Goal: Information Seeking & Learning: Learn about a topic

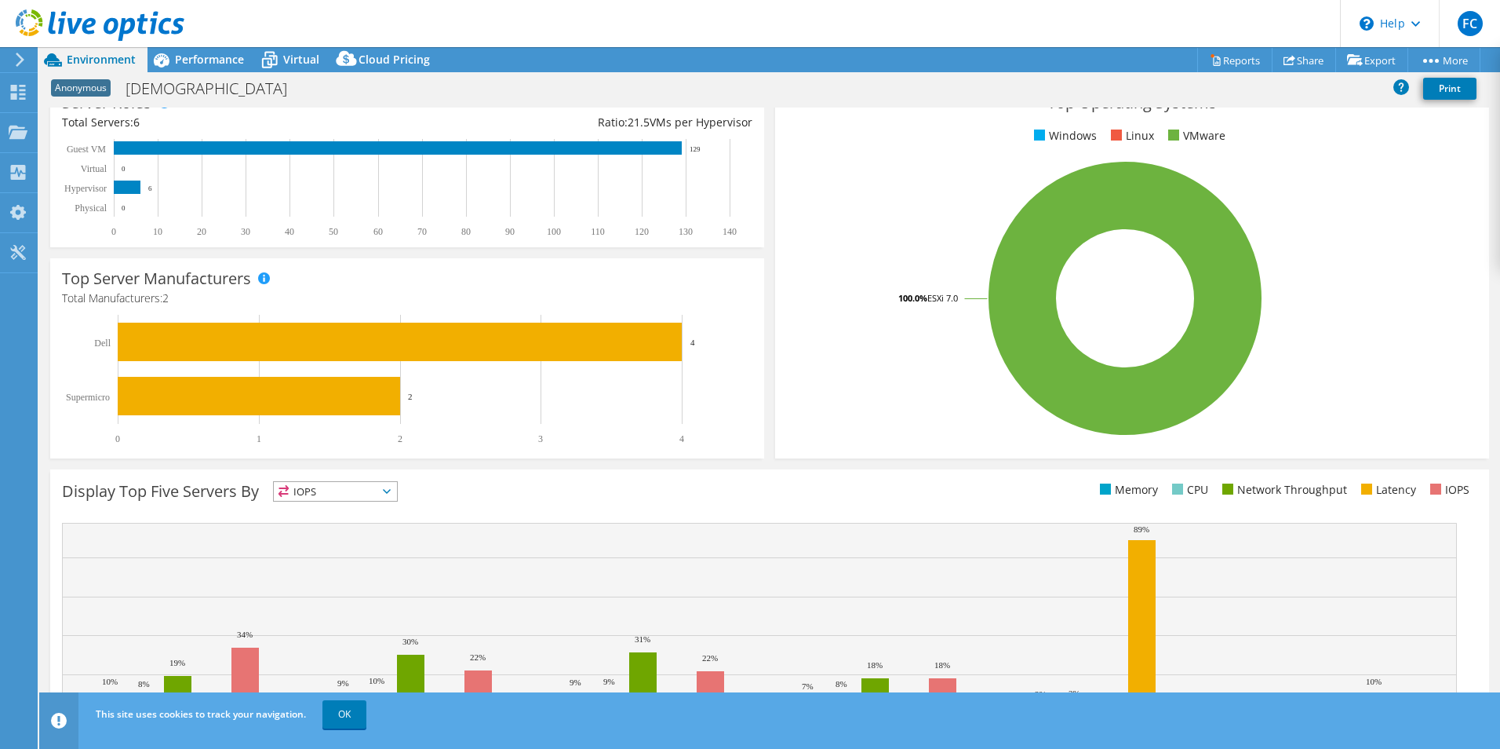
scroll to position [299, 0]
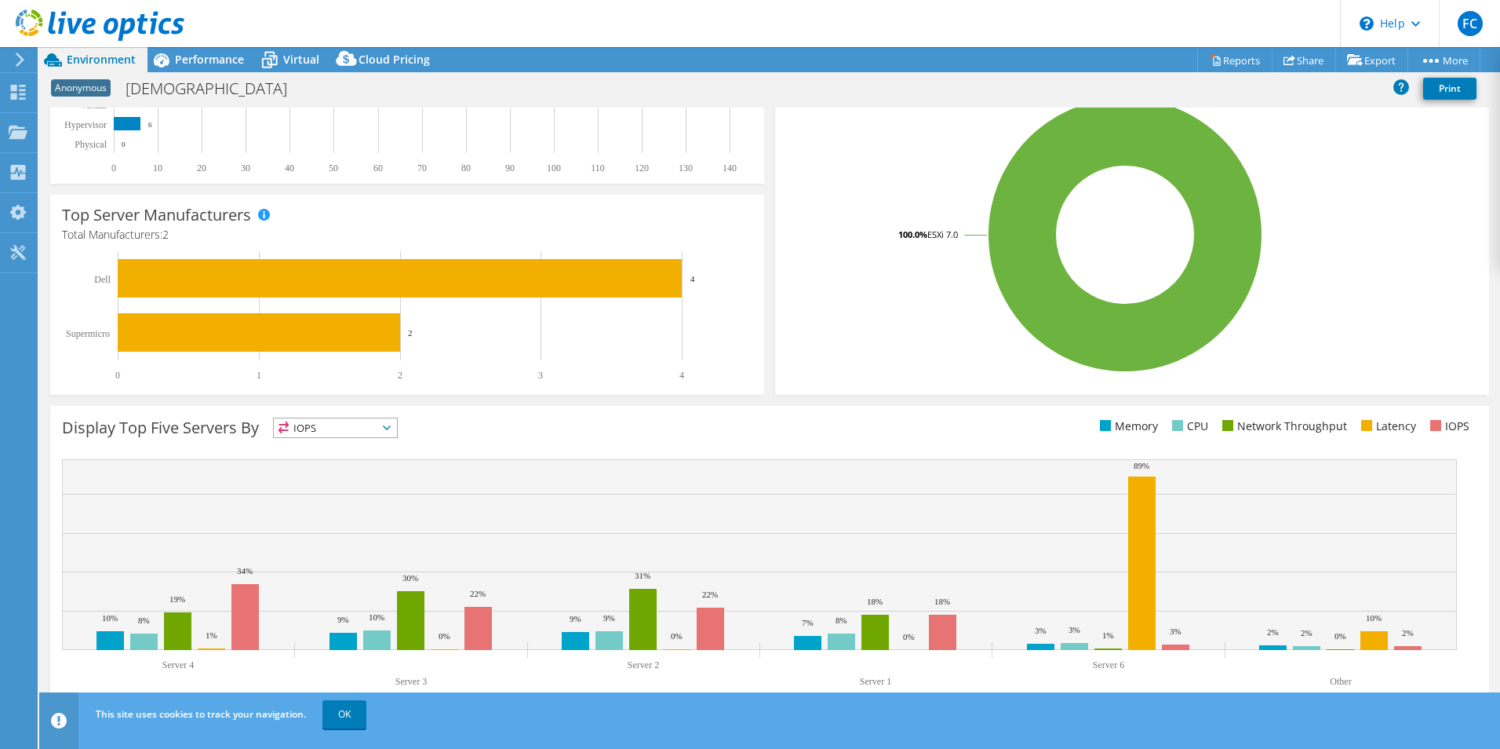
click at [355, 425] on span "IOPS" at bounding box center [335, 427] width 123 height 19
click at [323, 533] on li "Latency" at bounding box center [335, 536] width 123 height 22
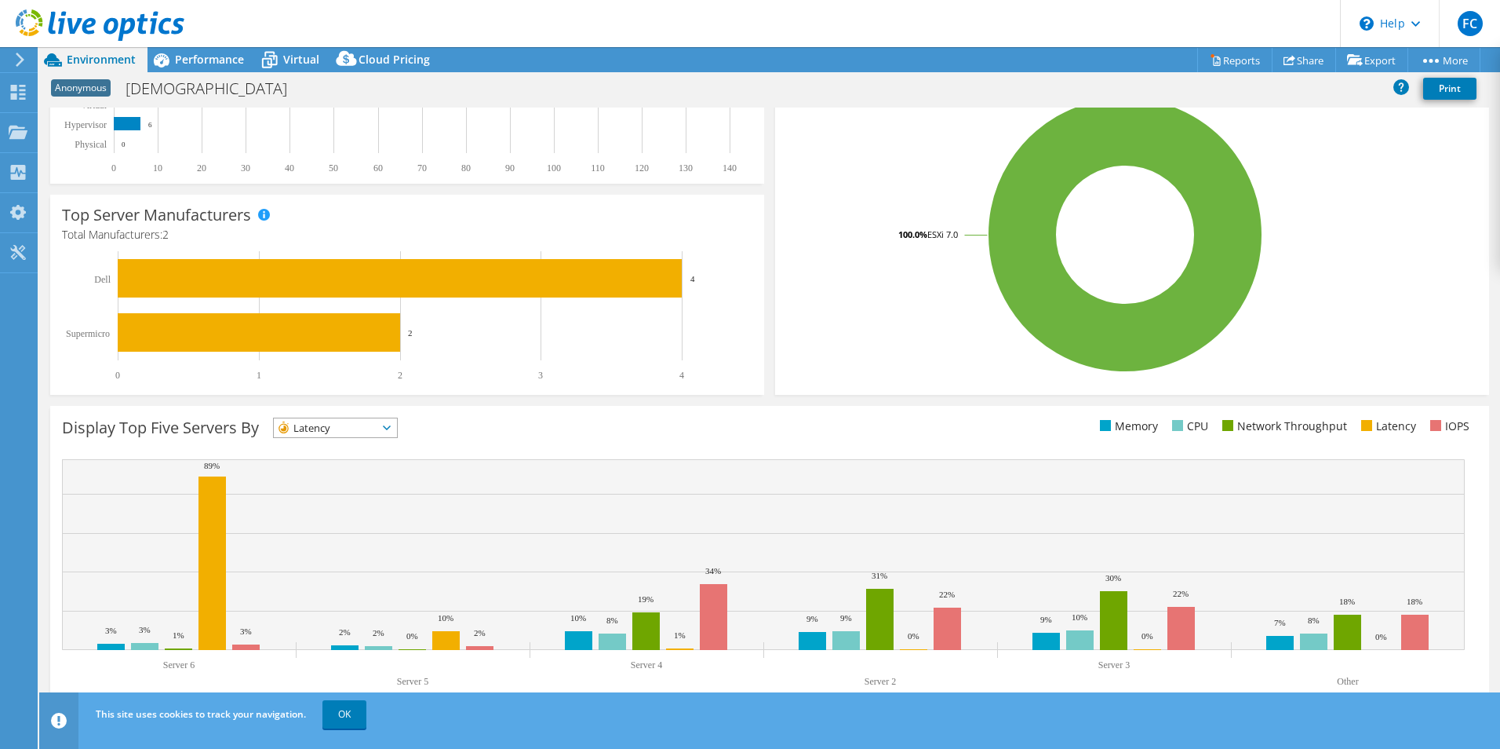
click at [530, 413] on div "Display Top Five Servers By Latency IOPS" at bounding box center [769, 559] width 1439 height 306
click at [371, 427] on span "Latency" at bounding box center [326, 427] width 104 height 19
click at [344, 465] on li "Memory" at bounding box center [335, 470] width 123 height 22
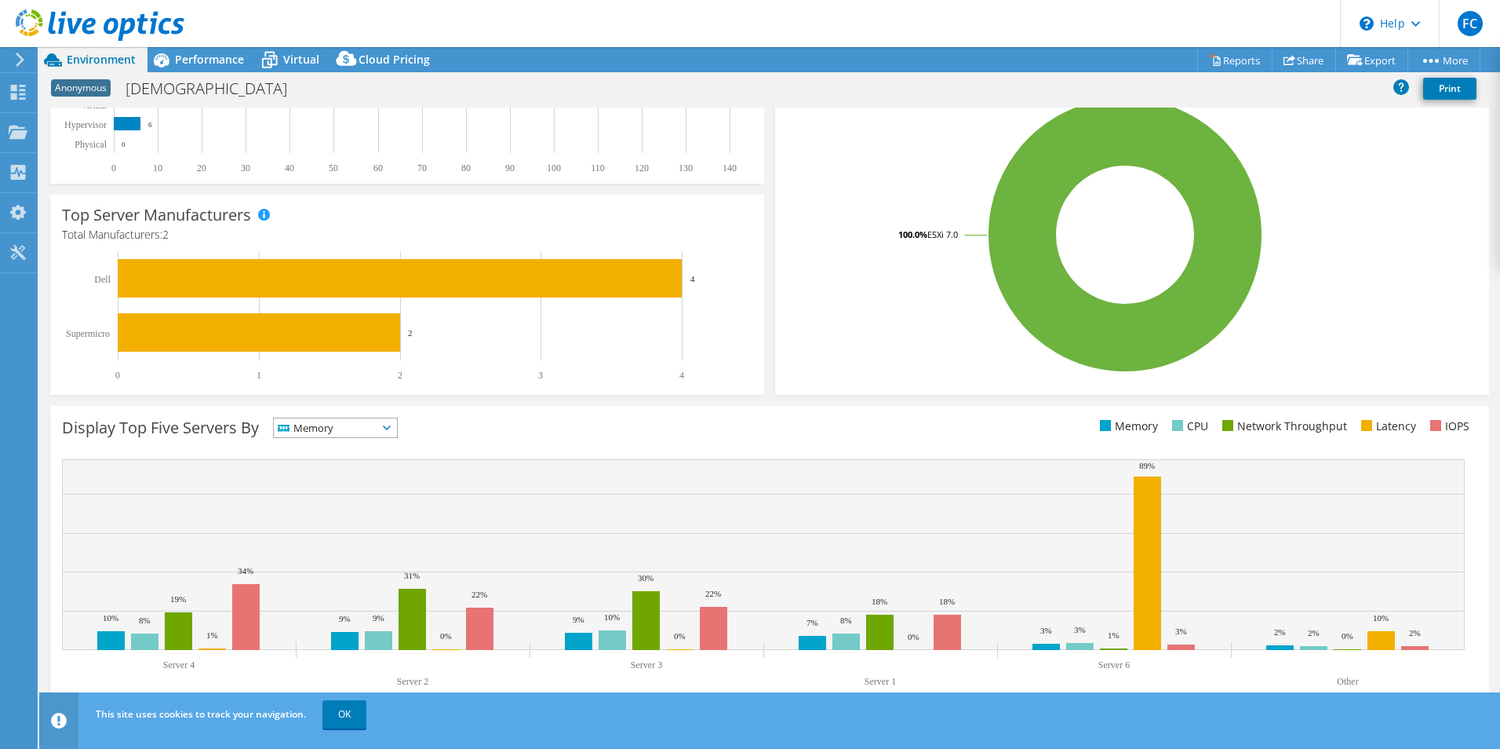
click at [342, 430] on span "Memory" at bounding box center [326, 427] width 104 height 19
click at [339, 509] on li "Network Throughput" at bounding box center [335, 514] width 123 height 22
click at [402, 428] on span "Network Throughput" at bounding box center [343, 427] width 139 height 19
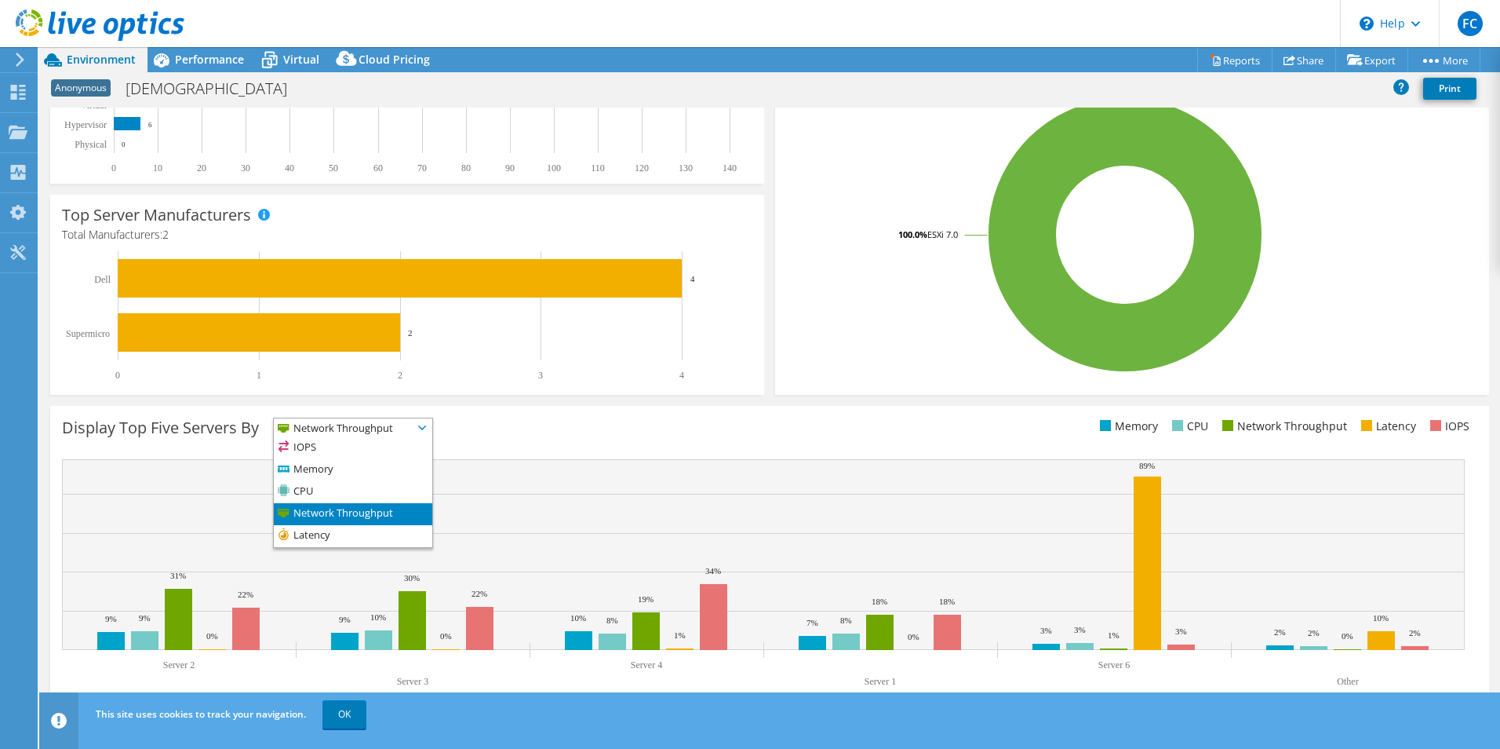
click at [512, 428] on div "Display Top Five Servers By Network Throughput IOPS" at bounding box center [416, 430] width 708 height 26
click at [382, 424] on span "Network Throughput" at bounding box center [343, 427] width 139 height 19
click at [364, 528] on li "Latency" at bounding box center [353, 536] width 159 height 22
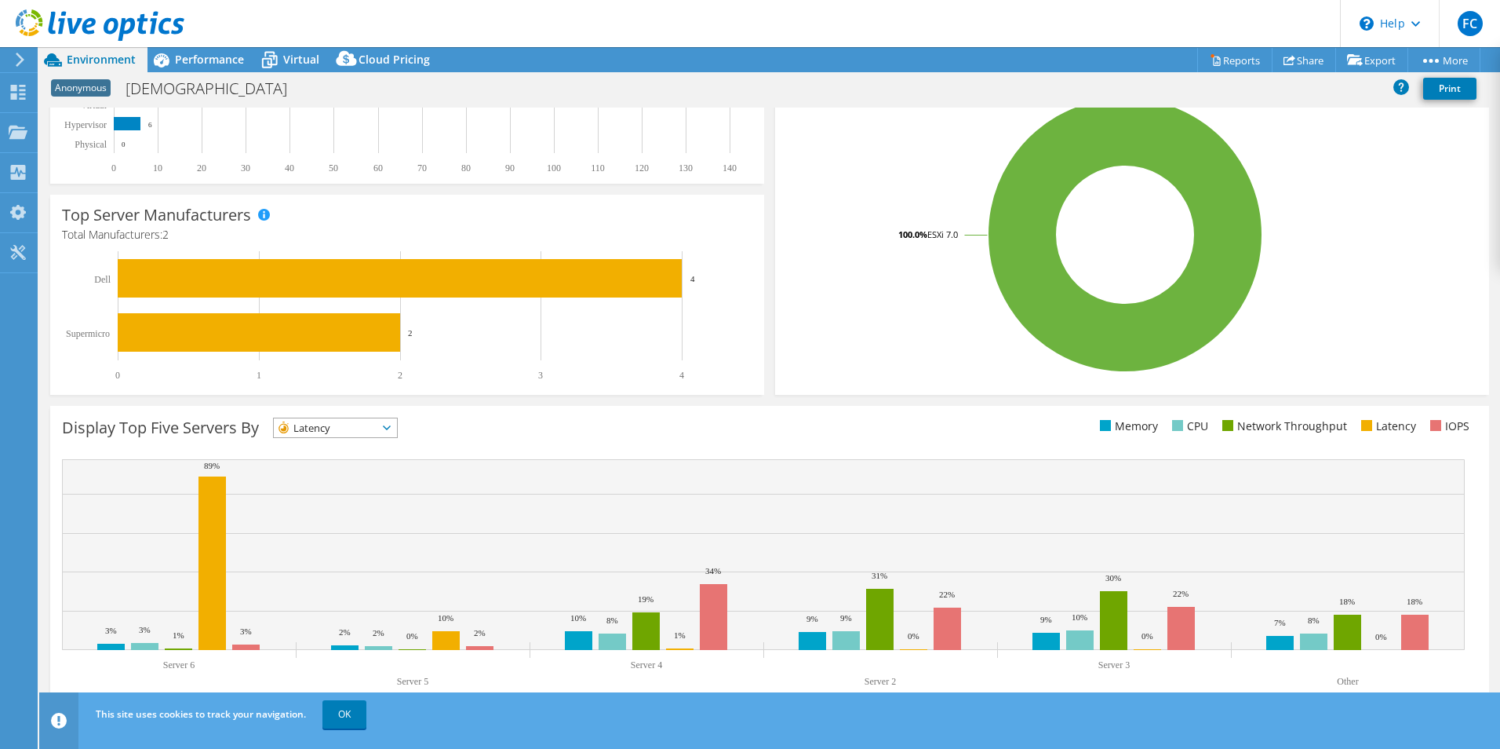
click at [359, 422] on span "Latency" at bounding box center [326, 427] width 104 height 19
click at [347, 446] on li "IOPS" at bounding box center [335, 448] width 123 height 22
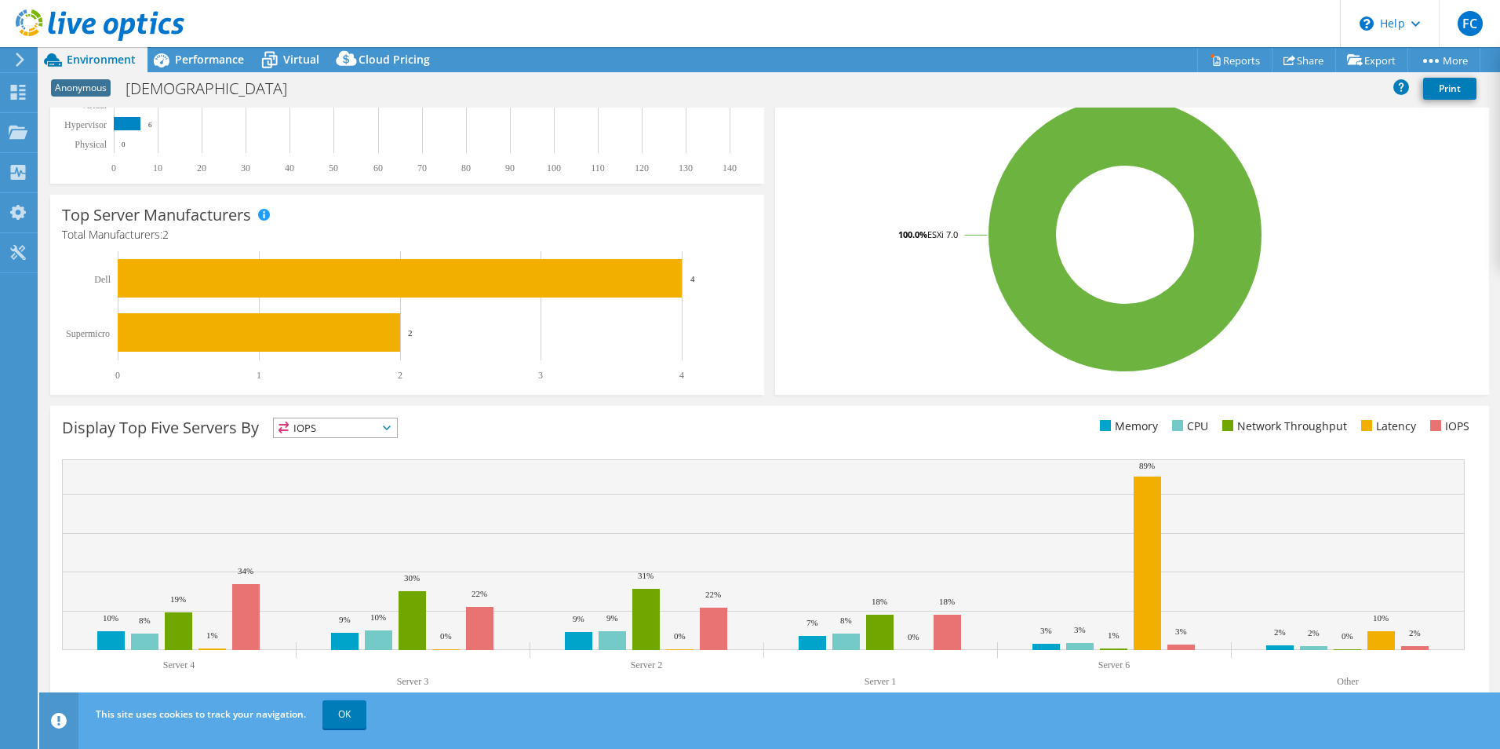
click at [351, 425] on span "IOPS" at bounding box center [326, 427] width 104 height 19
click at [323, 509] on li "Network Throughput" at bounding box center [335, 514] width 123 height 22
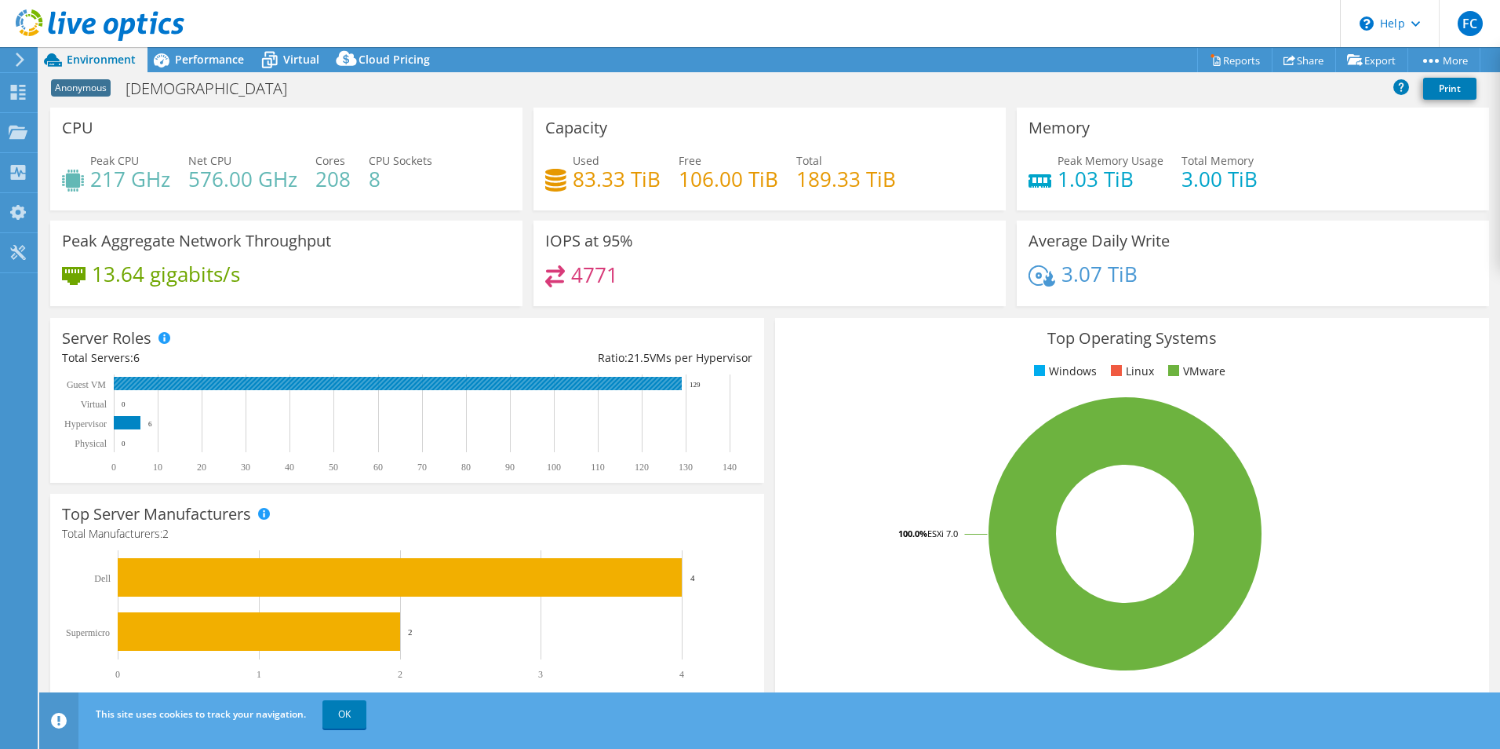
drag, startPoint x: 711, startPoint y: 381, endPoint x: 679, endPoint y: 384, distance: 32.3
click at [683, 384] on rect at bounding box center [400, 423] width 676 height 98
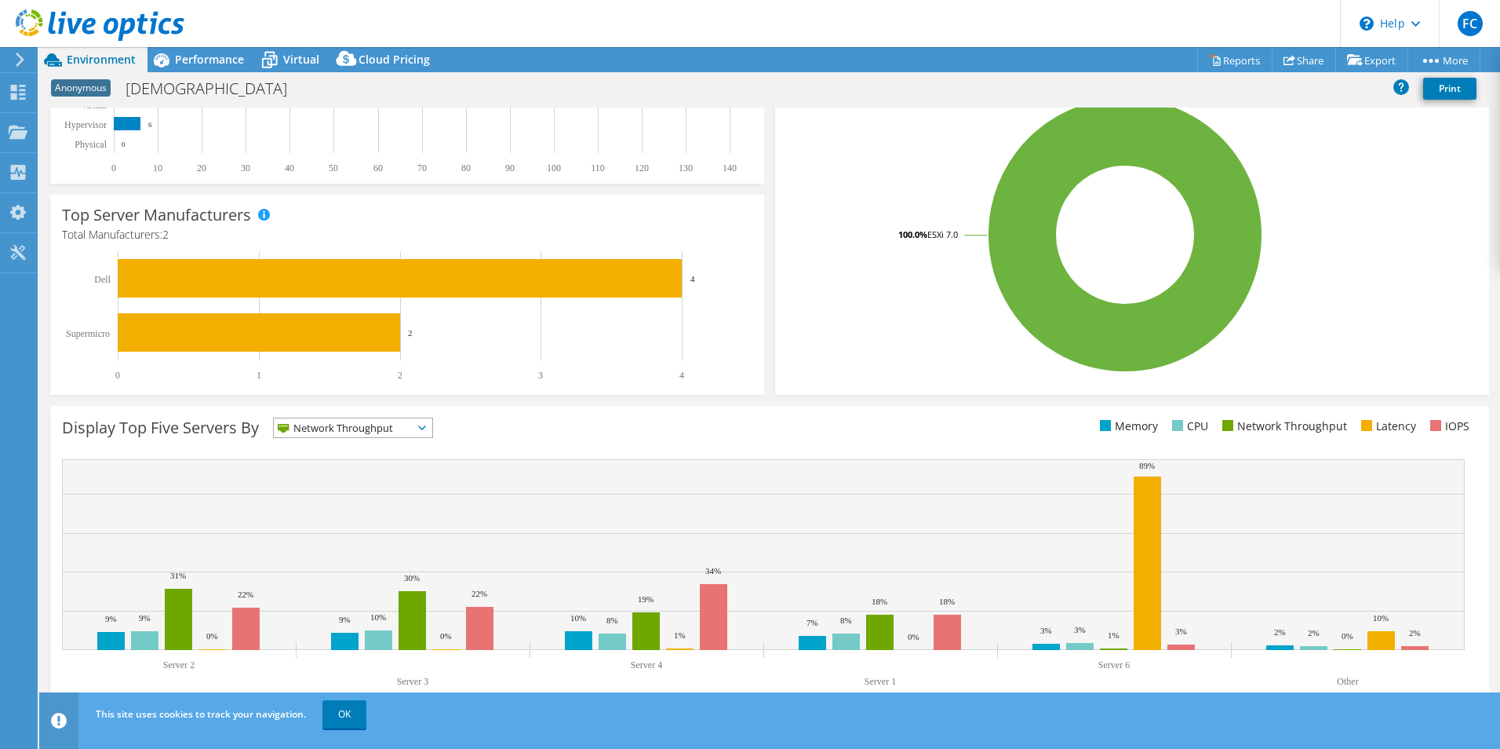
scroll to position [142, 0]
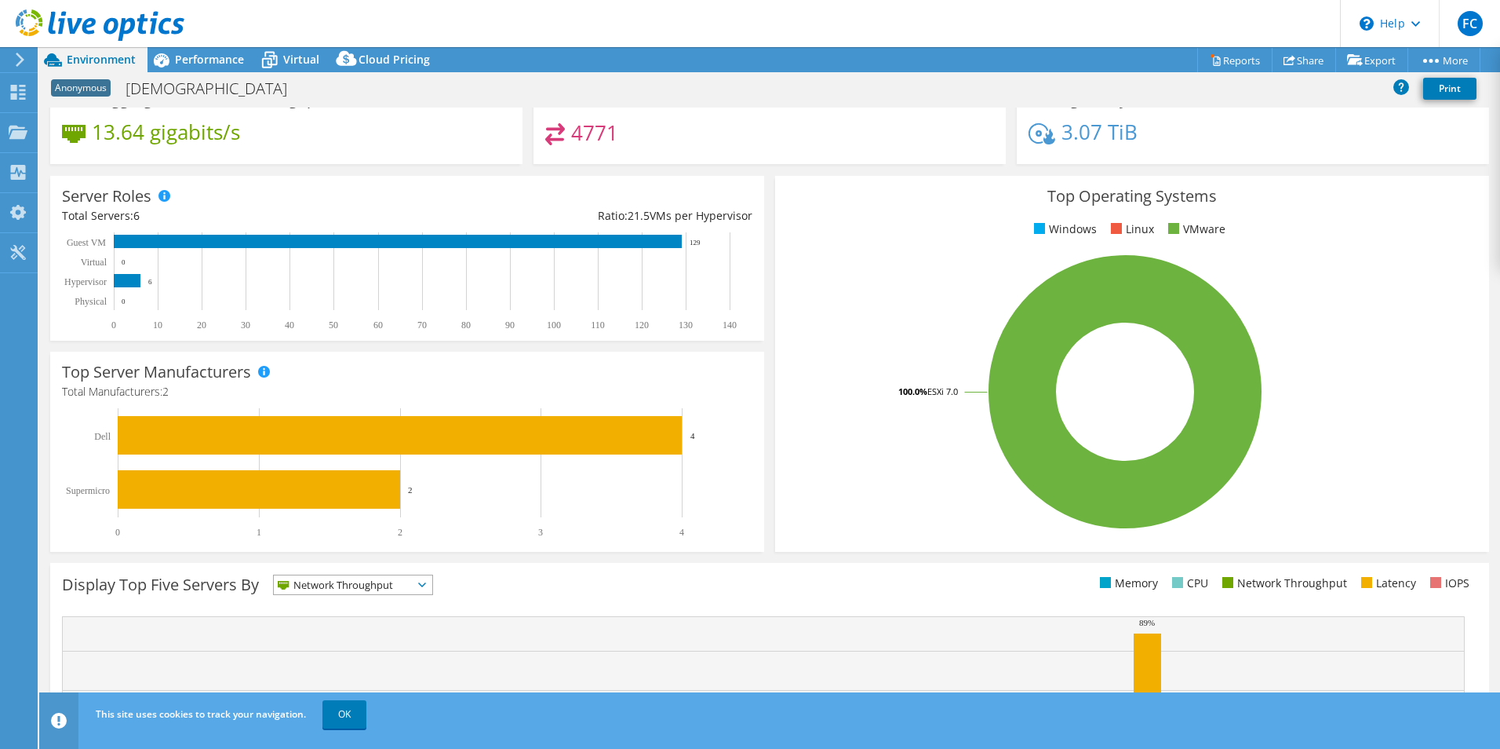
drag, startPoint x: 623, startPoint y: 219, endPoint x: 745, endPoint y: 217, distance: 122.4
click at [745, 217] on div "Ratio: 21.5 VMs per Hypervisor" at bounding box center [579, 215] width 345 height 17
drag, startPoint x: 745, startPoint y: 217, endPoint x: 808, endPoint y: 215, distance: 62.8
click at [808, 215] on div "Top Operating Systems Windows Linux VMware 100.0% ESXi 7.0" at bounding box center [1132, 364] width 714 height 376
drag, startPoint x: 618, startPoint y: 217, endPoint x: 742, endPoint y: 216, distance: 123.2
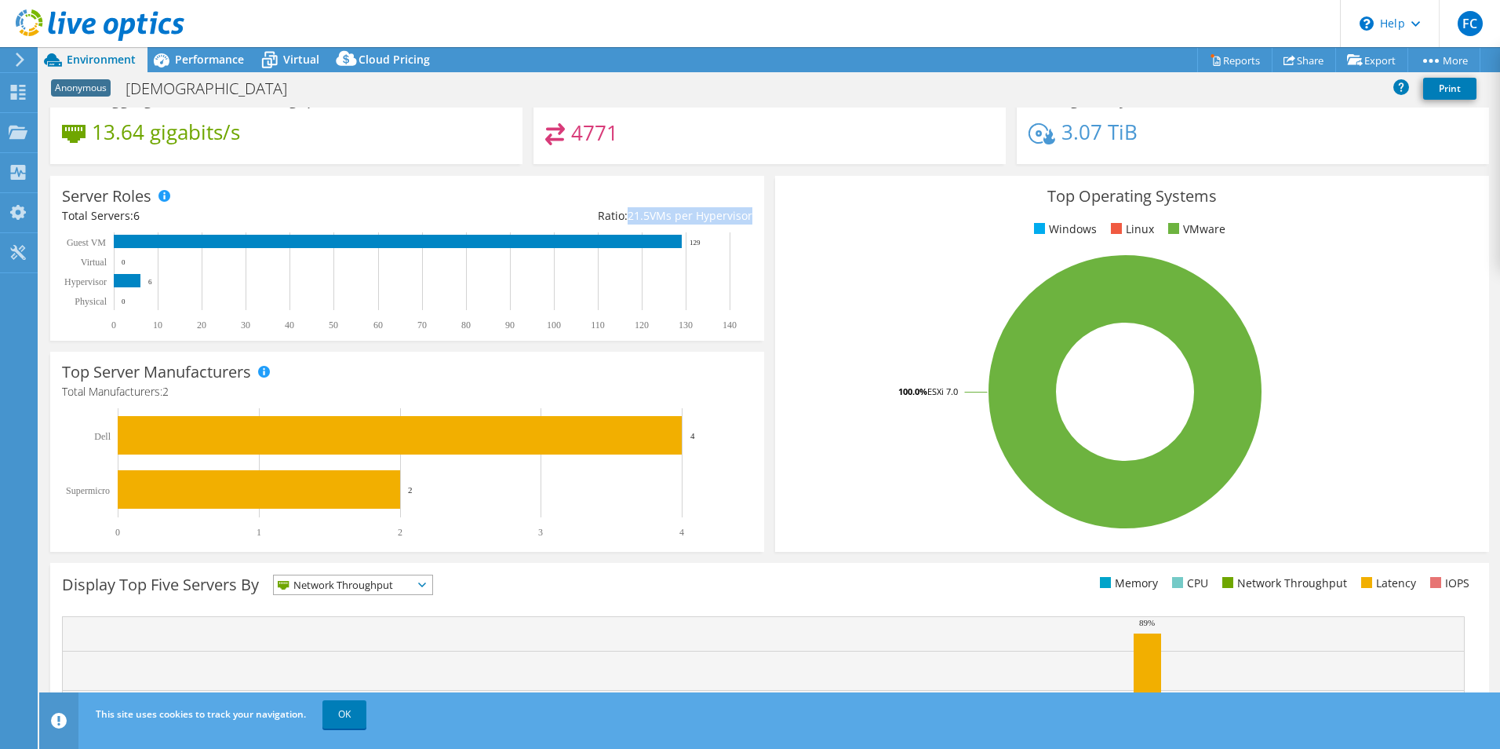
click at [742, 216] on div "Ratio: 21.5 VMs per Hypervisor" at bounding box center [579, 215] width 345 height 17
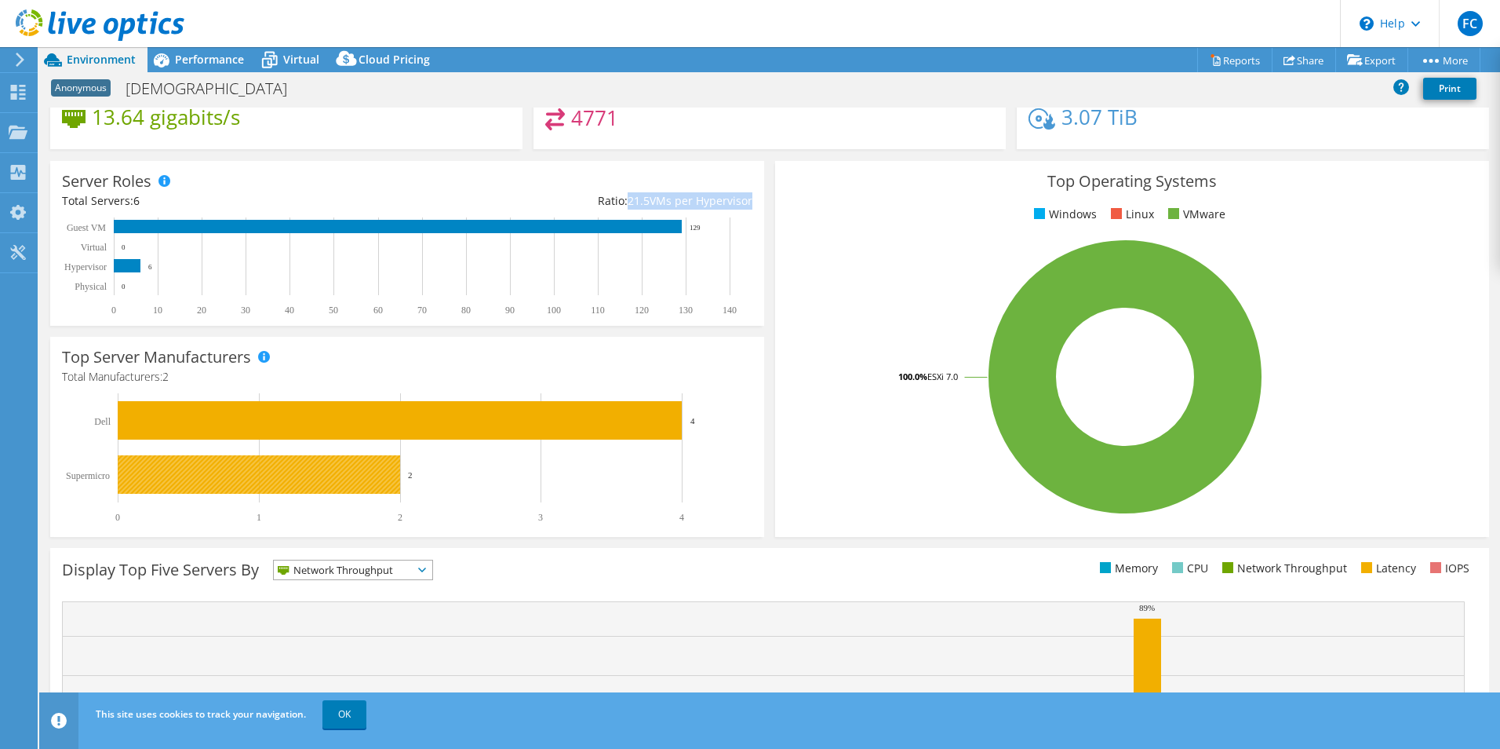
scroll to position [0, 0]
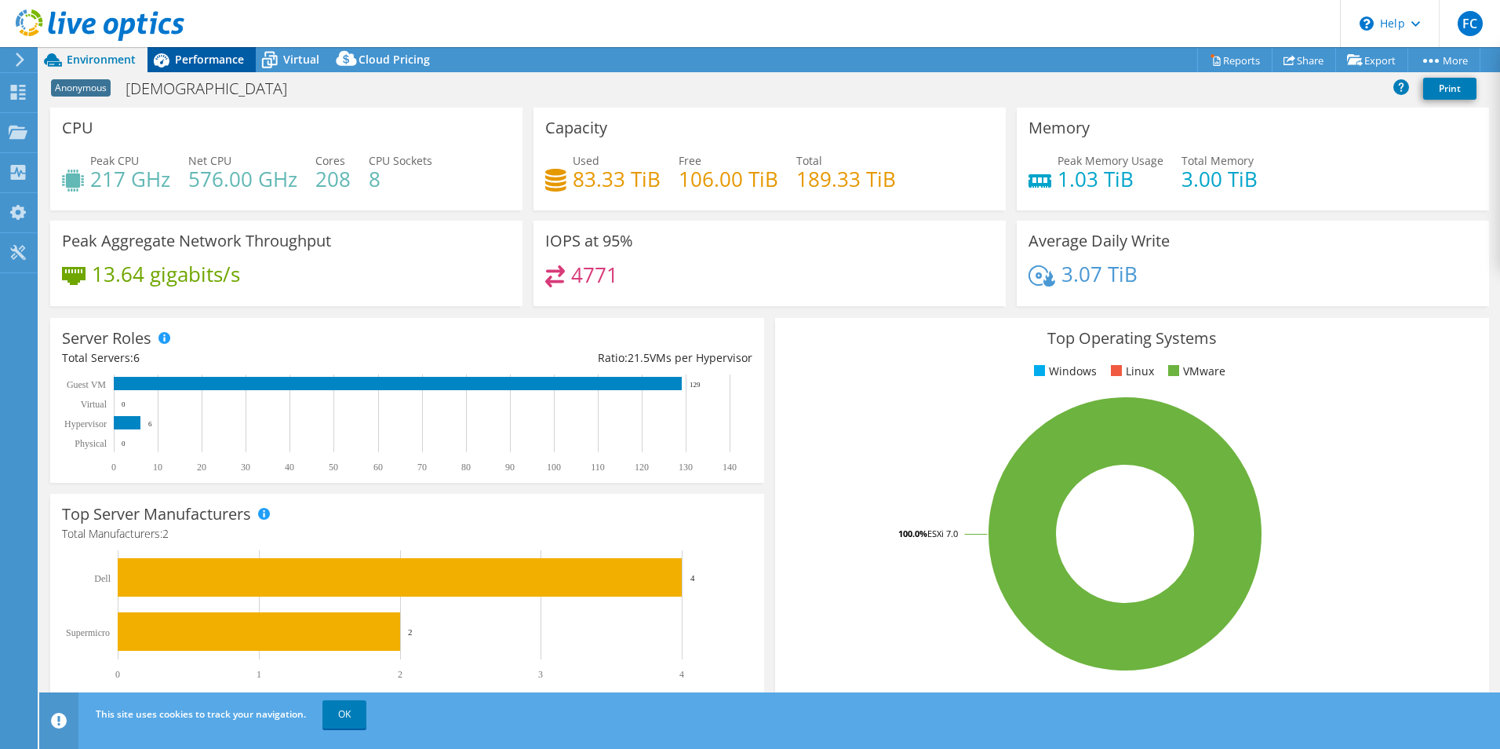
click at [209, 58] on span "Performance" at bounding box center [209, 59] width 69 height 15
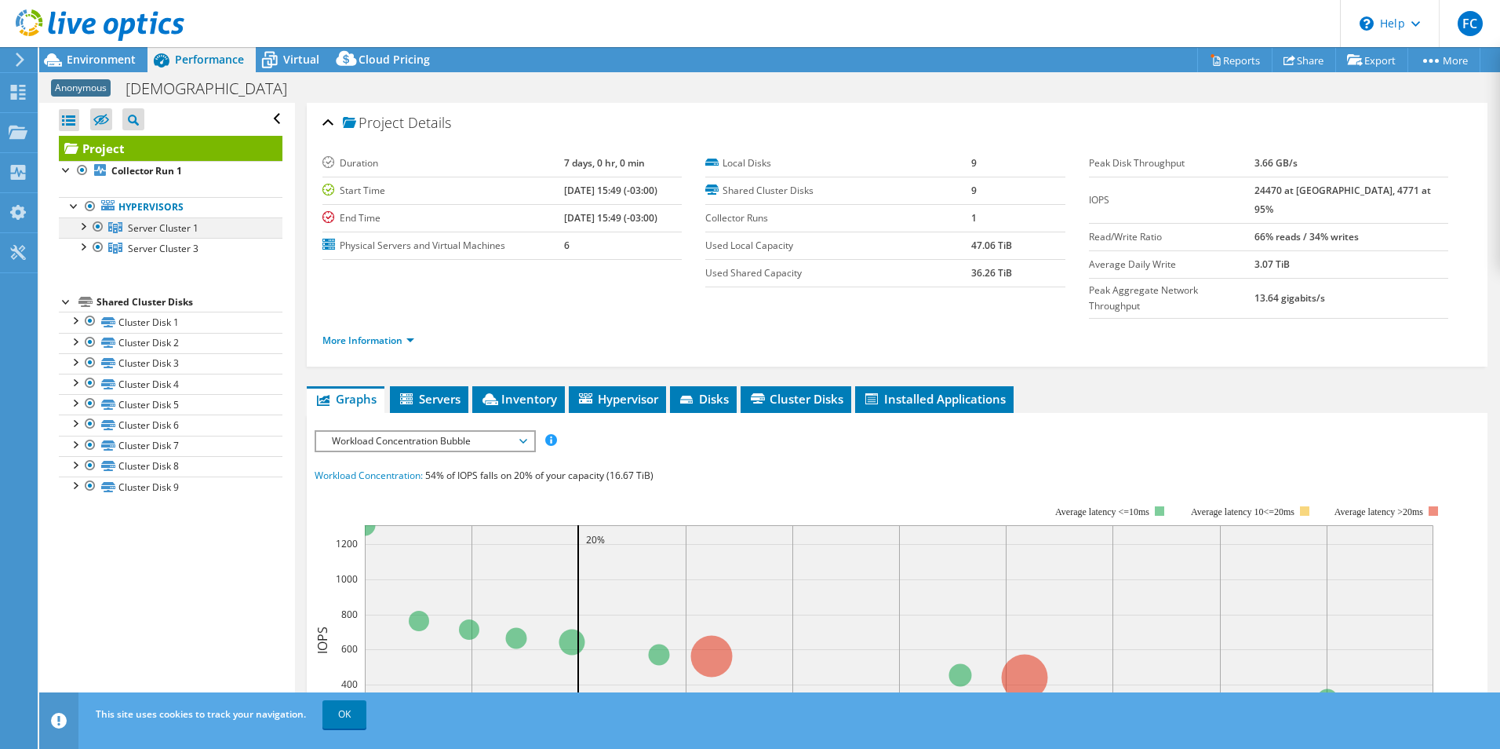
click at [86, 229] on div at bounding box center [83, 225] width 16 height 16
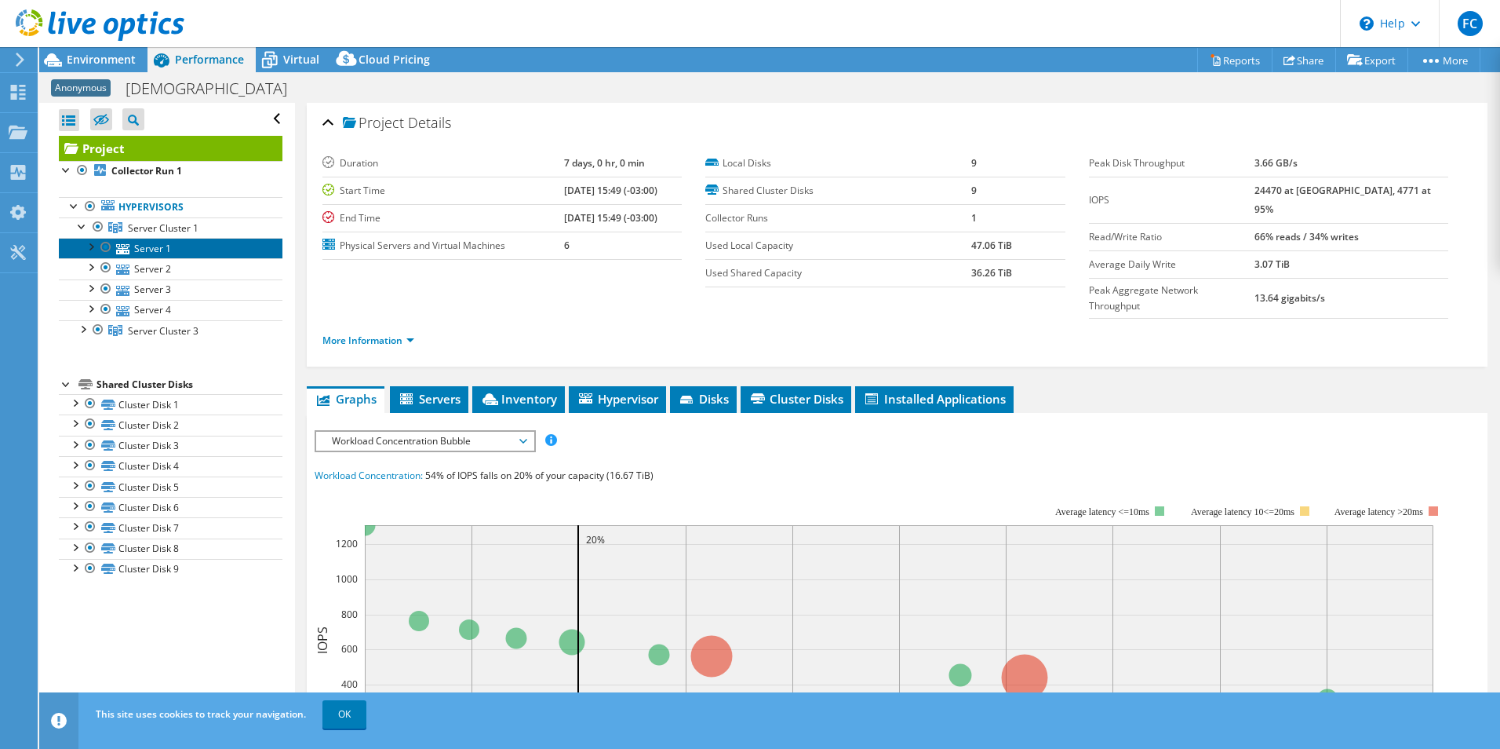
click at [136, 246] on link "Server 1" at bounding box center [171, 248] width 224 height 20
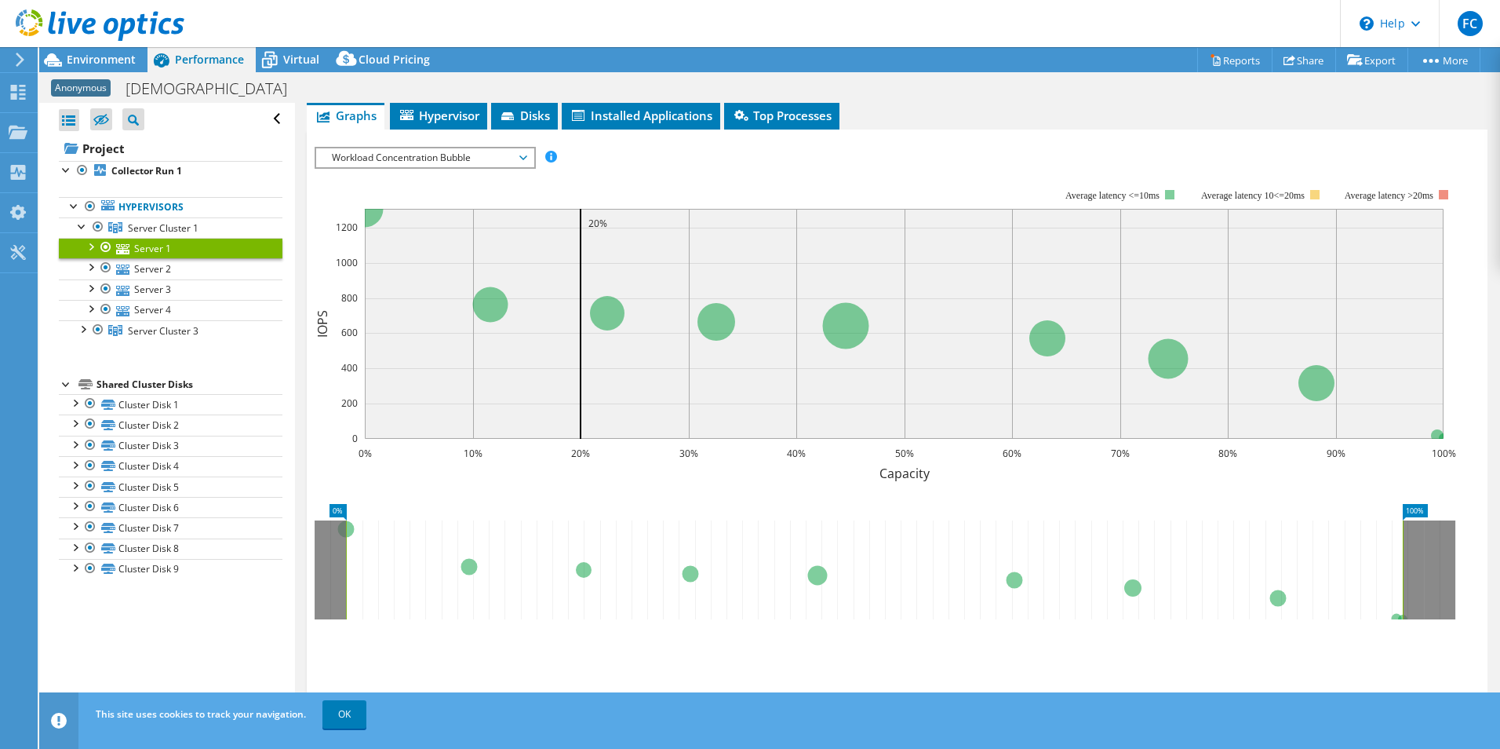
scroll to position [157, 0]
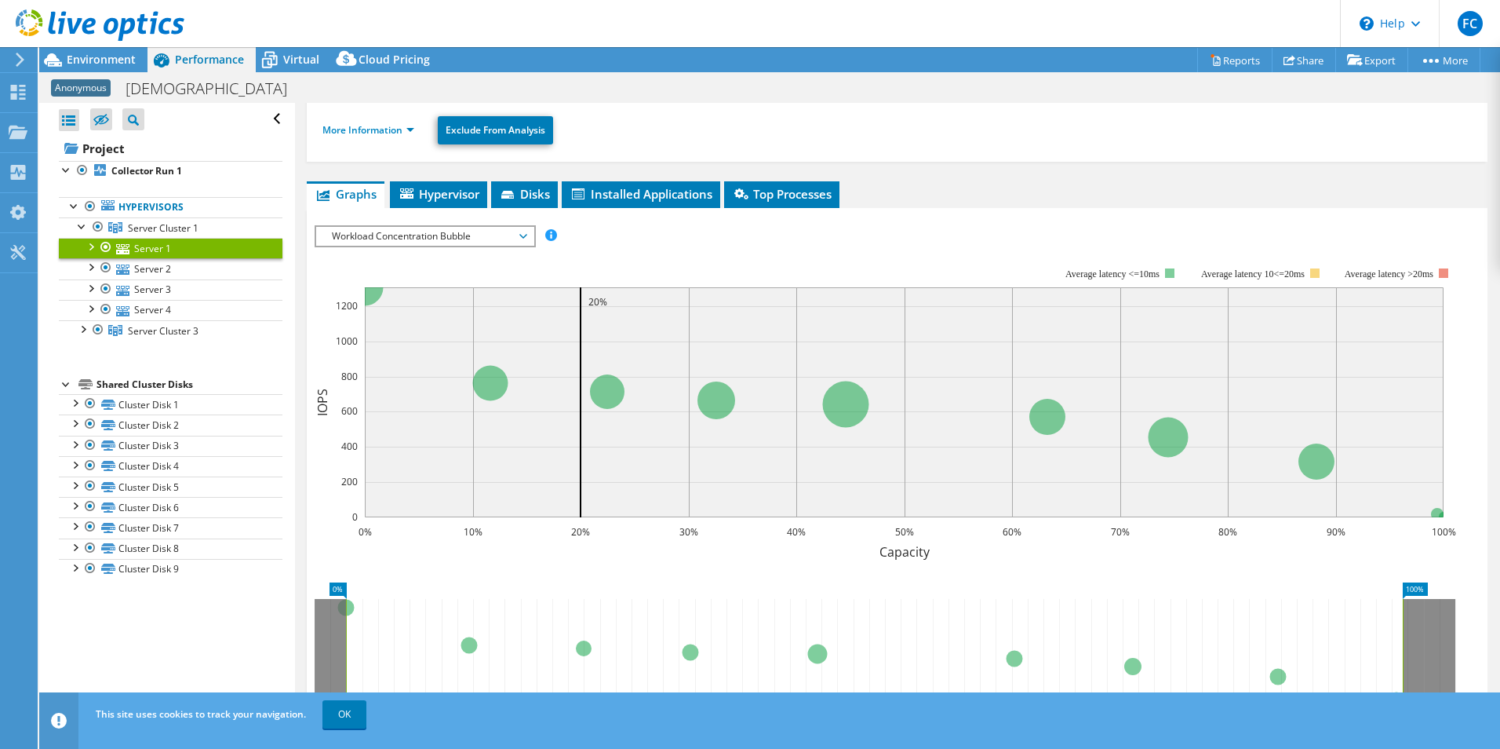
click at [492, 234] on span "Workload Concentration Bubble" at bounding box center [425, 236] width 202 height 19
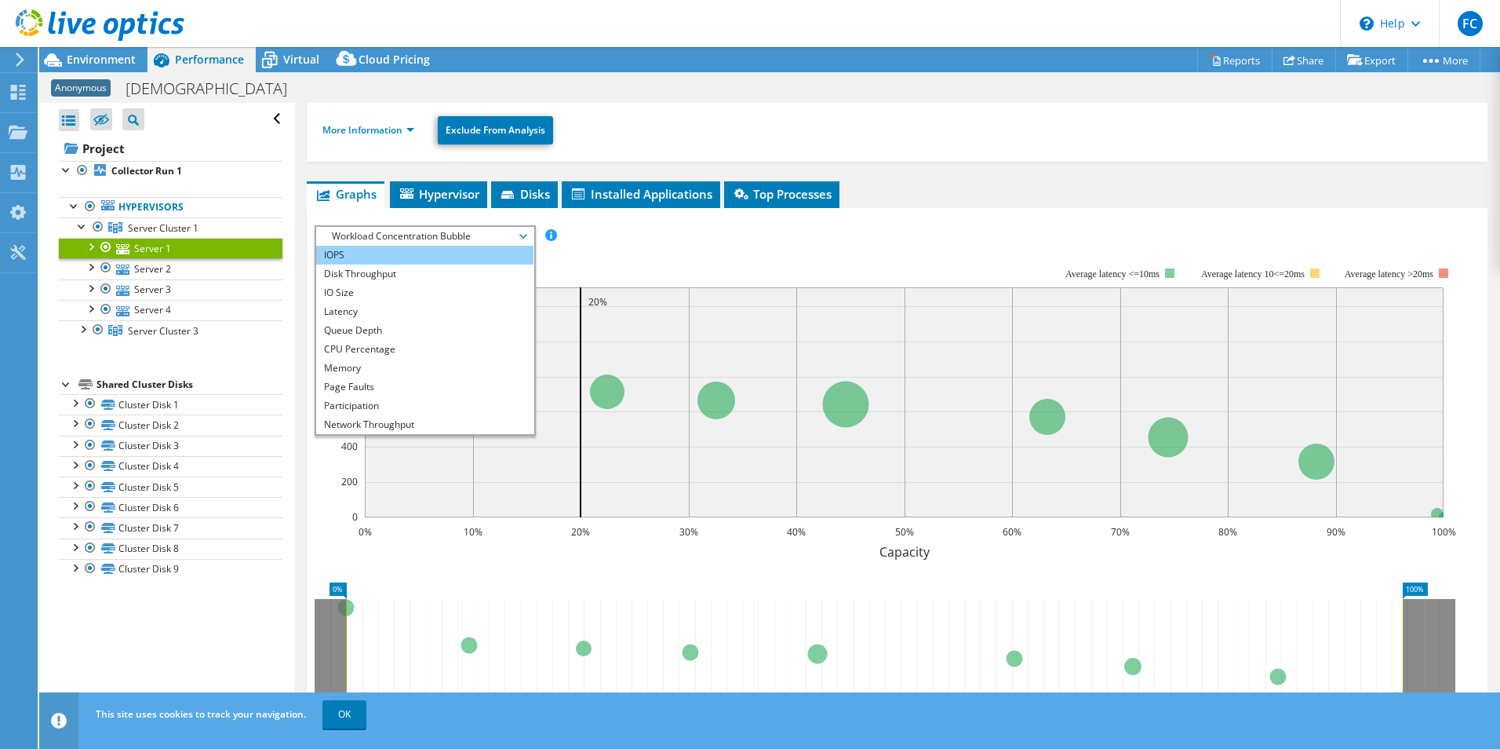
click at [359, 256] on li "IOPS" at bounding box center [424, 255] width 217 height 19
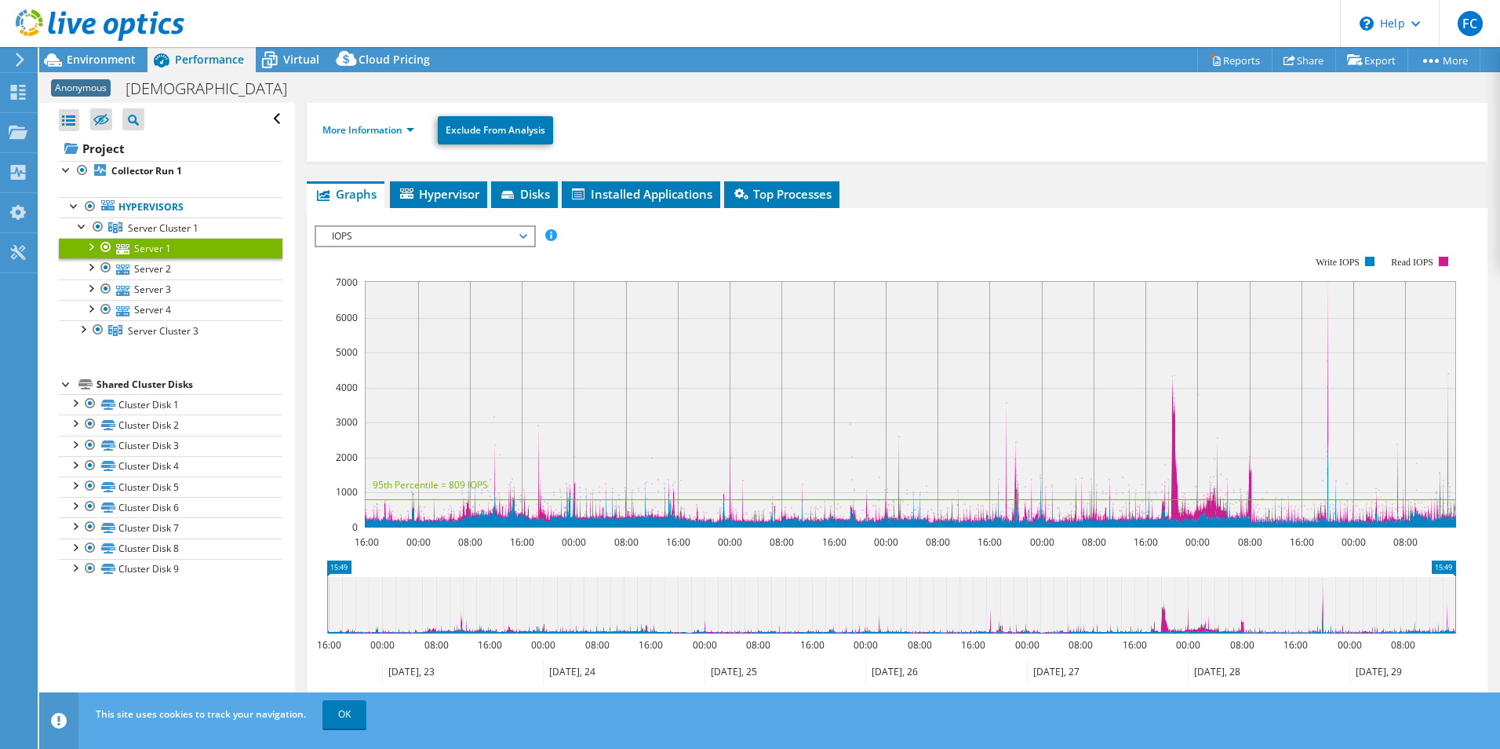
click at [474, 235] on span "IOPS" at bounding box center [425, 236] width 202 height 19
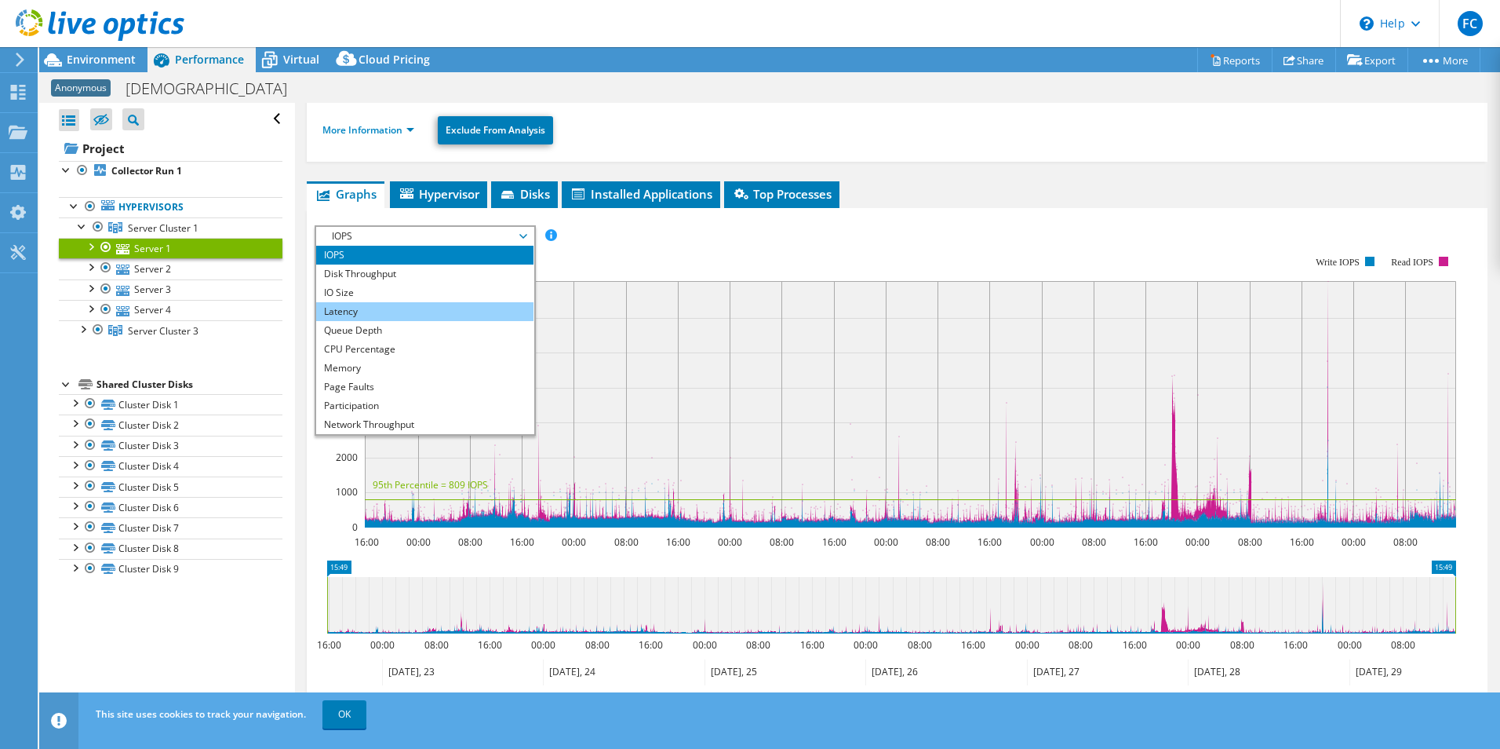
click at [456, 309] on li "Latency" at bounding box center [424, 311] width 217 height 19
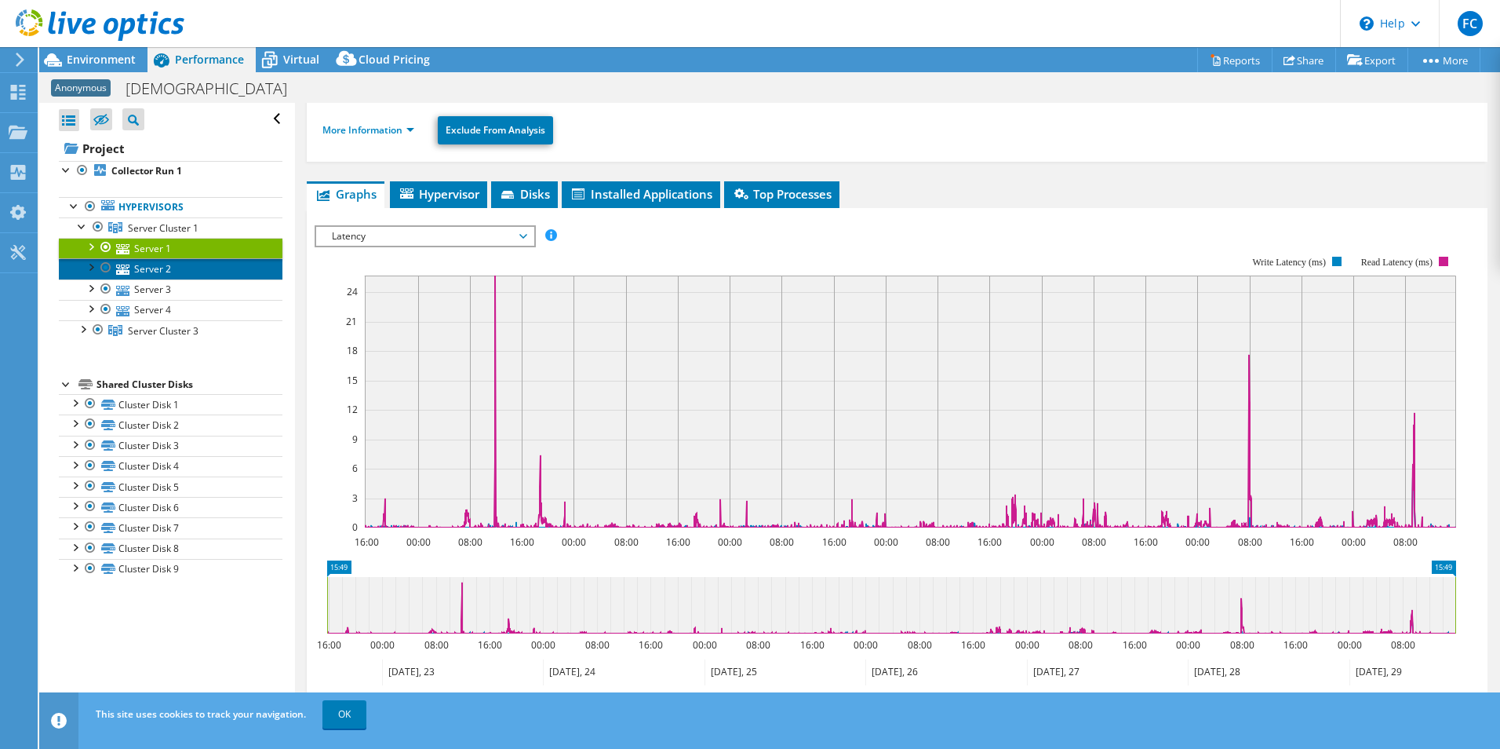
click at [159, 274] on link "Server 2" at bounding box center [171, 268] width 224 height 20
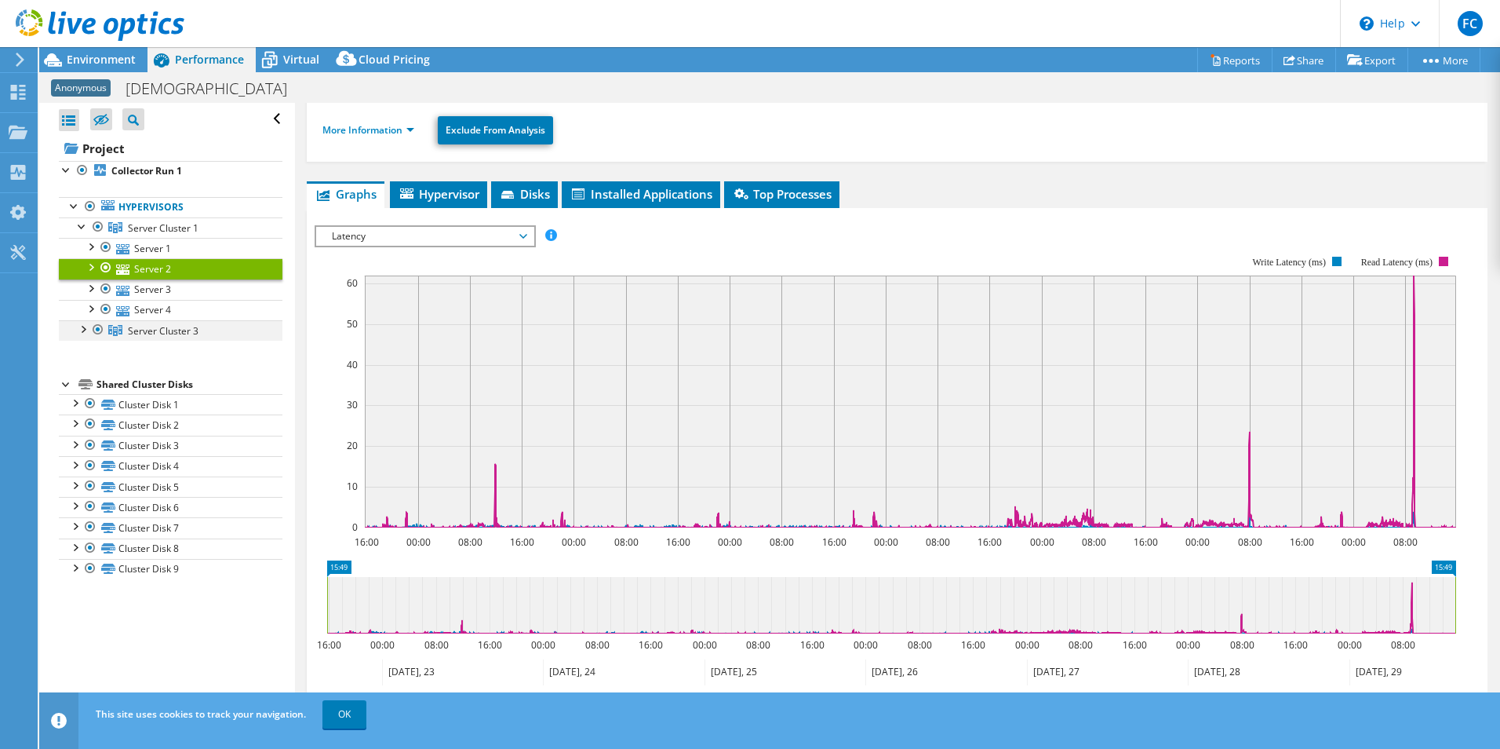
click at [84, 329] on div at bounding box center [83, 328] width 16 height 16
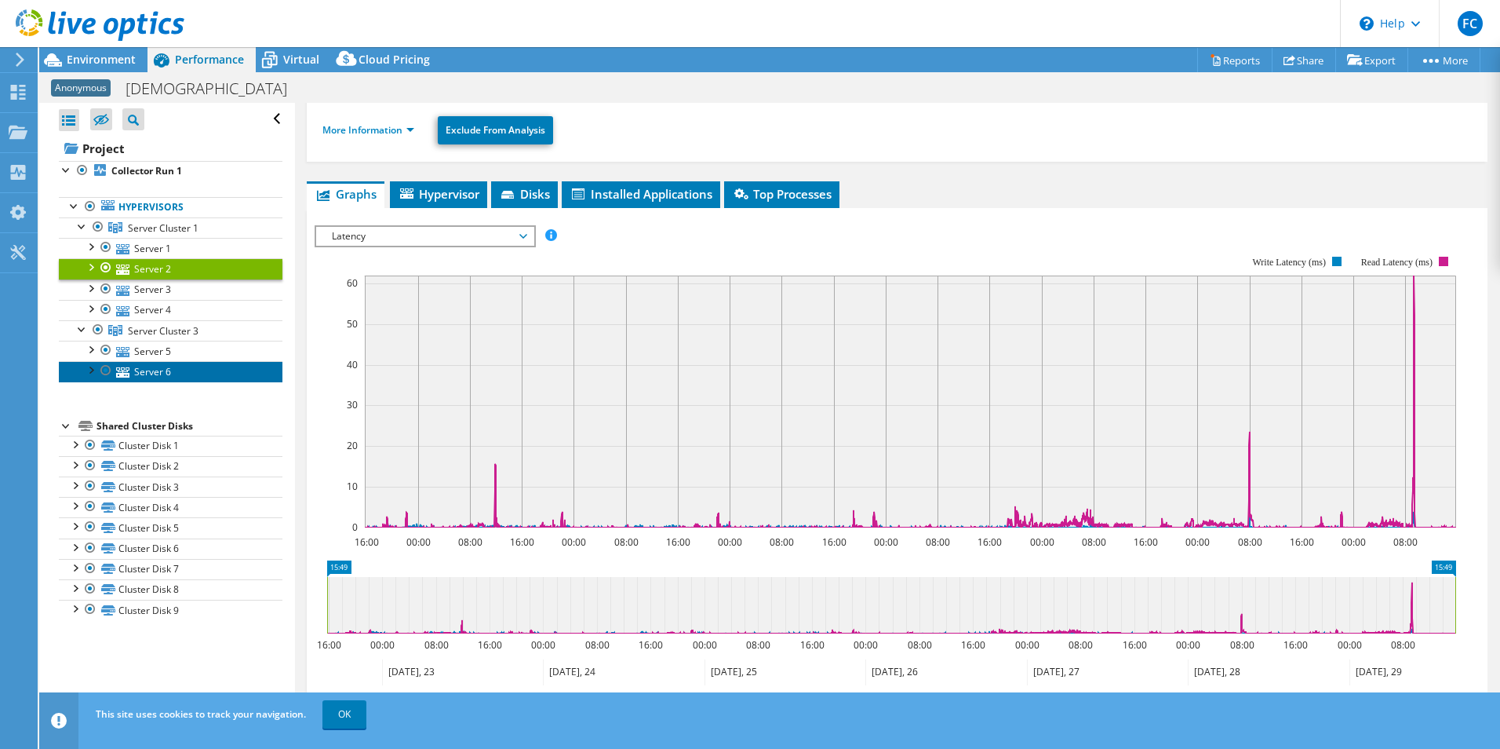
click at [150, 370] on link "Server 6" at bounding box center [171, 371] width 224 height 20
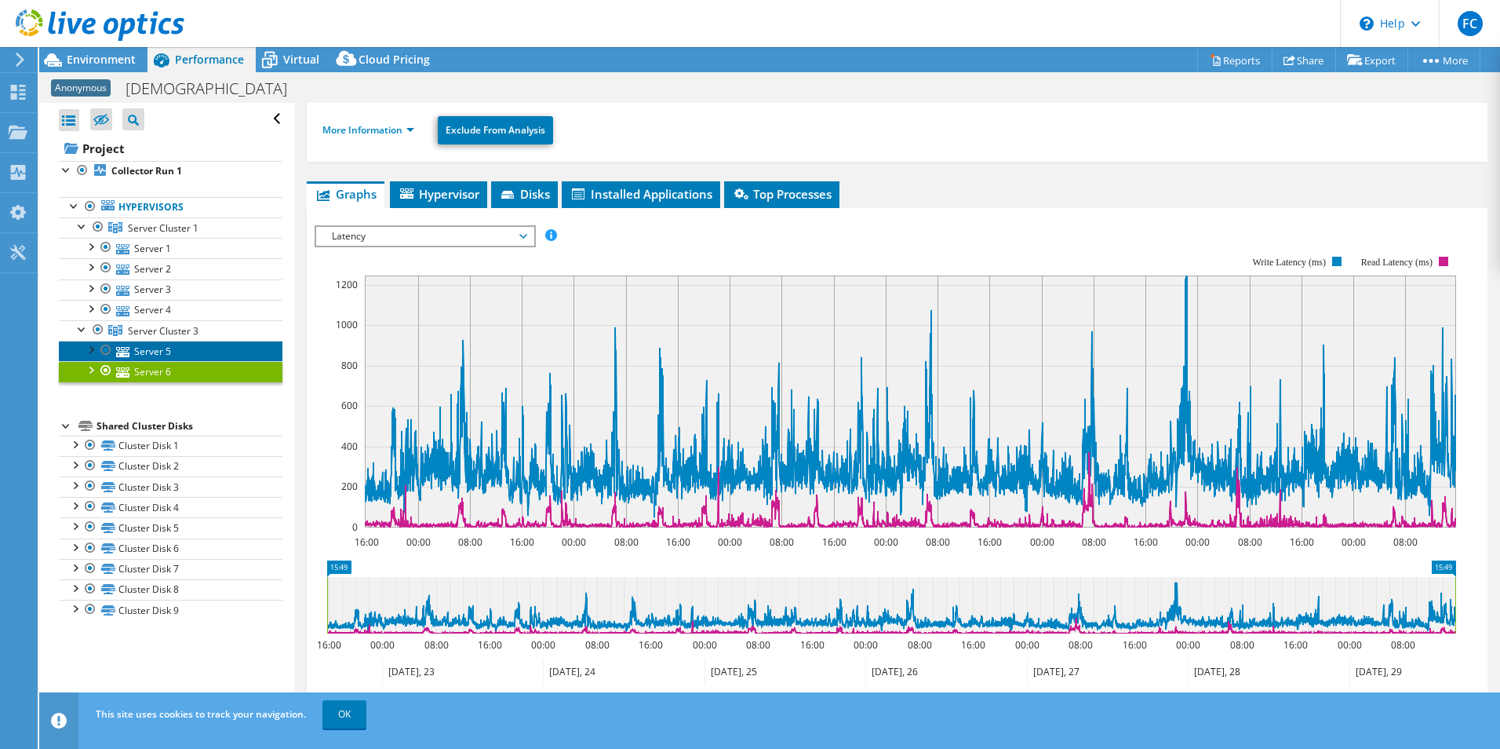
click at [145, 345] on link "Server 5" at bounding box center [171, 351] width 224 height 20
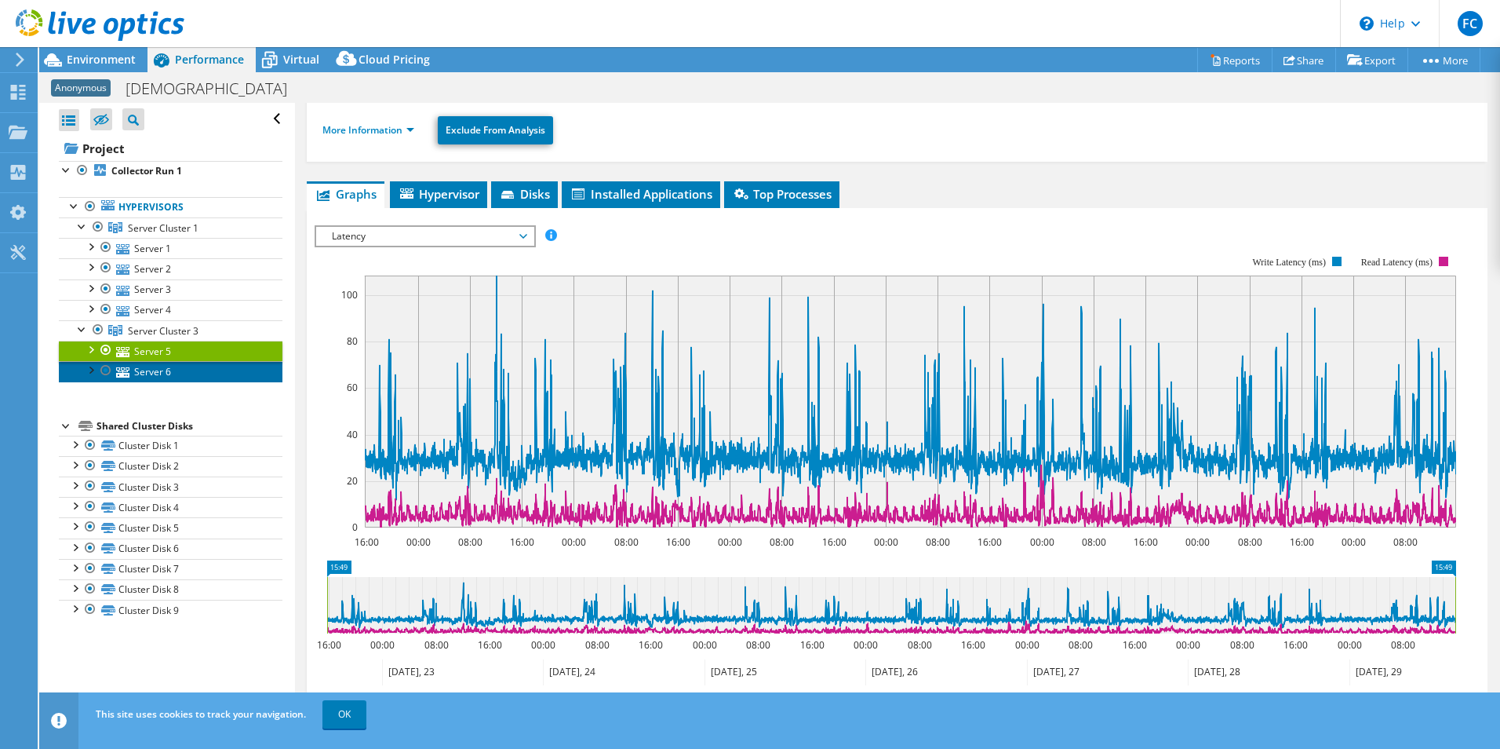
click at [137, 372] on link "Server 6" at bounding box center [171, 371] width 224 height 20
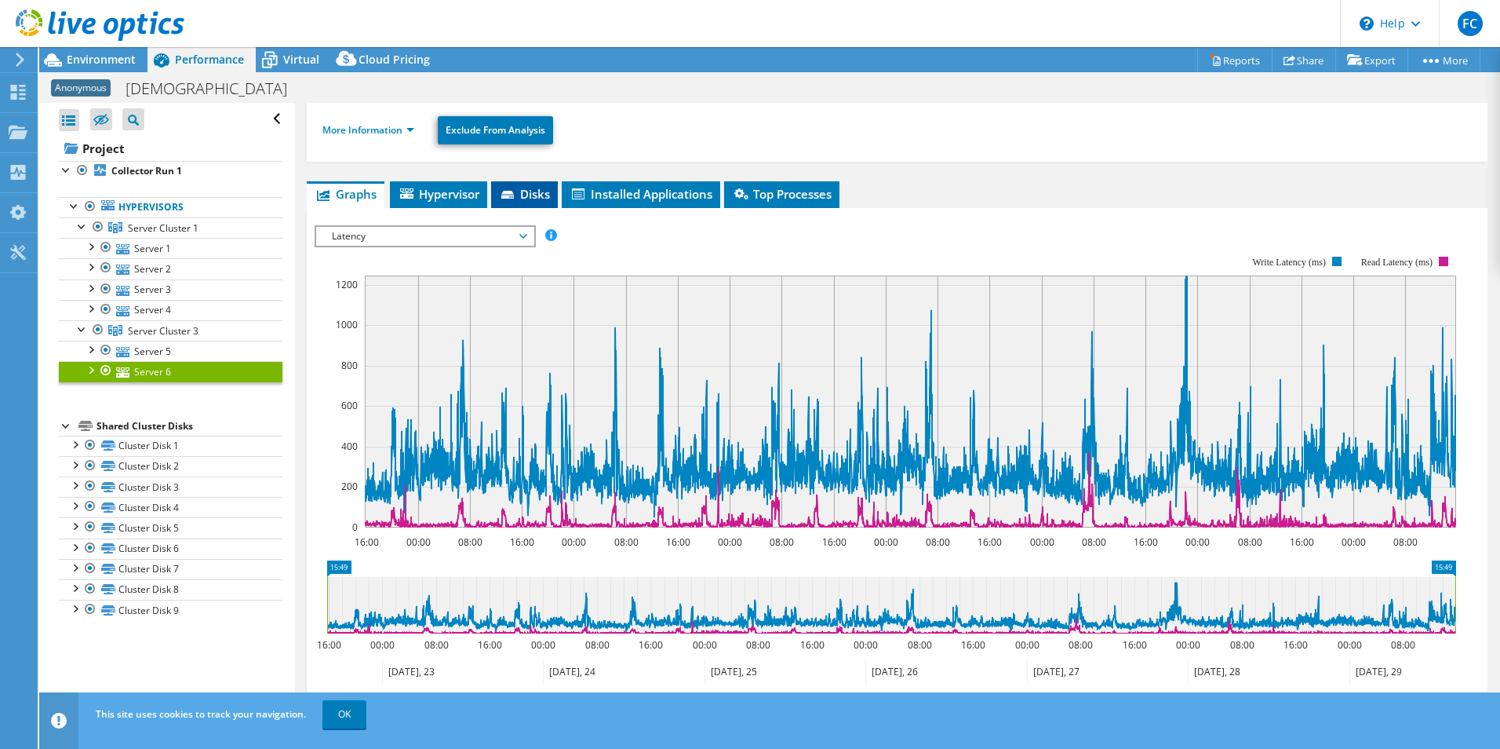
click at [542, 191] on span "Disks" at bounding box center [524, 194] width 51 height 16
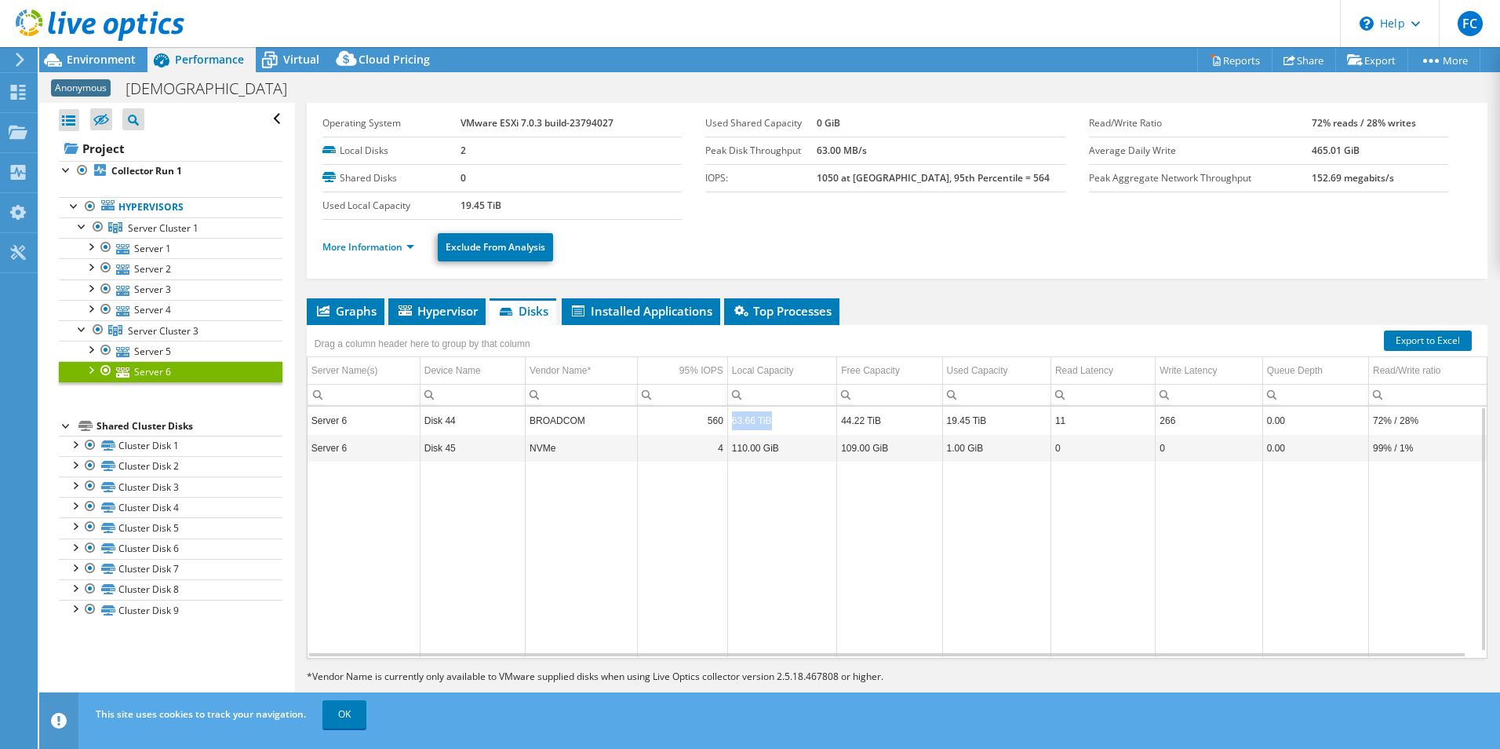
drag, startPoint x: 733, startPoint y: 424, endPoint x: 771, endPoint y: 424, distance: 38.5
click at [771, 424] on td "63.66 TiB" at bounding box center [781, 419] width 109 height 27
click at [155, 350] on link "Server 5" at bounding box center [171, 351] width 224 height 20
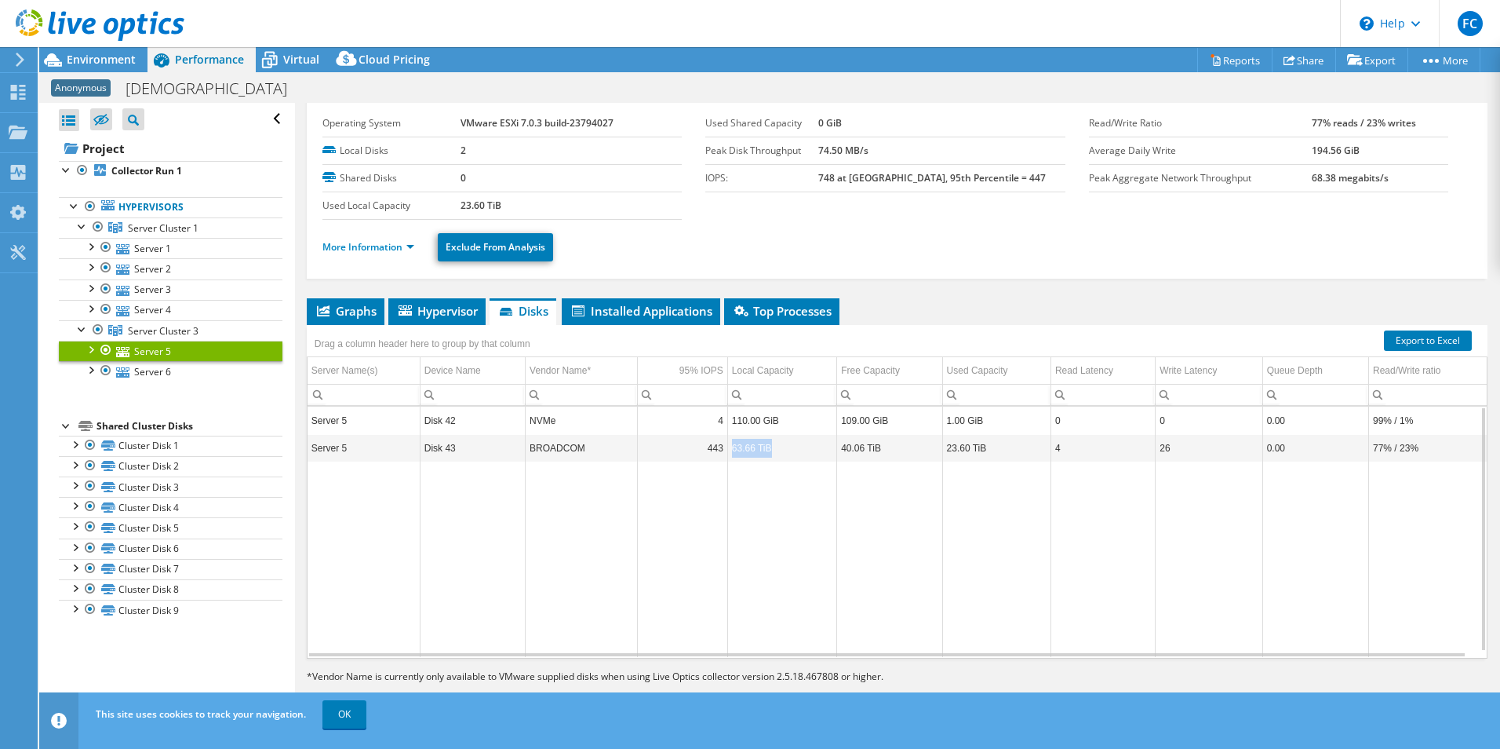
drag, startPoint x: 733, startPoint y: 450, endPoint x: 773, endPoint y: 454, distance: 40.2
click at [773, 454] on td "63.66 TiB" at bounding box center [781, 447] width 109 height 27
drag, startPoint x: 581, startPoint y: 454, endPoint x: 528, endPoint y: 454, distance: 53.4
click at [528, 454] on td "BROADCOM" at bounding box center [581, 447] width 111 height 27
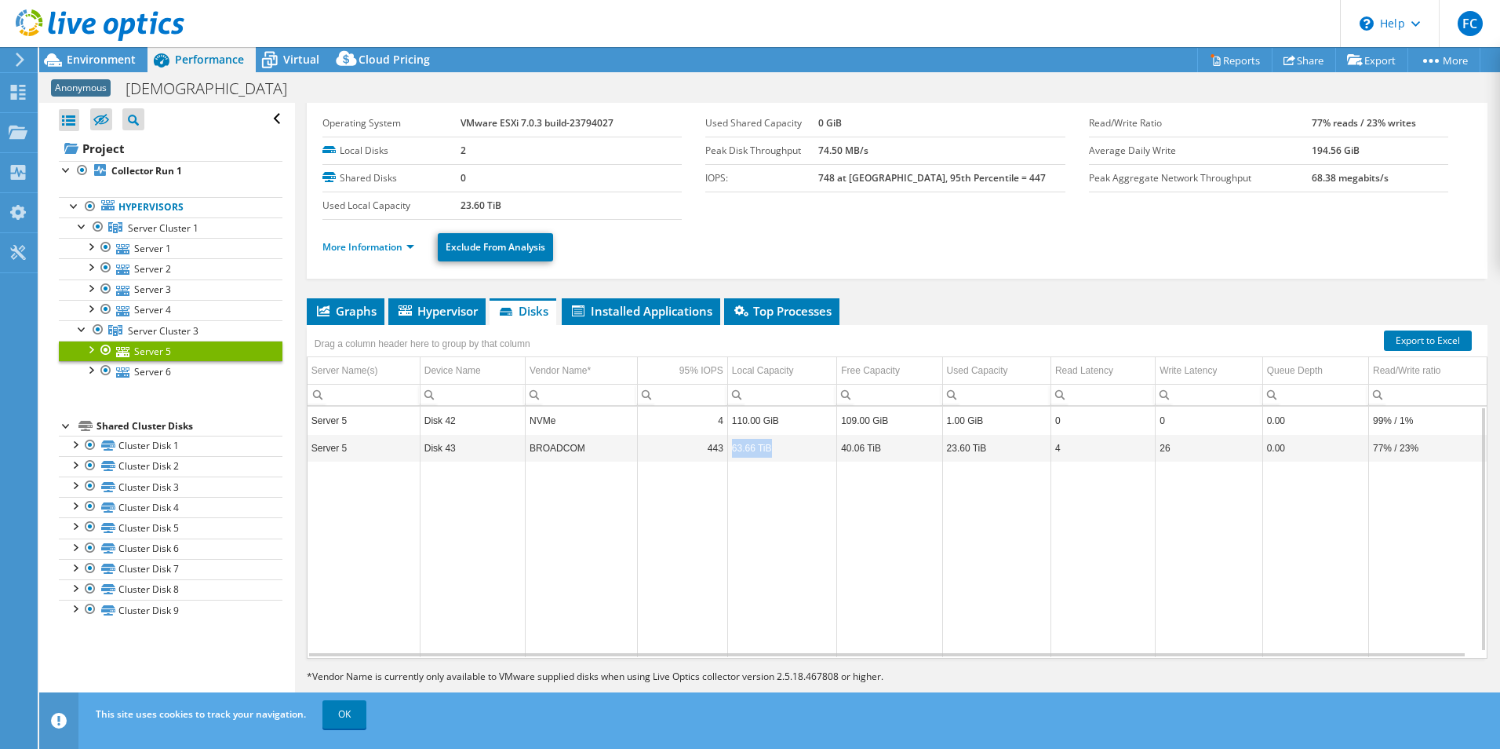
drag, startPoint x: 776, startPoint y: 454, endPoint x: 724, endPoint y: 454, distance: 51.8
click at [724, 454] on tr "Server 5 Disk 43 BROADCOM 443 63.66 TiB 40.06 TiB 23.60 TiB 4 26 0.00 77% / 23%" at bounding box center [897, 447] width 1179 height 27
click at [723, 451] on td "443" at bounding box center [682, 447] width 90 height 27
click at [730, 454] on td "63.66 TiB" at bounding box center [781, 447] width 109 height 27
click at [734, 454] on td "63.66 TiB" at bounding box center [781, 447] width 109 height 27
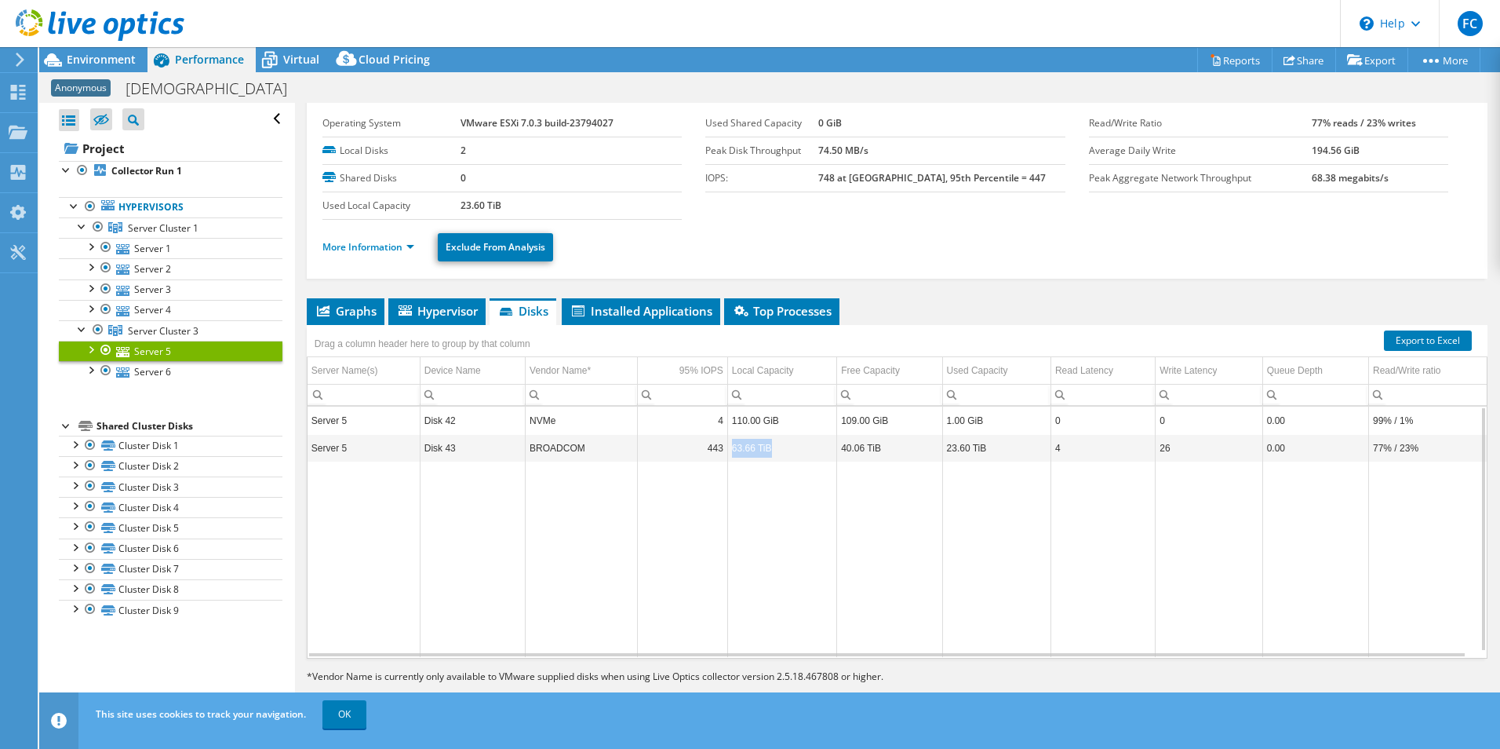
drag, startPoint x: 730, startPoint y: 452, endPoint x: 771, endPoint y: 450, distance: 40.8
click at [771, 450] on td "63.66 TiB" at bounding box center [781, 447] width 109 height 27
click at [152, 271] on link "Server 2" at bounding box center [171, 268] width 224 height 20
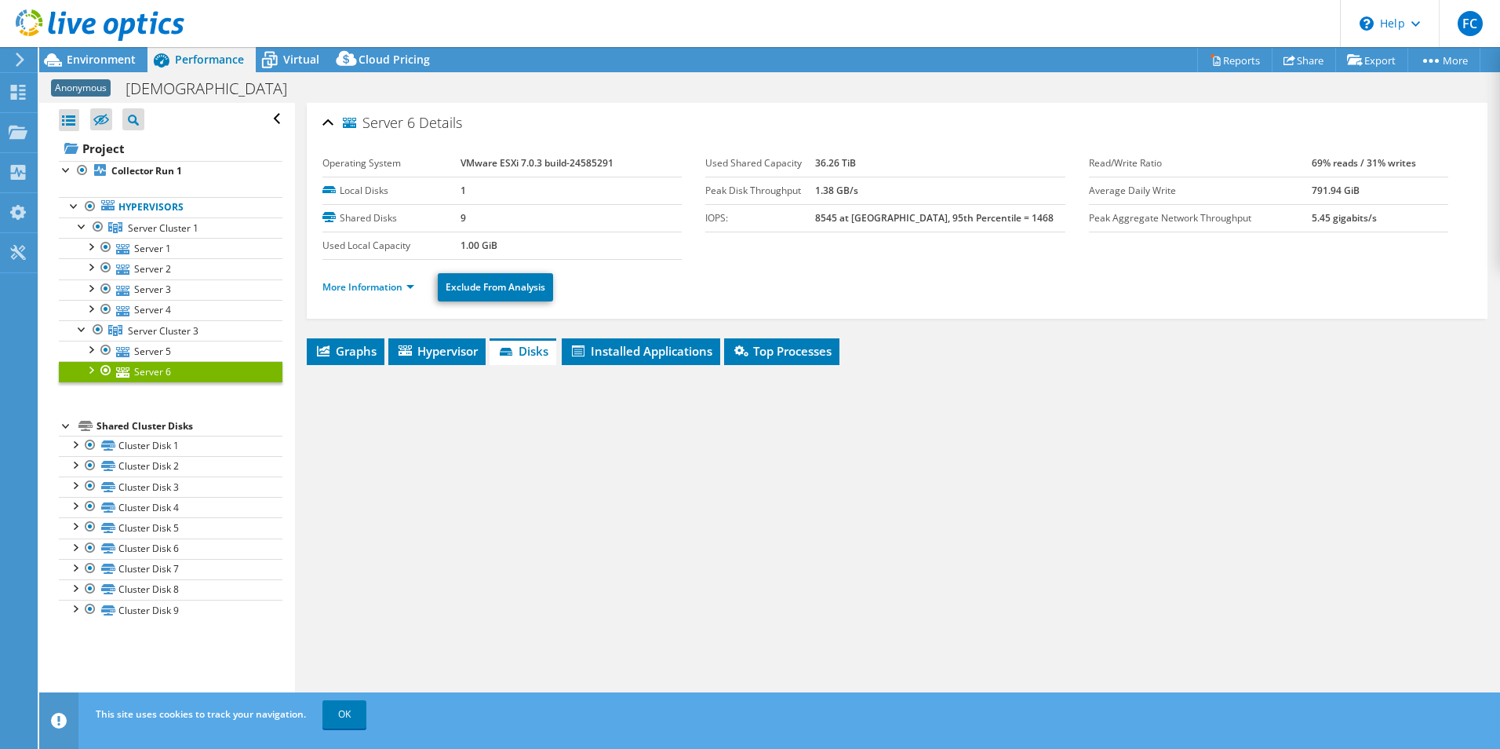
select select "USD"
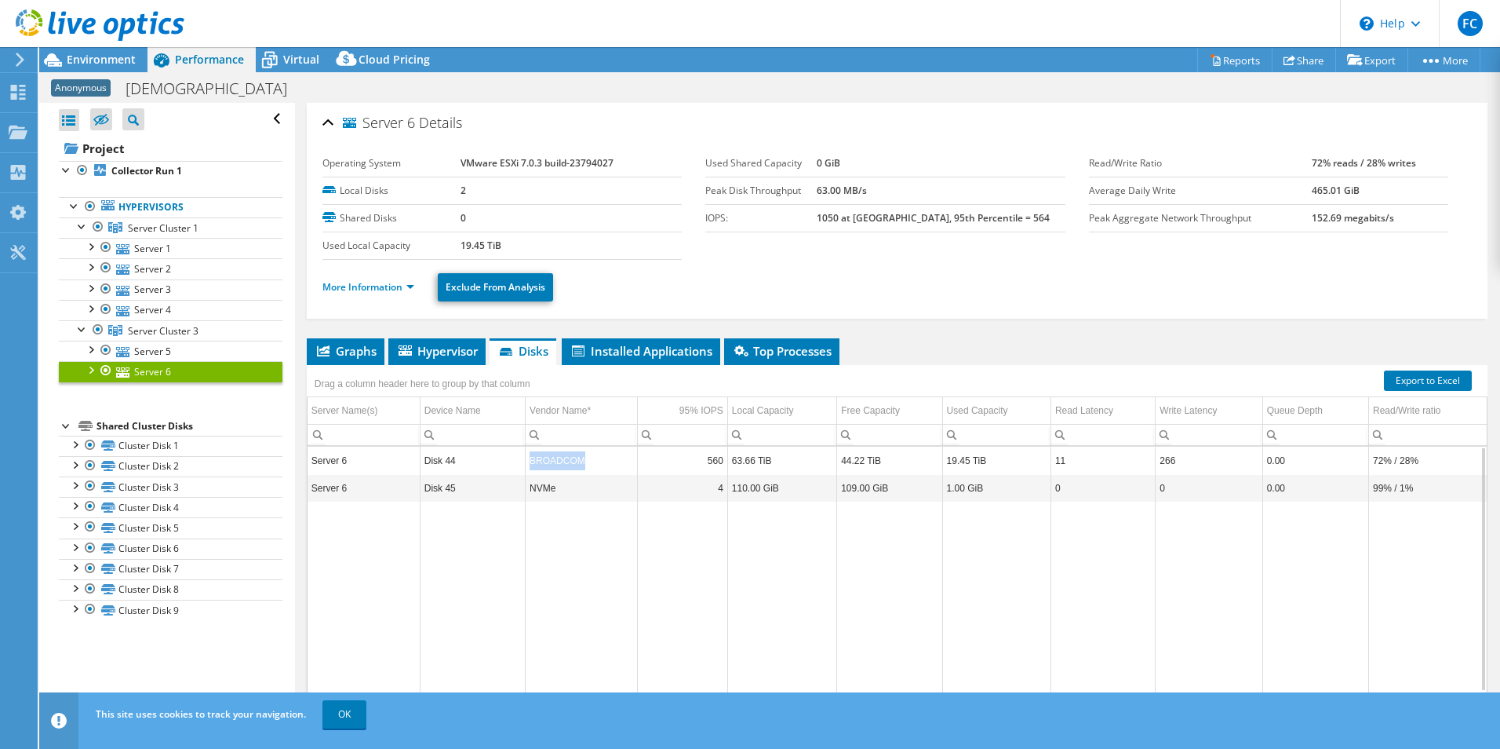
drag, startPoint x: 585, startPoint y: 462, endPoint x: 525, endPoint y: 459, distance: 59.7
click at [526, 459] on td "BROADCOM" at bounding box center [581, 459] width 111 height 27
drag, startPoint x: 525, startPoint y: 459, endPoint x: 562, endPoint y: 461, distance: 37.0
click at [562, 461] on td "BROADCOM" at bounding box center [581, 459] width 111 height 27
drag, startPoint x: 585, startPoint y: 463, endPoint x: 524, endPoint y: 461, distance: 61.3
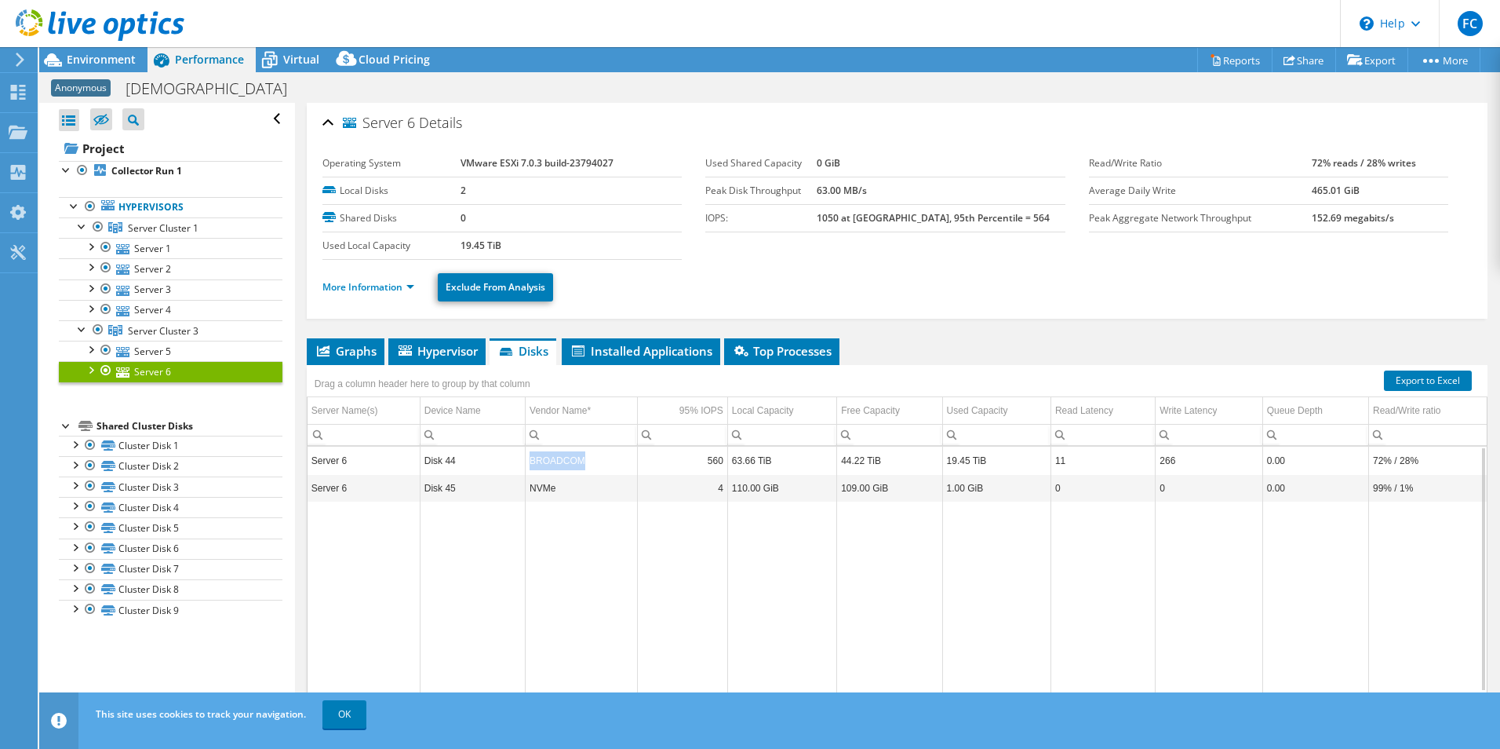
click at [526, 461] on td "BROADCOM" at bounding box center [581, 459] width 111 height 27
drag, startPoint x: 524, startPoint y: 461, endPoint x: 539, endPoint y: 469, distance: 17.2
click at [539, 469] on td "BROADCOM" at bounding box center [581, 459] width 111 height 27
drag, startPoint x: 596, startPoint y: 465, endPoint x: 530, endPoint y: 464, distance: 65.9
click at [530, 464] on td "BROADCOM" at bounding box center [581, 459] width 111 height 27
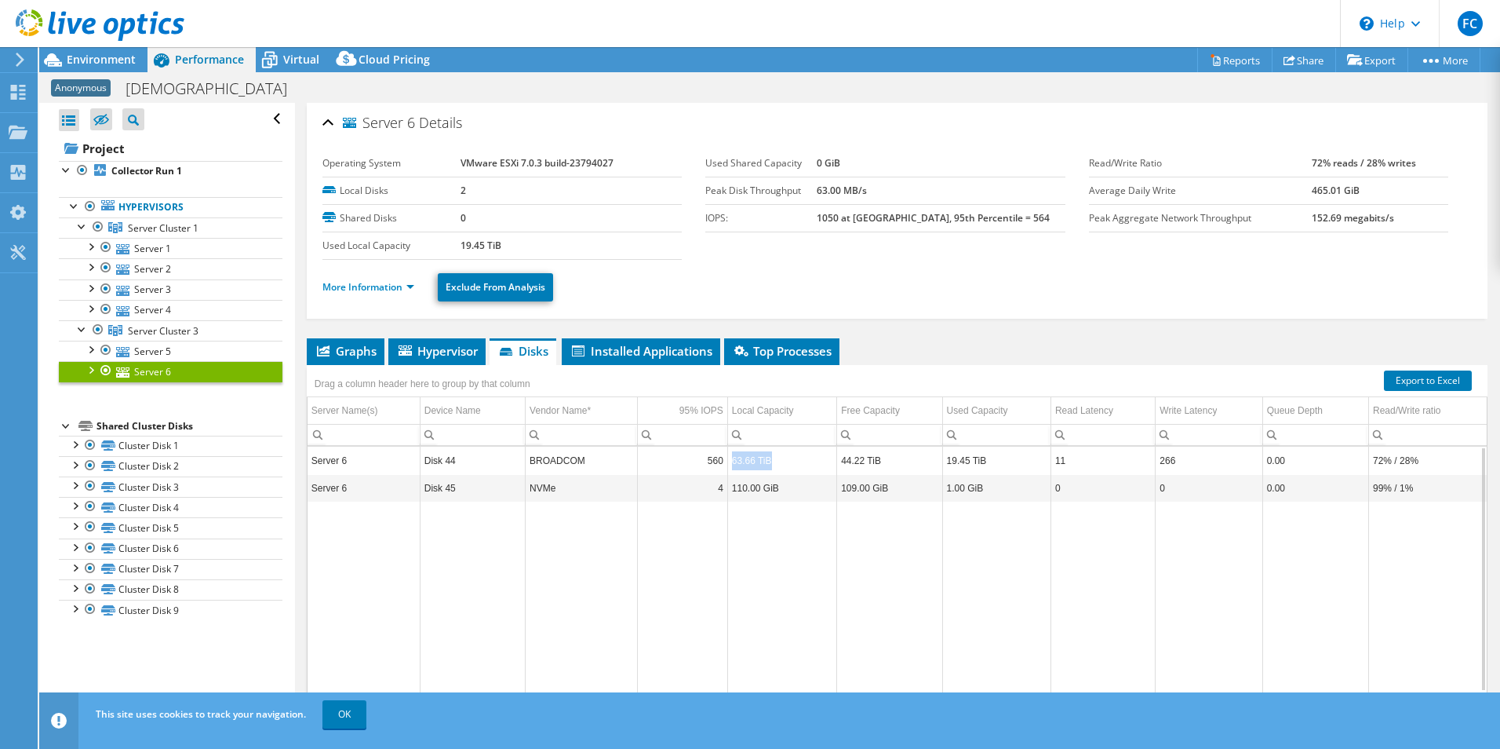
drag, startPoint x: 777, startPoint y: 465, endPoint x: 730, endPoint y: 465, distance: 47.1
click at [730, 465] on td "63.66 TiB" at bounding box center [781, 459] width 109 height 27
drag, startPoint x: 730, startPoint y: 465, endPoint x: 743, endPoint y: 464, distance: 13.4
click at [743, 464] on td "63.66 TiB" at bounding box center [781, 459] width 109 height 27
drag, startPoint x: 888, startPoint y: 465, endPoint x: 841, endPoint y: 465, distance: 47.1
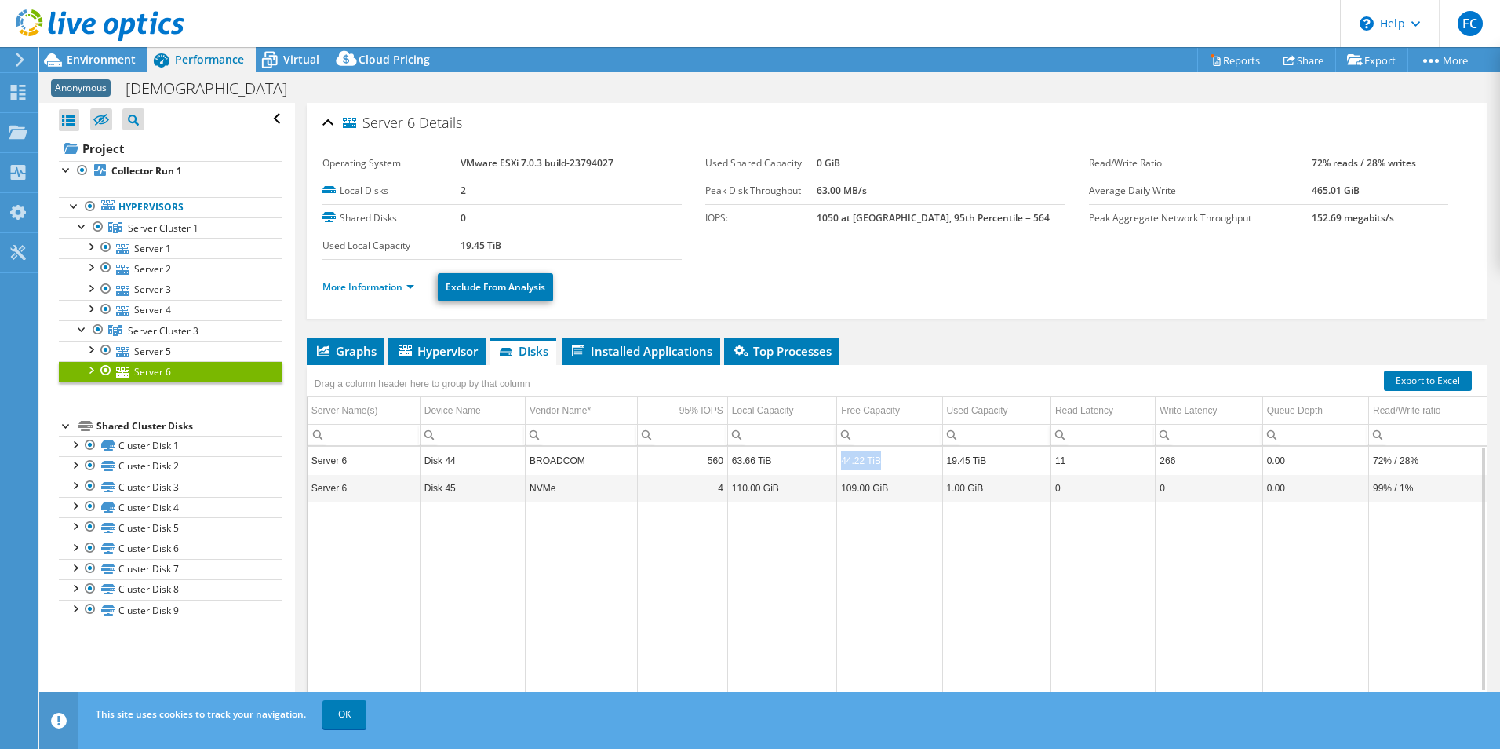
click at [841, 465] on td "44.22 TiB" at bounding box center [889, 459] width 105 height 27
drag, startPoint x: 841, startPoint y: 465, endPoint x: 946, endPoint y: 467, distance: 105.2
click at [946, 467] on td "19.45 TiB" at bounding box center [996, 459] width 108 height 27
click at [989, 465] on td "19.45 TiB" at bounding box center [996, 459] width 108 height 27
click at [772, 350] on span "Top Processes" at bounding box center [782, 351] width 100 height 16
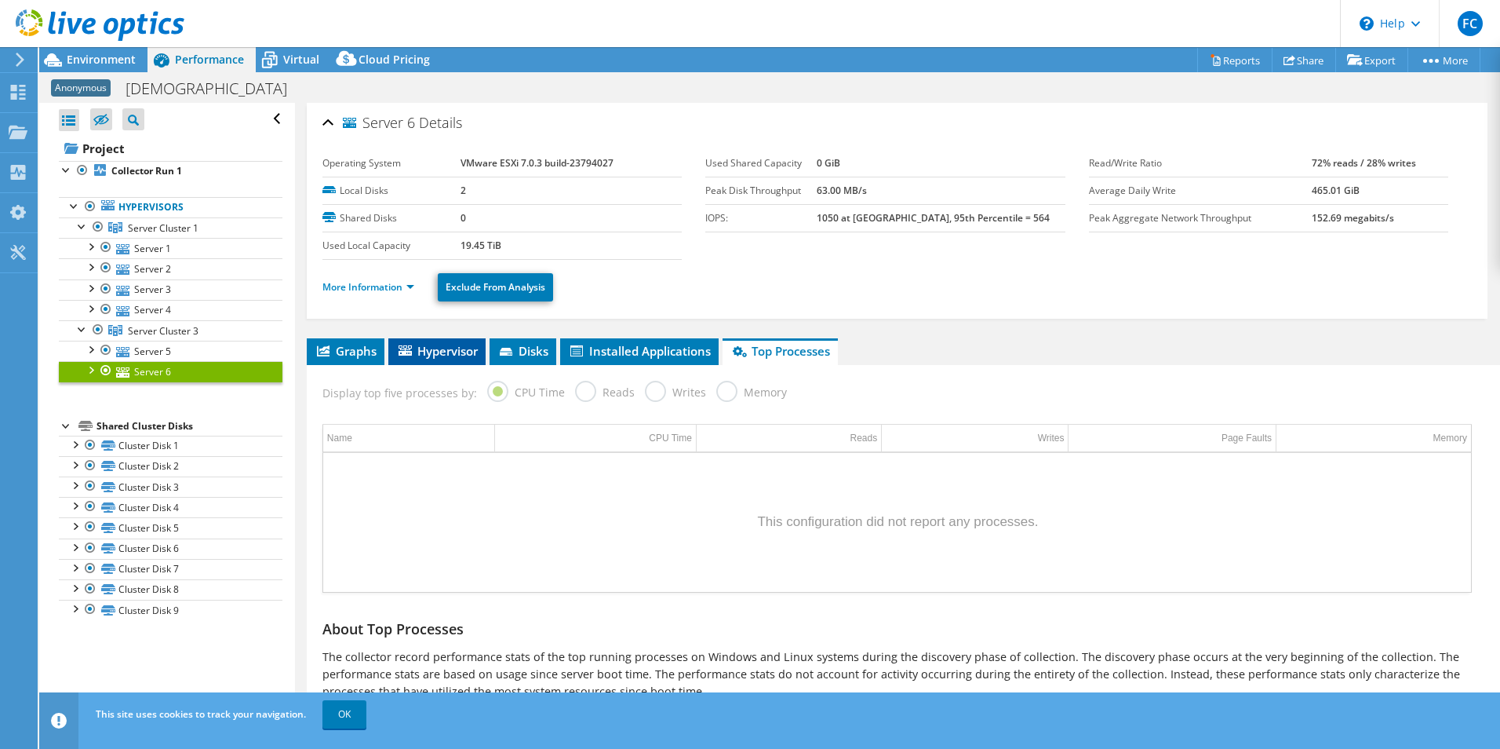
click at [446, 349] on span "Hypervisor" at bounding box center [437, 351] width 82 height 16
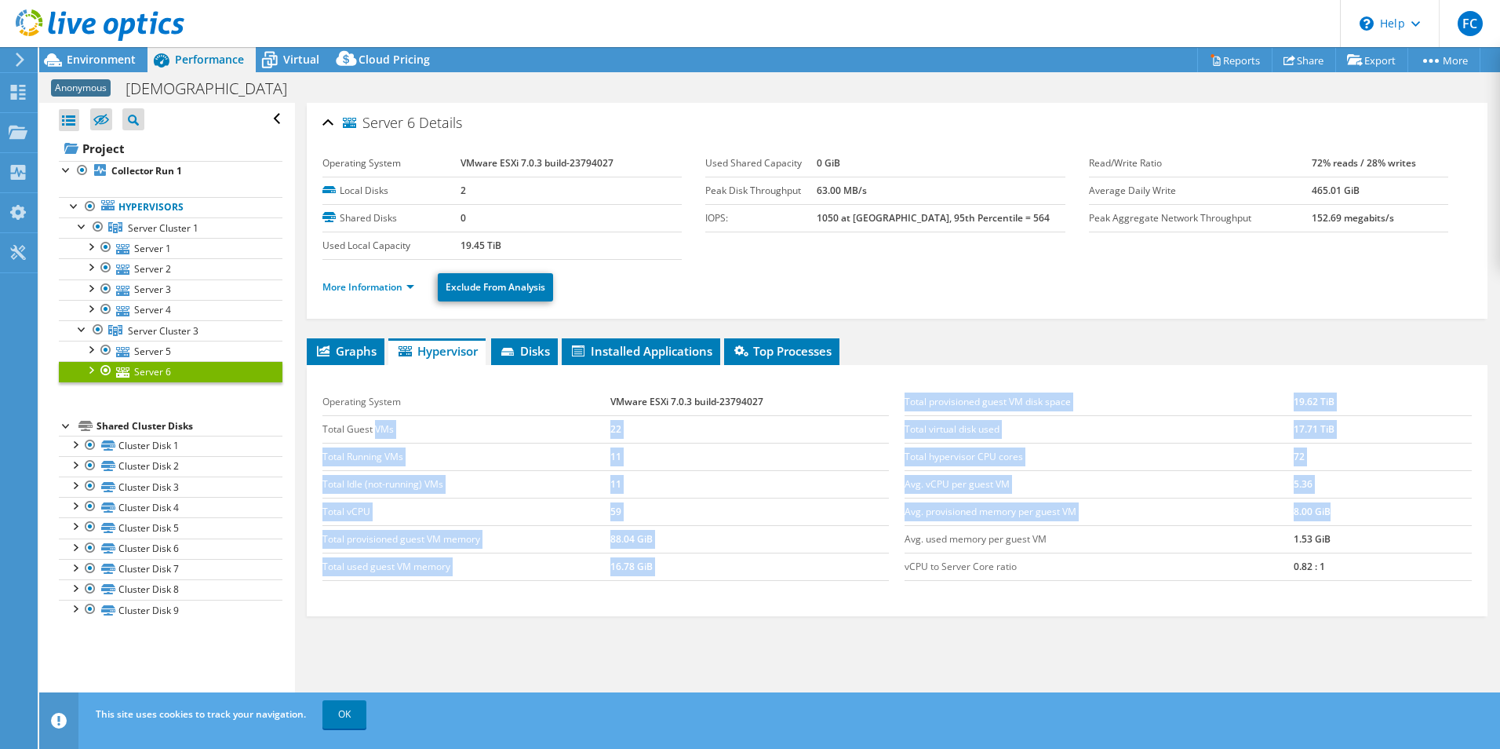
drag, startPoint x: 376, startPoint y: 433, endPoint x: 1335, endPoint y: 514, distance: 962.3
click at [1335, 514] on div "Operating System VMware ESXi 7.0.3 build-23794027 Total Guest VMs 22 Total Runn…" at bounding box center [897, 485] width 1165 height 224
click at [1335, 514] on td "8.00 GiB" at bounding box center [1383, 511] width 178 height 27
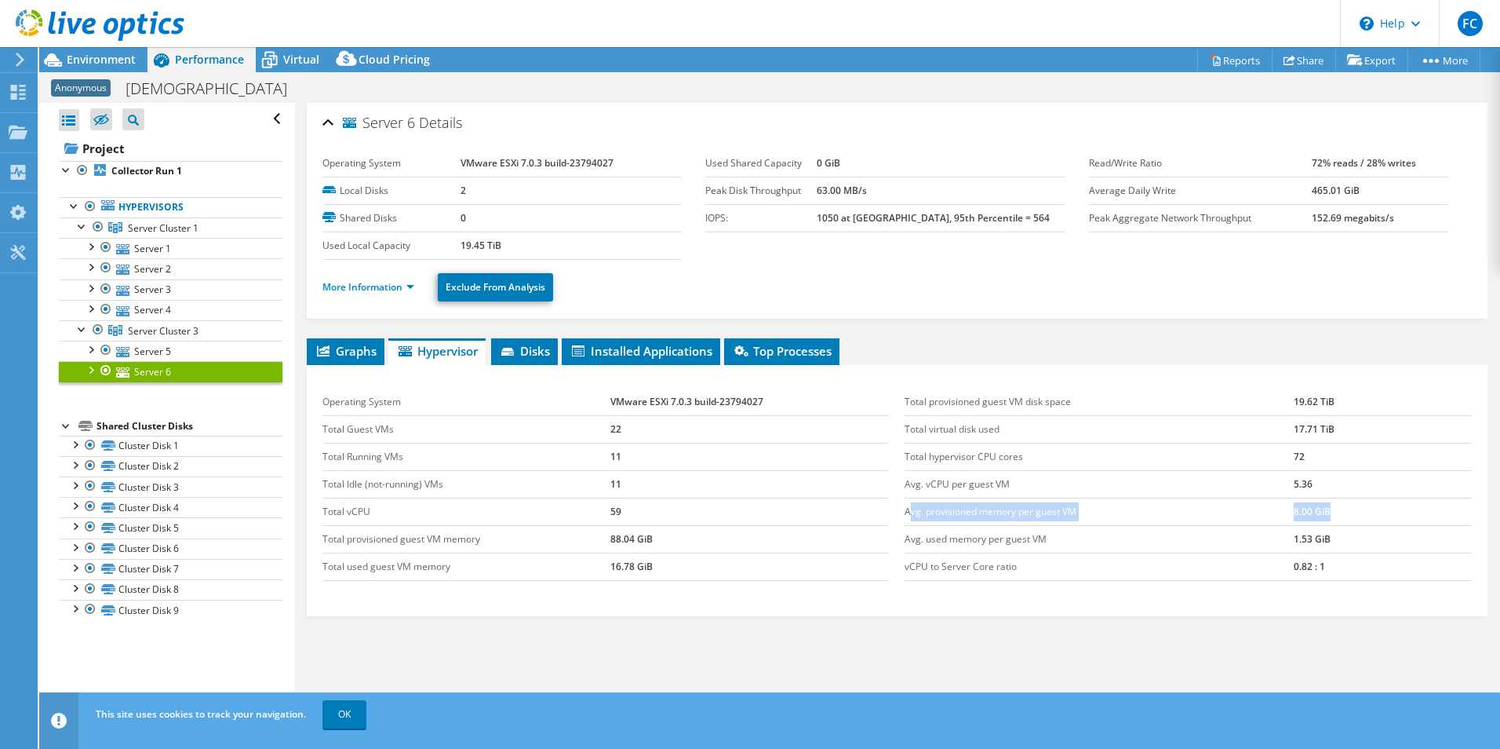
drag, startPoint x: 1335, startPoint y: 514, endPoint x: 906, endPoint y: 511, distance: 429.2
click at [906, 511] on tr "Avg. provisioned memory per guest VM 8.00 GiB" at bounding box center [1188, 511] width 567 height 27
drag, startPoint x: 906, startPoint y: 511, endPoint x: 1317, endPoint y: 556, distance: 413.7
click at [1317, 556] on tbody "Total provisioned guest VM disk space 19.62 TiB Total virtual disk used 17.71 T…" at bounding box center [1188, 484] width 567 height 192
click at [348, 357] on span "Graphs" at bounding box center [346, 351] width 62 height 16
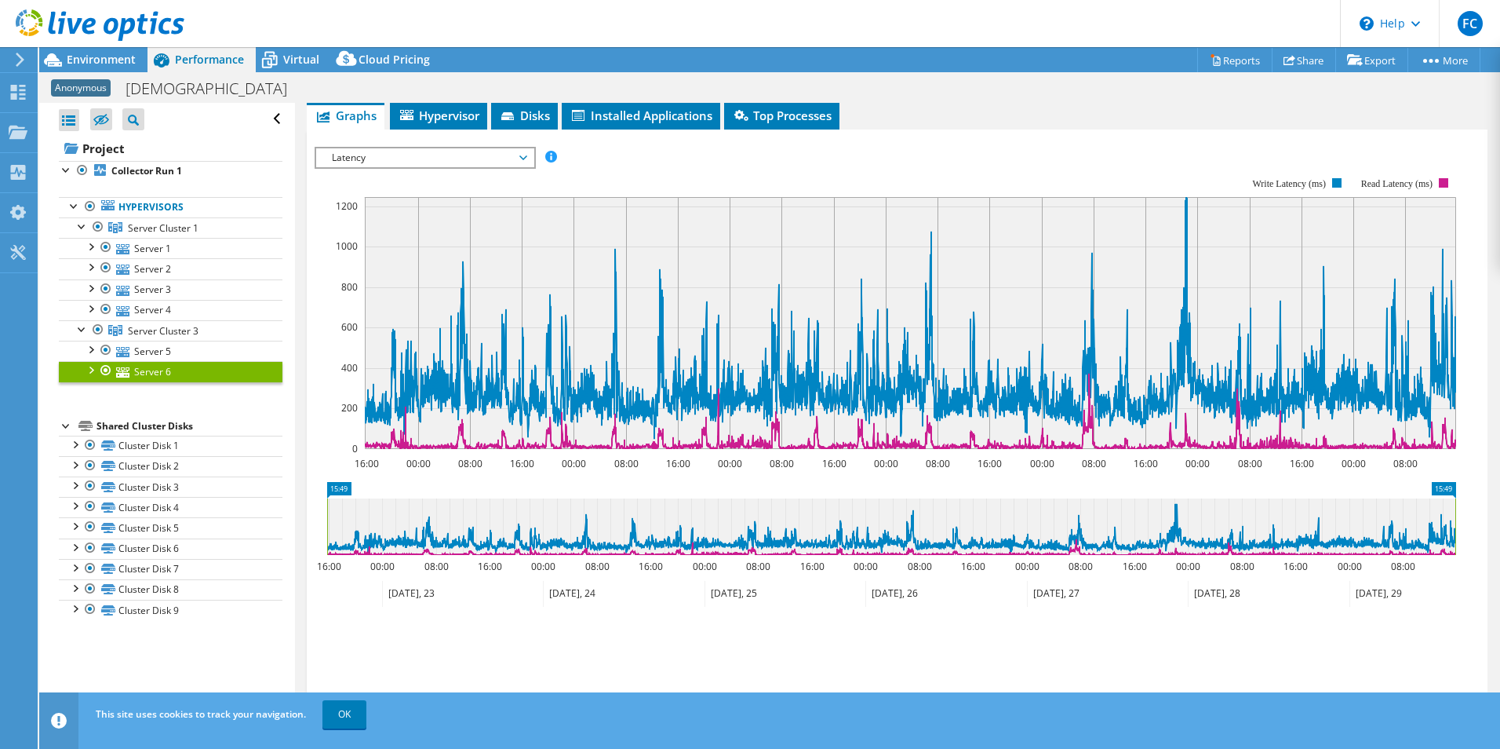
scroll to position [157, 0]
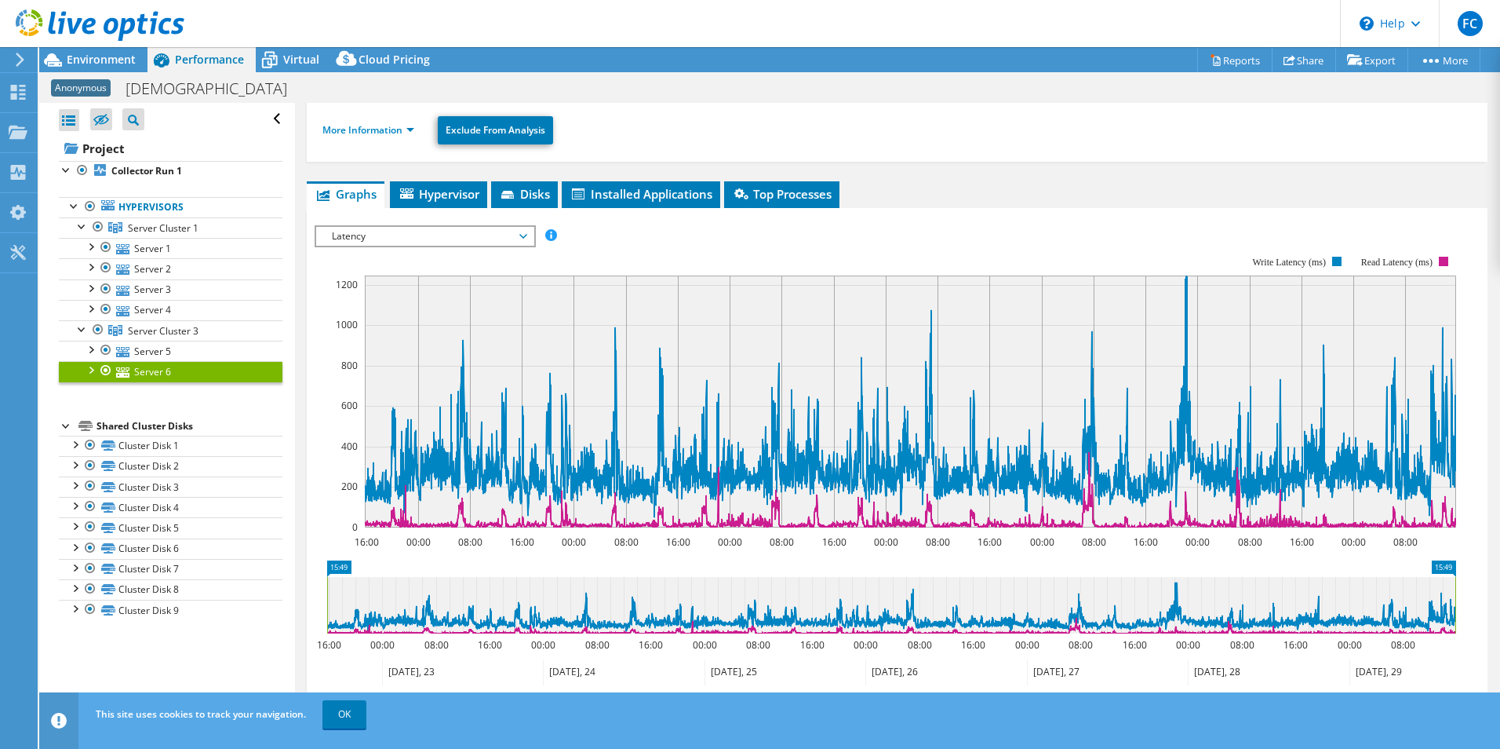
click at [495, 235] on span "Latency" at bounding box center [425, 236] width 202 height 19
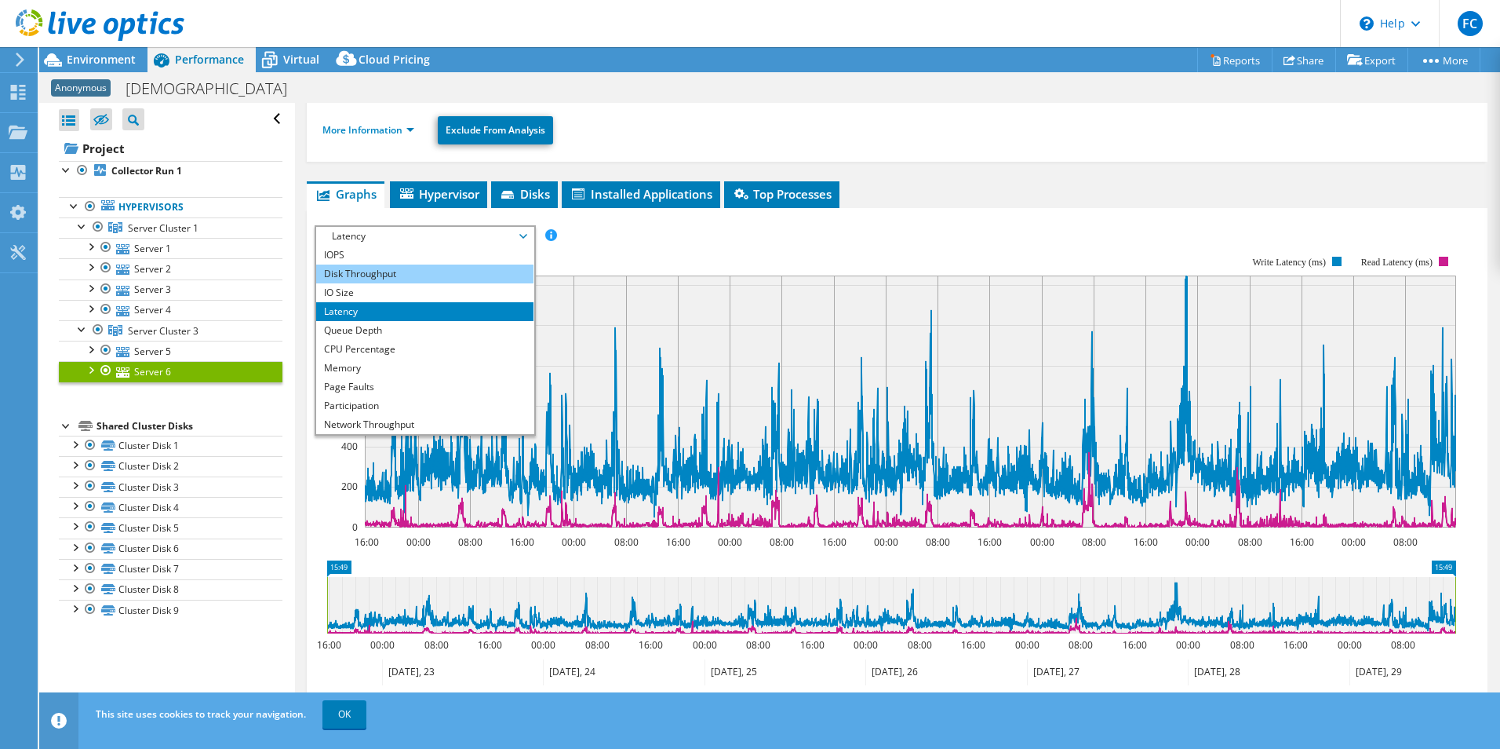
click at [483, 275] on li "Disk Throughput" at bounding box center [424, 273] width 217 height 19
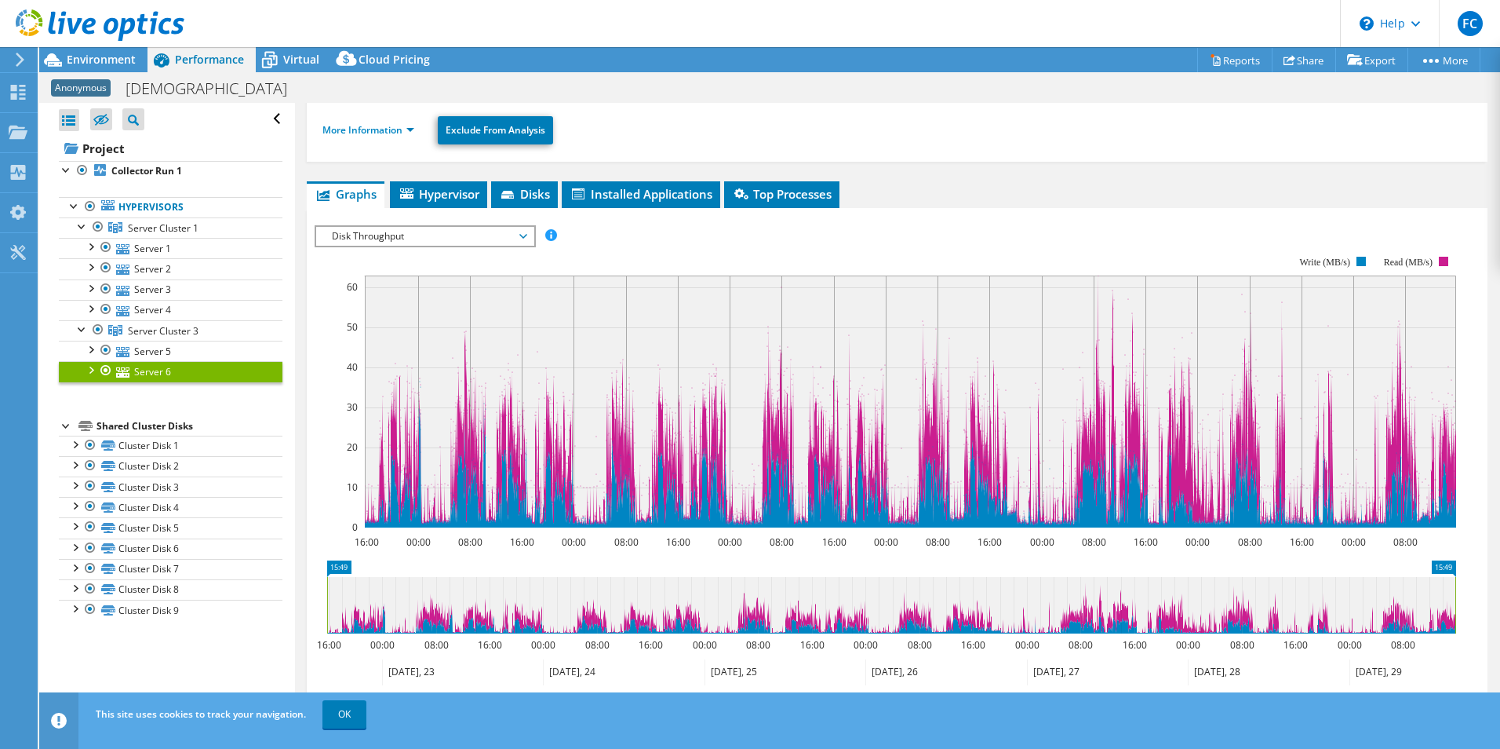
click at [479, 231] on span "Disk Throughput" at bounding box center [425, 236] width 202 height 19
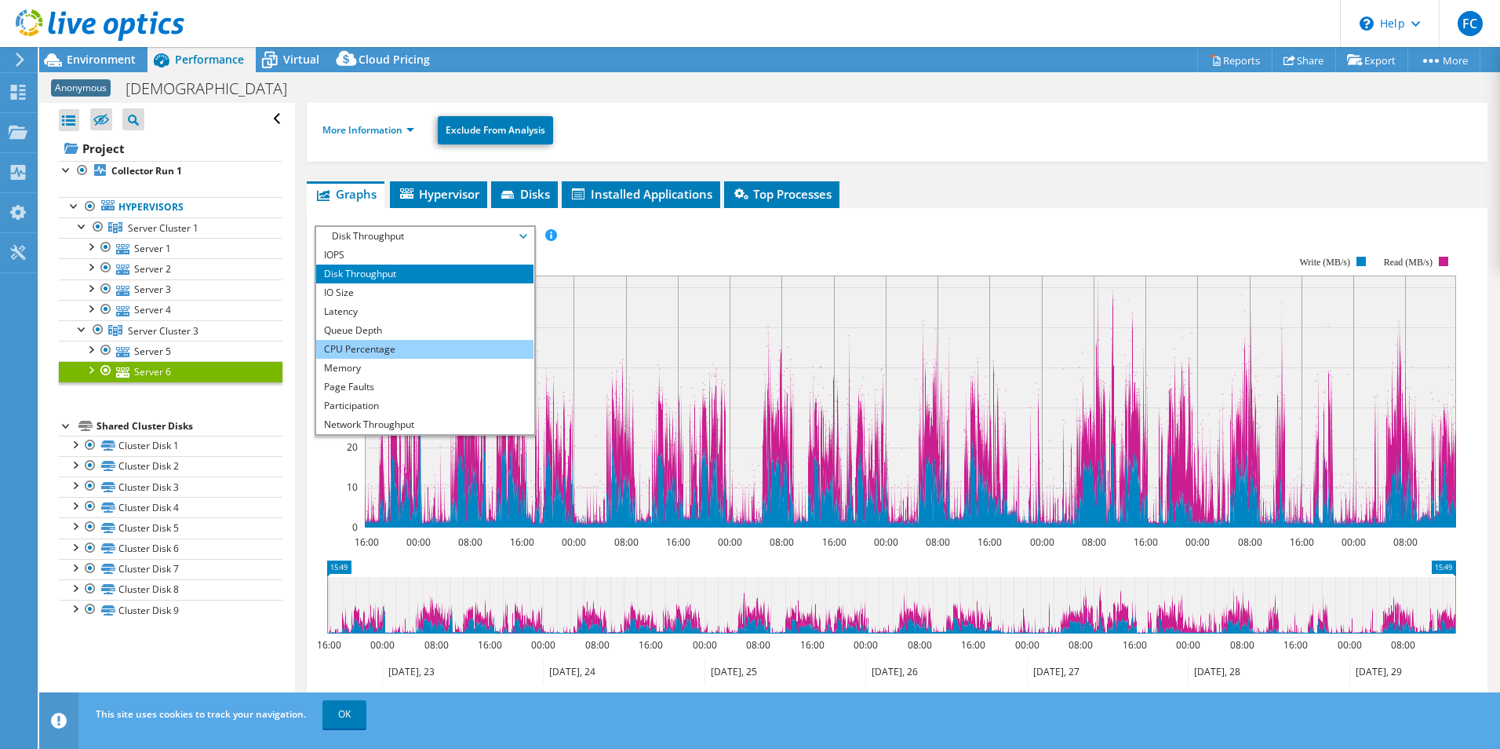
click at [443, 347] on li "CPU Percentage" at bounding box center [424, 349] width 217 height 19
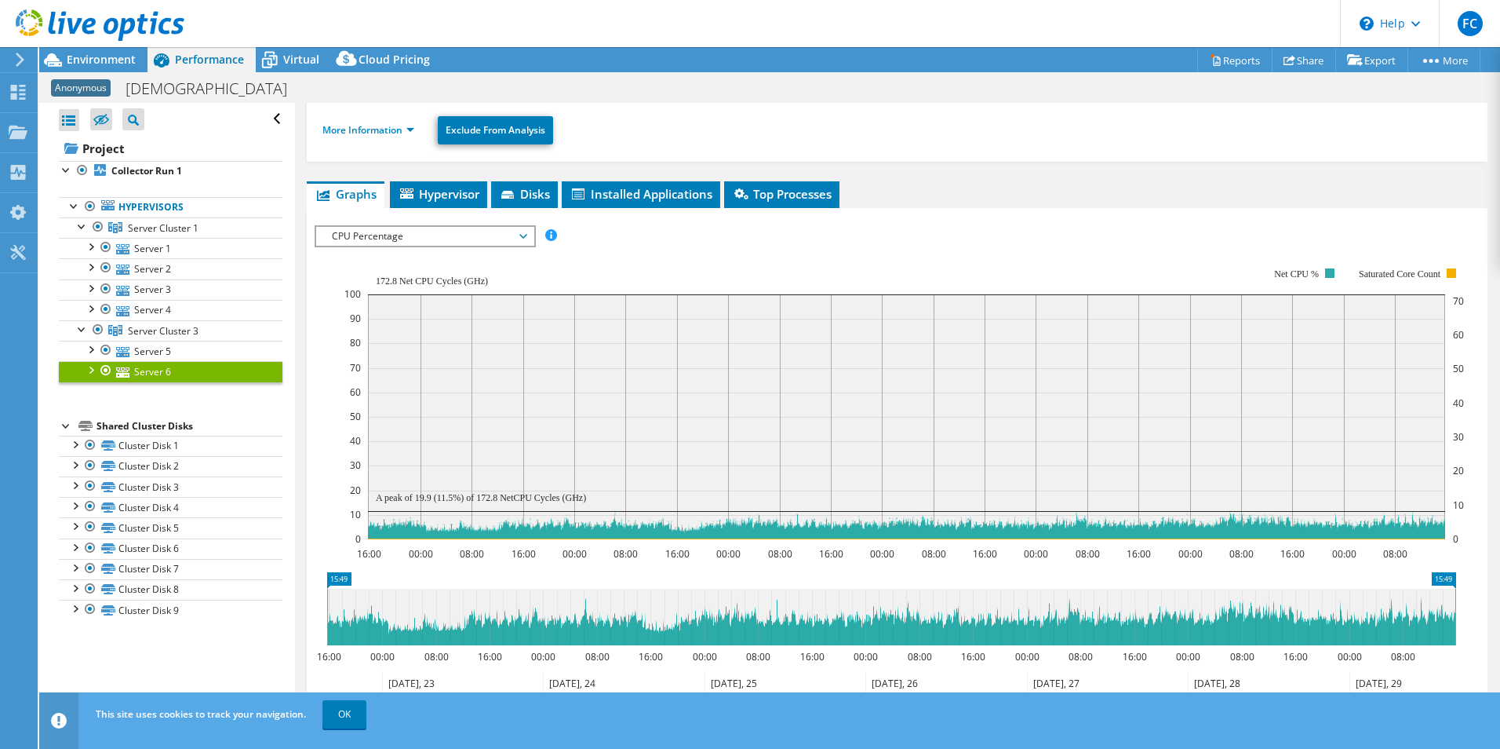
click at [504, 239] on span "CPU Percentage" at bounding box center [425, 236] width 202 height 19
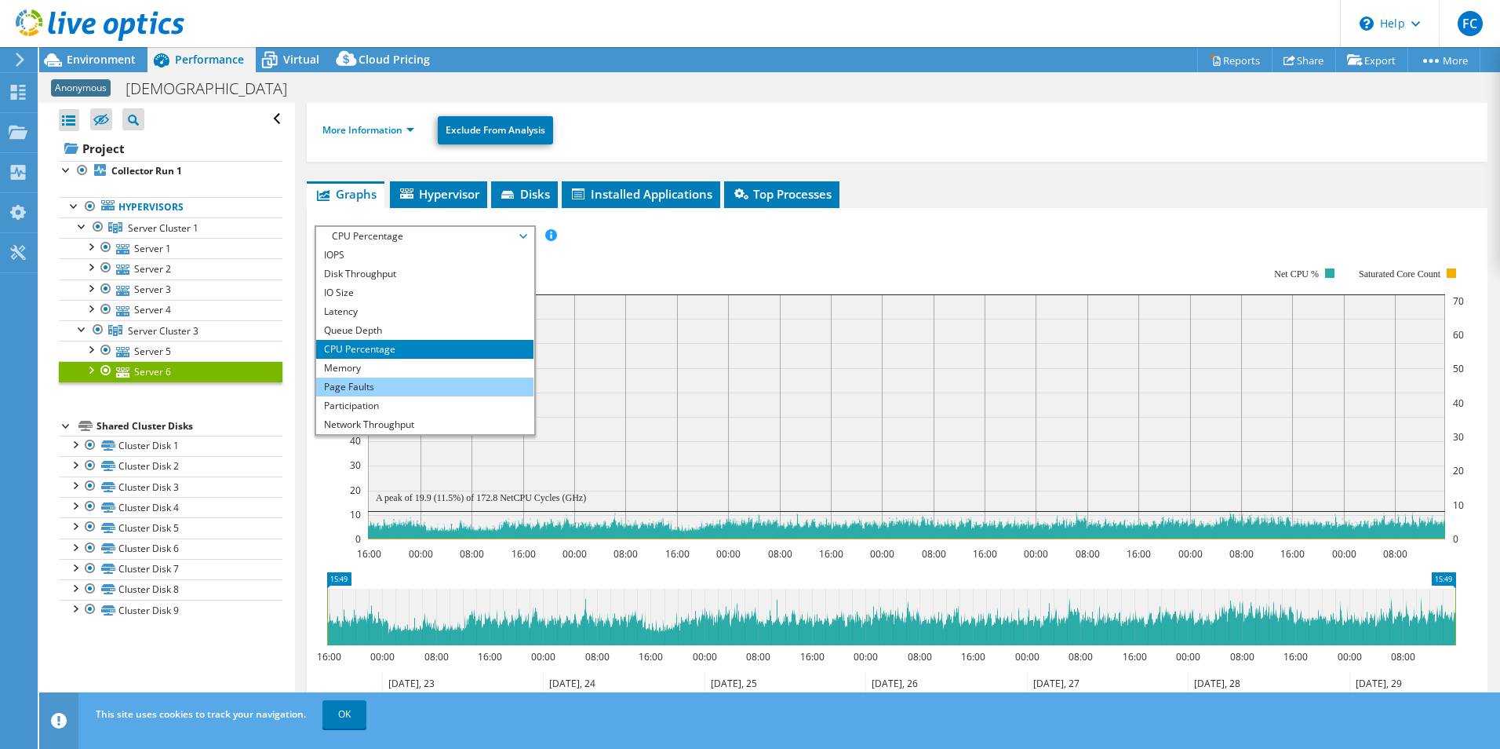
click at [414, 381] on li "Page Faults" at bounding box center [424, 386] width 217 height 19
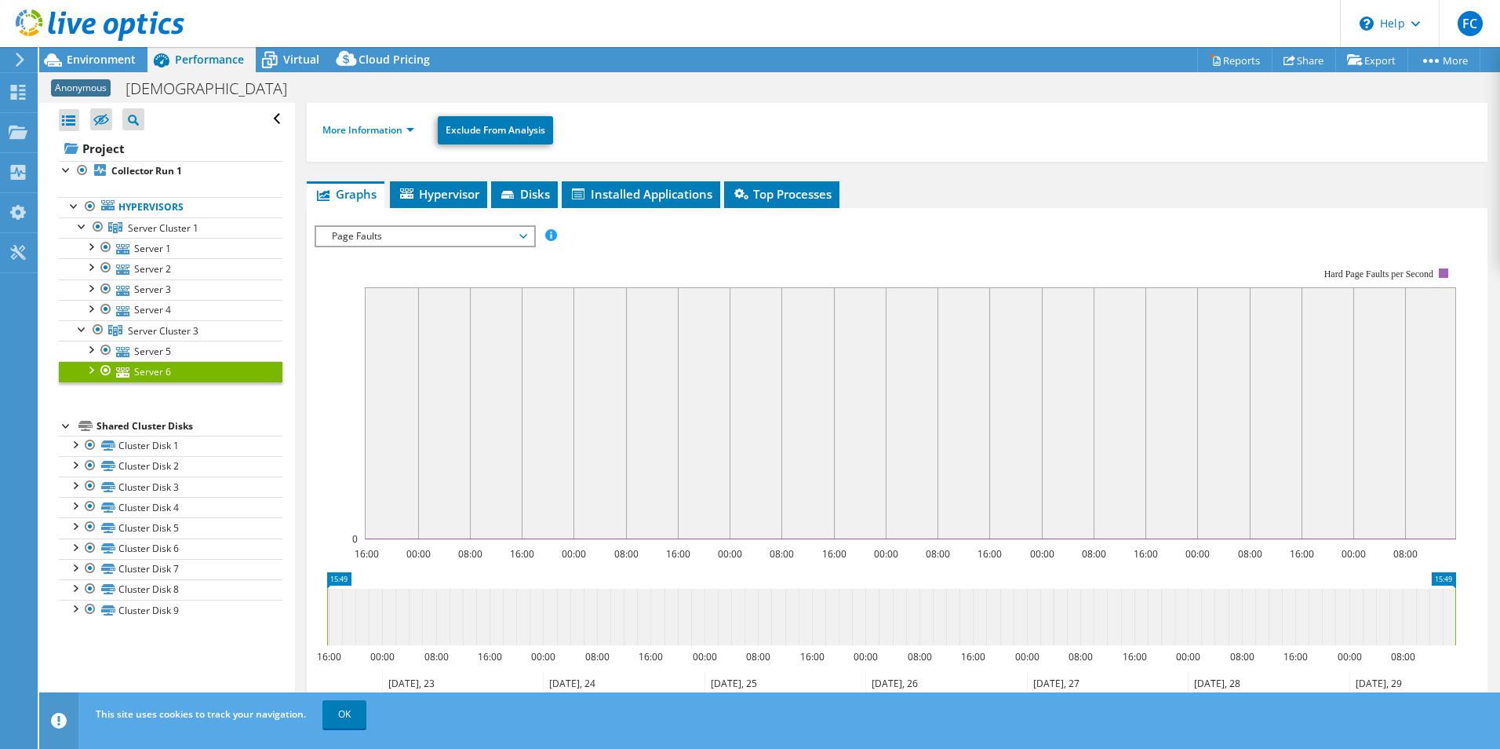
click at [492, 235] on span "Page Faults" at bounding box center [425, 236] width 202 height 19
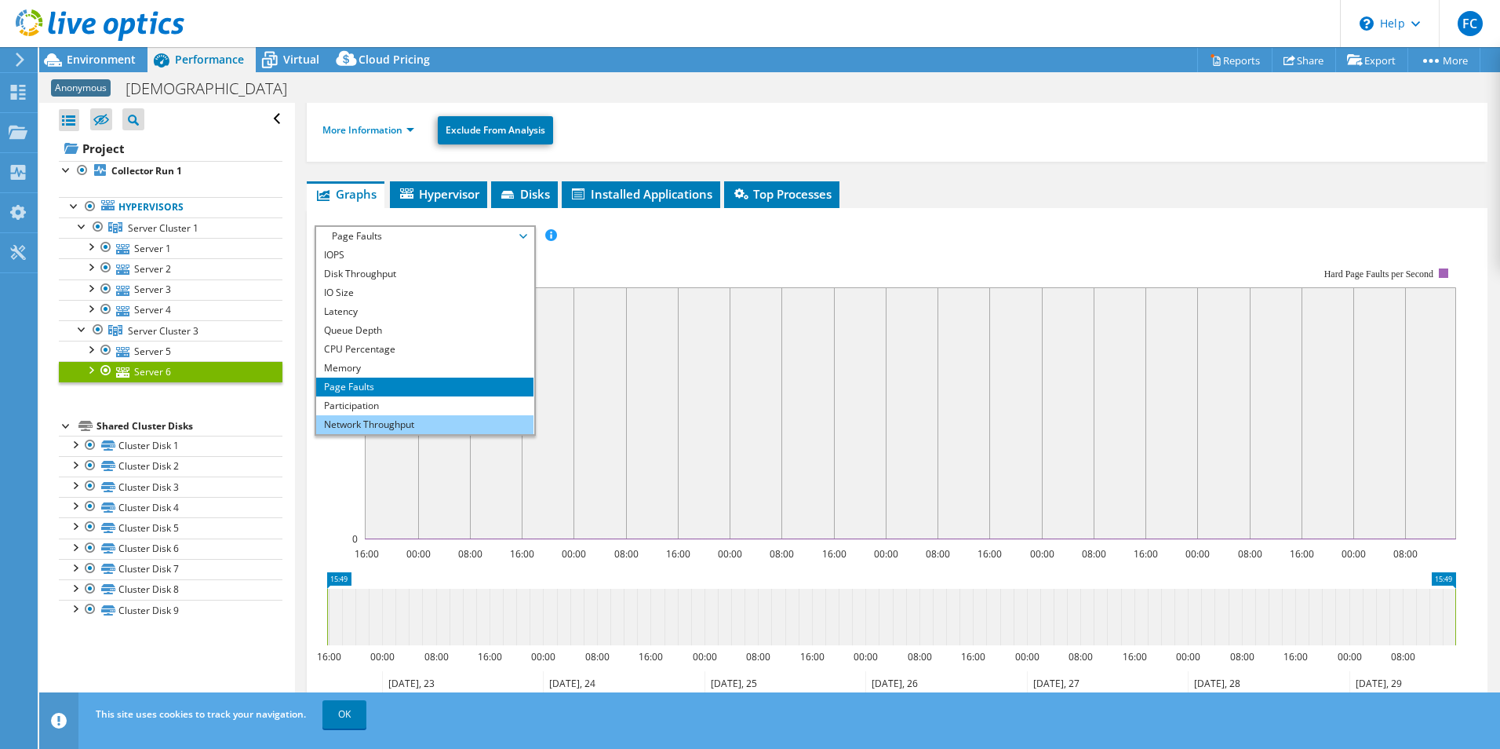
scroll to position [56, 0]
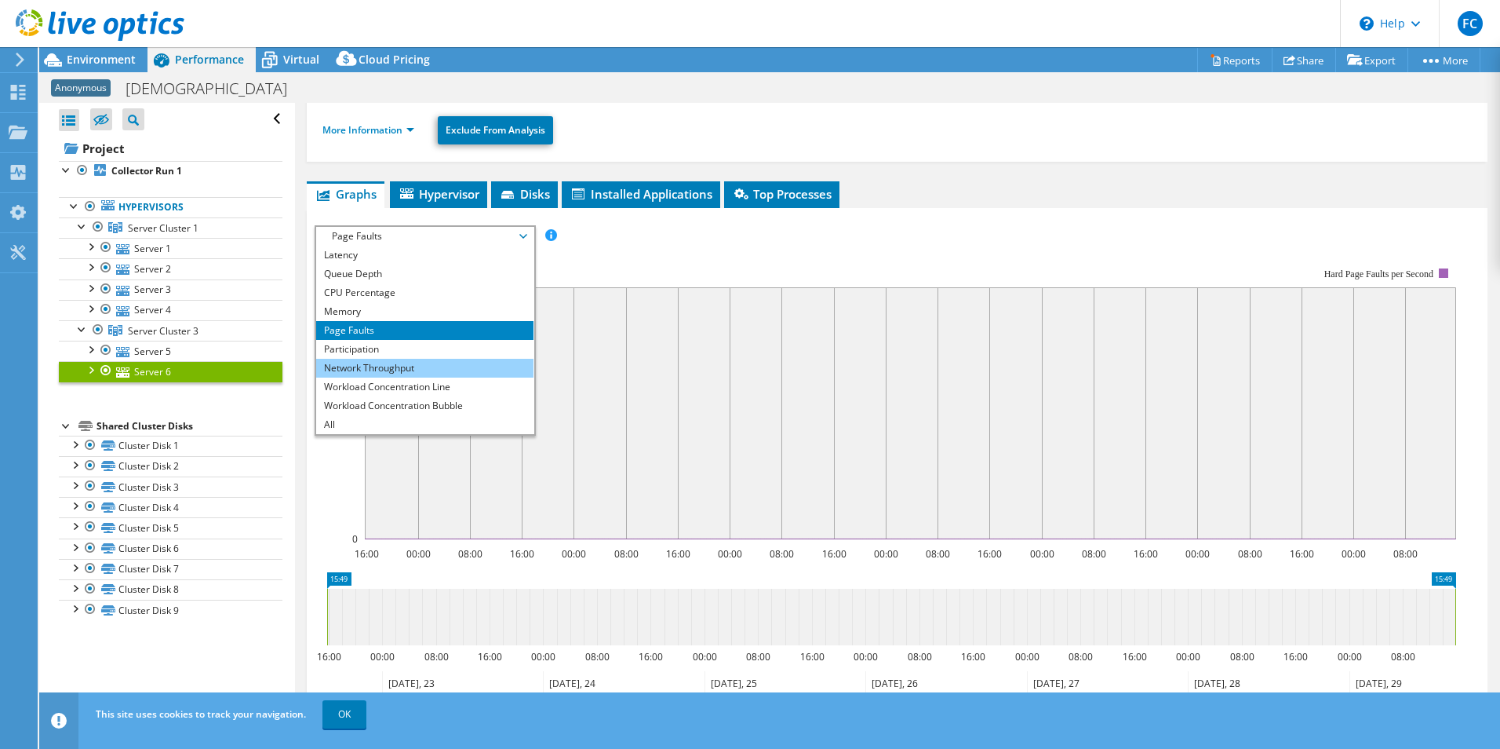
click at [409, 369] on li "Network Throughput" at bounding box center [424, 368] width 217 height 19
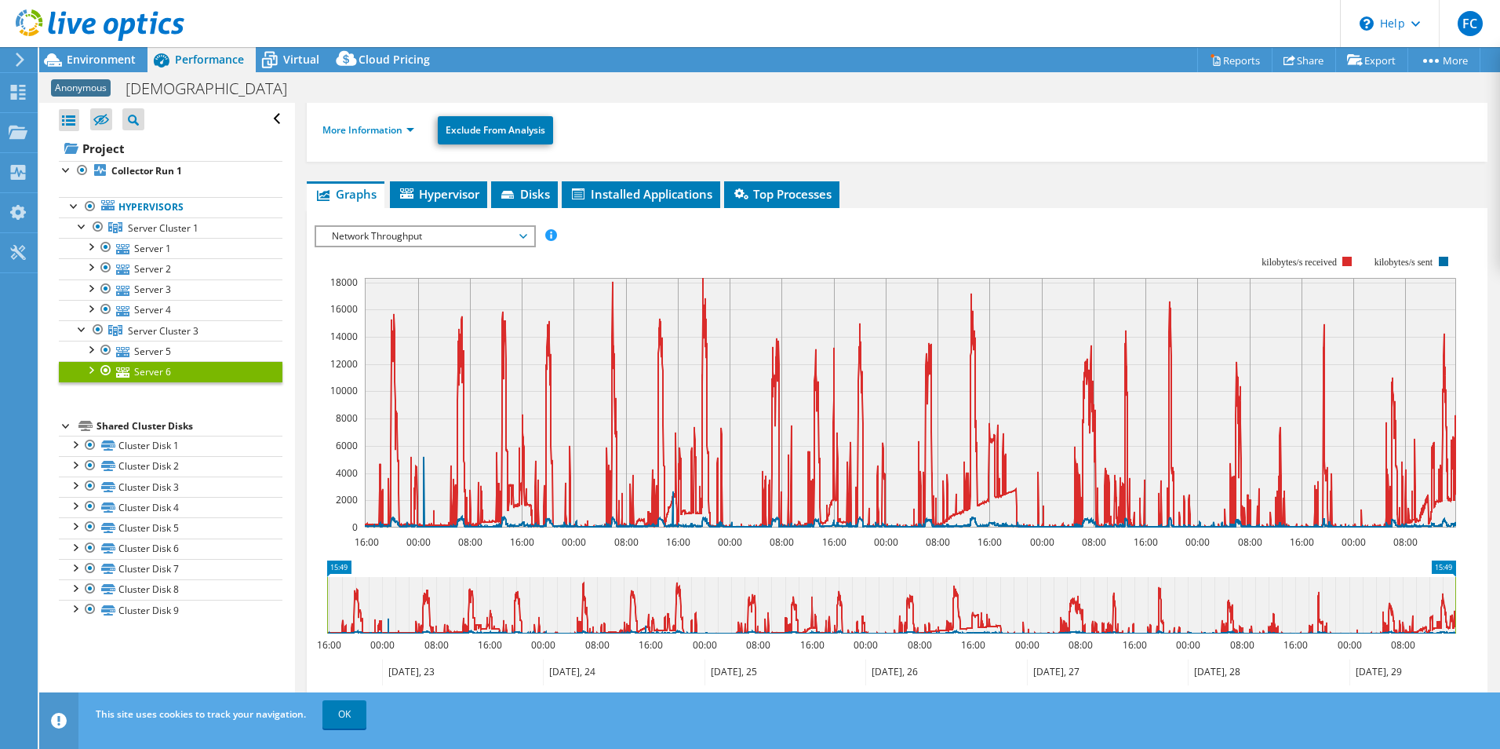
click at [522, 231] on span "Network Throughput" at bounding box center [425, 236] width 202 height 19
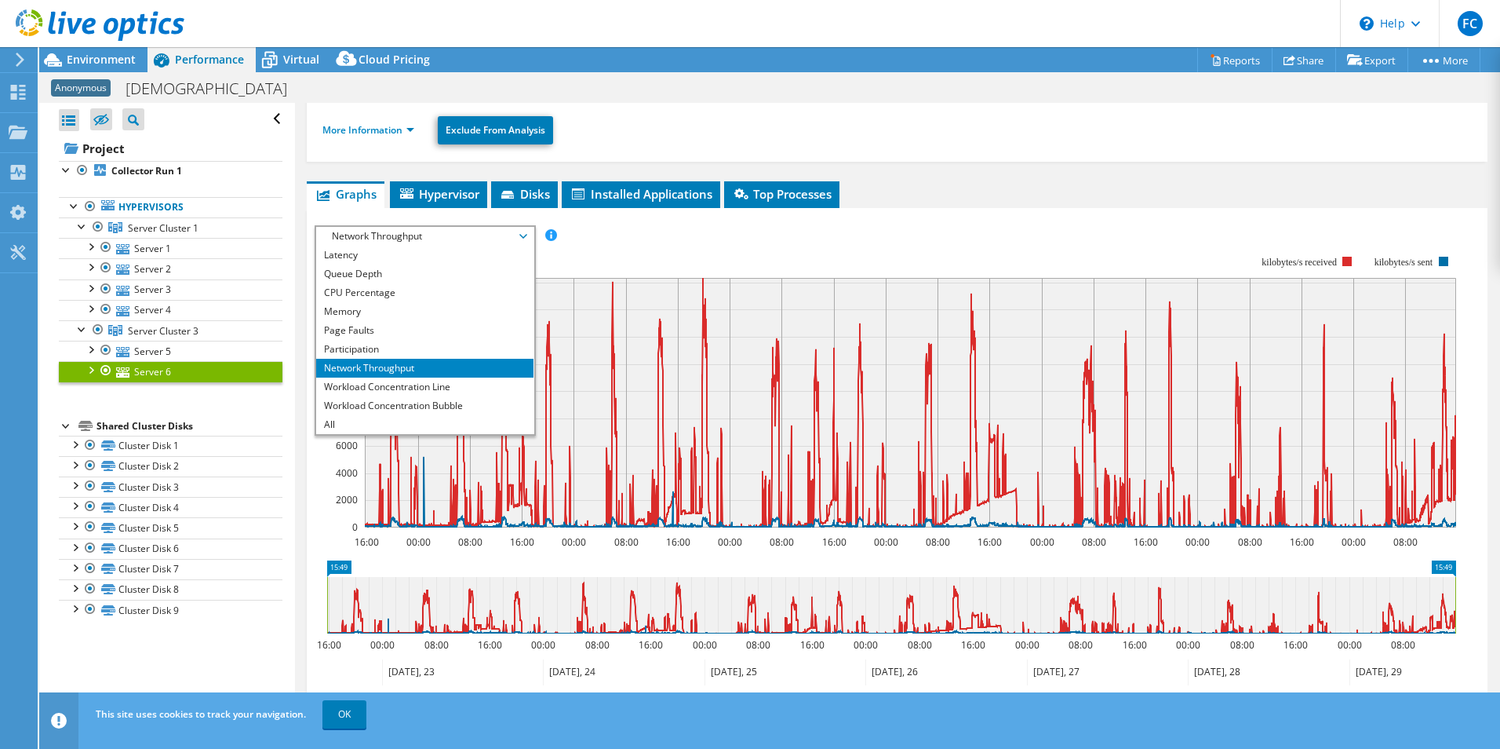
scroll to position [0, 0]
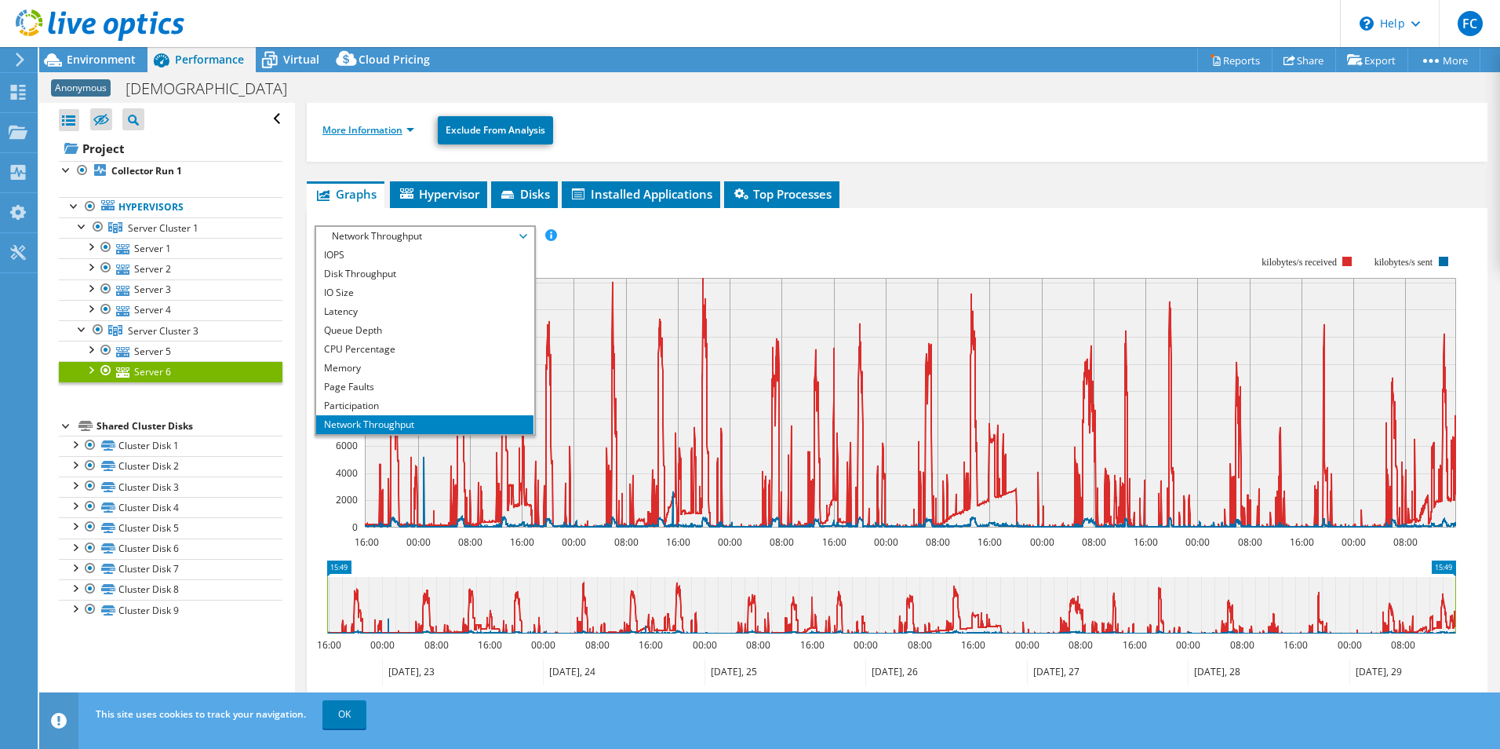
click at [373, 133] on link "More Information" at bounding box center [369, 129] width 92 height 13
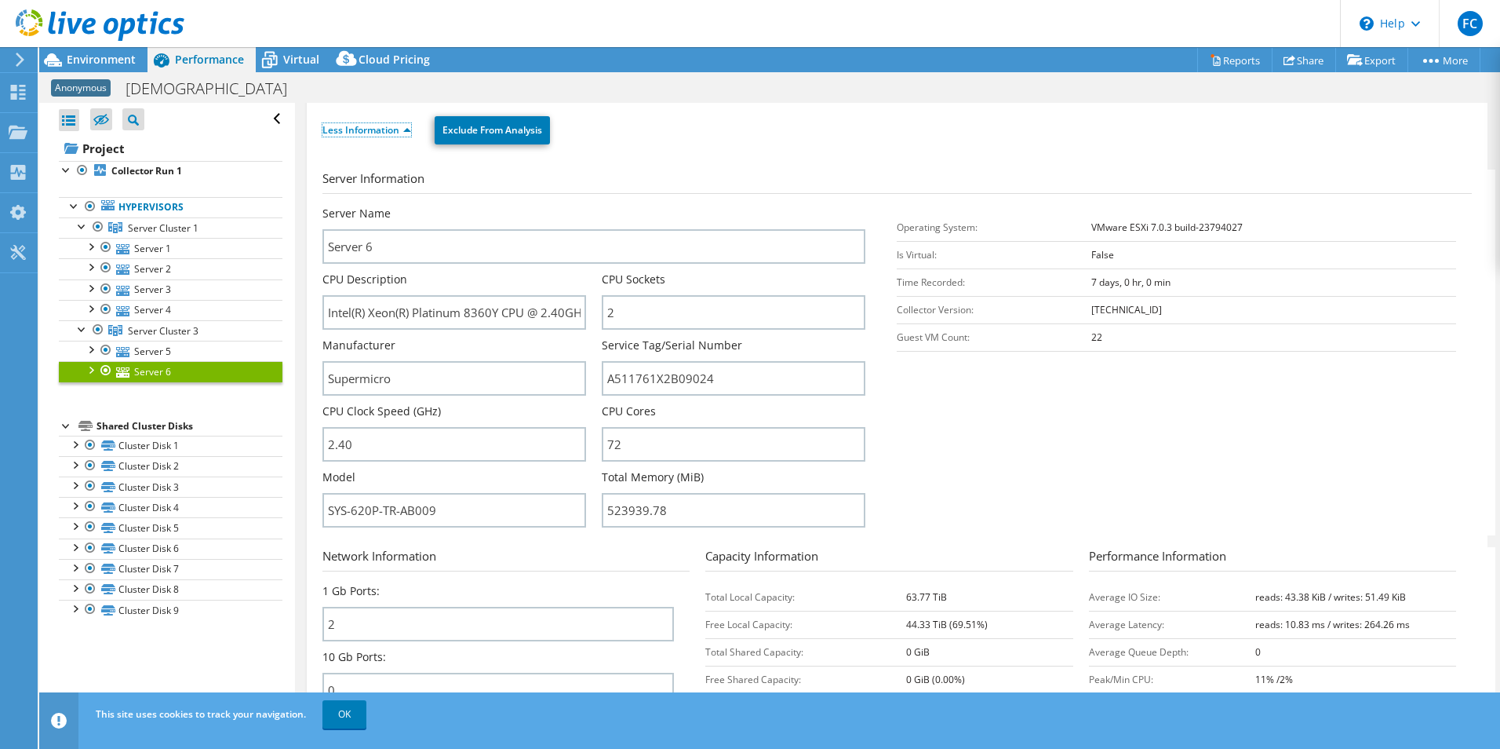
scroll to position [392, 0]
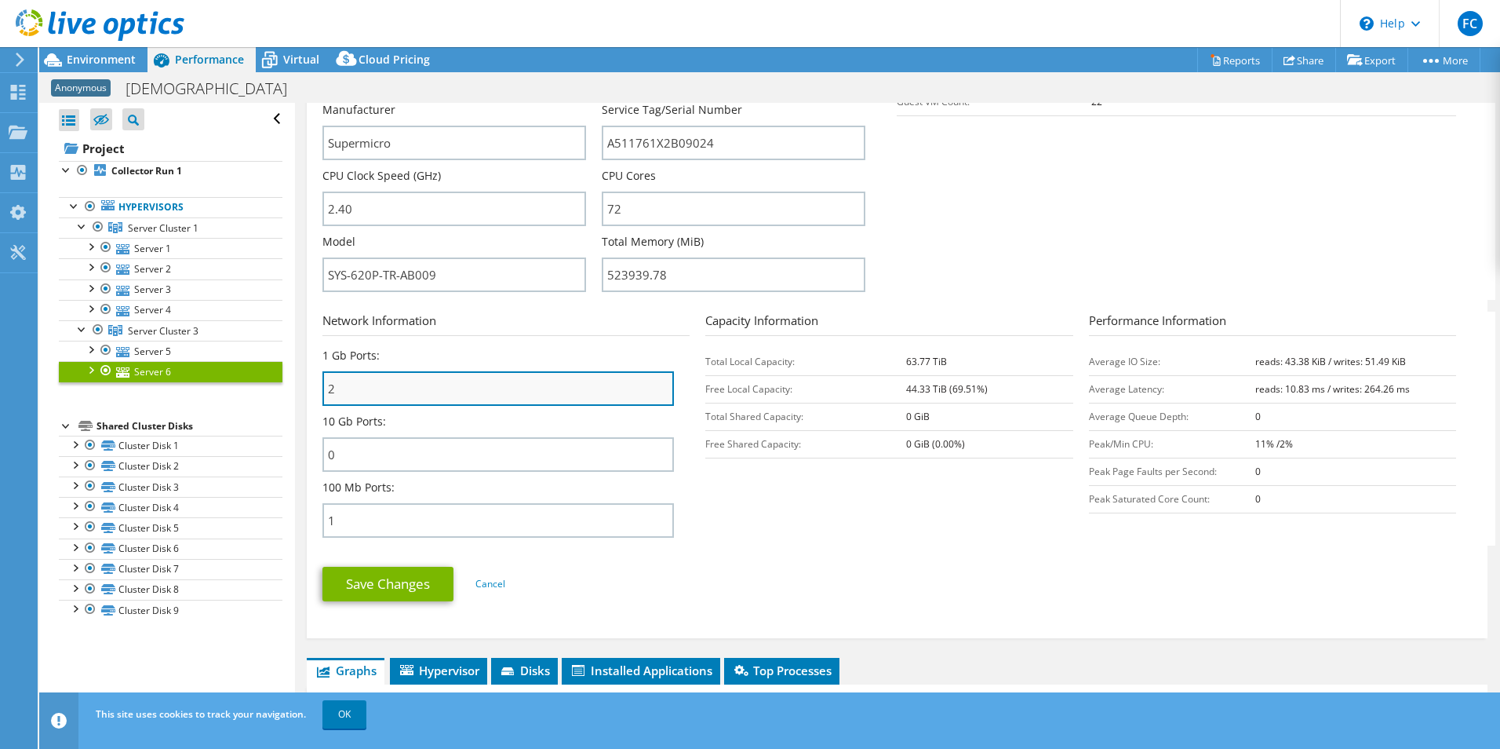
drag, startPoint x: 343, startPoint y: 392, endPoint x: 324, endPoint y: 390, distance: 18.9
click at [324, 390] on input "2" at bounding box center [499, 388] width 352 height 35
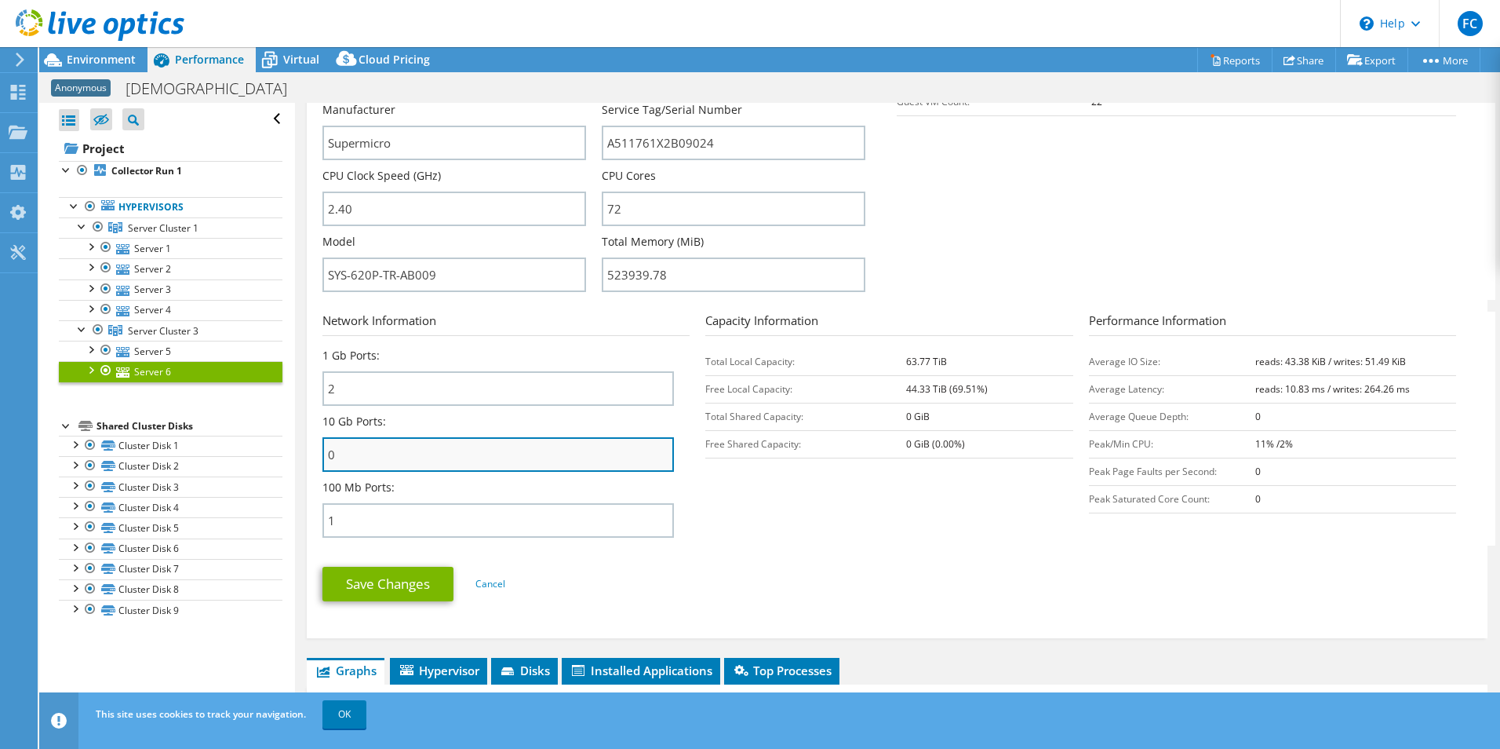
drag, startPoint x: 334, startPoint y: 455, endPoint x: 322, endPoint y: 455, distance: 12.6
click at [323, 455] on input "0" at bounding box center [499, 454] width 352 height 35
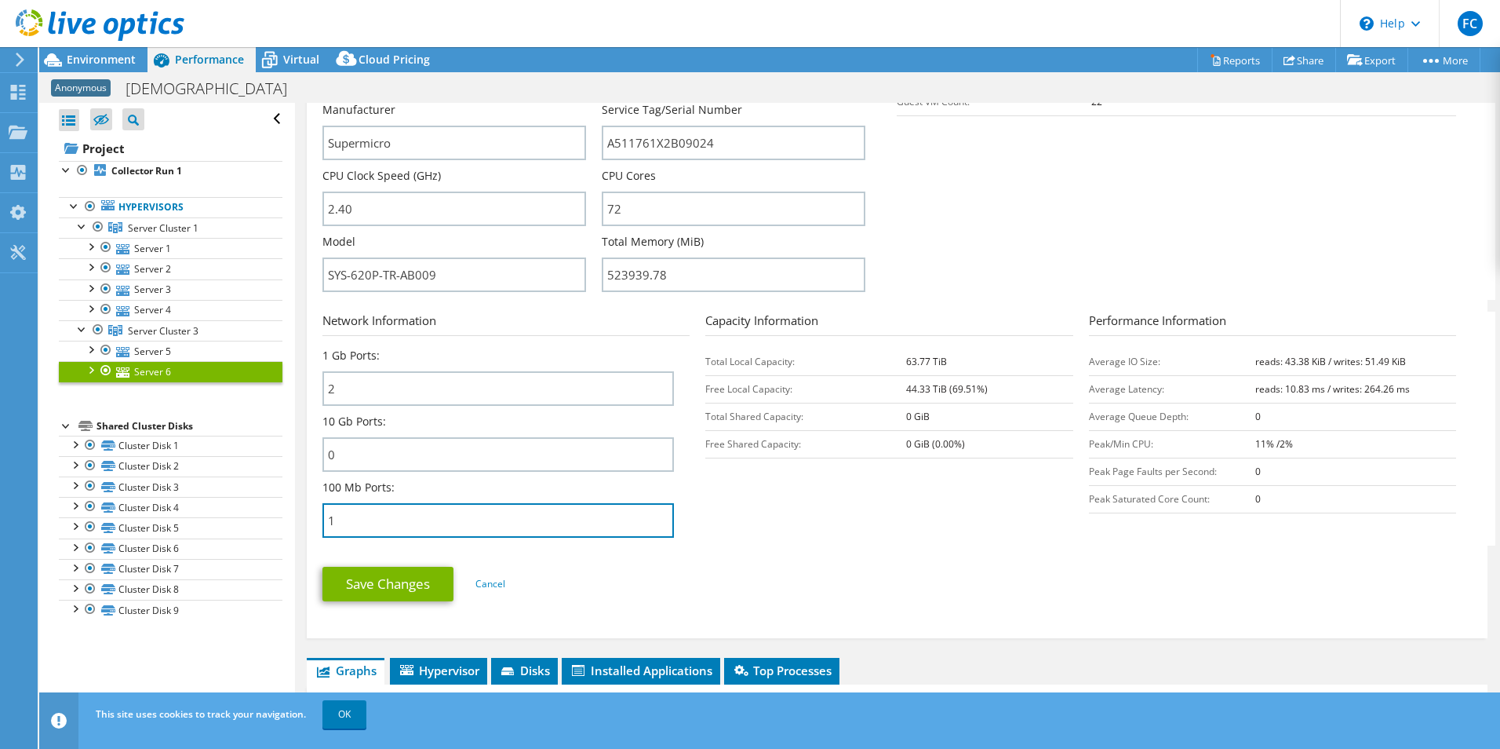
drag, startPoint x: 341, startPoint y: 528, endPoint x: 317, endPoint y: 526, distance: 24.4
click at [317, 526] on div "Server 6 Details Operating System VMware ESXi 7.0.3 build-23794027 Local Disks …" at bounding box center [897, 174] width 1181 height 928
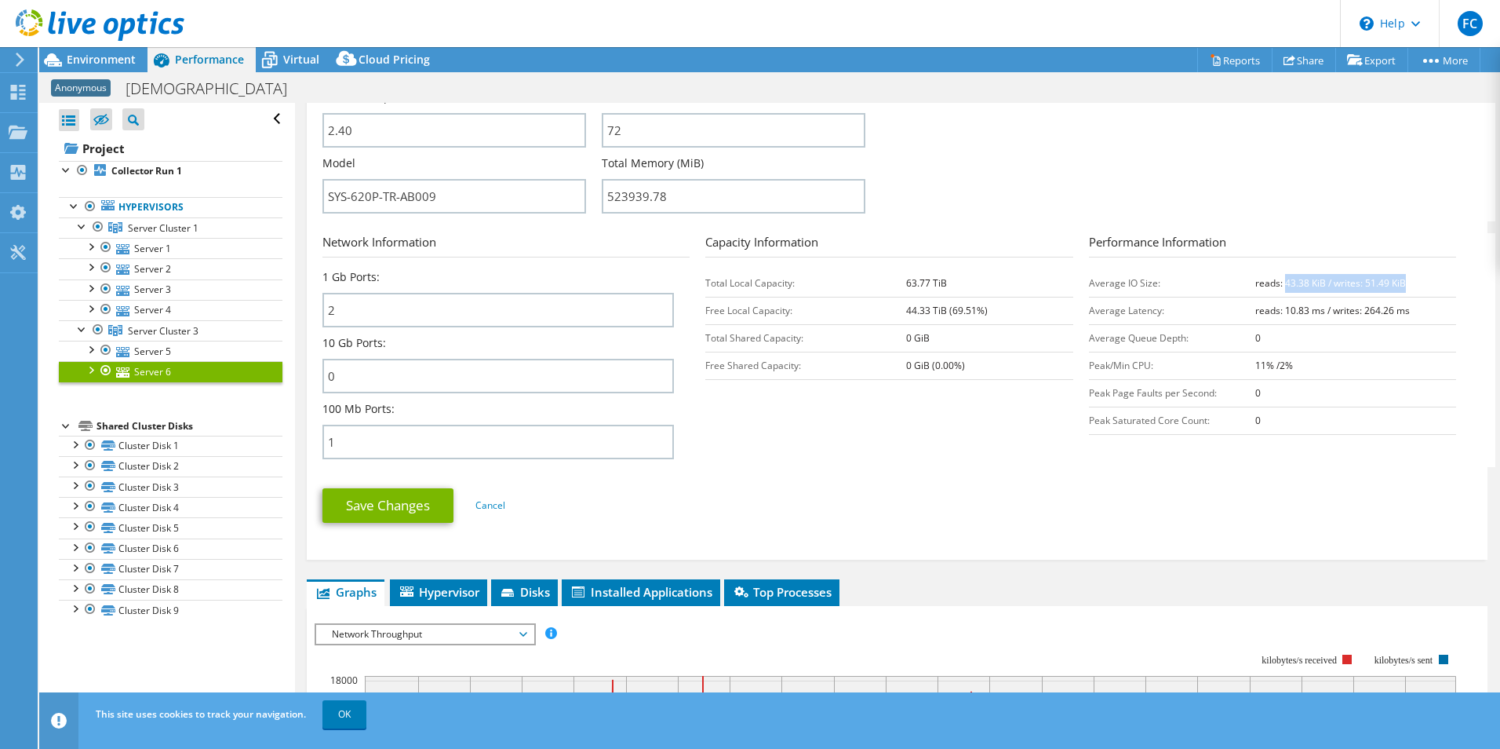
drag, startPoint x: 1274, startPoint y: 285, endPoint x: 1403, endPoint y: 275, distance: 129.1
click at [1403, 275] on td "reads: 43.38 KiB / writes: 51.49 KiB" at bounding box center [1356, 282] width 201 height 27
drag, startPoint x: 1403, startPoint y: 275, endPoint x: 1081, endPoint y: 311, distance: 323.7
click at [1089, 311] on tr "Average Latency: reads: 10.83 ms / writes: 264.26 ms" at bounding box center [1272, 310] width 367 height 27
click at [1343, 308] on b "reads: 10.83 ms / writes: 264.26 ms" at bounding box center [1333, 310] width 155 height 13
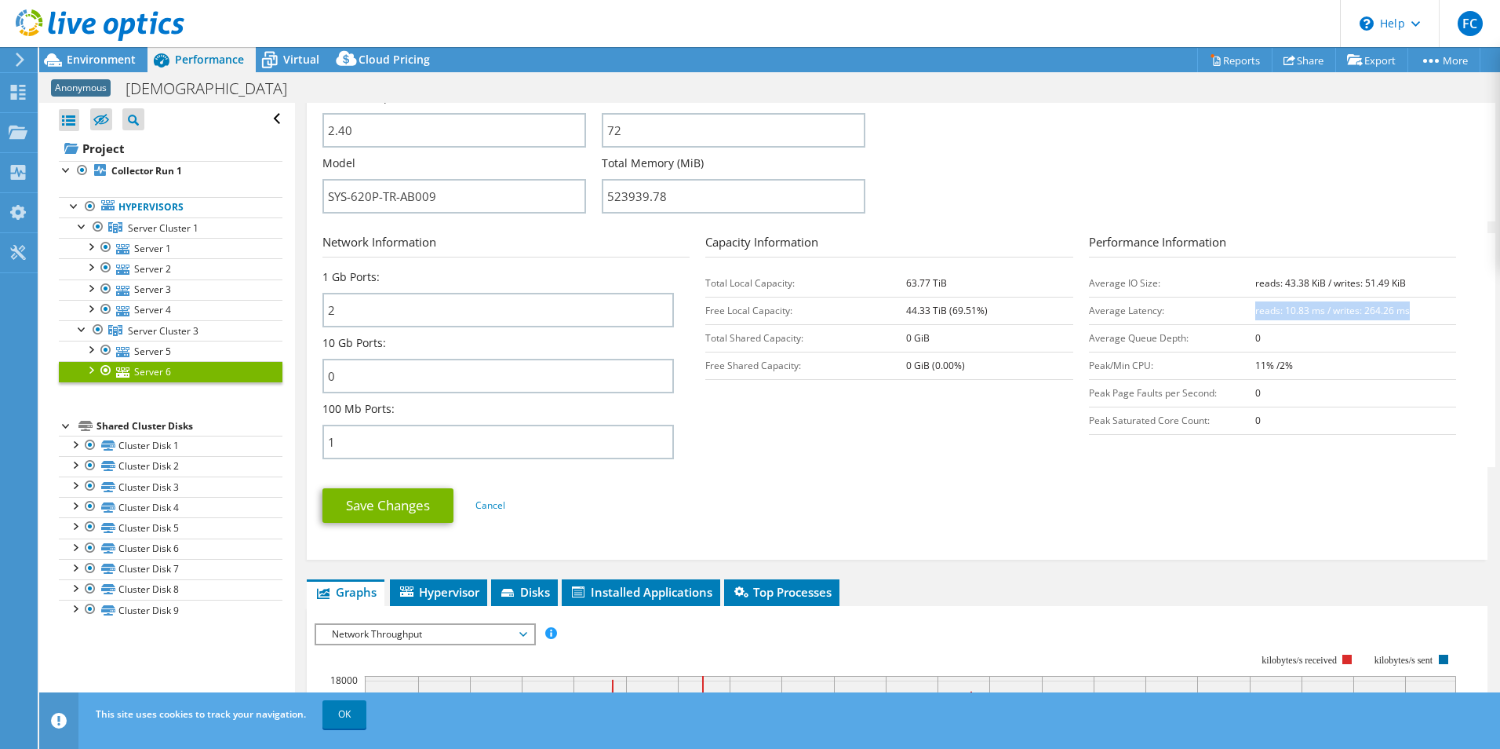
drag, startPoint x: 1405, startPoint y: 315, endPoint x: 1246, endPoint y: 315, distance: 159.3
click at [1256, 315] on td "reads: 10.83 ms / writes: 264.26 ms" at bounding box center [1356, 310] width 201 height 27
click at [170, 350] on link "Server 5" at bounding box center [171, 351] width 224 height 20
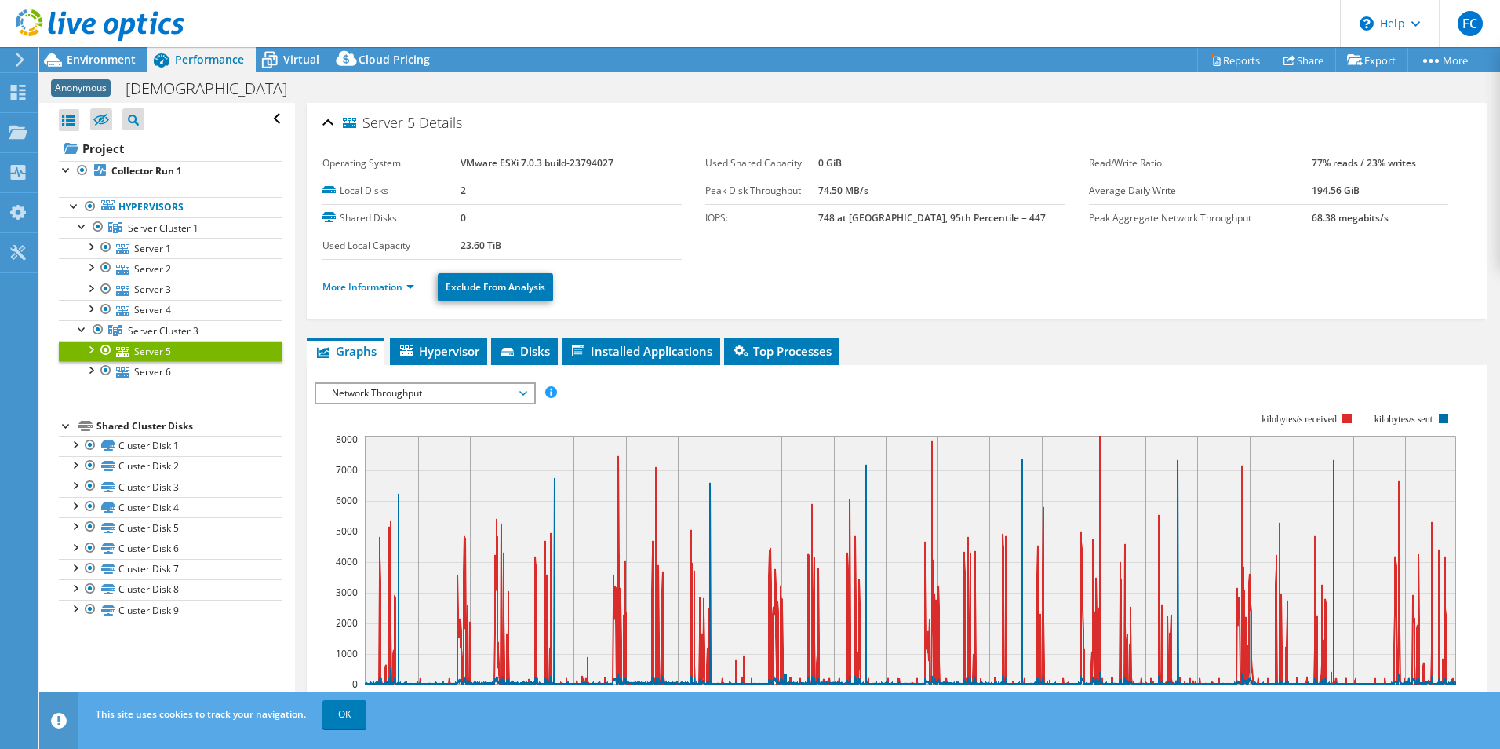
scroll to position [157, 0]
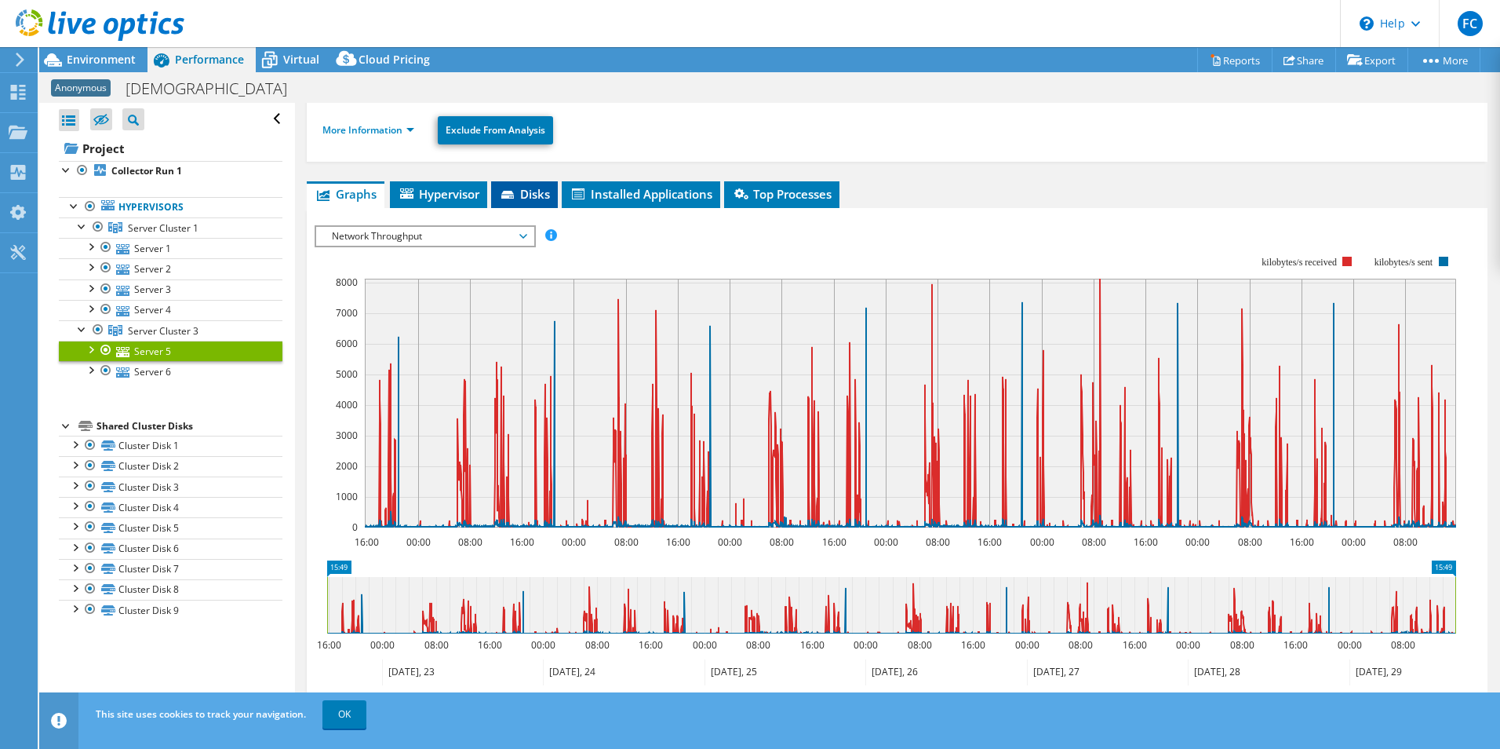
click at [534, 195] on span "Disks" at bounding box center [524, 194] width 51 height 16
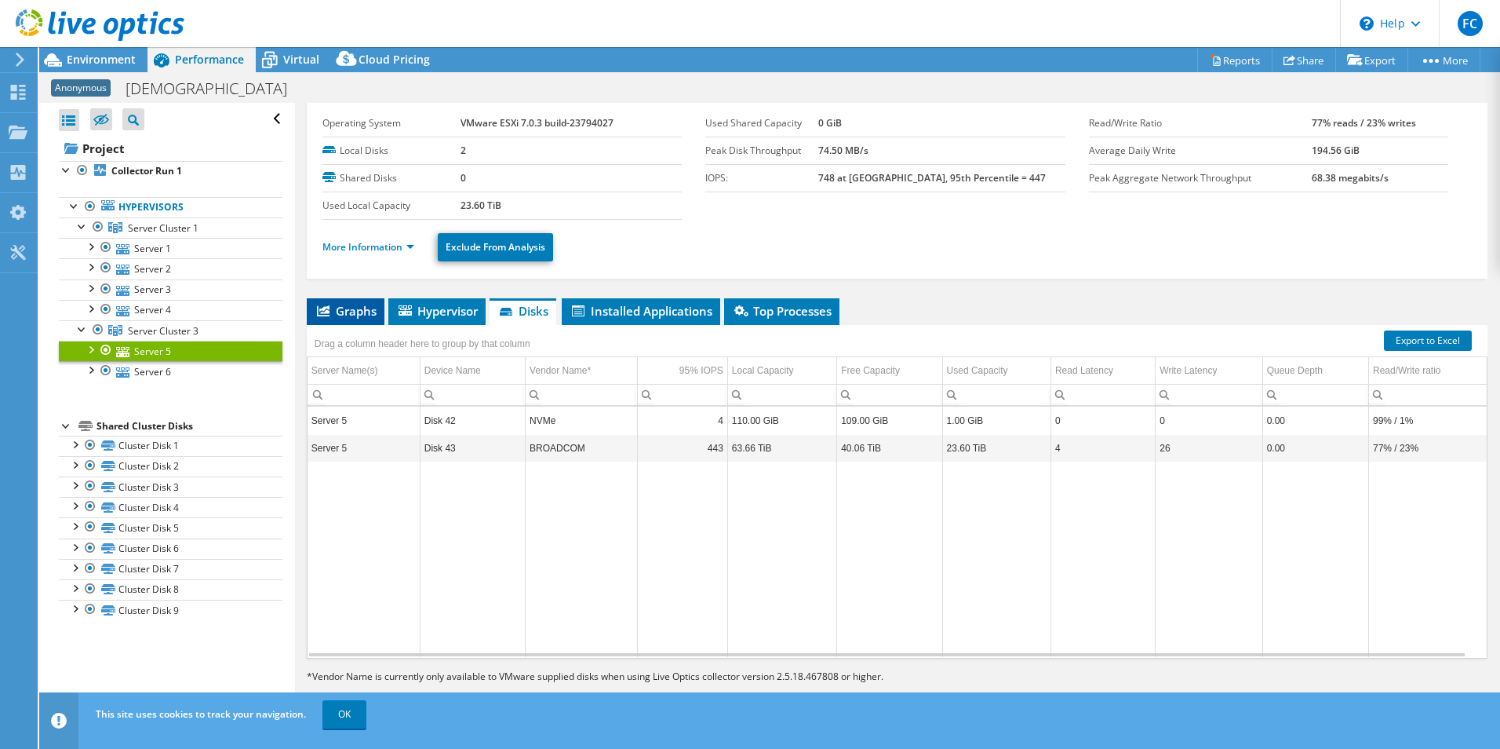
click at [360, 312] on span "Graphs" at bounding box center [346, 311] width 62 height 16
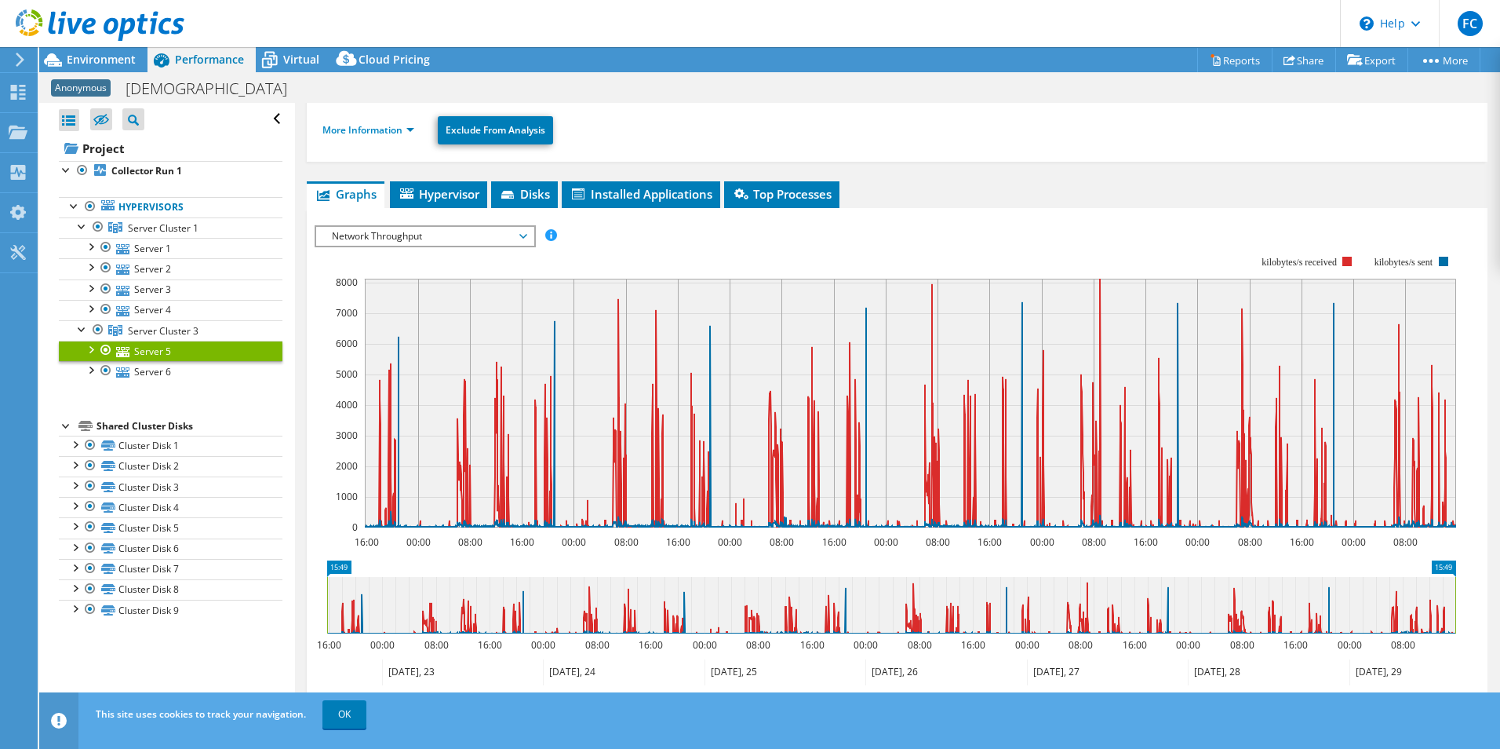
scroll to position [0, 0]
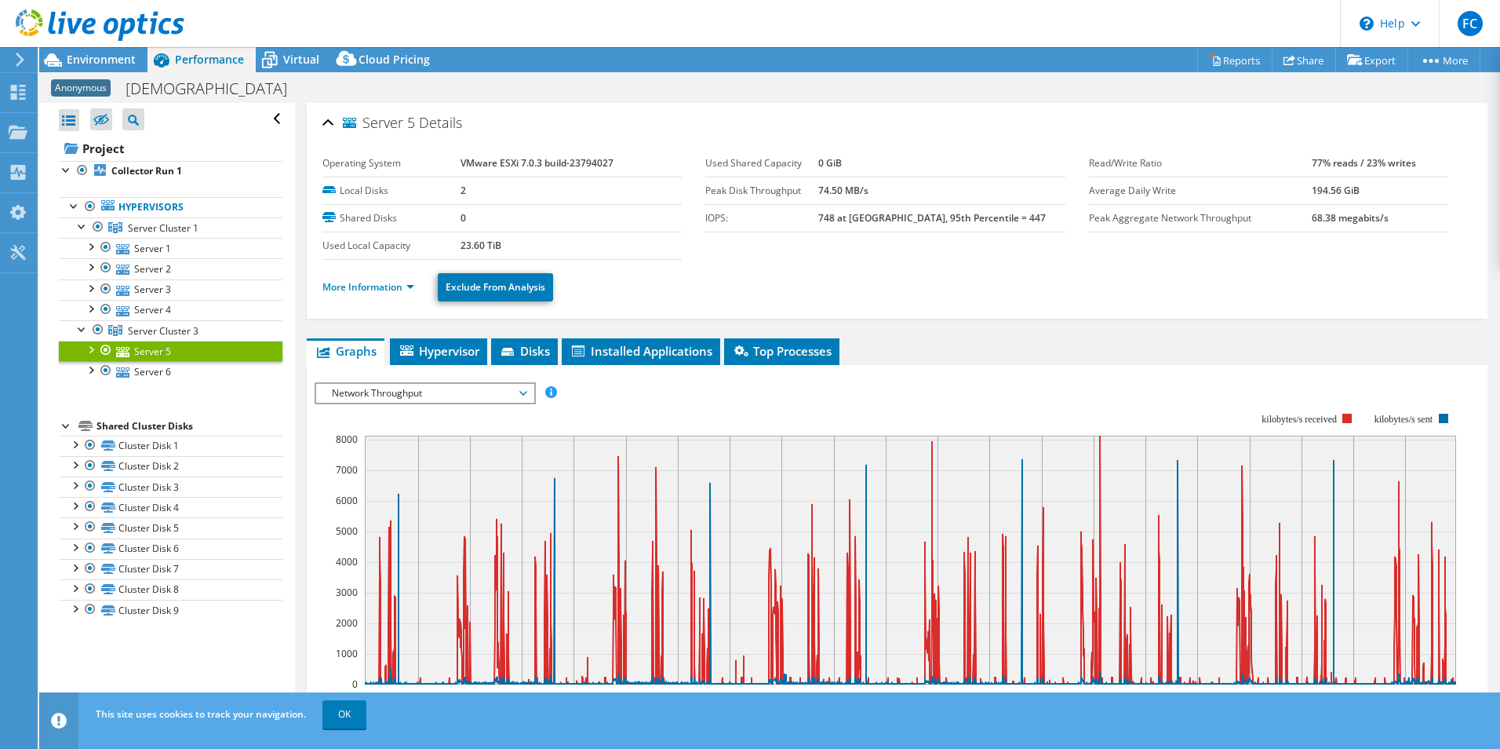
click at [463, 388] on span "Network Throughput" at bounding box center [425, 393] width 202 height 19
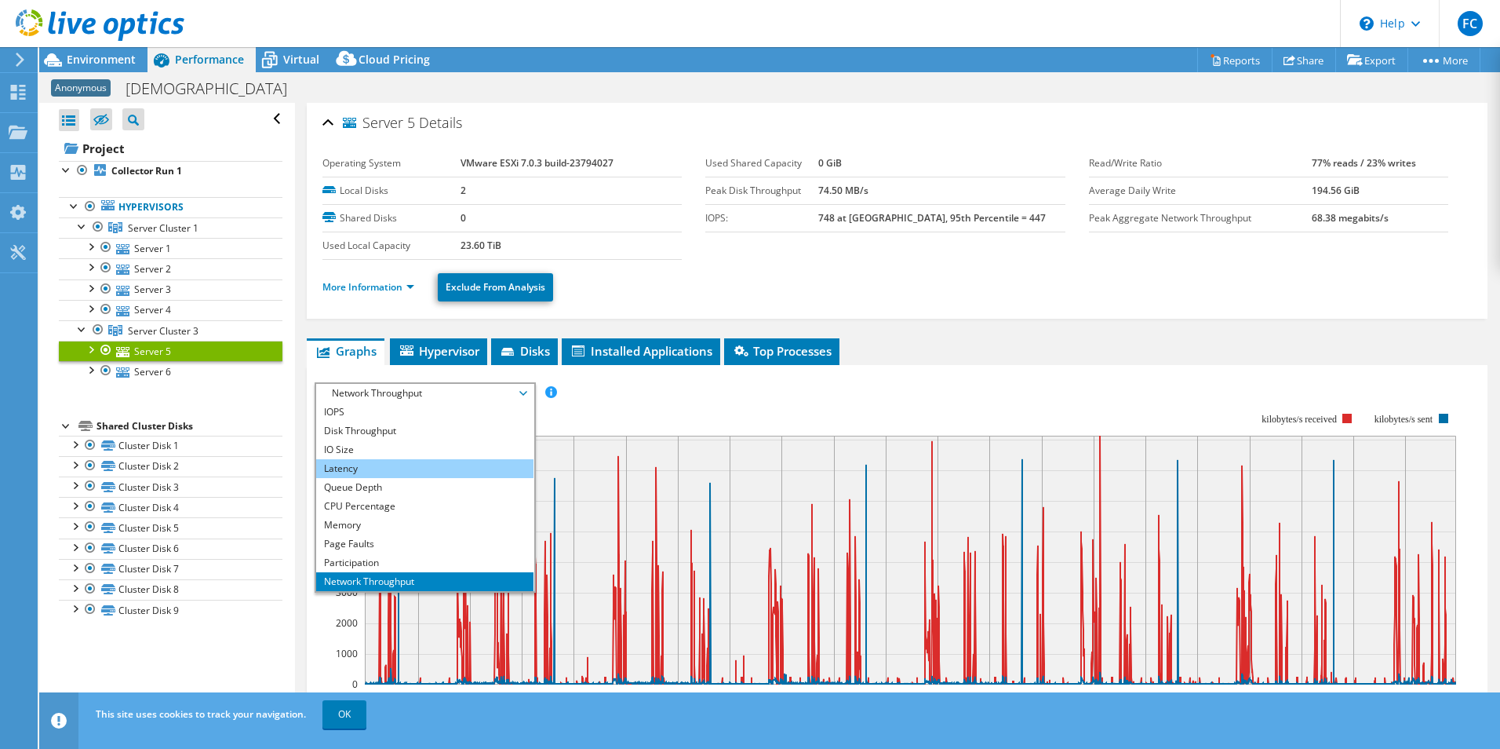
click at [423, 464] on li "Latency" at bounding box center [424, 468] width 217 height 19
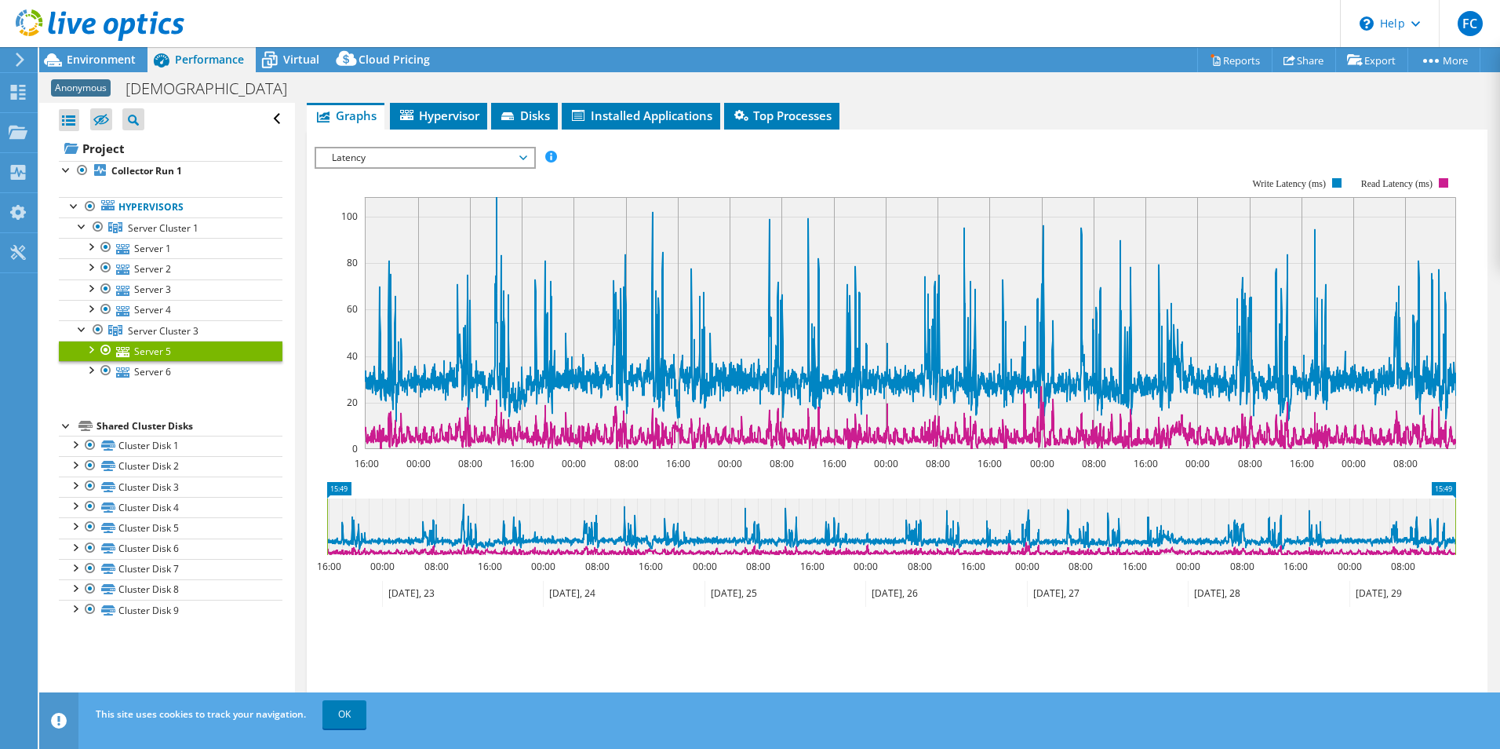
scroll to position [308, 0]
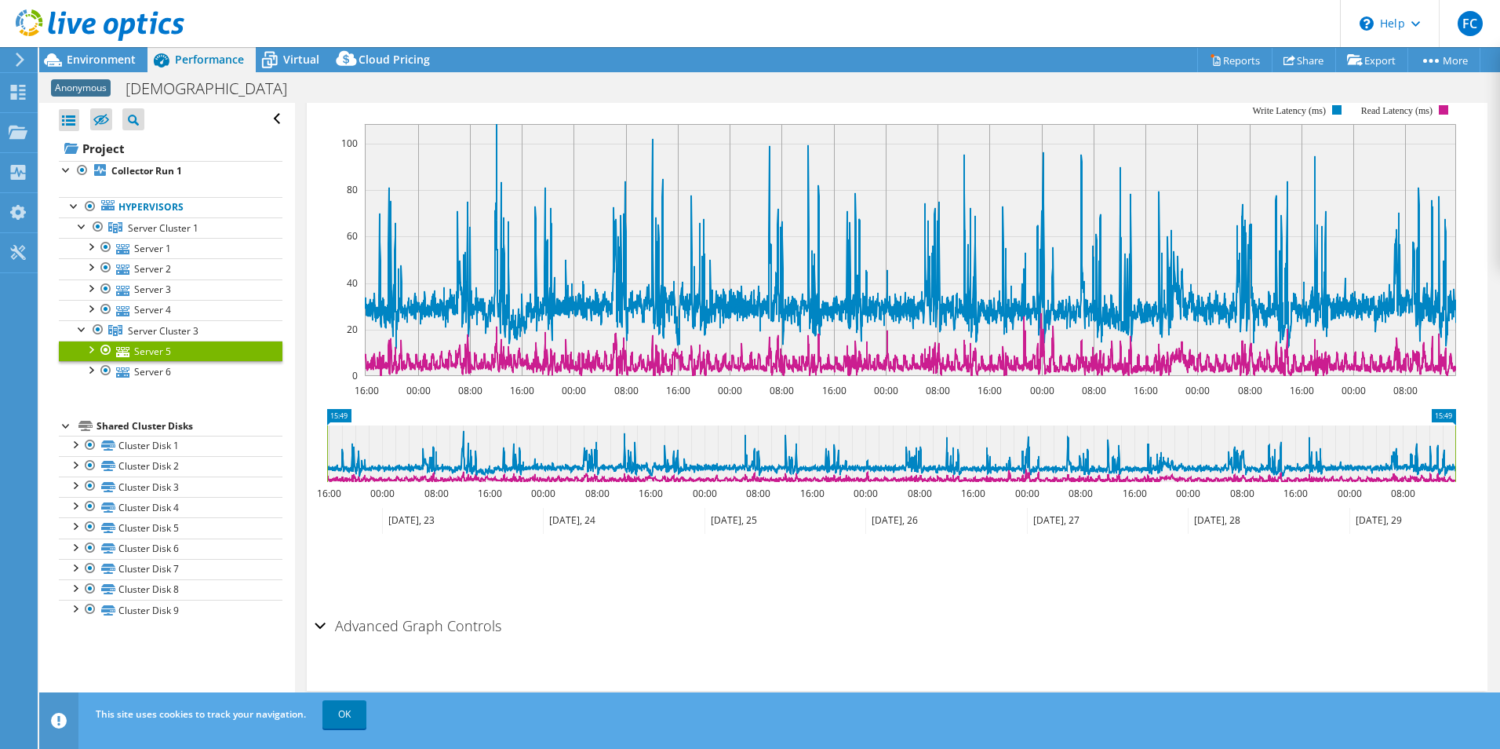
click at [335, 619] on h2 "Advanced Graph Controls" at bounding box center [408, 625] width 187 height 31
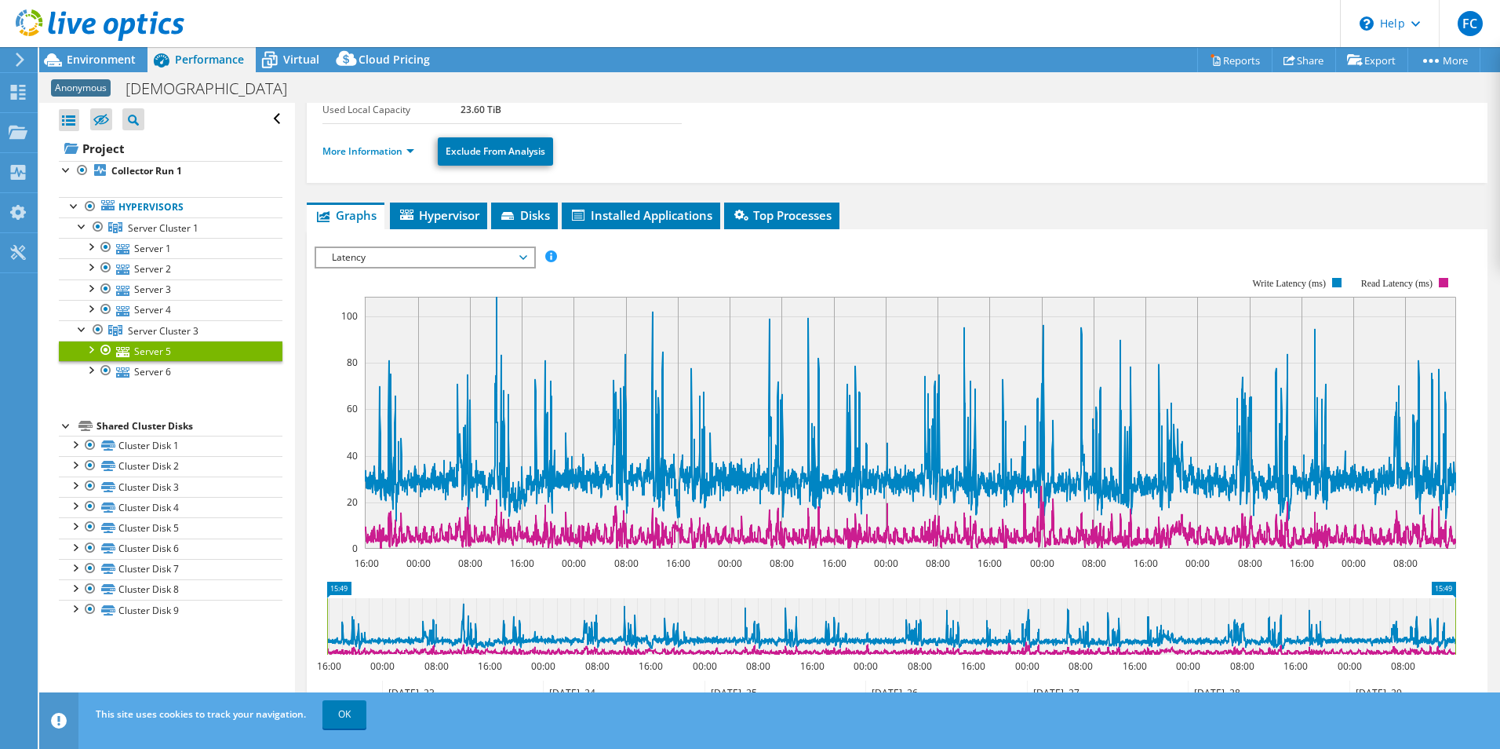
scroll to position [214, 0]
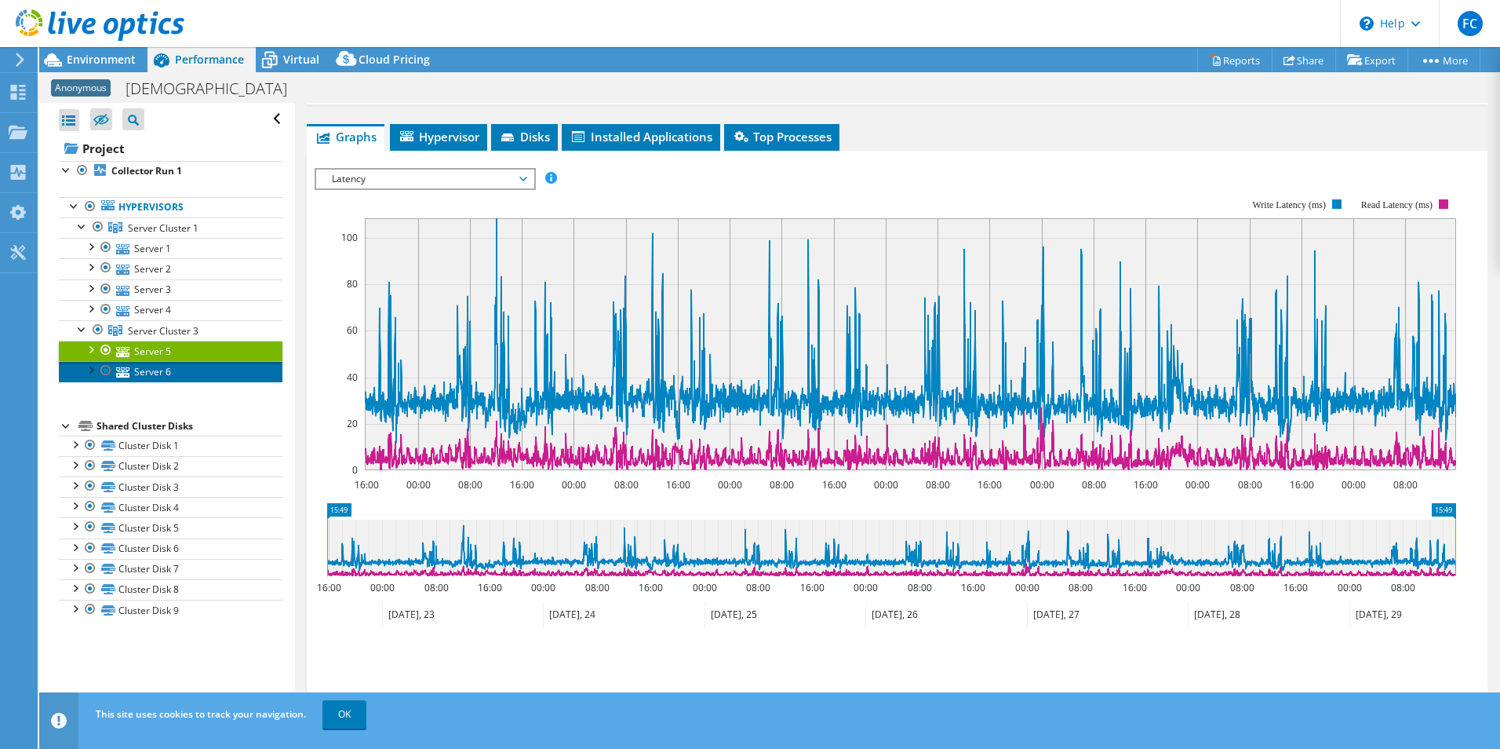
click at [137, 370] on link "Server 6" at bounding box center [171, 371] width 224 height 20
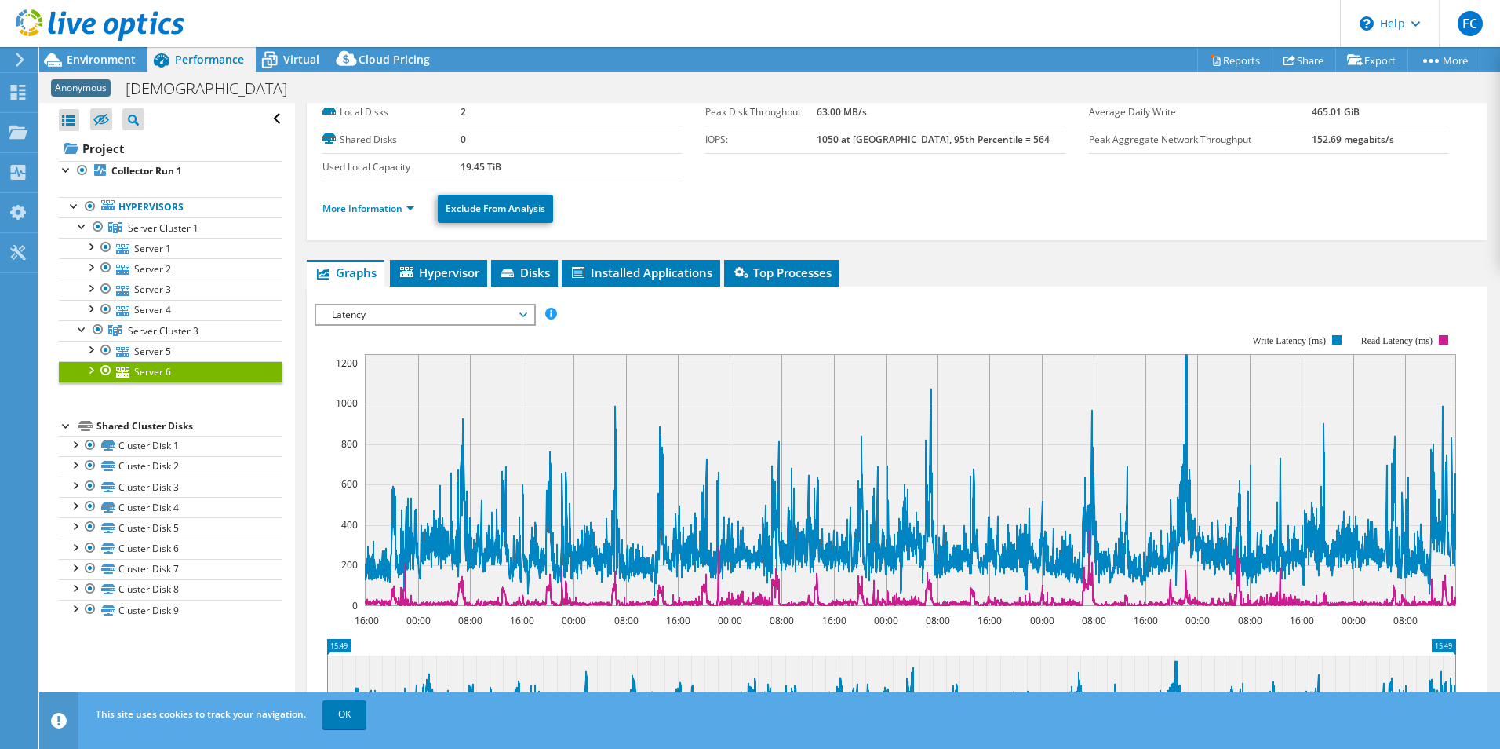
scroll to position [157, 0]
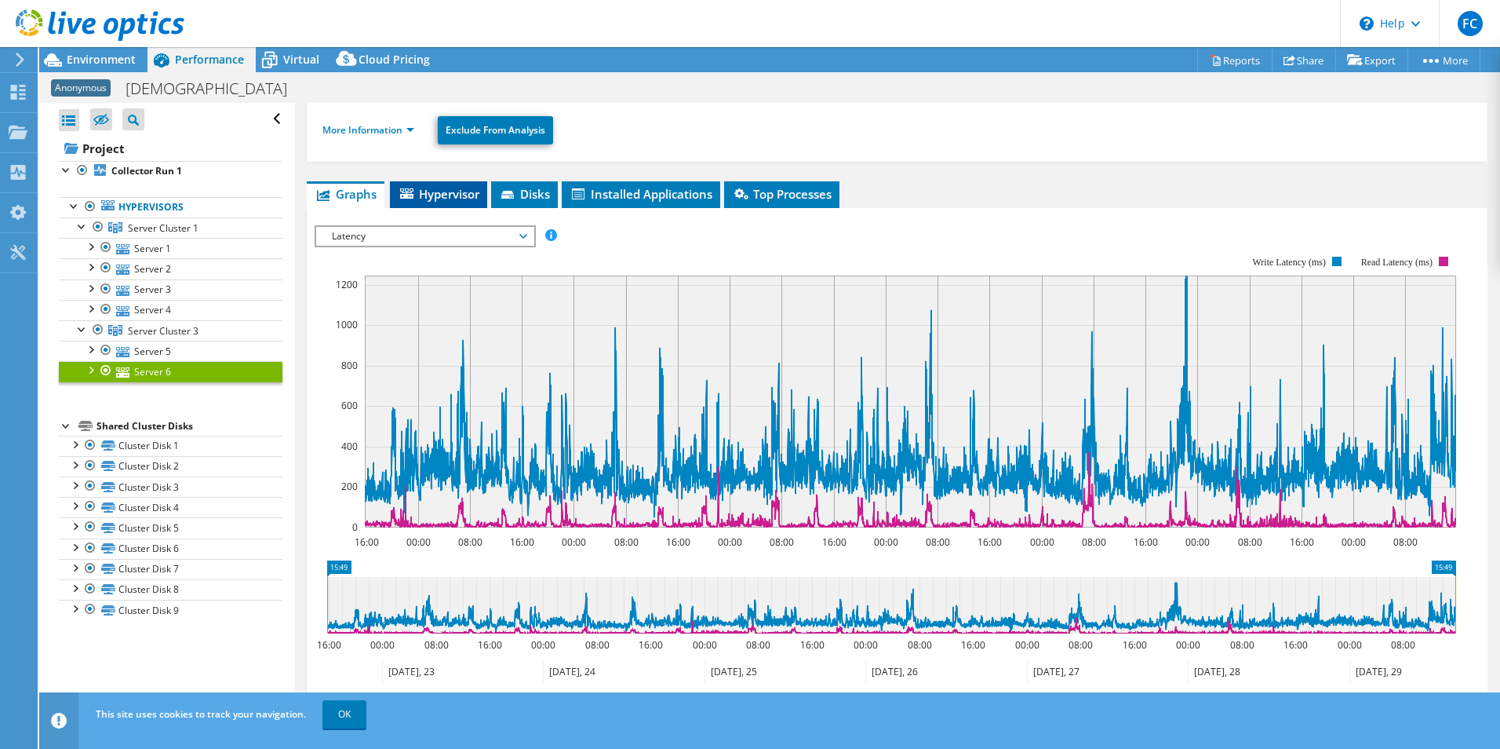
click at [457, 201] on span "Hypervisor" at bounding box center [439, 194] width 82 height 16
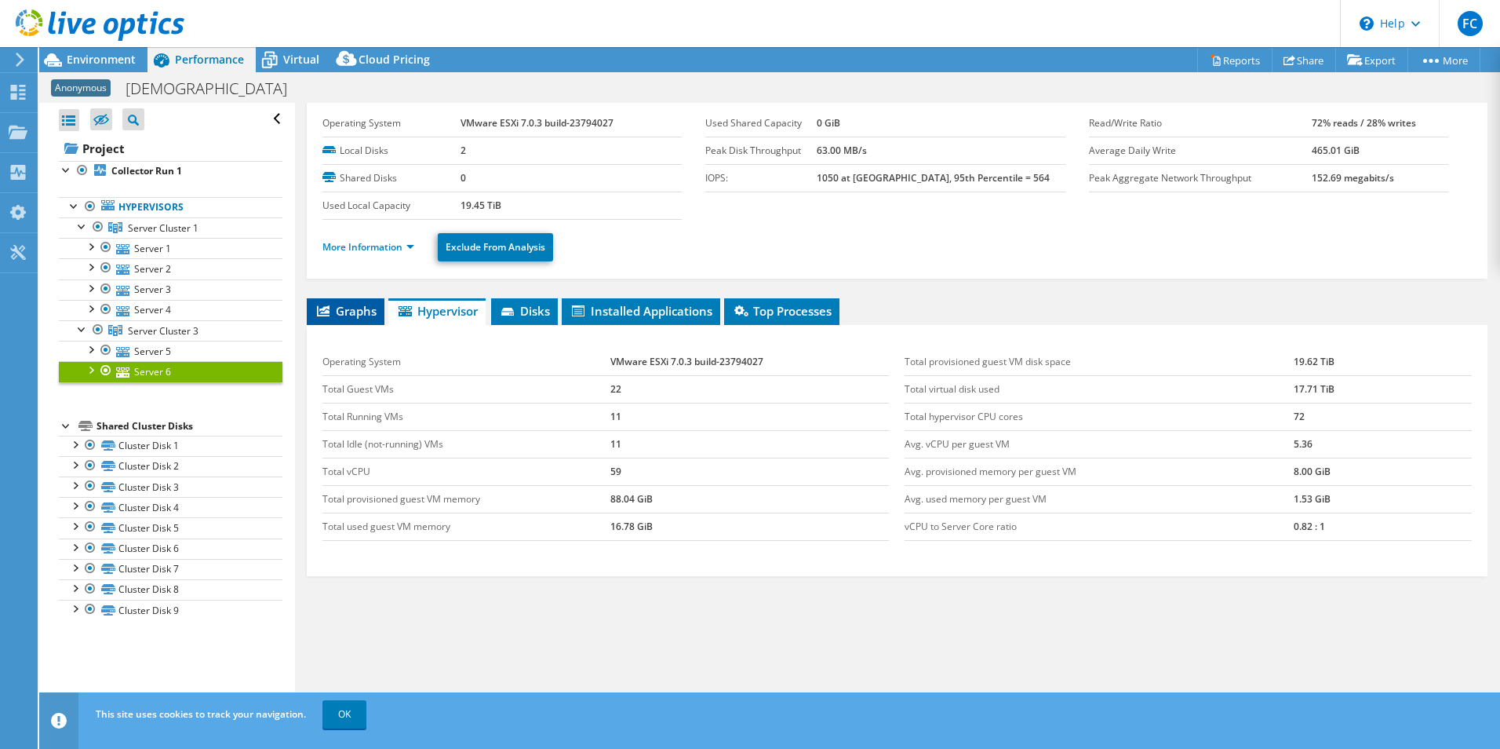
click at [352, 307] on span "Graphs" at bounding box center [346, 311] width 62 height 16
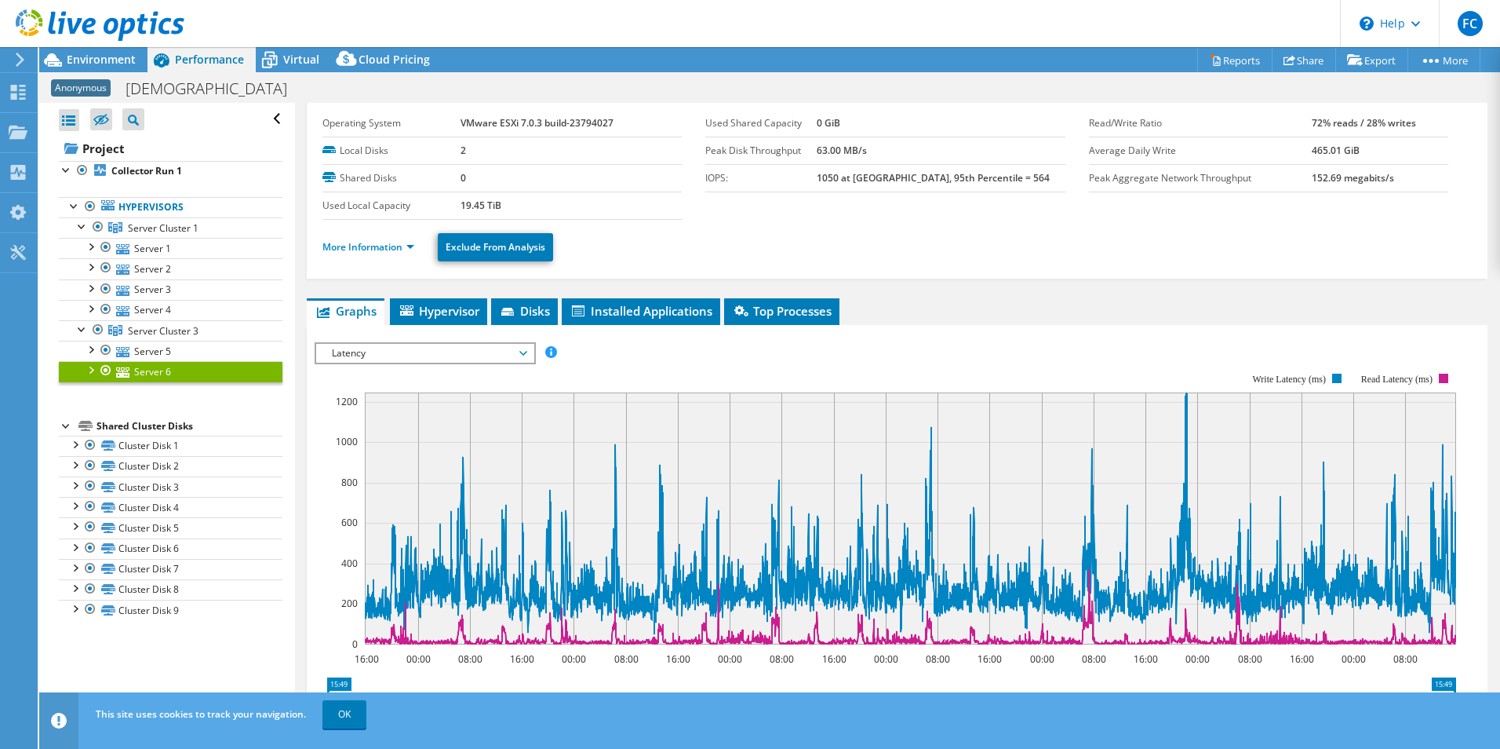
scroll to position [157, 0]
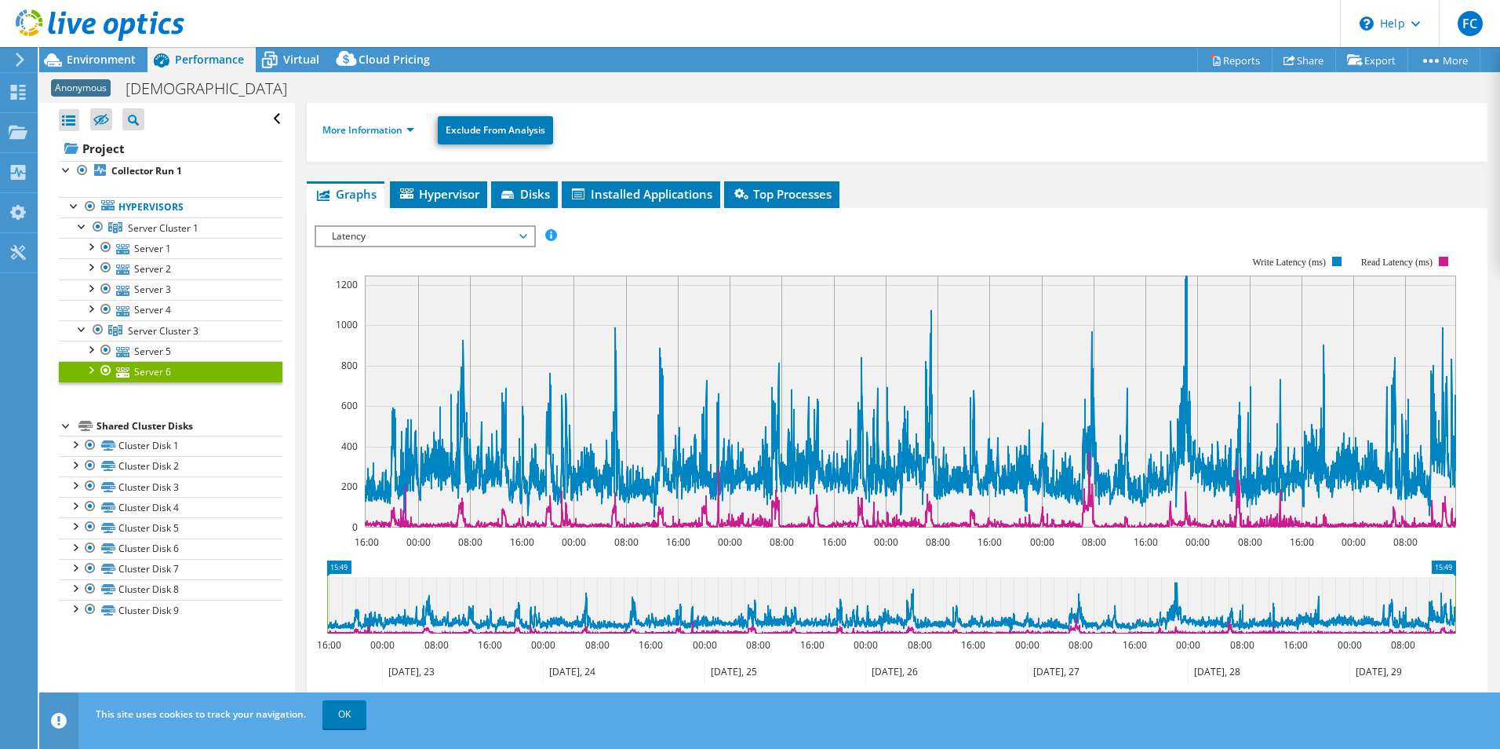
click at [498, 231] on span "Latency" at bounding box center [425, 236] width 202 height 19
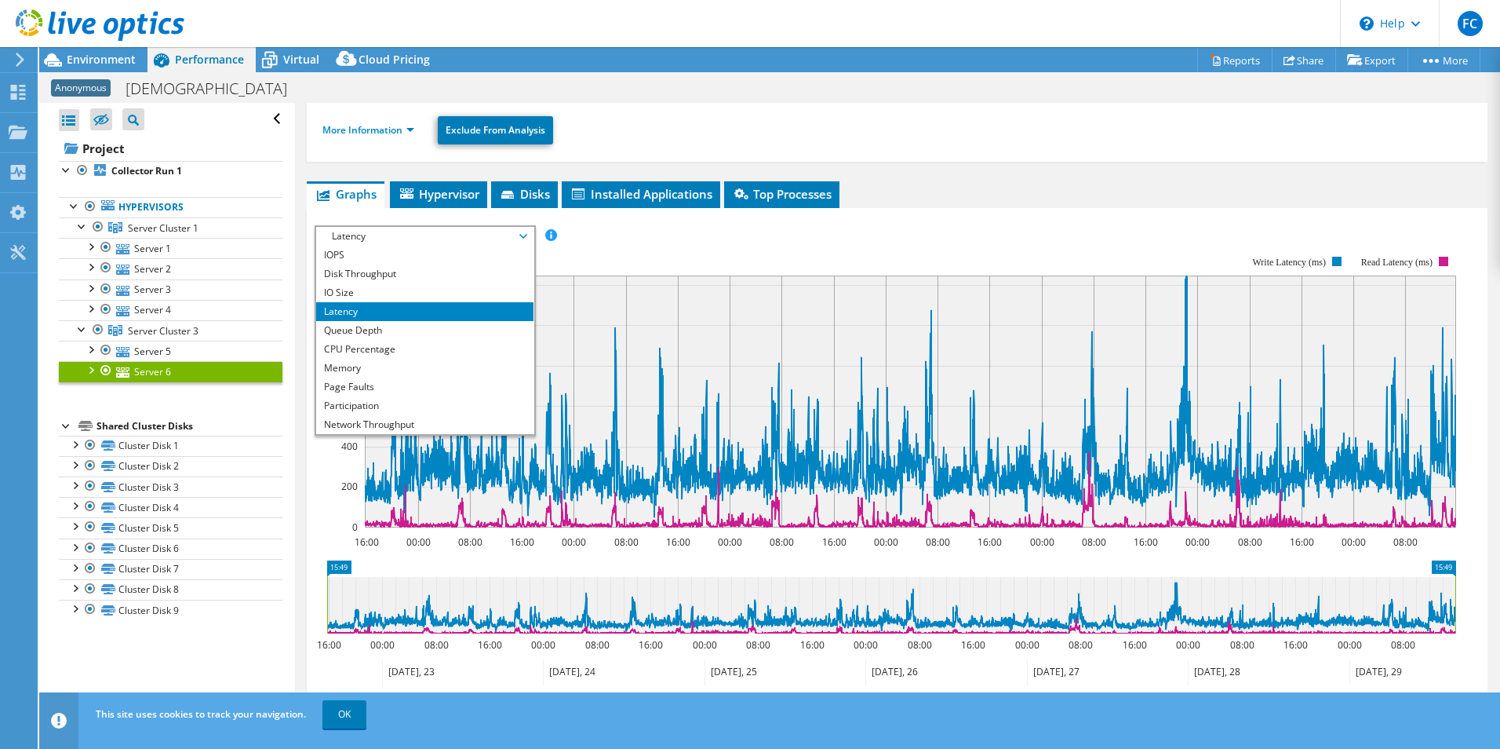
scroll to position [56, 0]
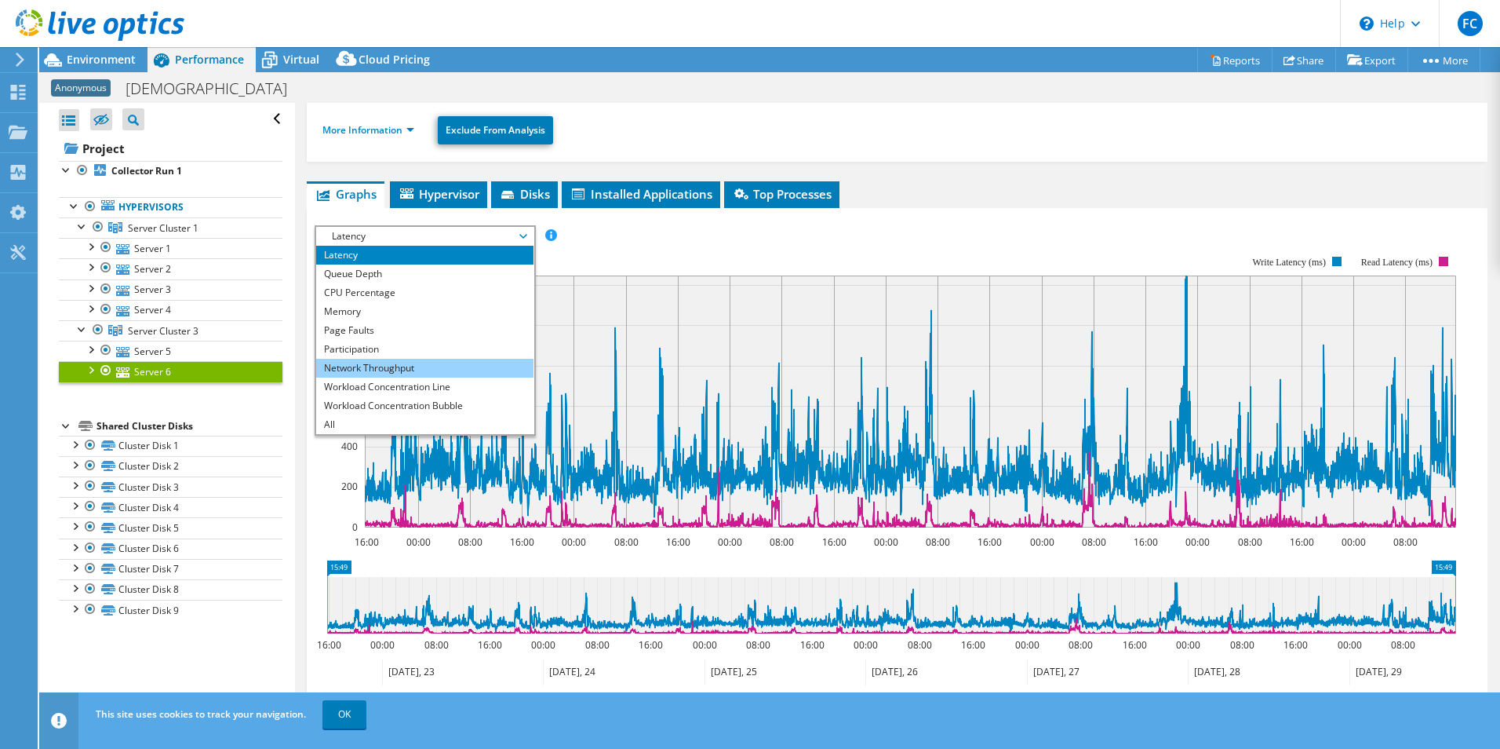
click at [466, 361] on li "Network Throughput" at bounding box center [424, 368] width 217 height 19
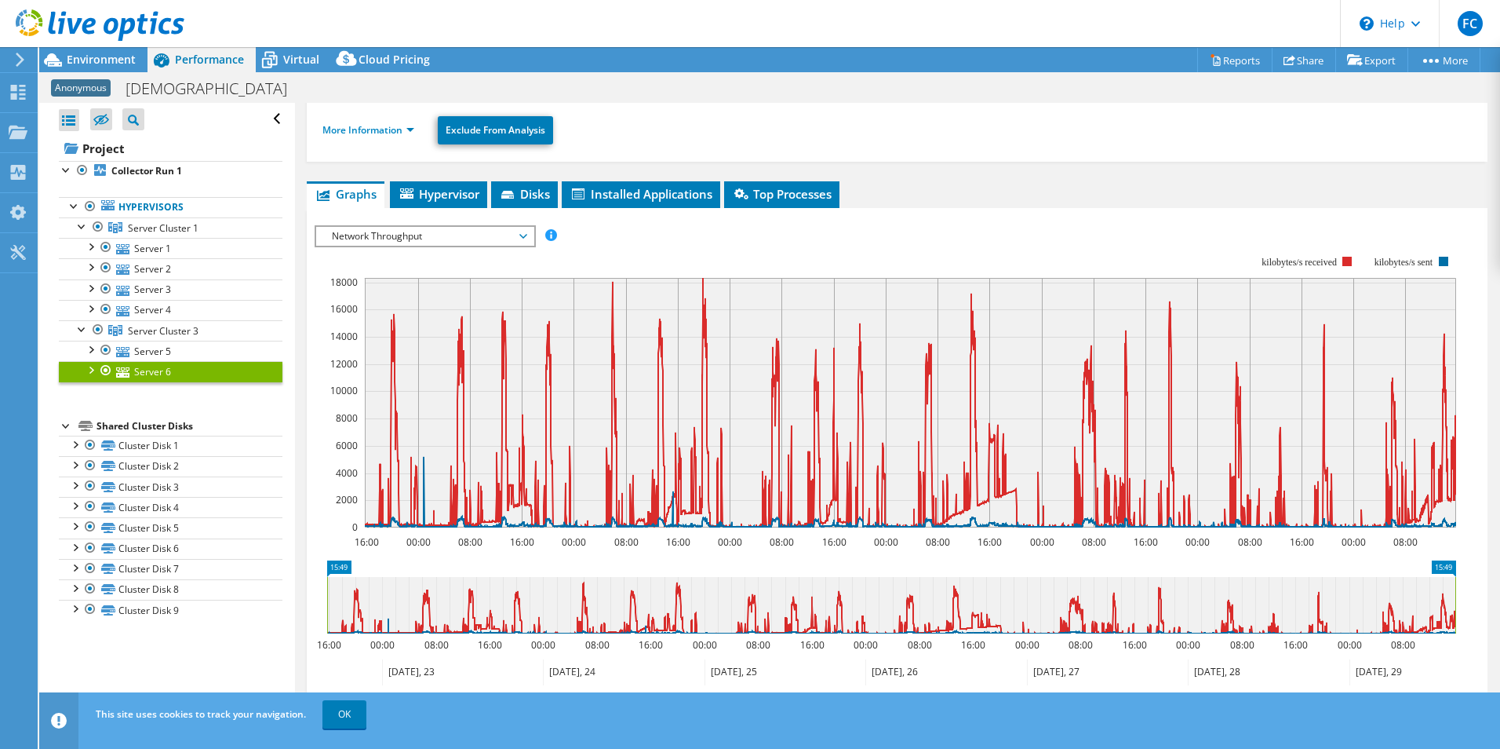
click at [525, 231] on span "Network Throughput" at bounding box center [425, 236] width 202 height 19
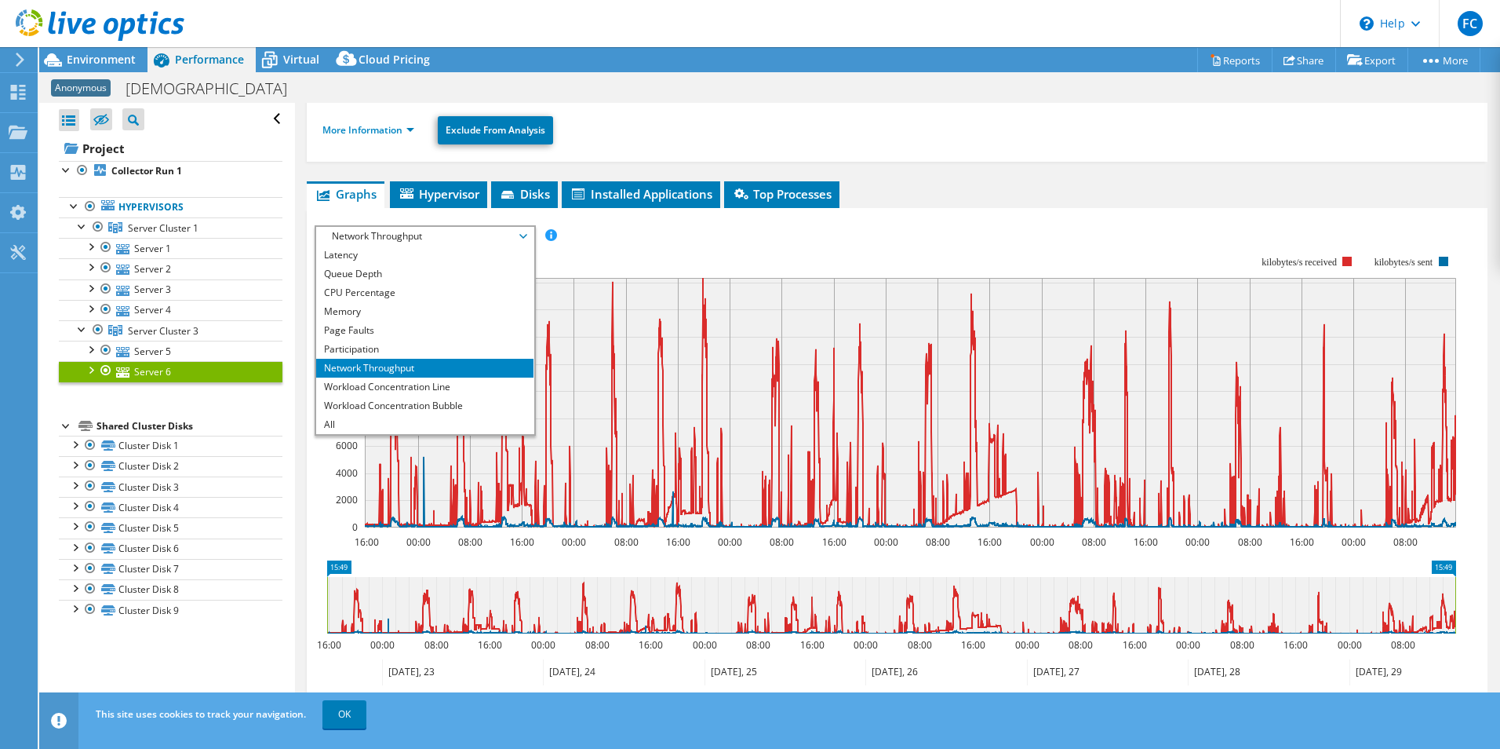
scroll to position [0, 0]
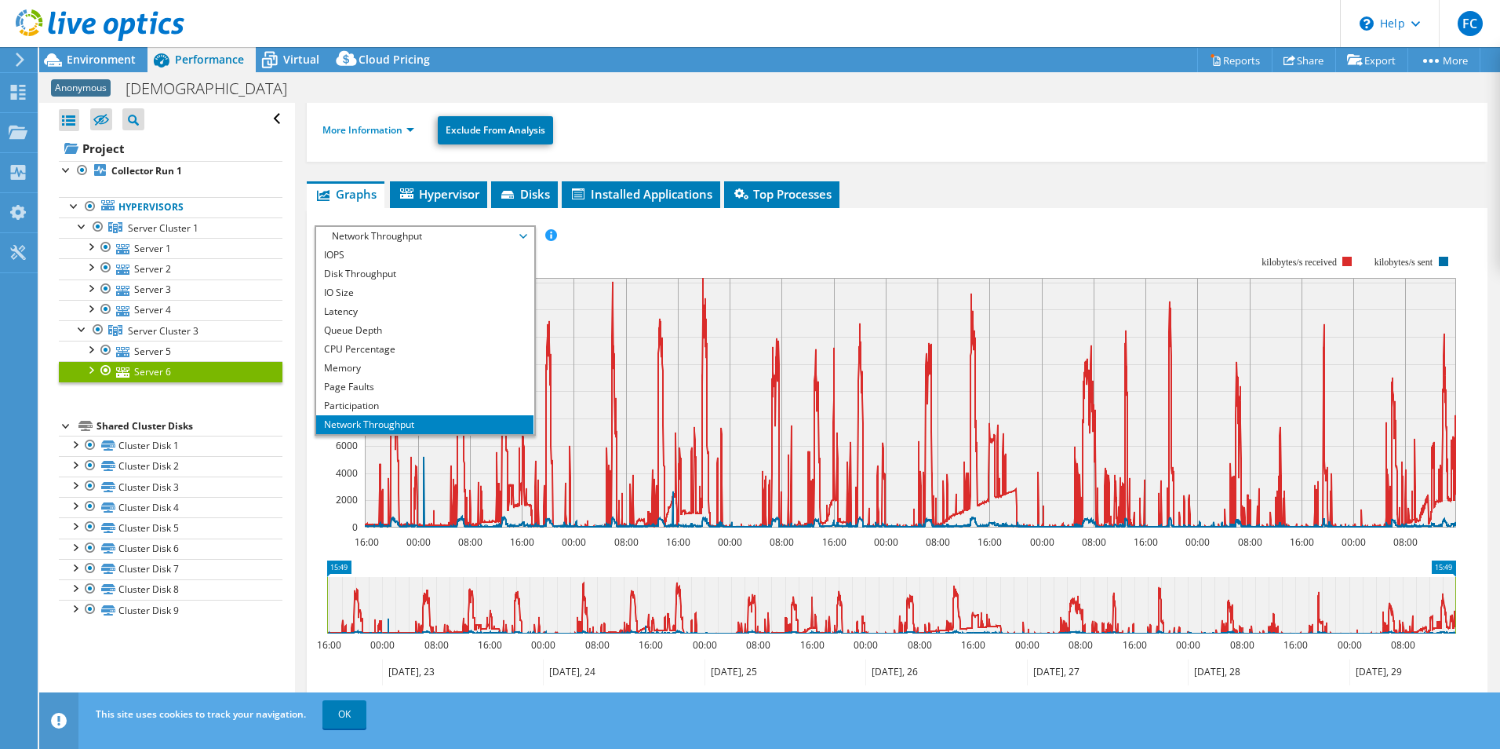
click at [529, 200] on span "Disks" at bounding box center [524, 194] width 51 height 16
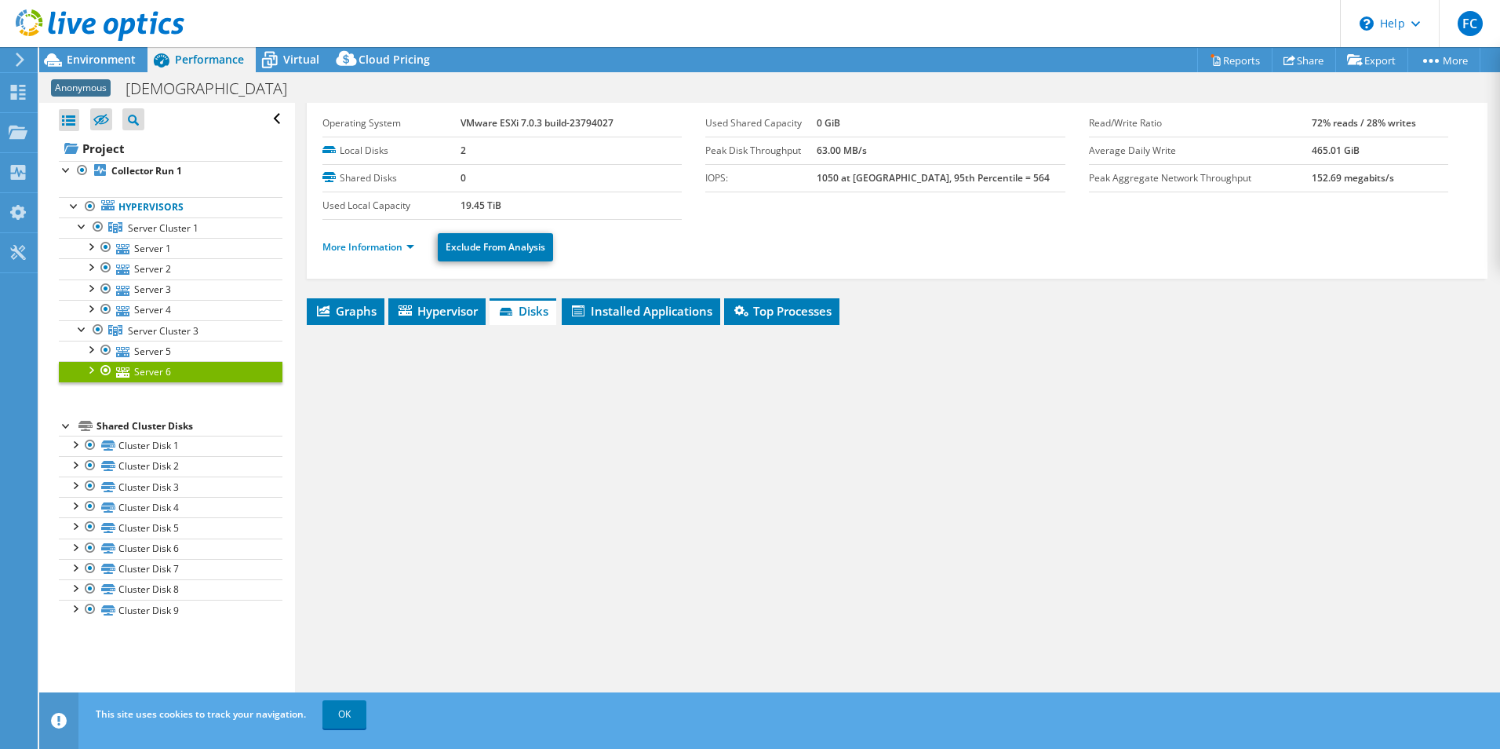
scroll to position [40, 0]
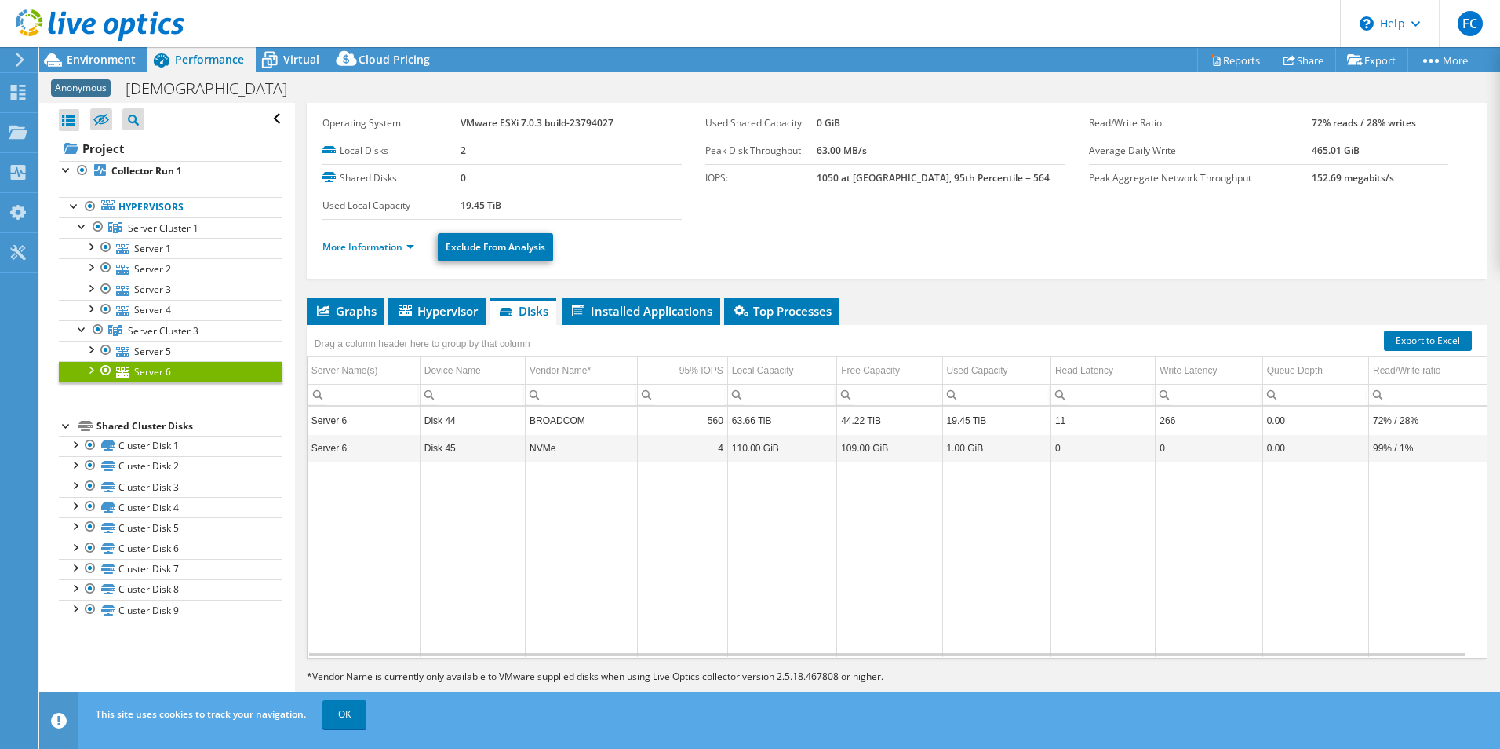
click at [571, 423] on td "BROADCOM" at bounding box center [581, 419] width 111 height 27
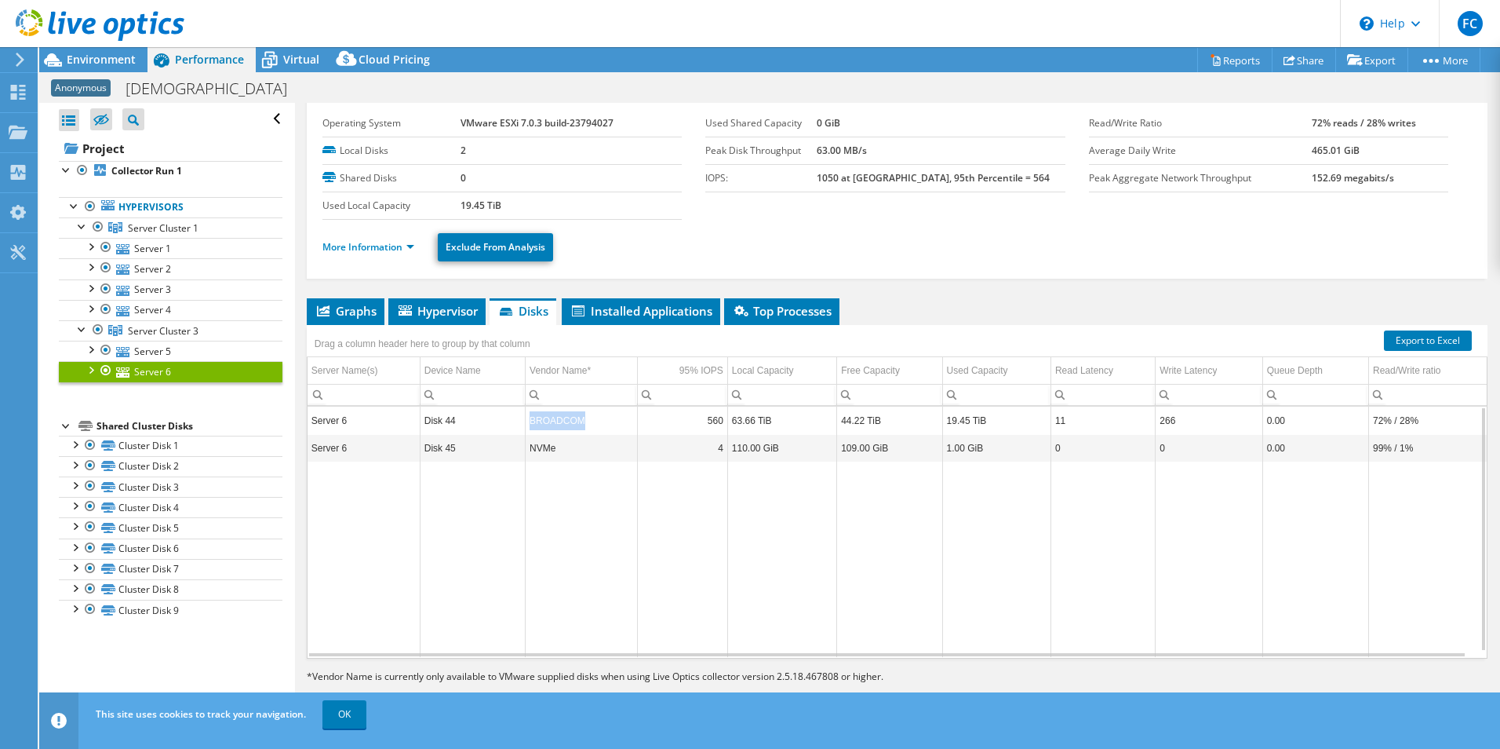
click at [571, 423] on td "BROADCOM" at bounding box center [581, 419] width 111 height 27
drag, startPoint x: 571, startPoint y: 423, endPoint x: 580, endPoint y: 420, distance: 9.2
click at [580, 420] on td "BROADCOM" at bounding box center [581, 419] width 111 height 27
click at [1388, 343] on link "Export to Excel" at bounding box center [1428, 340] width 88 height 20
drag, startPoint x: 772, startPoint y: 420, endPoint x: 731, endPoint y: 421, distance: 40.8
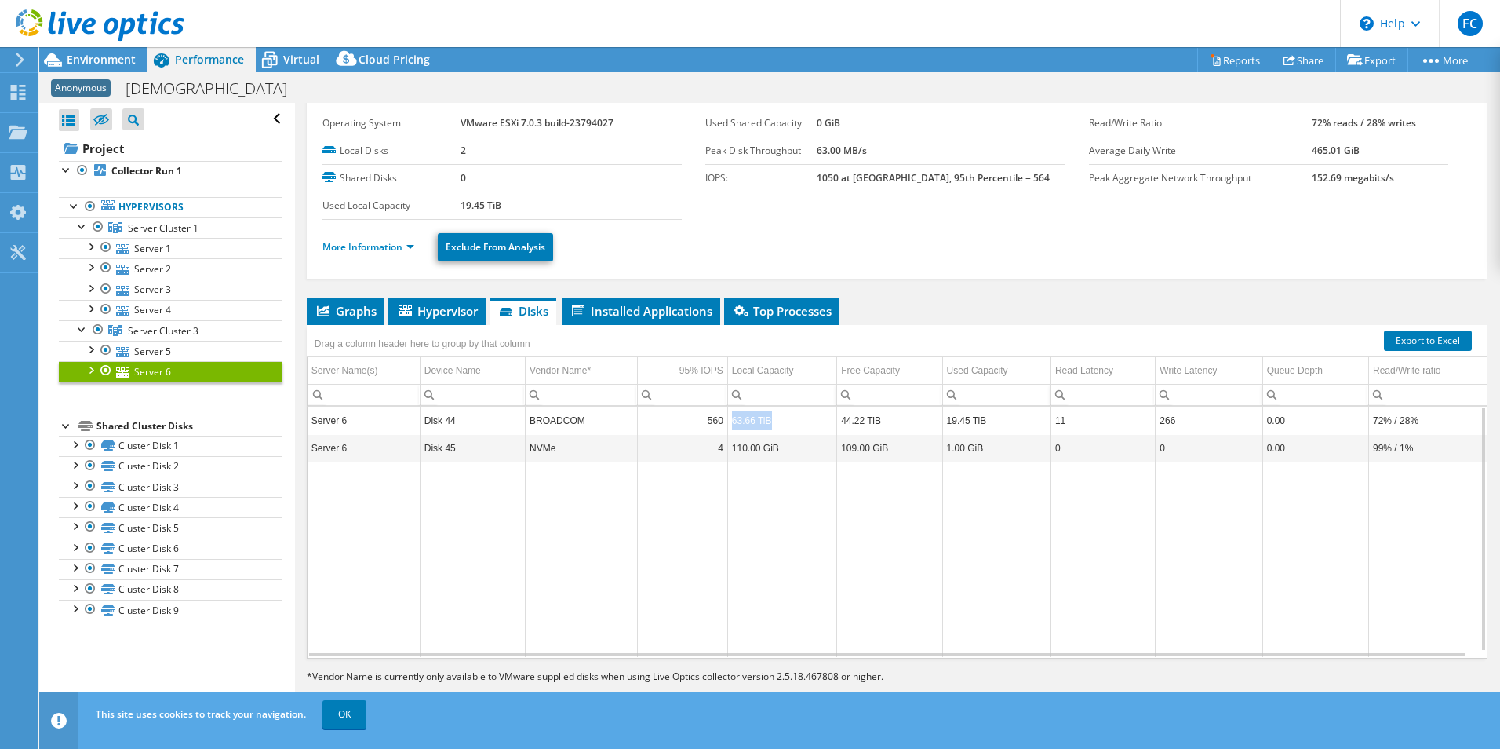
click at [731, 421] on td "63.66 TiB" at bounding box center [781, 419] width 109 height 27
drag, startPoint x: 588, startPoint y: 422, endPoint x: 531, endPoint y: 418, distance: 56.6
click at [531, 418] on td "BROADCOM" at bounding box center [581, 419] width 111 height 27
drag, startPoint x: 531, startPoint y: 418, endPoint x: 586, endPoint y: 421, distance: 55.0
click at [586, 421] on td "BROADCOM" at bounding box center [581, 419] width 111 height 27
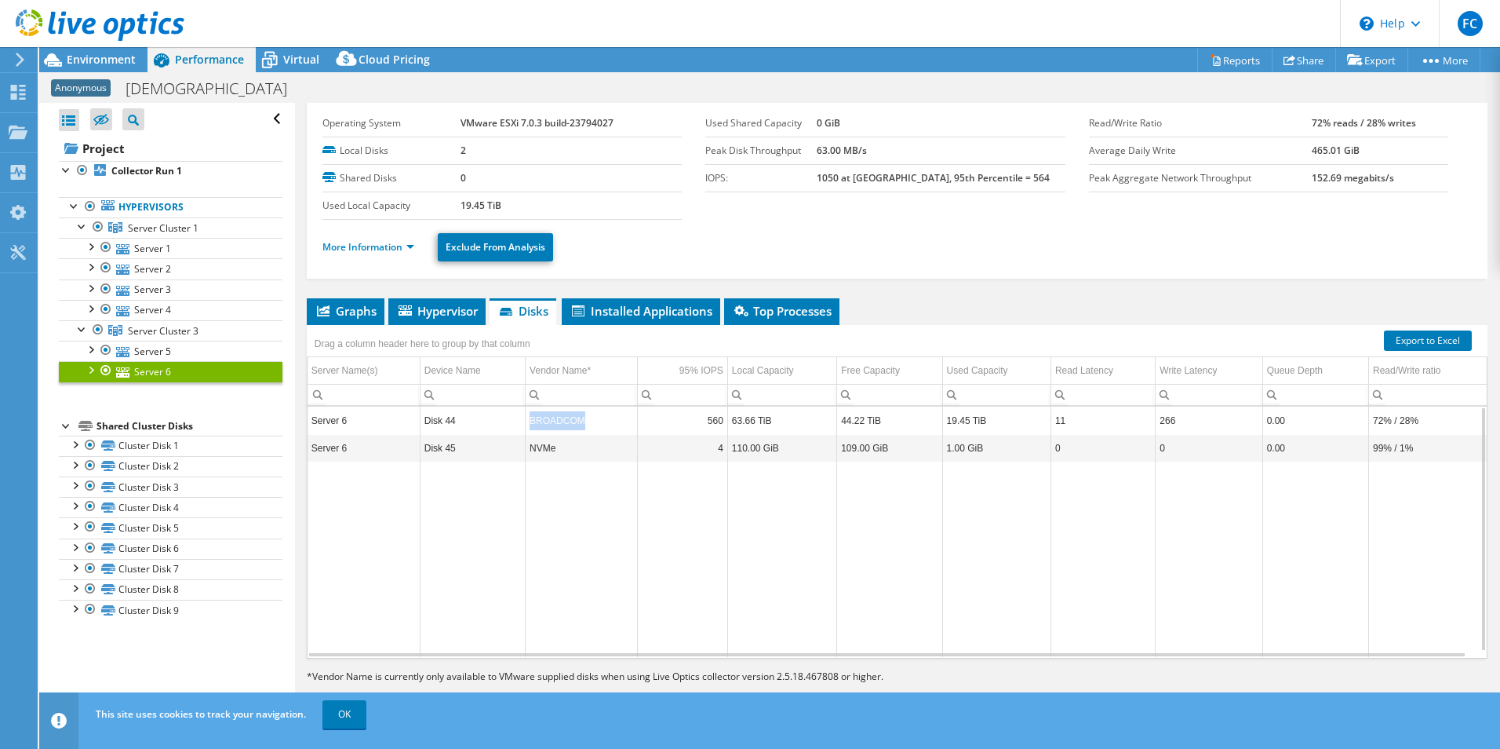
drag, startPoint x: 586, startPoint y: 421, endPoint x: 537, endPoint y: 423, distance: 49.5
click at [537, 423] on td "BROADCOM" at bounding box center [581, 419] width 111 height 27
click at [543, 420] on td "BROADCOM" at bounding box center [581, 419] width 111 height 27
drag, startPoint x: 530, startPoint y: 418, endPoint x: 586, endPoint y: 421, distance: 56.5
click at [586, 421] on td "BROADCOM" at bounding box center [581, 419] width 111 height 27
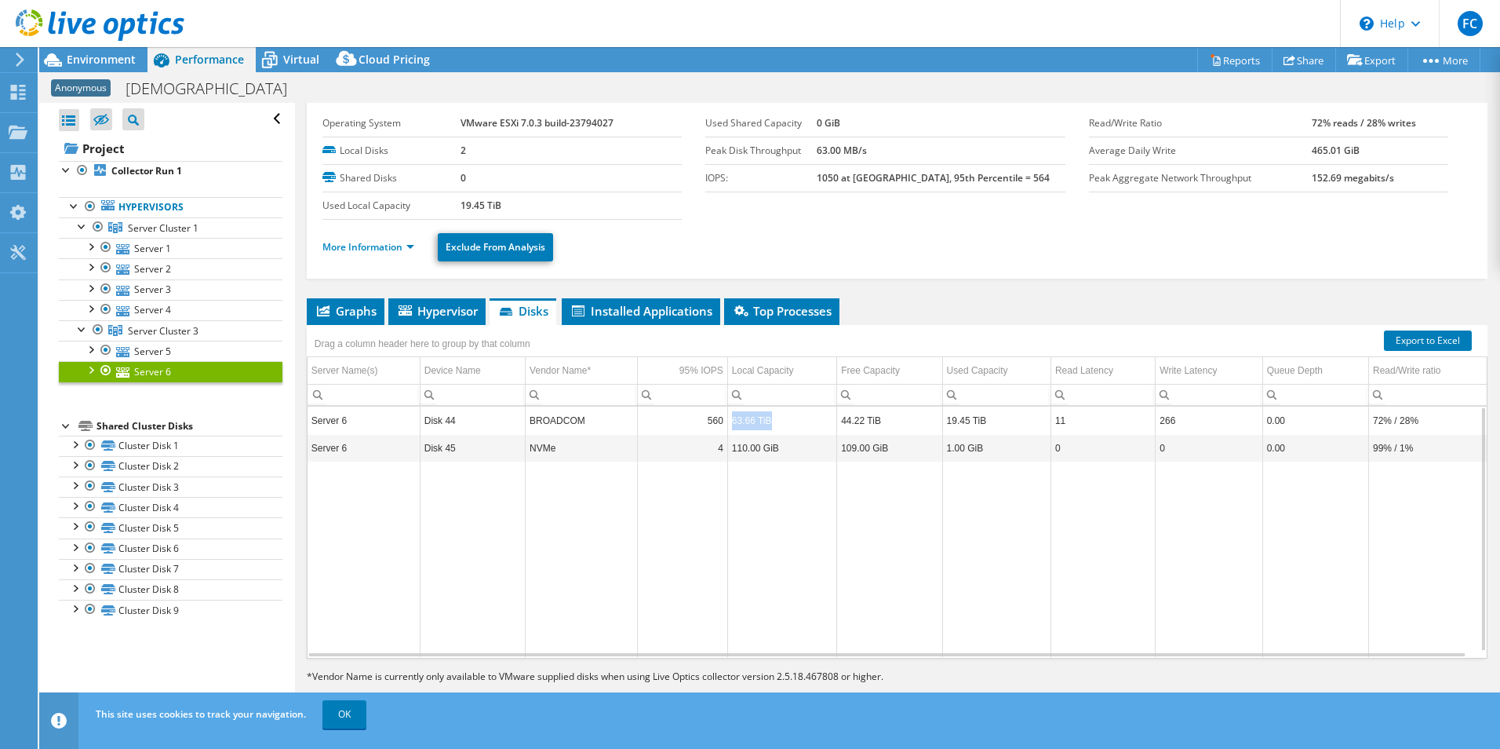
drag, startPoint x: 586, startPoint y: 421, endPoint x: 727, endPoint y: 420, distance: 140.5
click at [727, 420] on td "63.66 TiB" at bounding box center [781, 419] width 109 height 27
drag, startPoint x: 727, startPoint y: 420, endPoint x: 839, endPoint y: 422, distance: 112.2
click at [839, 422] on td "44.22 TiB" at bounding box center [889, 419] width 105 height 27
drag, startPoint x: 611, startPoint y: 418, endPoint x: 779, endPoint y: 428, distance: 168.2
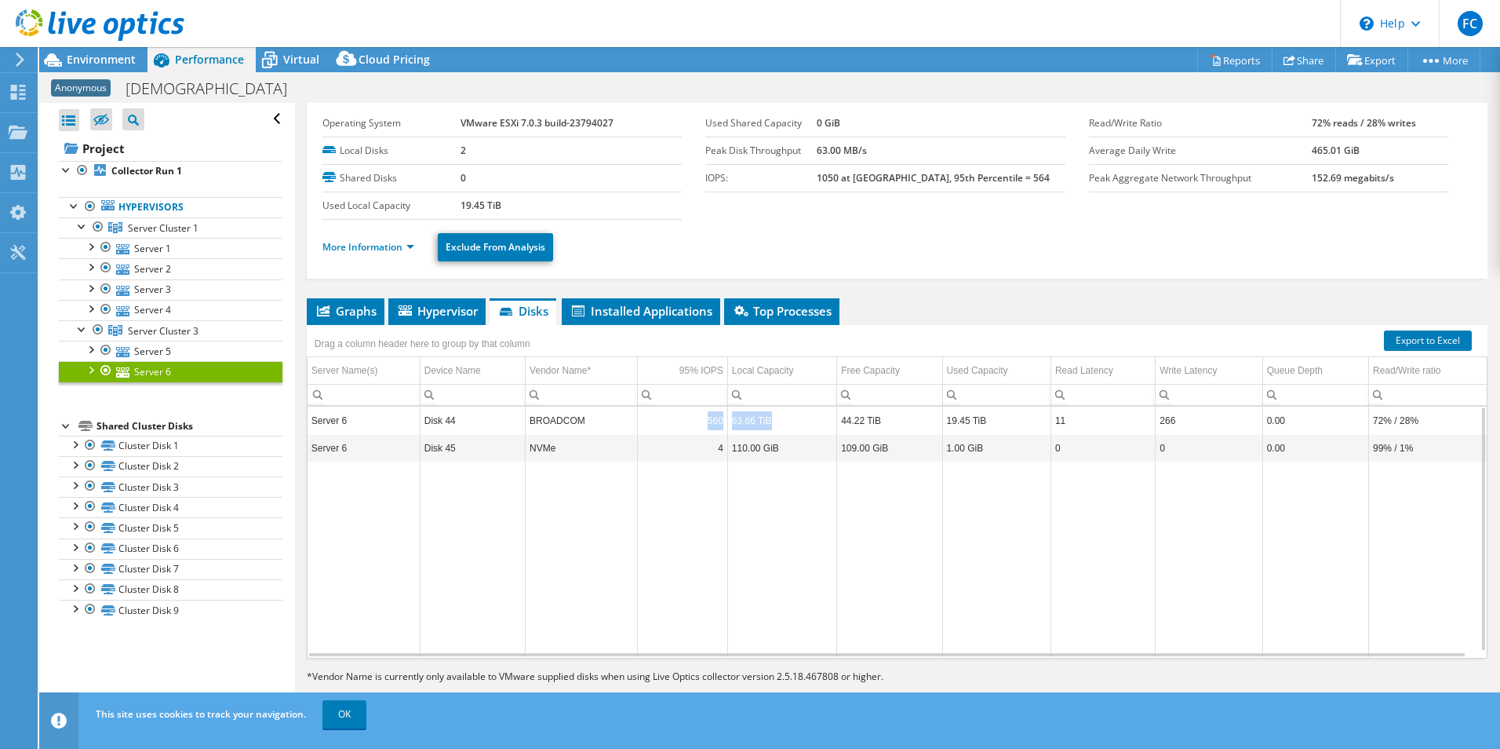
click at [779, 428] on tr "Server 6 Disk 44 BROADCOM 560 63.66 TiB 44.22 TiB 19.45 TiB 11 266 0.00 72% / 2…" at bounding box center [897, 419] width 1179 height 27
click at [779, 428] on td "63.66 TiB" at bounding box center [781, 419] width 109 height 27
drag, startPoint x: 773, startPoint y: 427, endPoint x: 733, endPoint y: 425, distance: 40.1
click at [733, 425] on td "63.66 TiB" at bounding box center [781, 419] width 109 height 27
click at [162, 268] on link "Server 2" at bounding box center [171, 268] width 224 height 20
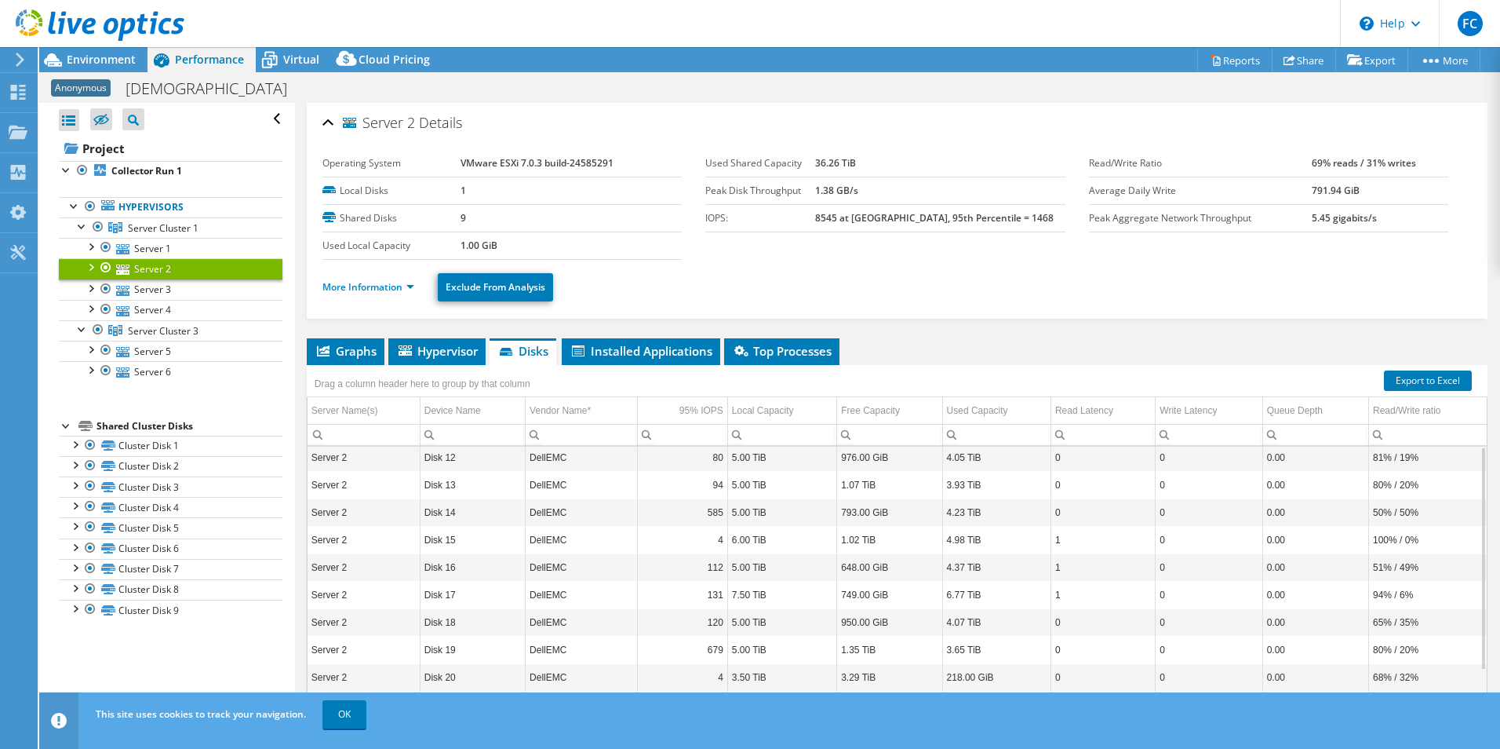
scroll to position [40, 0]
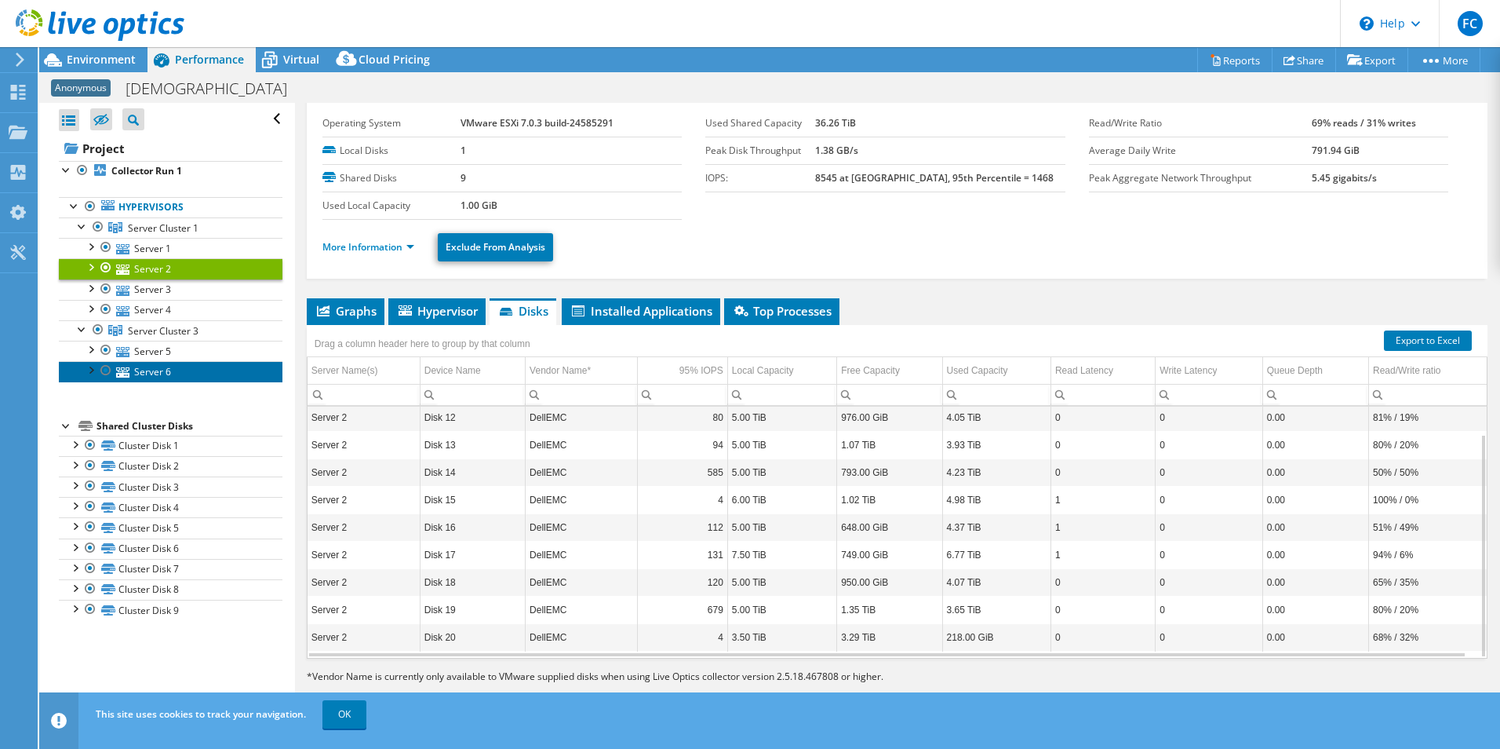
click at [151, 369] on link "Server 6" at bounding box center [171, 371] width 224 height 20
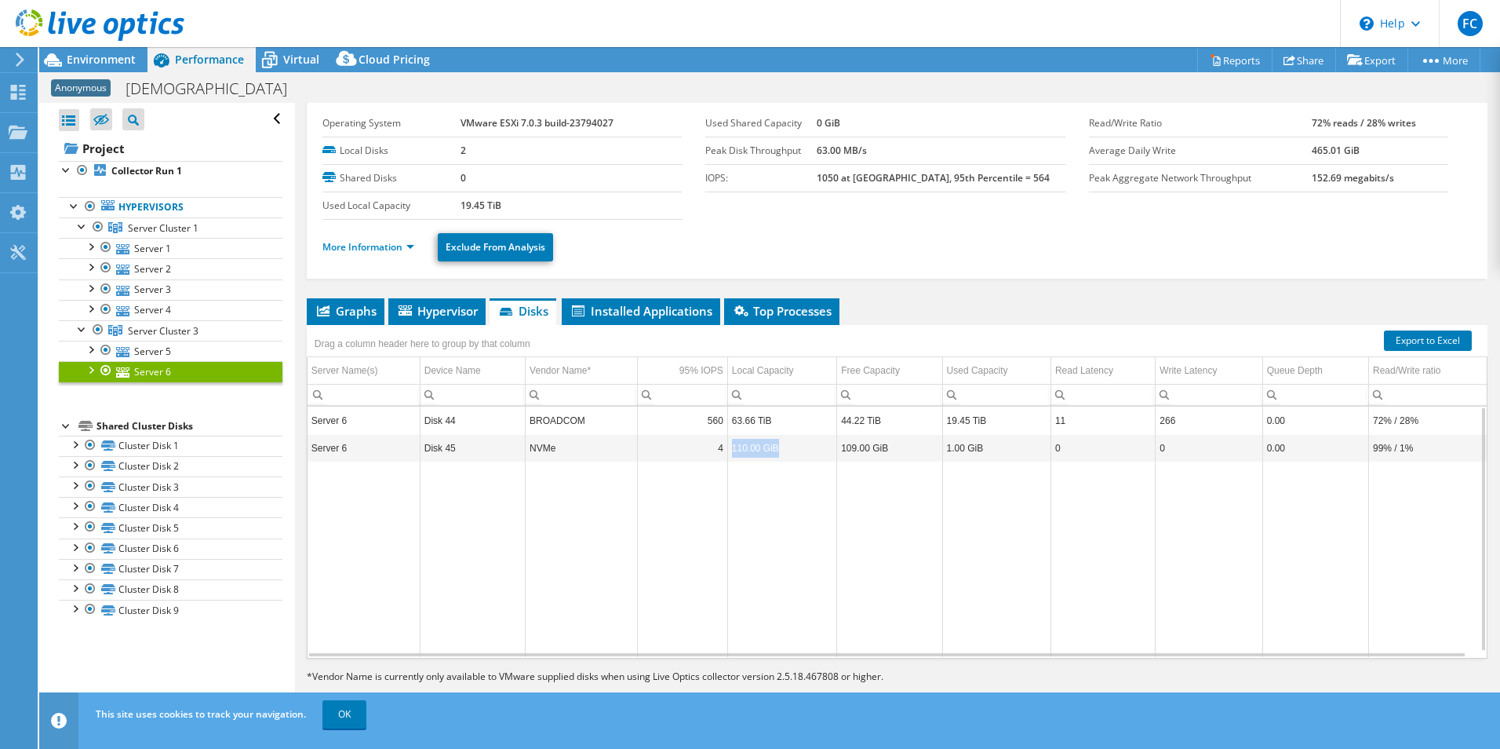
drag, startPoint x: 754, startPoint y: 450, endPoint x: 731, endPoint y: 448, distance: 22.8
click at [731, 448] on td "110.00 GiB" at bounding box center [781, 447] width 109 height 27
drag, startPoint x: 731, startPoint y: 448, endPoint x: 743, endPoint y: 498, distance: 50.8
click at [743, 498] on td "Data grid" at bounding box center [781, 558] width 109 height 195
drag, startPoint x: 776, startPoint y: 417, endPoint x: 731, endPoint y: 415, distance: 44.8
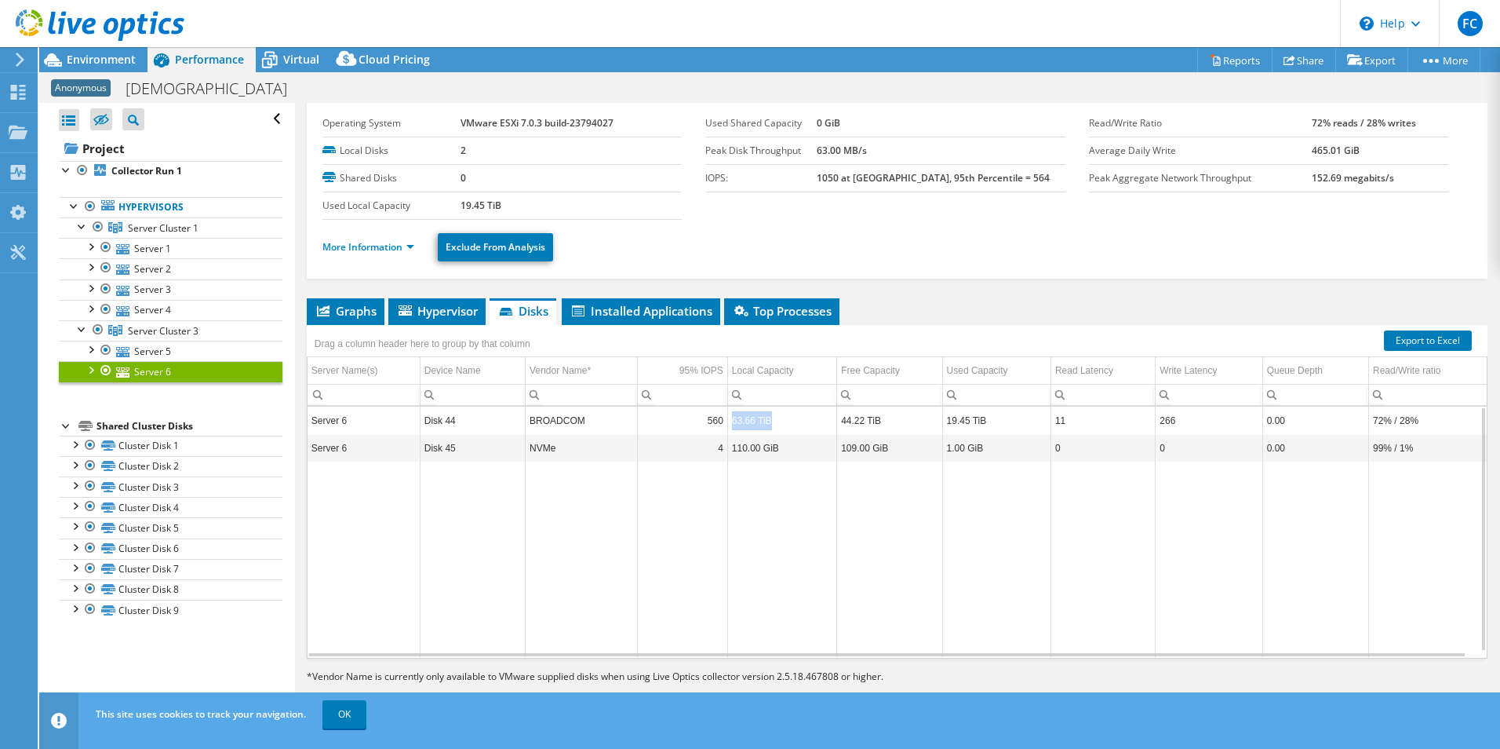
click at [731, 415] on td "63.66 TiB" at bounding box center [781, 419] width 109 height 27
drag, startPoint x: 731, startPoint y: 415, endPoint x: 731, endPoint y: 484, distance: 69.1
click at [731, 484] on td "Data grid" at bounding box center [781, 558] width 109 height 195
drag, startPoint x: 772, startPoint y: 422, endPoint x: 729, endPoint y: 422, distance: 43.2
click at [729, 422] on td "63.66 TiB" at bounding box center [781, 419] width 109 height 27
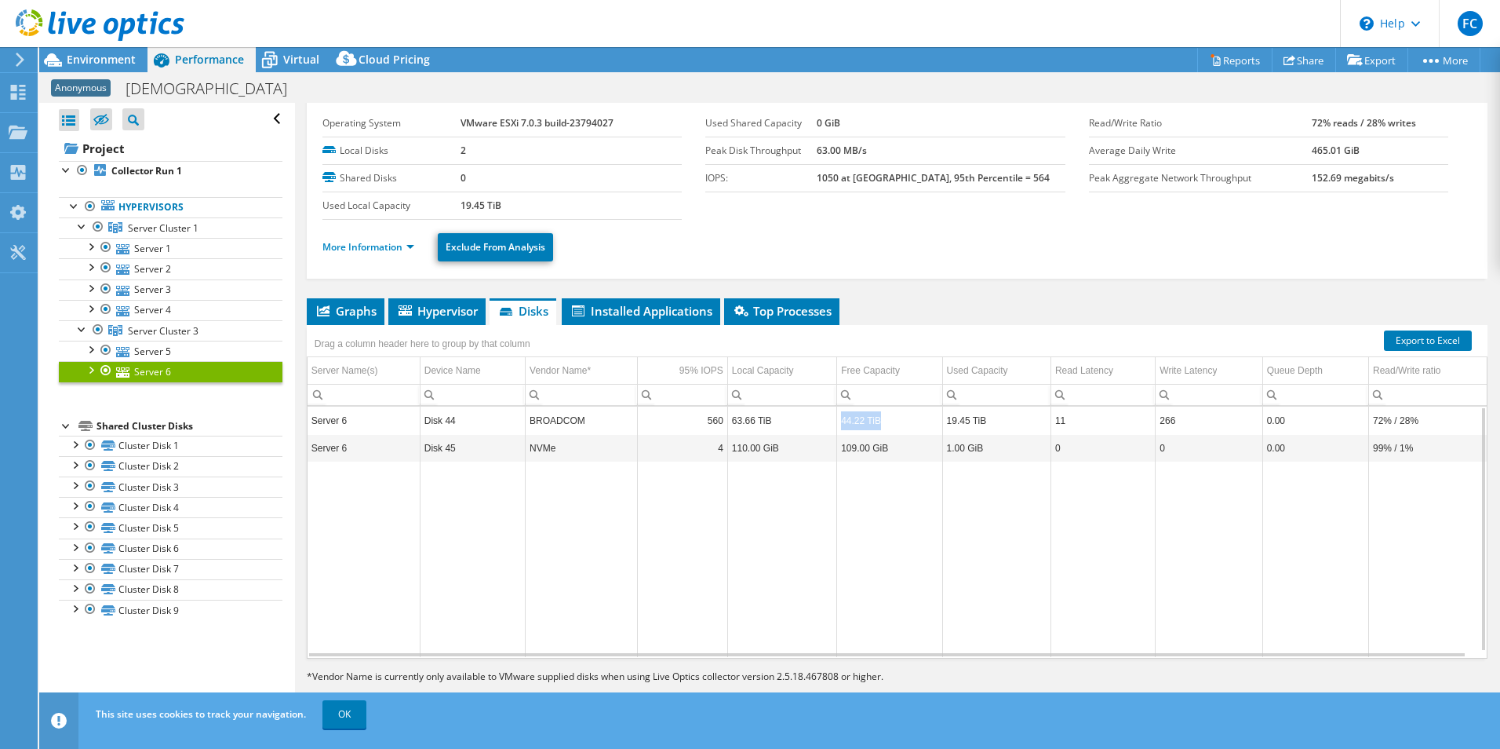
drag, startPoint x: 729, startPoint y: 422, endPoint x: 783, endPoint y: 428, distance: 54.4
click at [840, 424] on td "44.22 TiB" at bounding box center [889, 419] width 105 height 27
drag, startPoint x: 783, startPoint y: 428, endPoint x: 731, endPoint y: 422, distance: 52.9
click at [731, 422] on td "63.66 TiB" at bounding box center [781, 419] width 109 height 27
drag, startPoint x: 731, startPoint y: 422, endPoint x: 880, endPoint y: 421, distance: 149.1
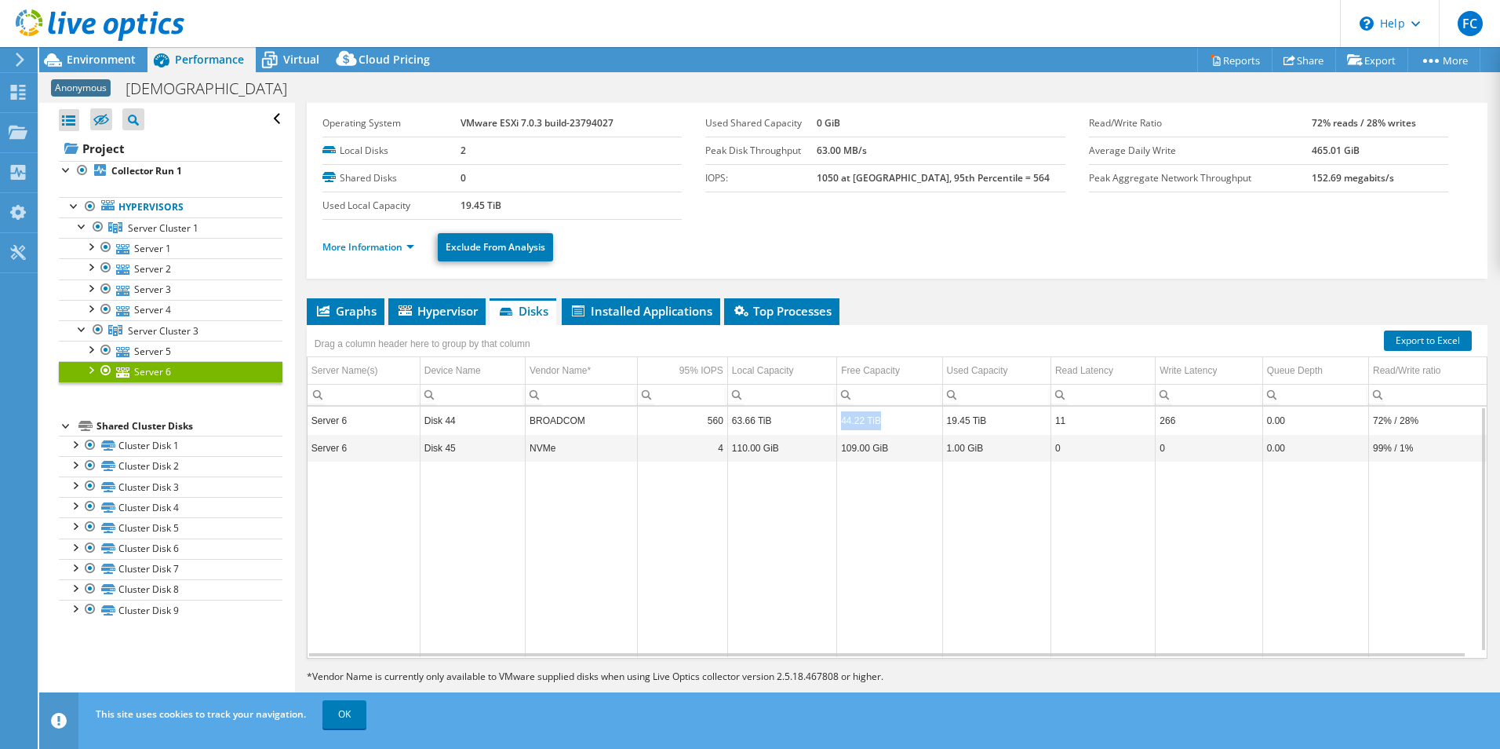
click at [880, 421] on td "44.22 TiB" at bounding box center [889, 419] width 105 height 27
drag, startPoint x: 880, startPoint y: 421, endPoint x: 943, endPoint y: 424, distance: 63.6
click at [943, 424] on td "19.45 TiB" at bounding box center [996, 419] width 108 height 27
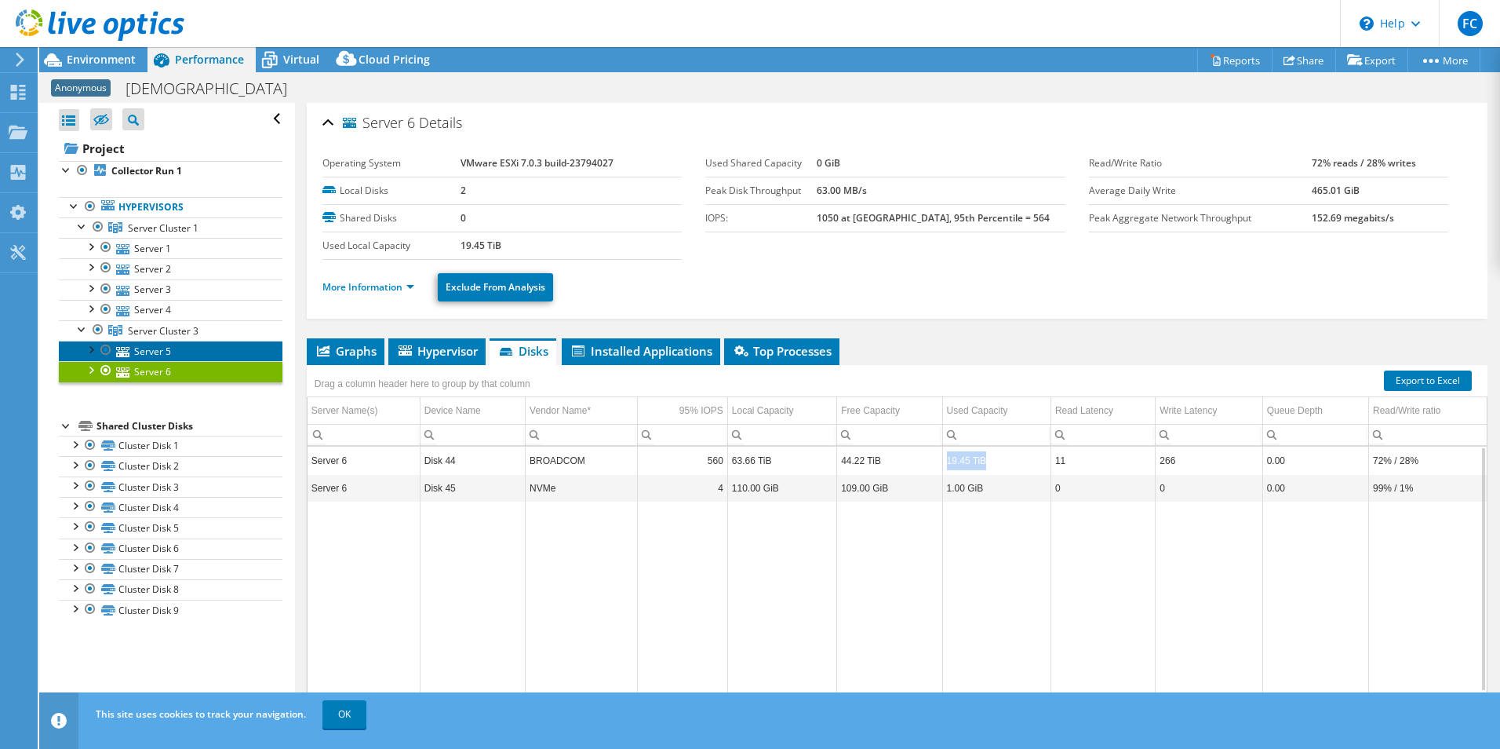
click at [150, 353] on link "Server 5" at bounding box center [171, 351] width 224 height 20
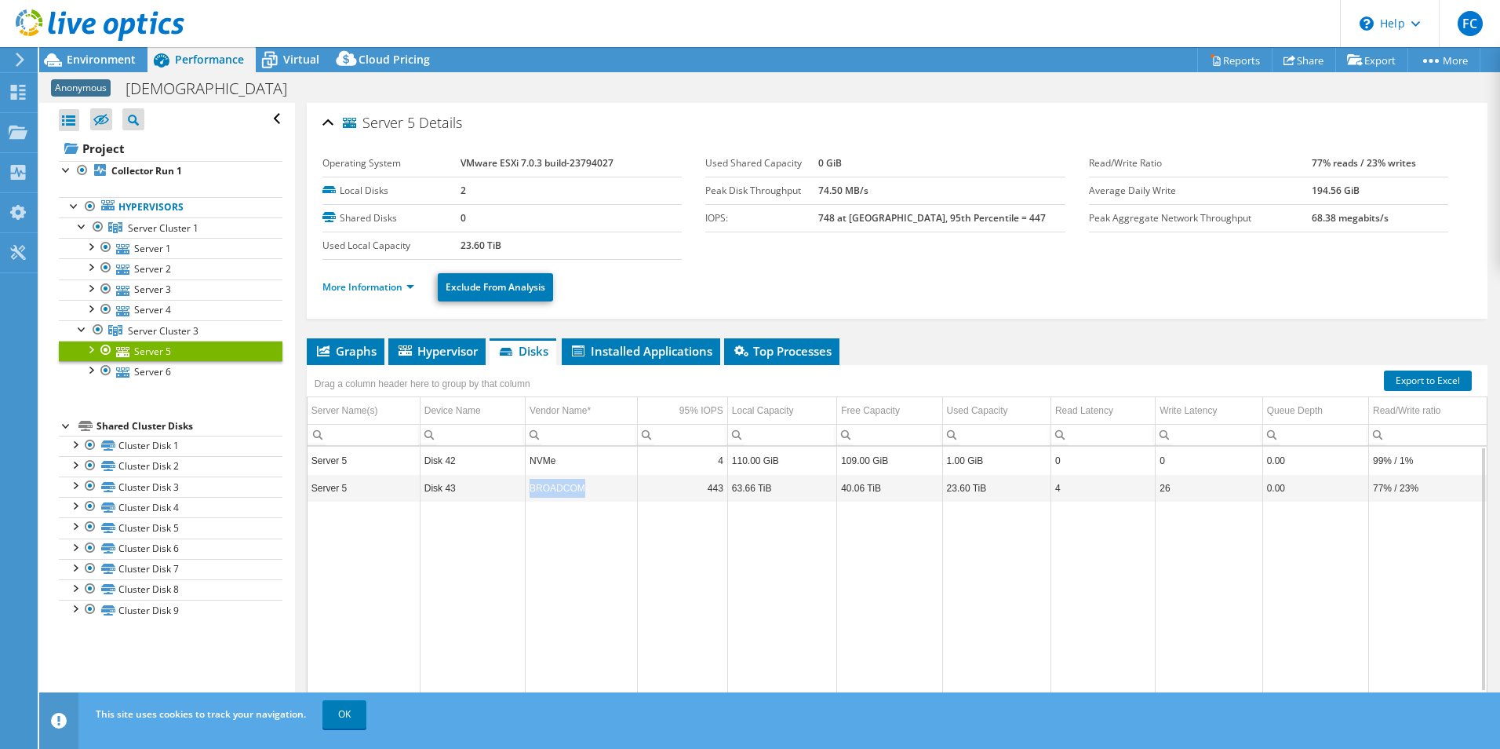
drag, startPoint x: 544, startPoint y: 486, endPoint x: 525, endPoint y: 485, distance: 18.8
click at [526, 485] on td "BROADCOM" at bounding box center [581, 487] width 111 height 27
drag, startPoint x: 785, startPoint y: 483, endPoint x: 731, endPoint y: 486, distance: 54.2
click at [731, 486] on td "63.66 TiB" at bounding box center [781, 487] width 109 height 27
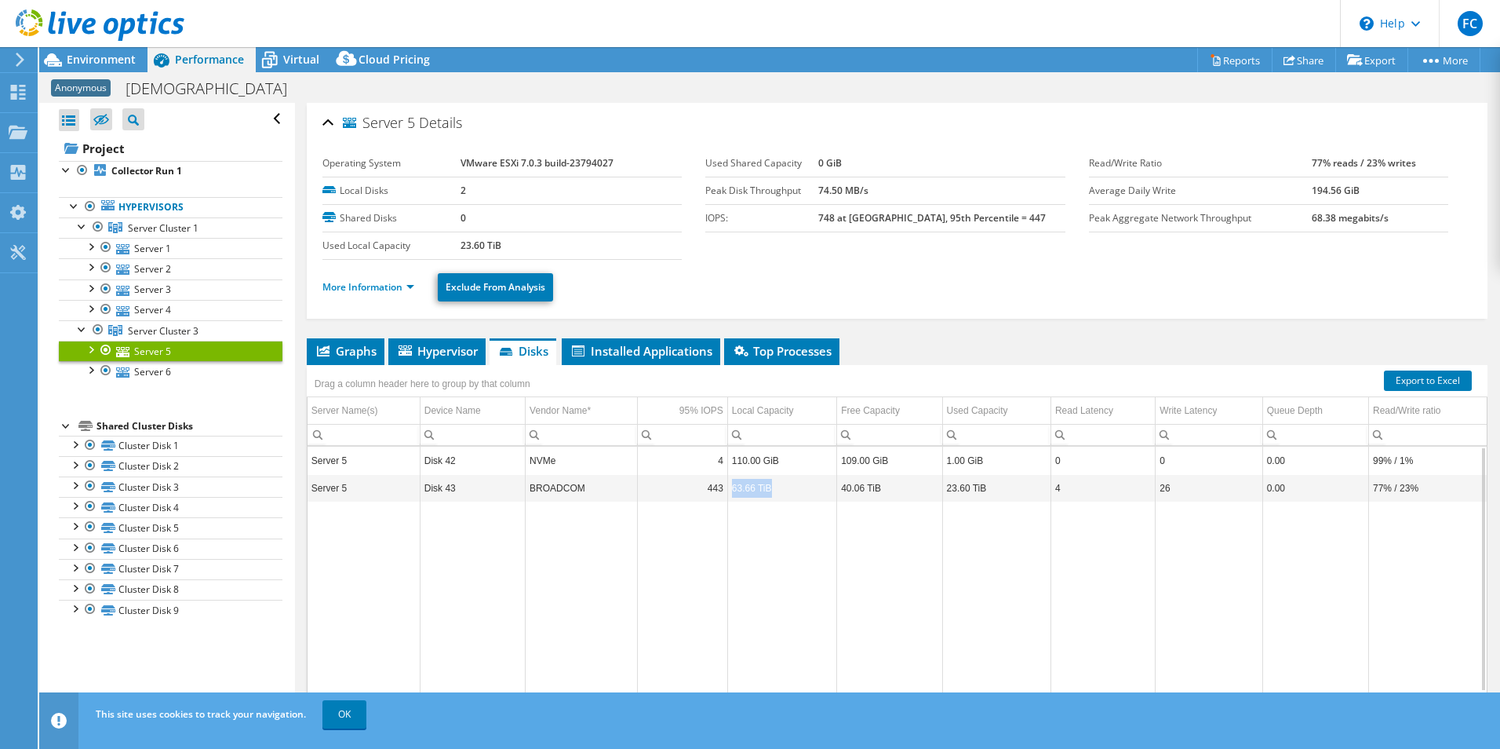
drag, startPoint x: 731, startPoint y: 490, endPoint x: 773, endPoint y: 491, distance: 41.6
click at [773, 491] on td "63.66 TiB" at bounding box center [781, 487] width 109 height 27
drag, startPoint x: 786, startPoint y: 493, endPoint x: 731, endPoint y: 492, distance: 55.7
click at [731, 492] on td "63.66 TiB" at bounding box center [781, 487] width 109 height 27
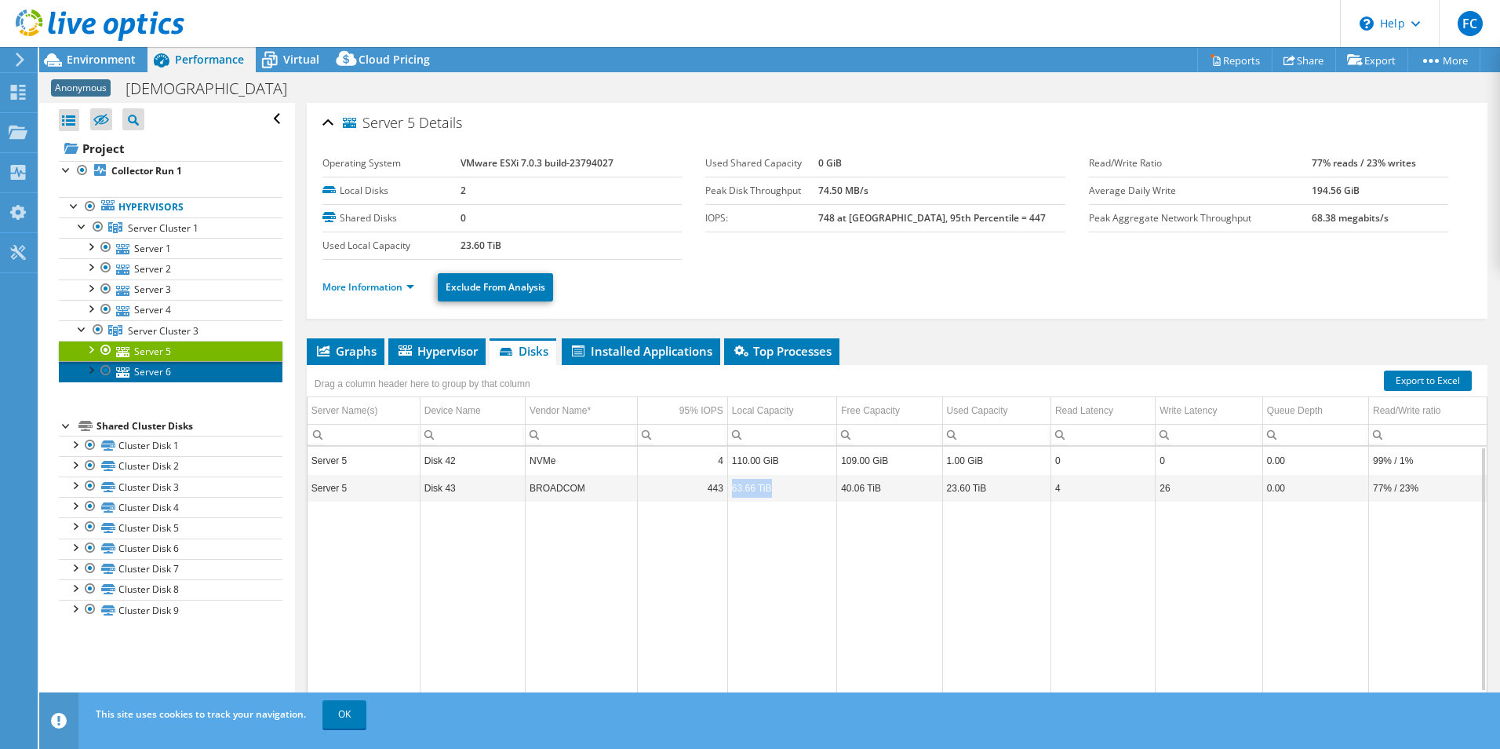
click at [159, 374] on link "Server 6" at bounding box center [171, 371] width 224 height 20
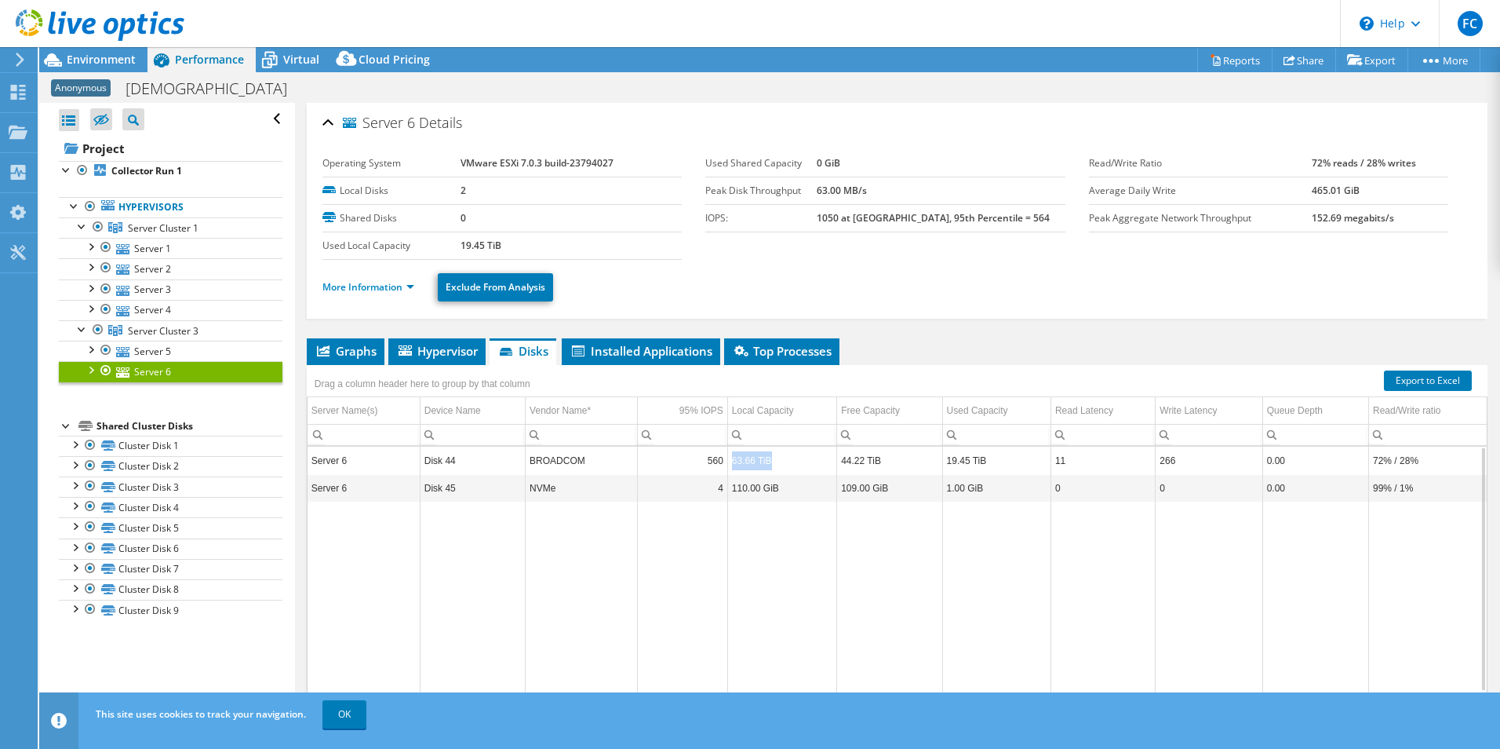
drag, startPoint x: 793, startPoint y: 460, endPoint x: 729, endPoint y: 461, distance: 64.4
click at [729, 461] on td "63.66 TiB" at bounding box center [781, 459] width 109 height 27
click at [439, 357] on span "Hypervisor" at bounding box center [437, 351] width 82 height 16
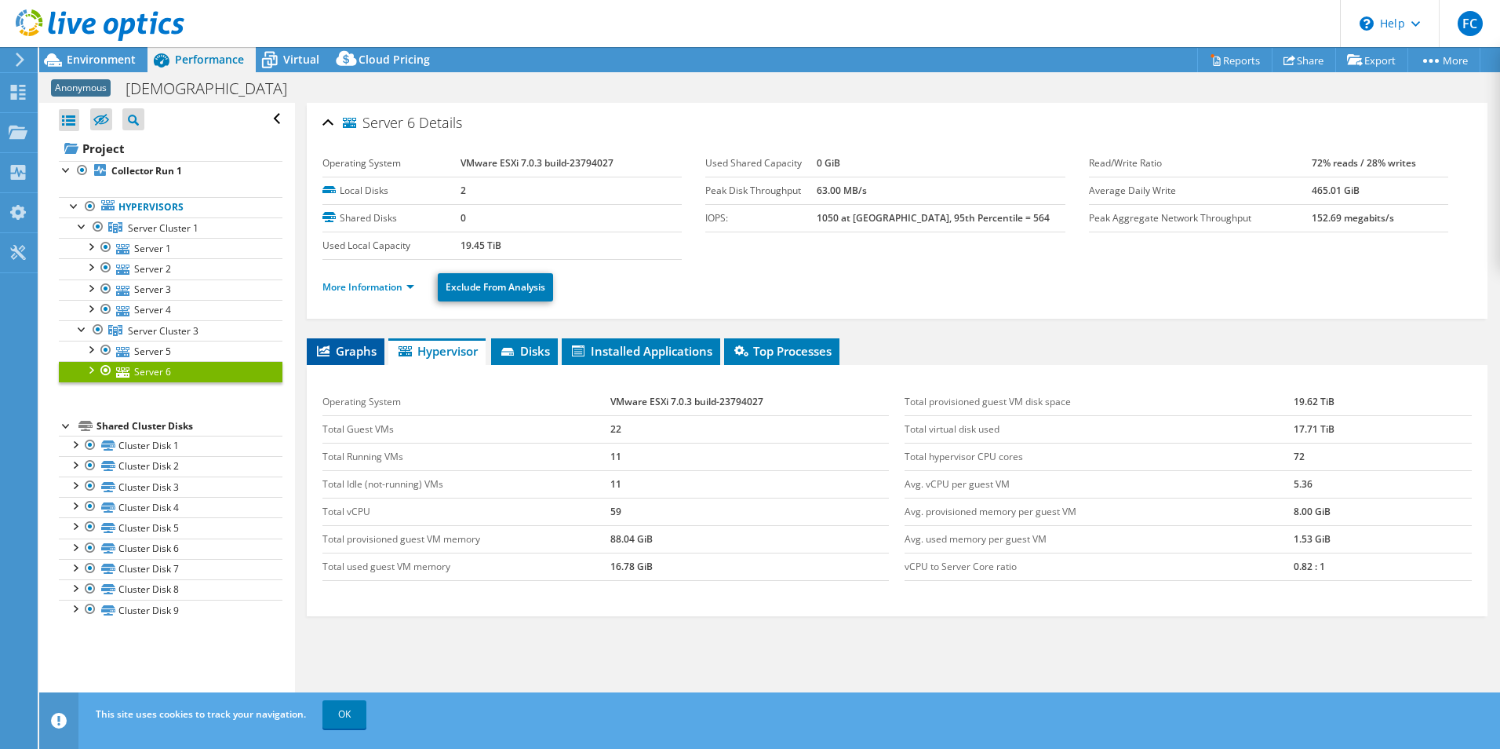
click at [342, 350] on span "Graphs" at bounding box center [346, 351] width 62 height 16
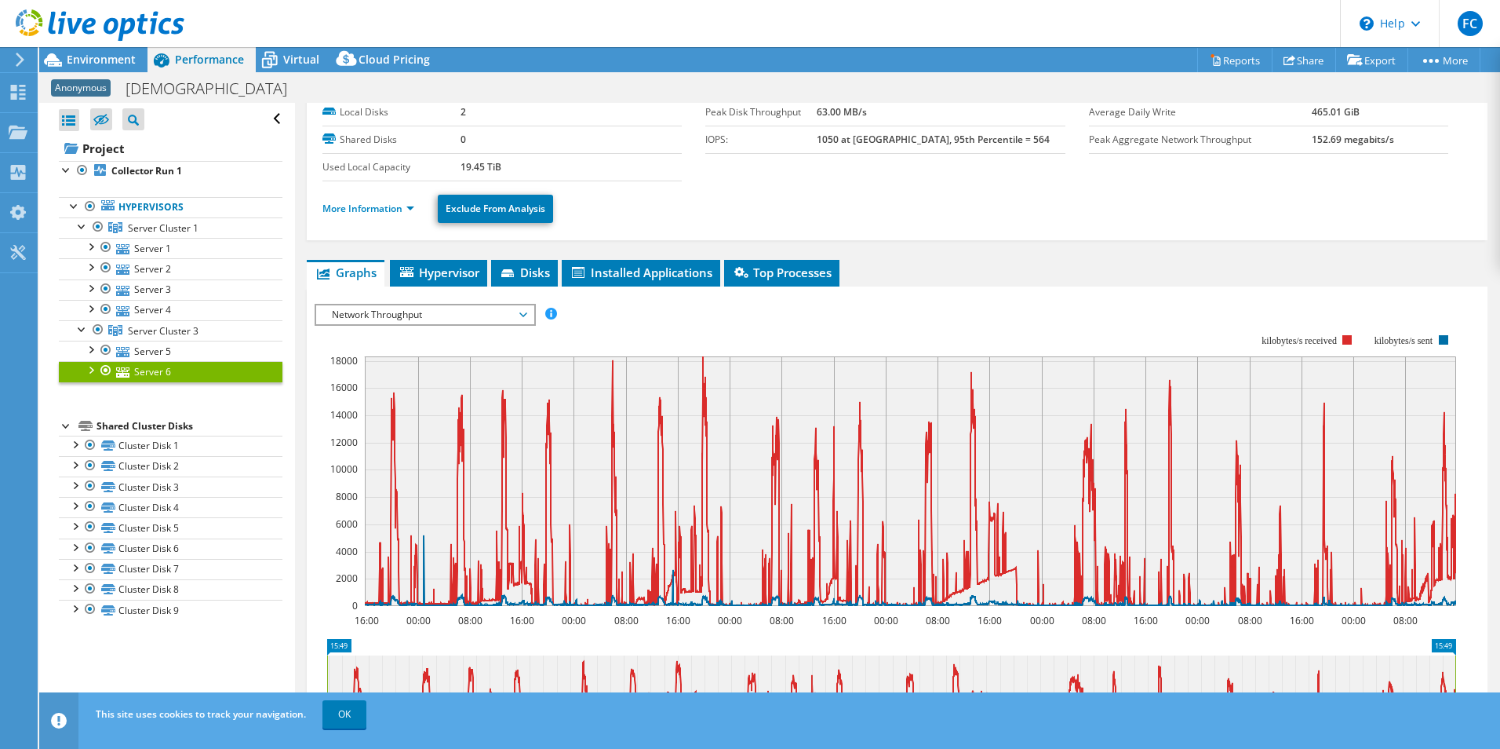
scroll to position [157, 0]
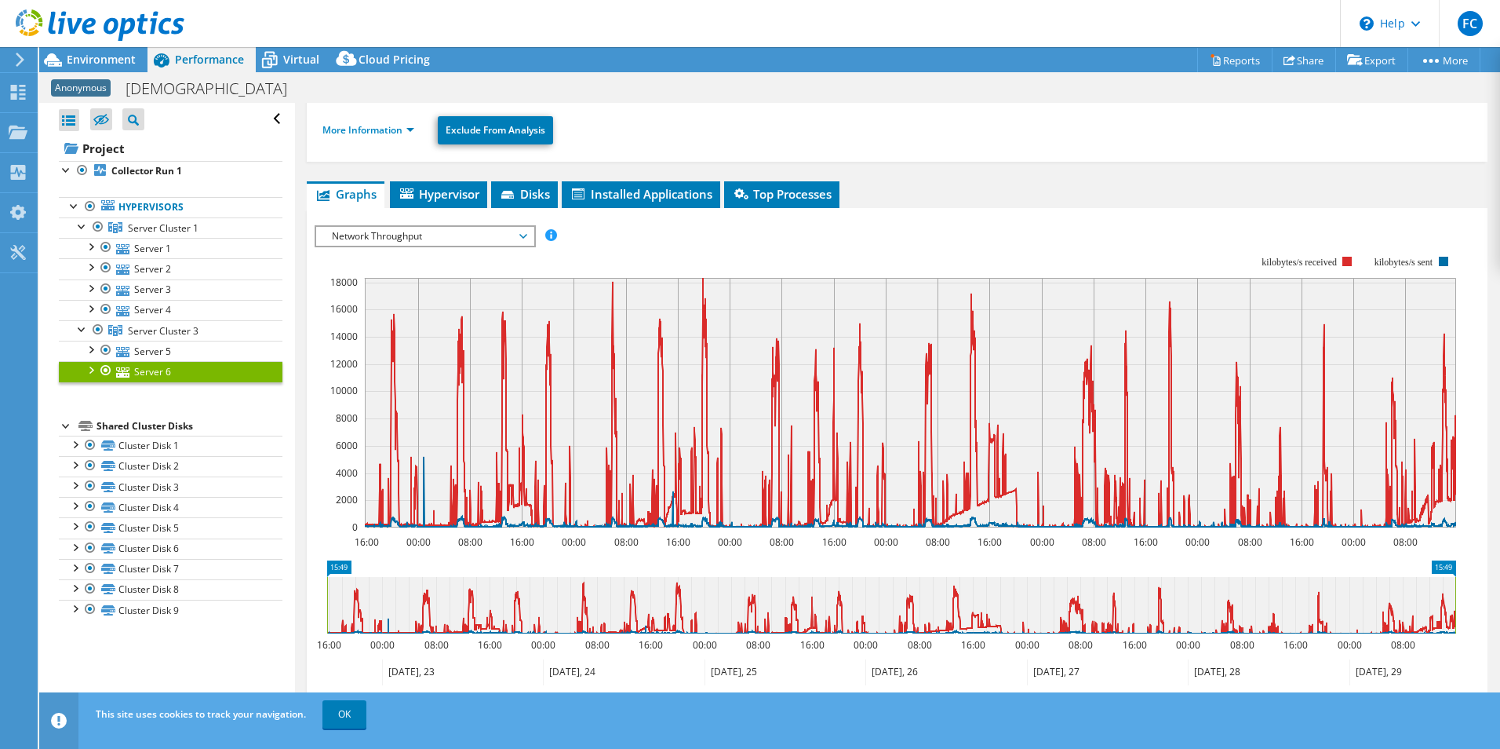
click at [498, 235] on span "Network Throughput" at bounding box center [425, 236] width 202 height 19
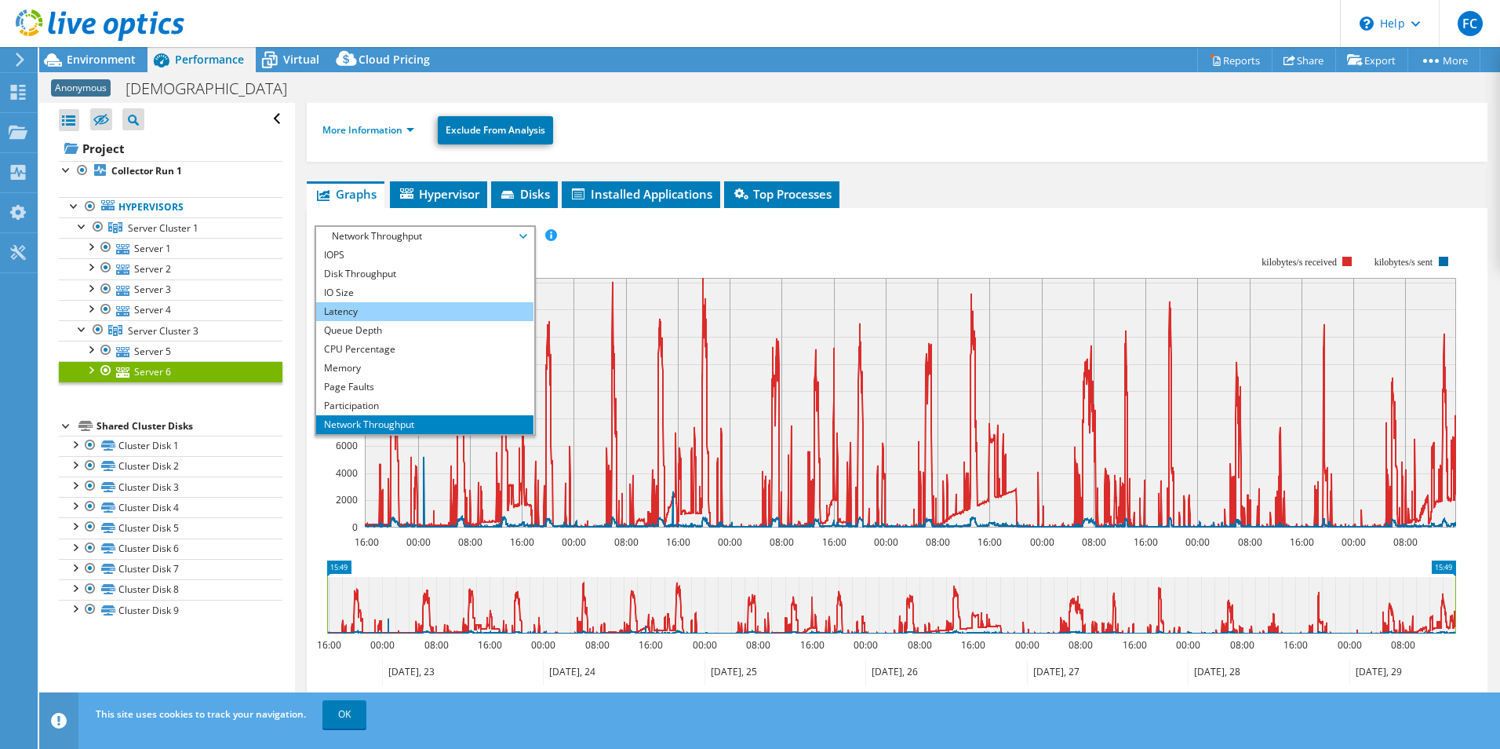
scroll to position [0, 0]
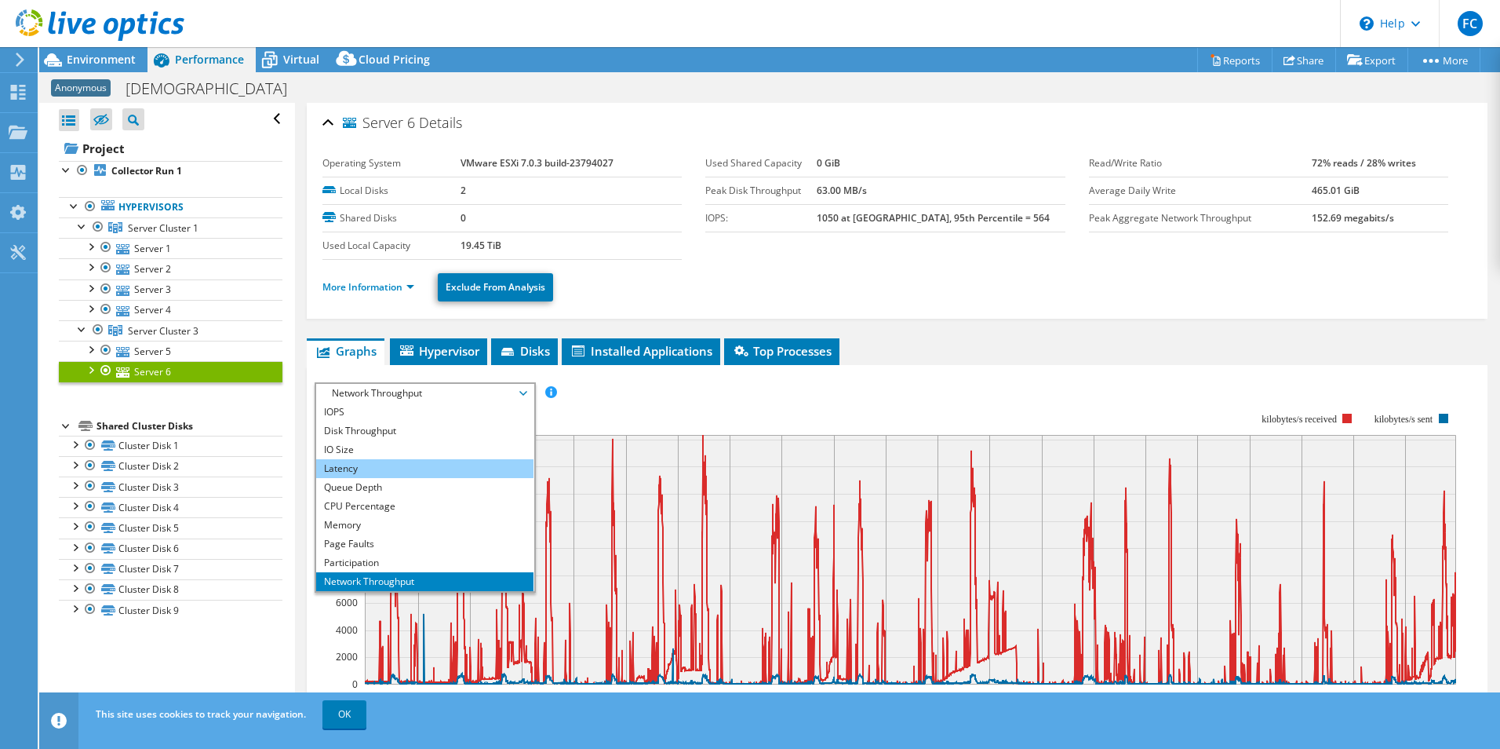
click at [374, 468] on li "Latency" at bounding box center [424, 468] width 217 height 19
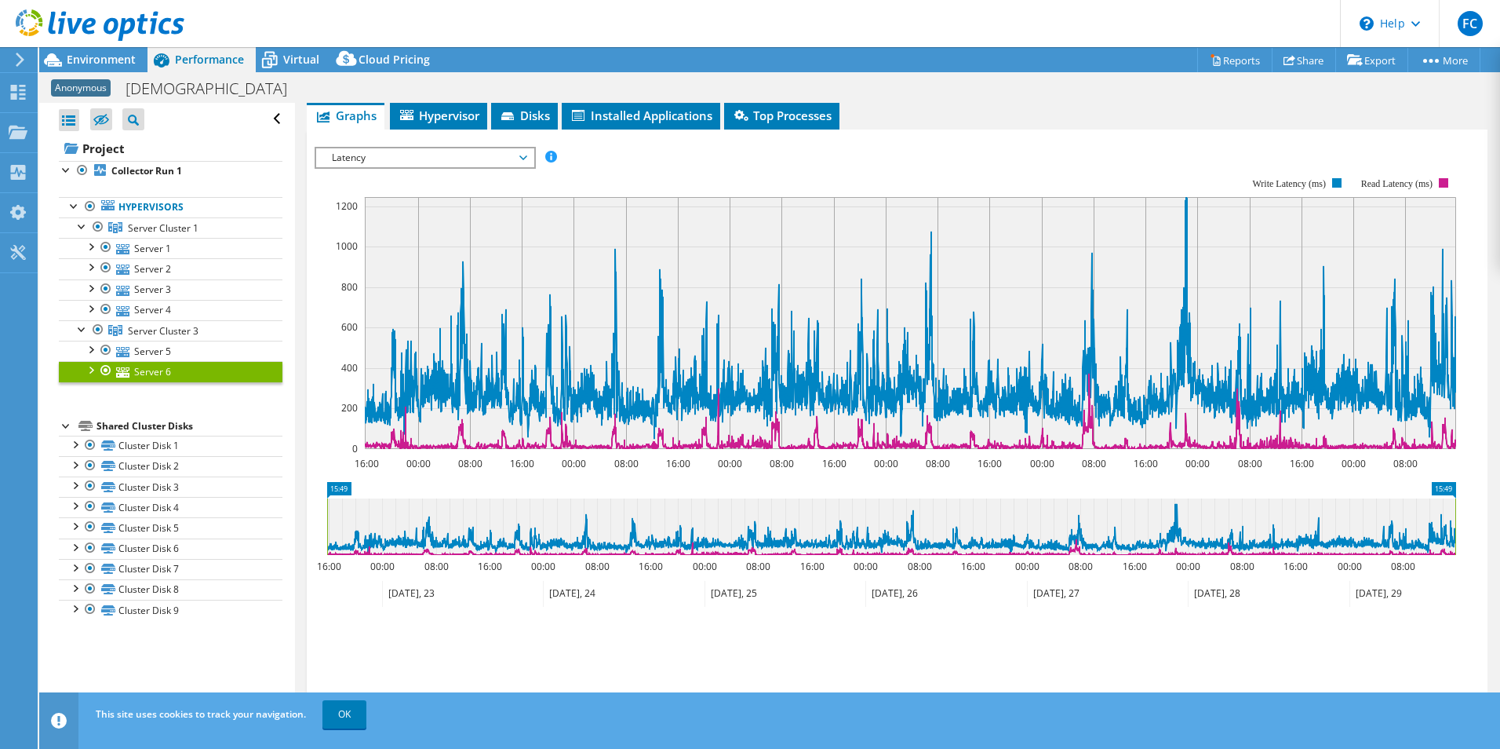
scroll to position [314, 0]
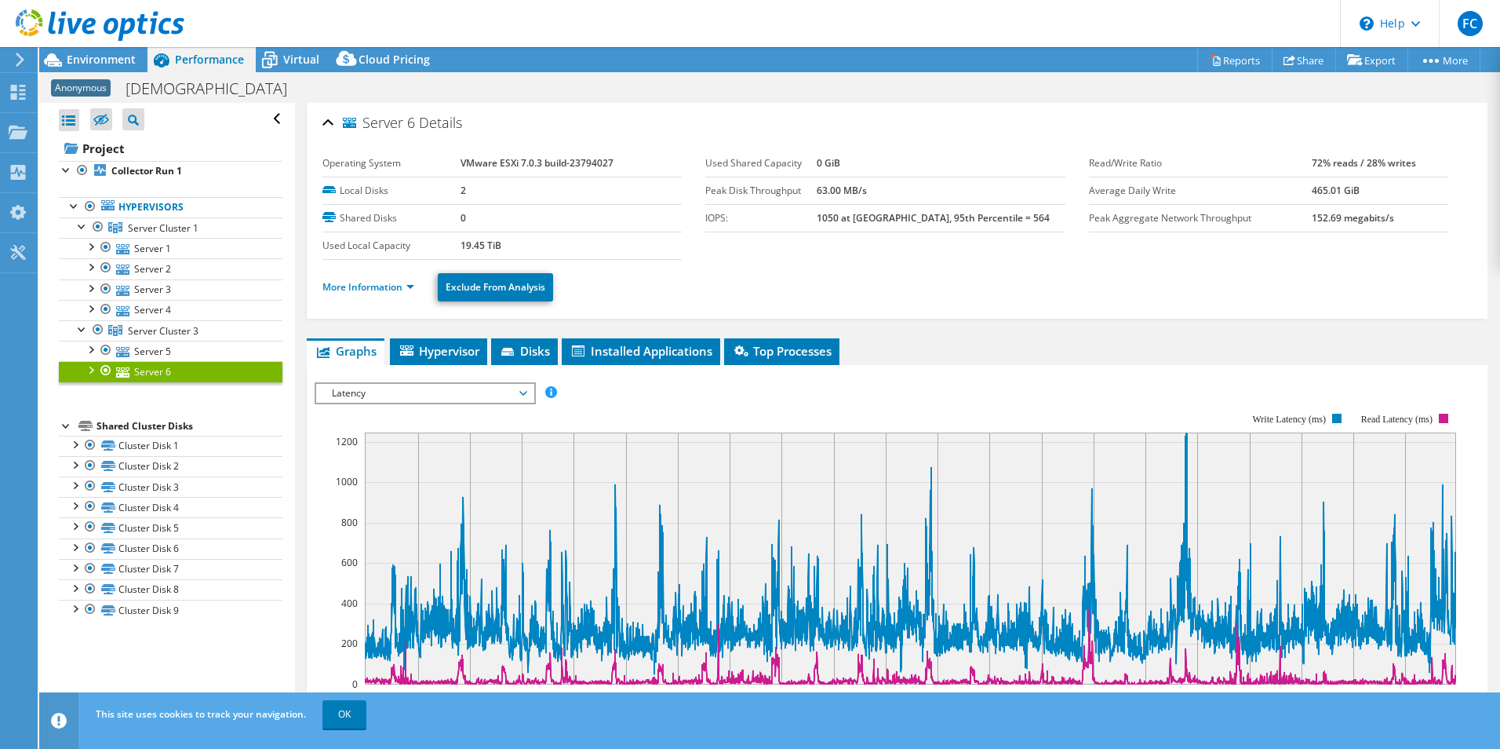
select select "USD"
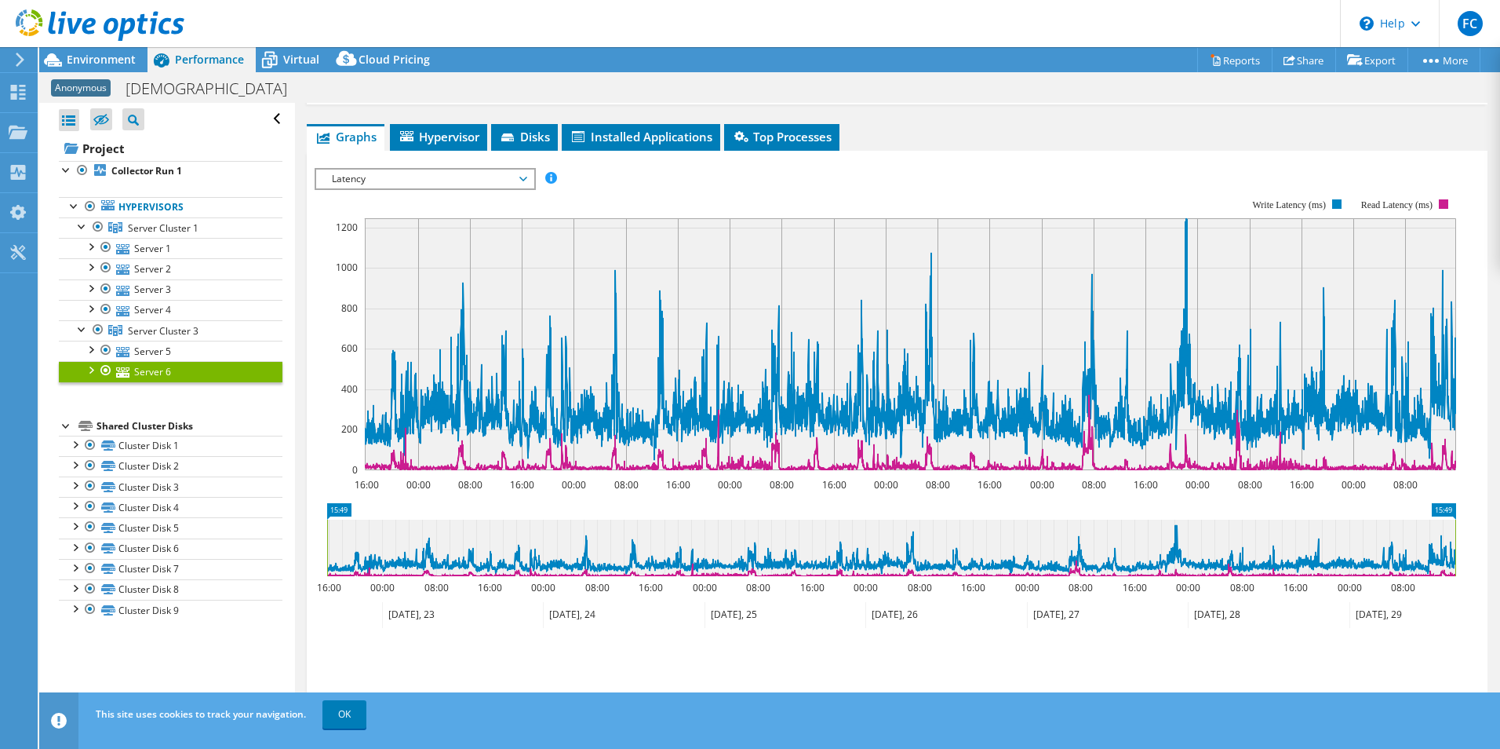
scroll to position [136, 0]
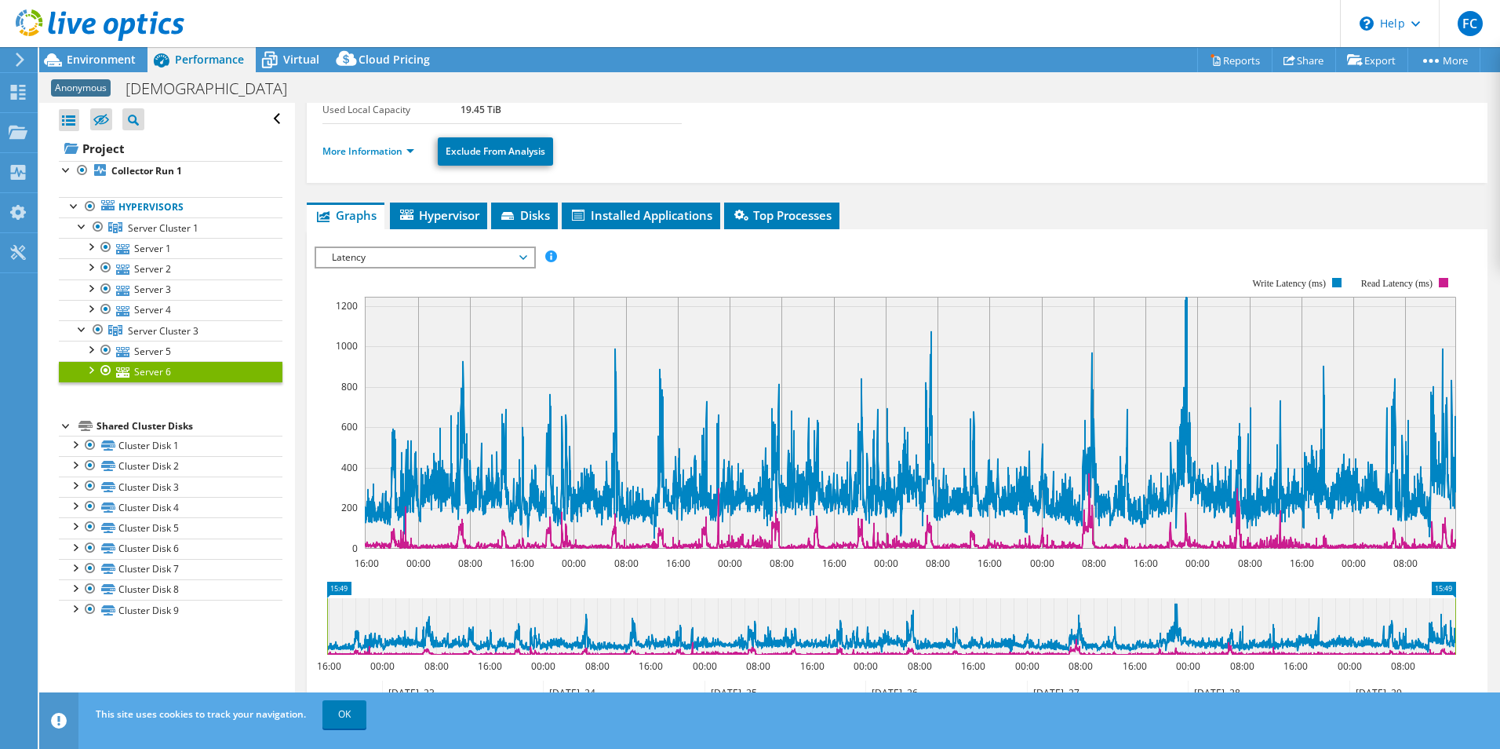
click at [521, 257] on span "Latency" at bounding box center [425, 257] width 202 height 19
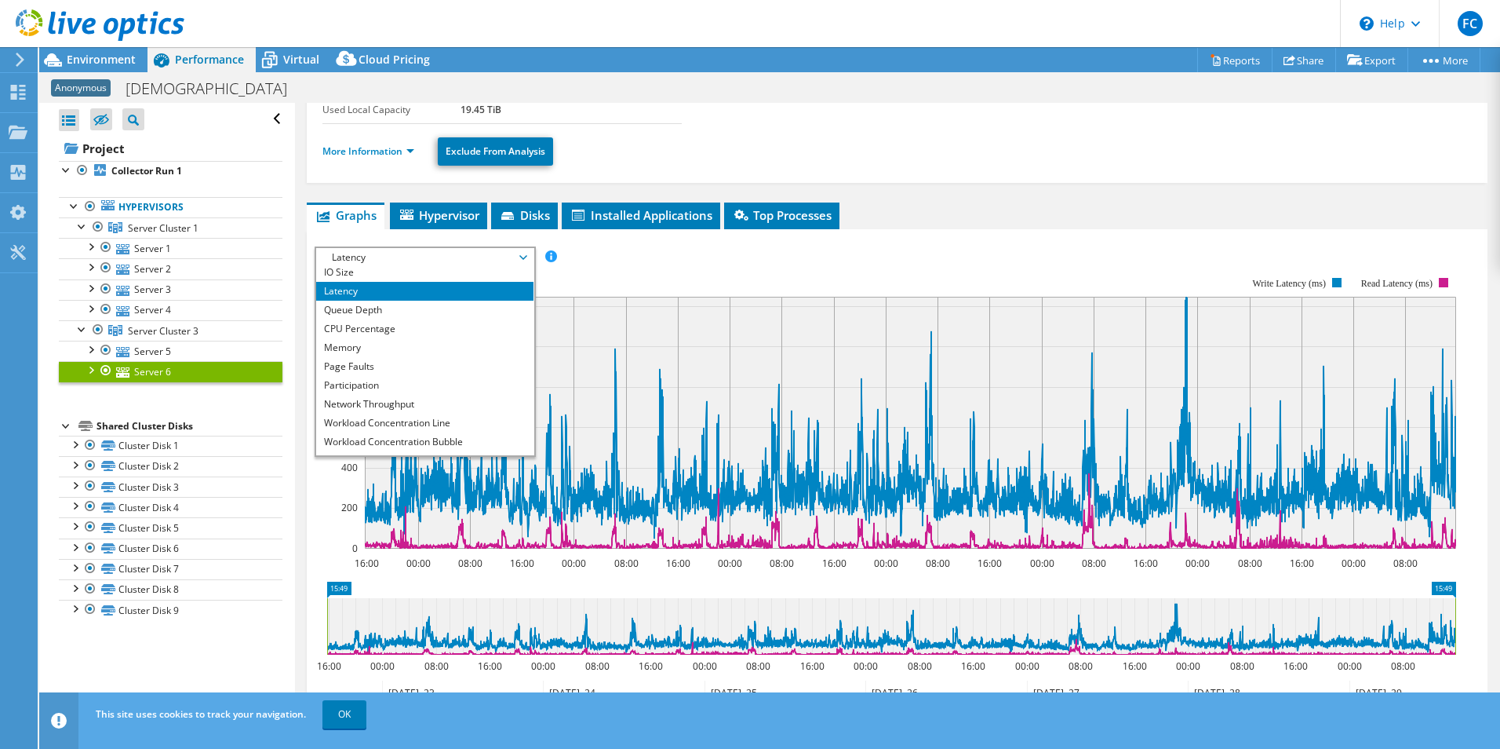
scroll to position [56, 0]
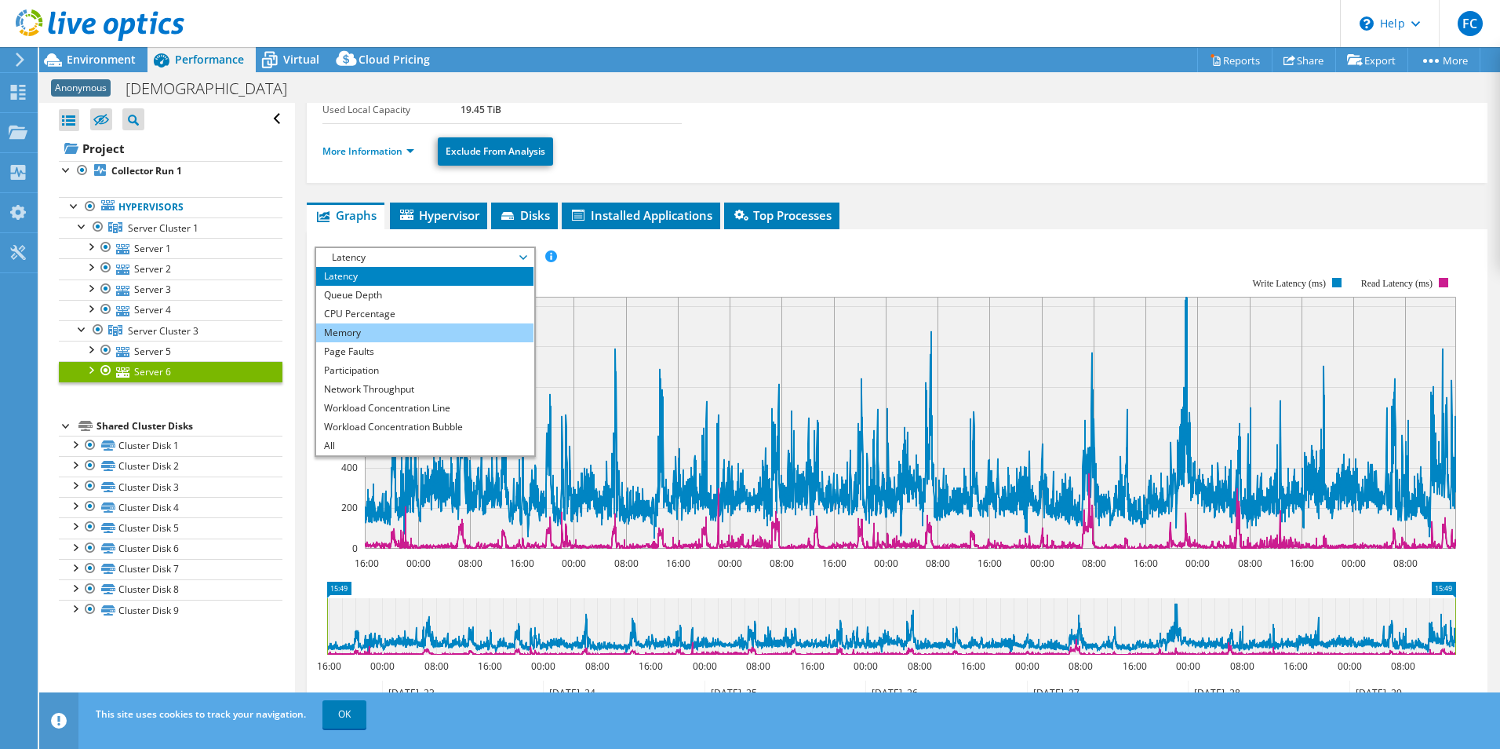
click at [428, 337] on li "Memory" at bounding box center [424, 332] width 217 height 19
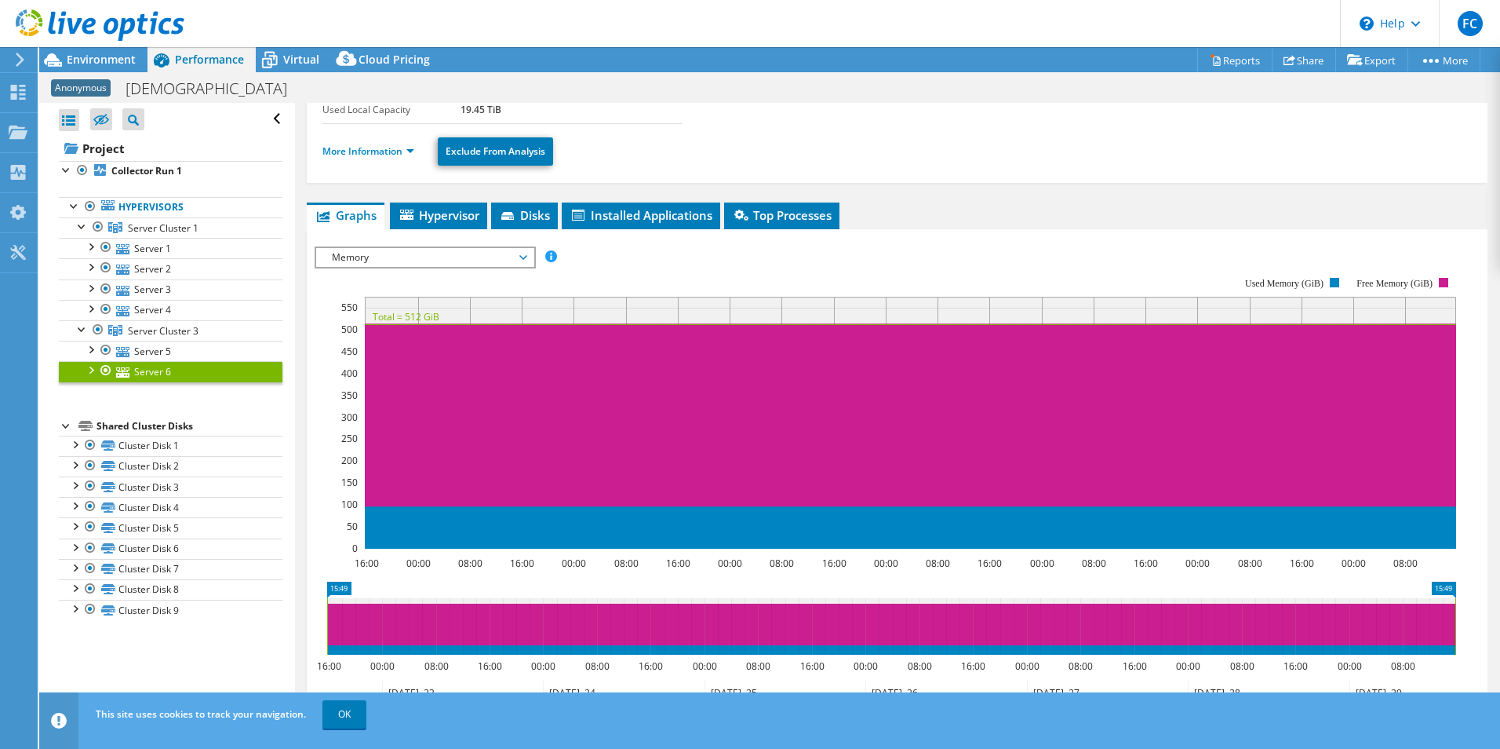
click at [521, 255] on span "Memory" at bounding box center [425, 257] width 202 height 19
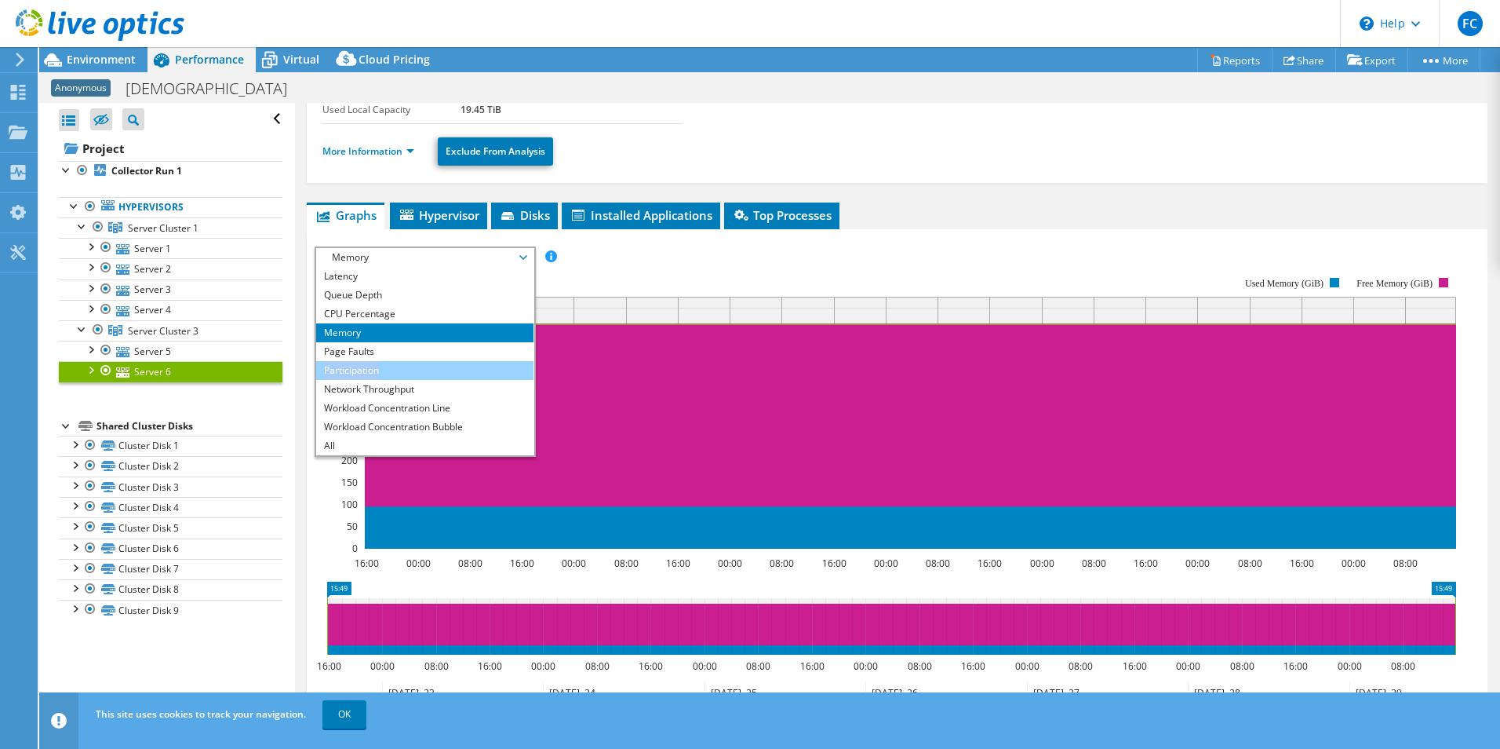
drag, startPoint x: 446, startPoint y: 353, endPoint x: 454, endPoint y: 369, distance: 17.5
click at [454, 369] on ul "IOPS Disk Throughput IO Size Latency Queue Depth CPU Percentage Memory Page Fau…" at bounding box center [424, 361] width 217 height 188
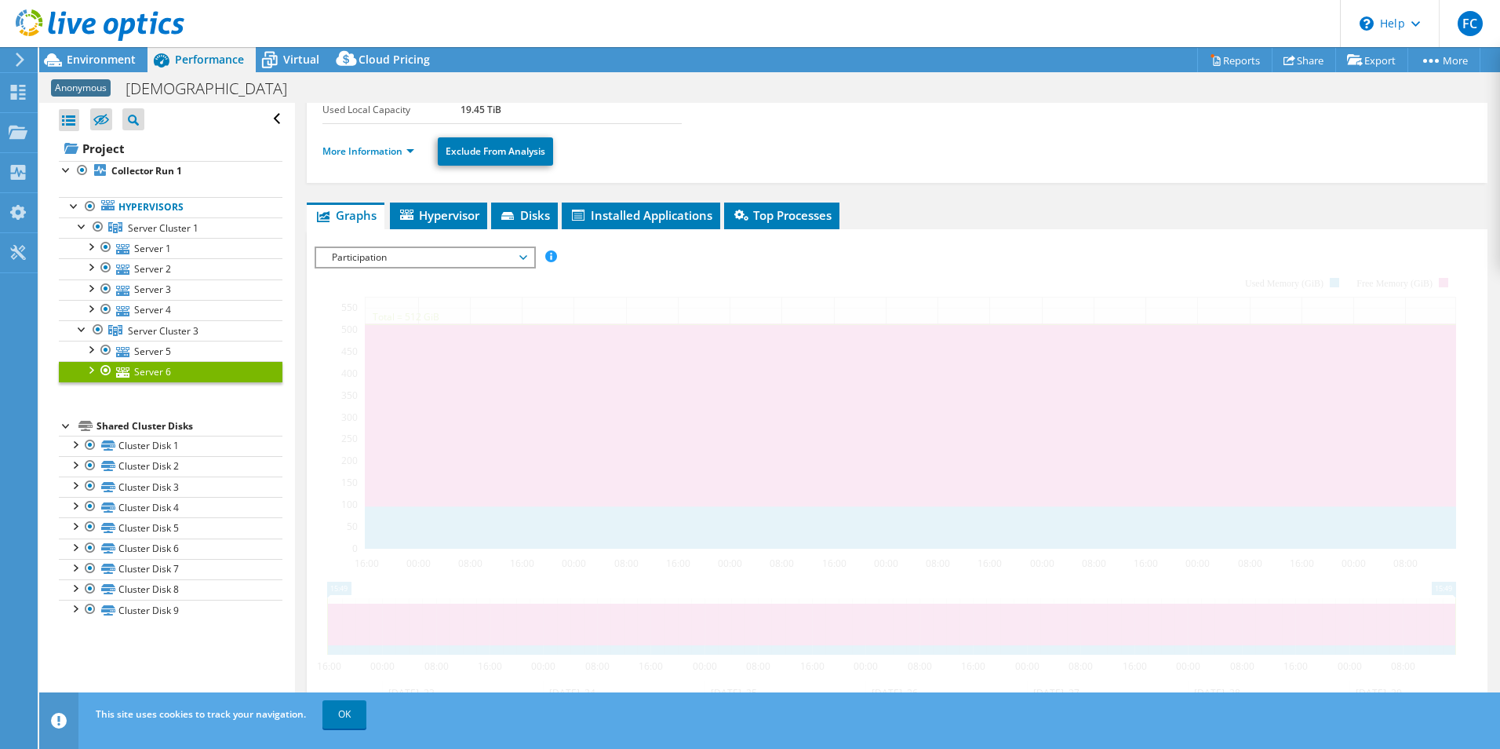
click at [454, 369] on div at bounding box center [897, 514] width 1165 height 536
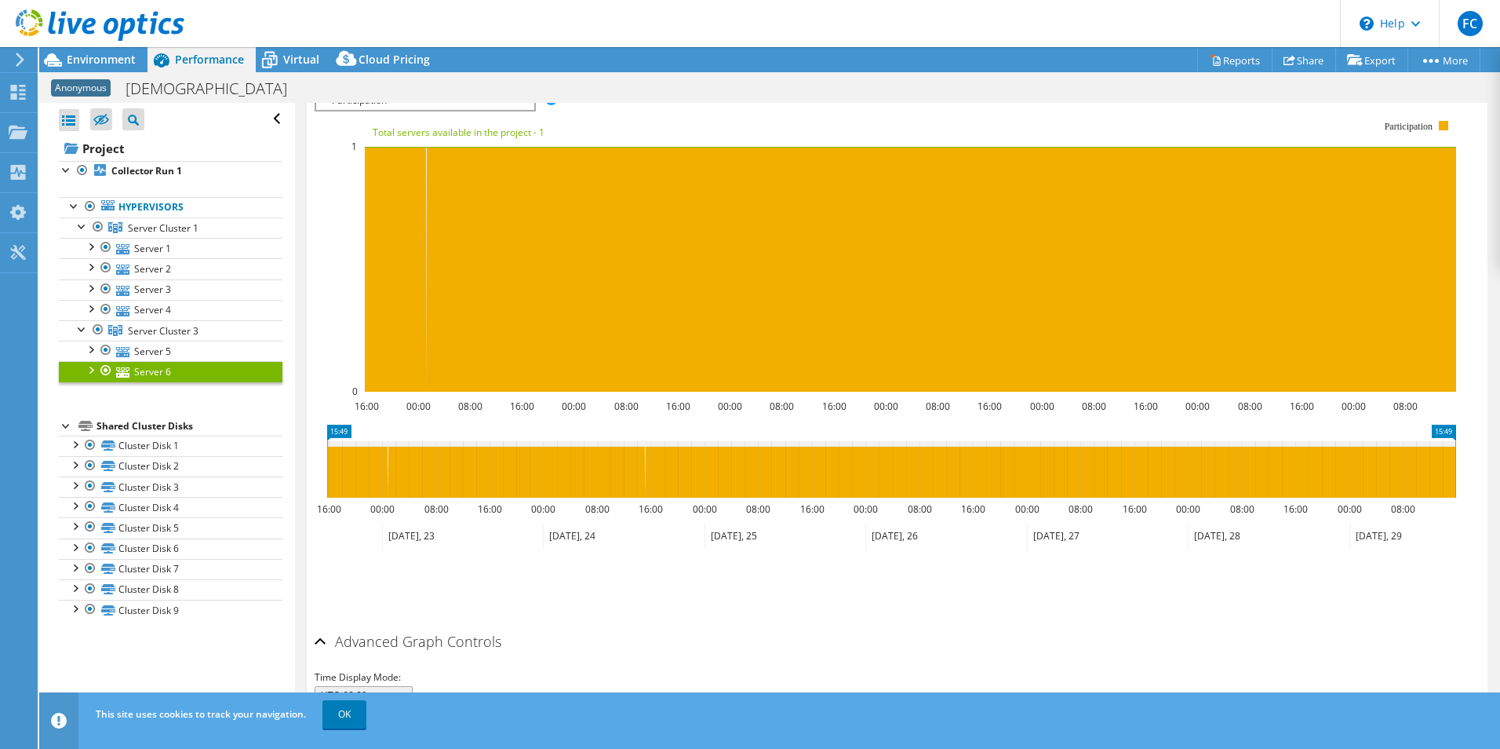
scroll to position [214, 0]
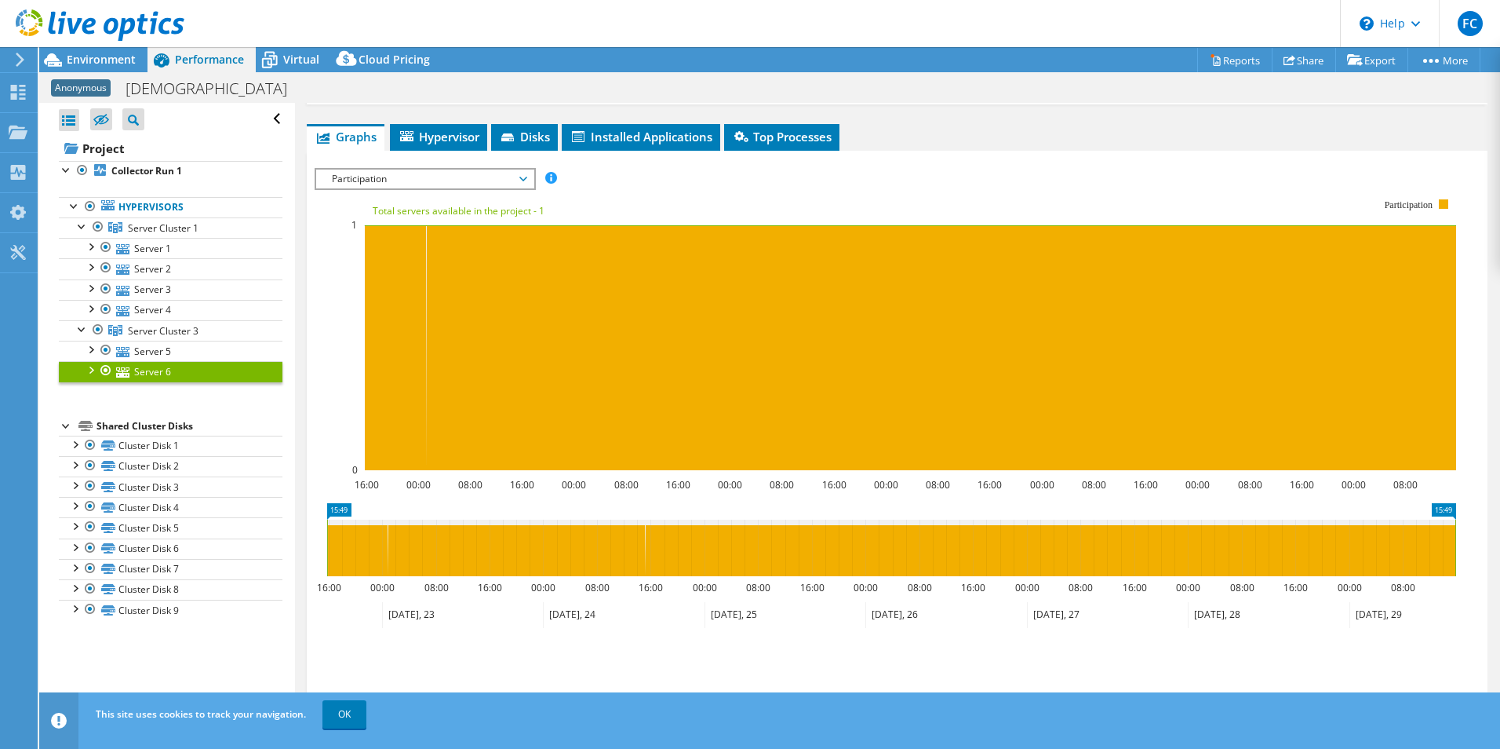
click at [490, 177] on span "Participation" at bounding box center [425, 178] width 202 height 19
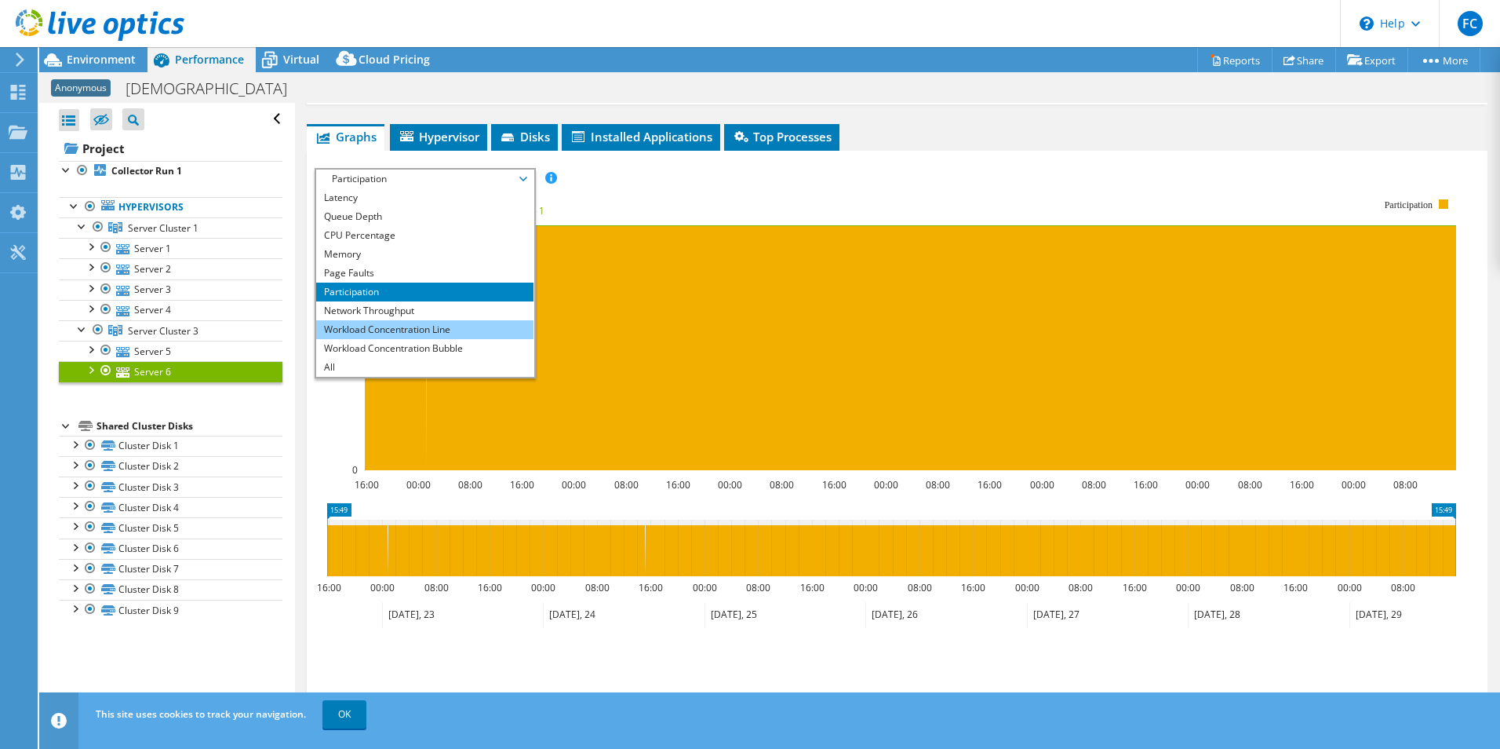
click at [441, 332] on li "Workload Concentration Line" at bounding box center [424, 329] width 217 height 19
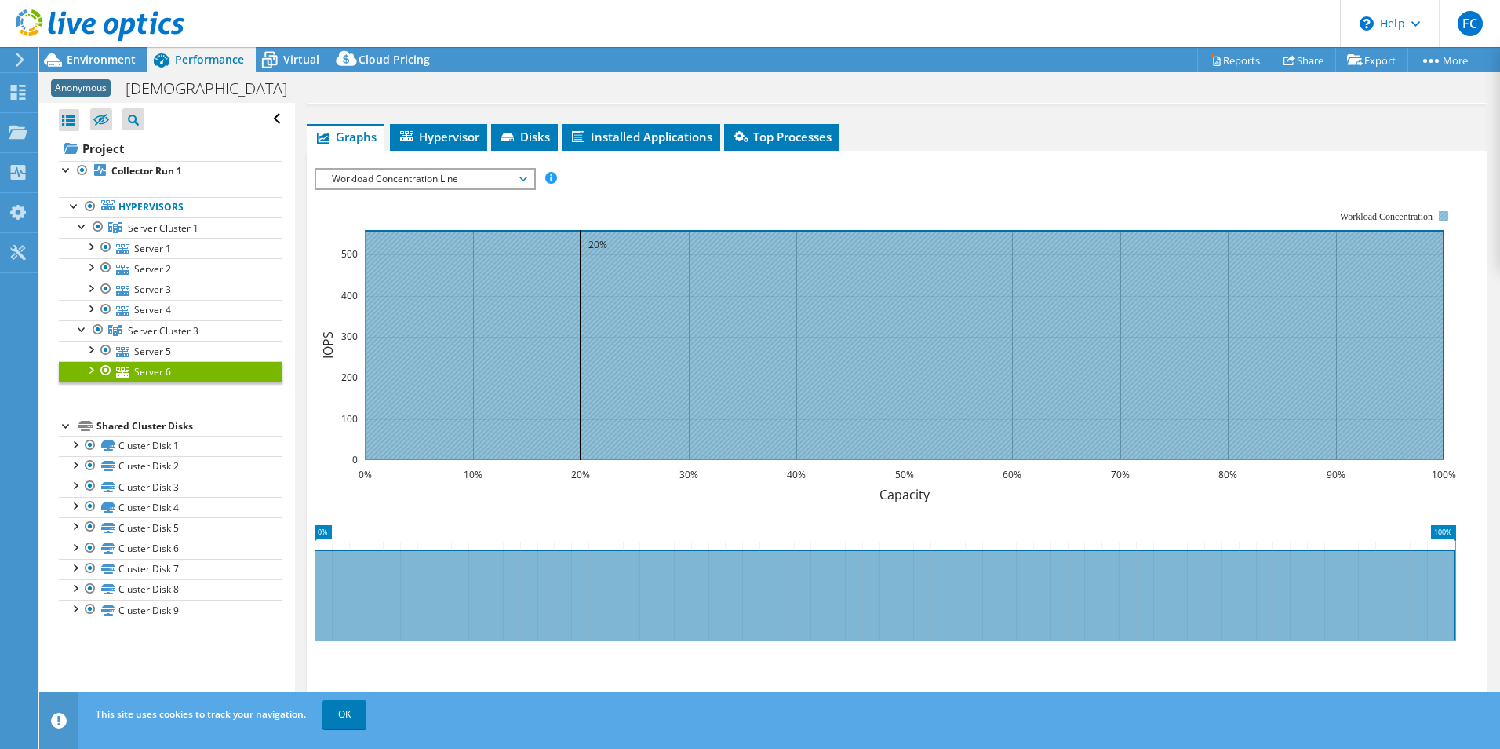
scroll to position [57, 0]
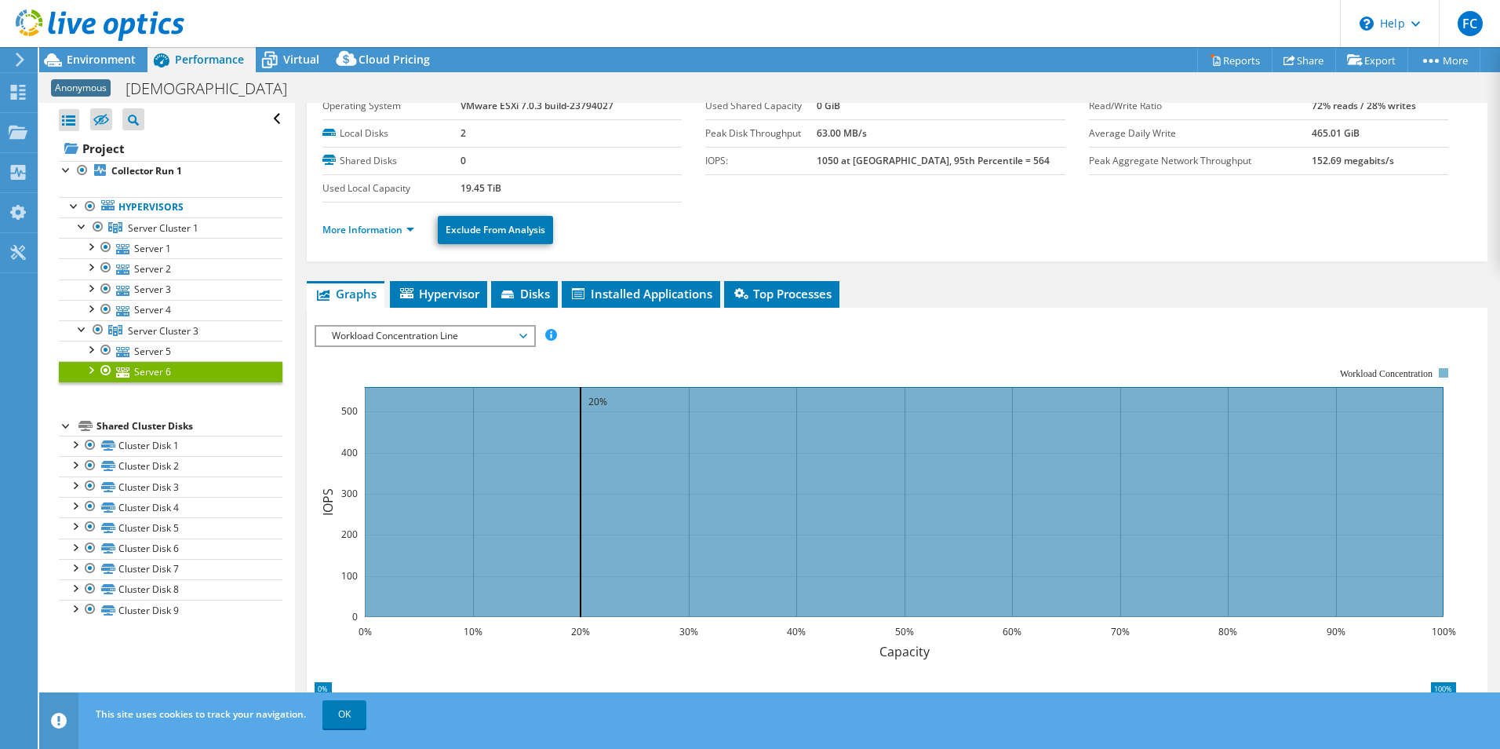
click at [476, 335] on span "Workload Concentration Line" at bounding box center [425, 335] width 202 height 19
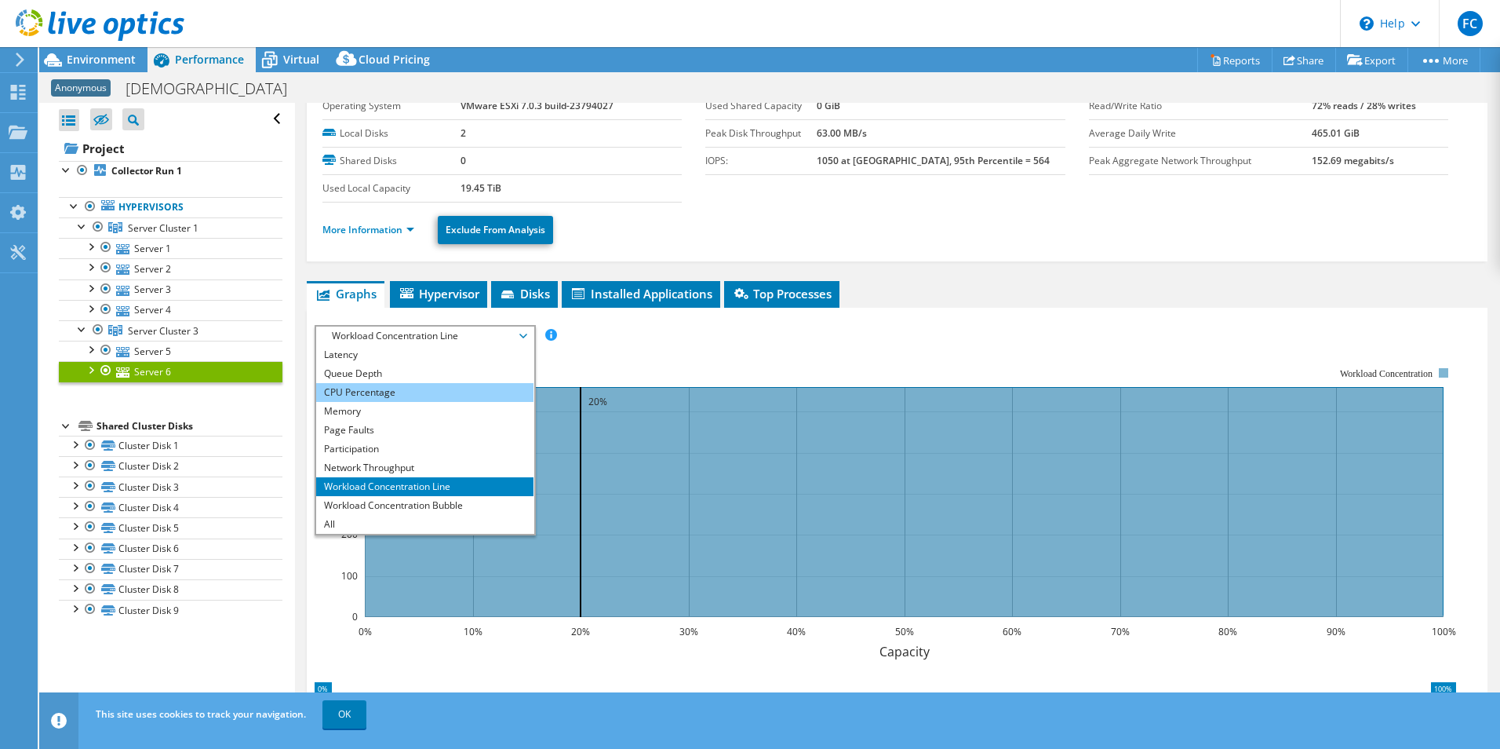
scroll to position [0, 0]
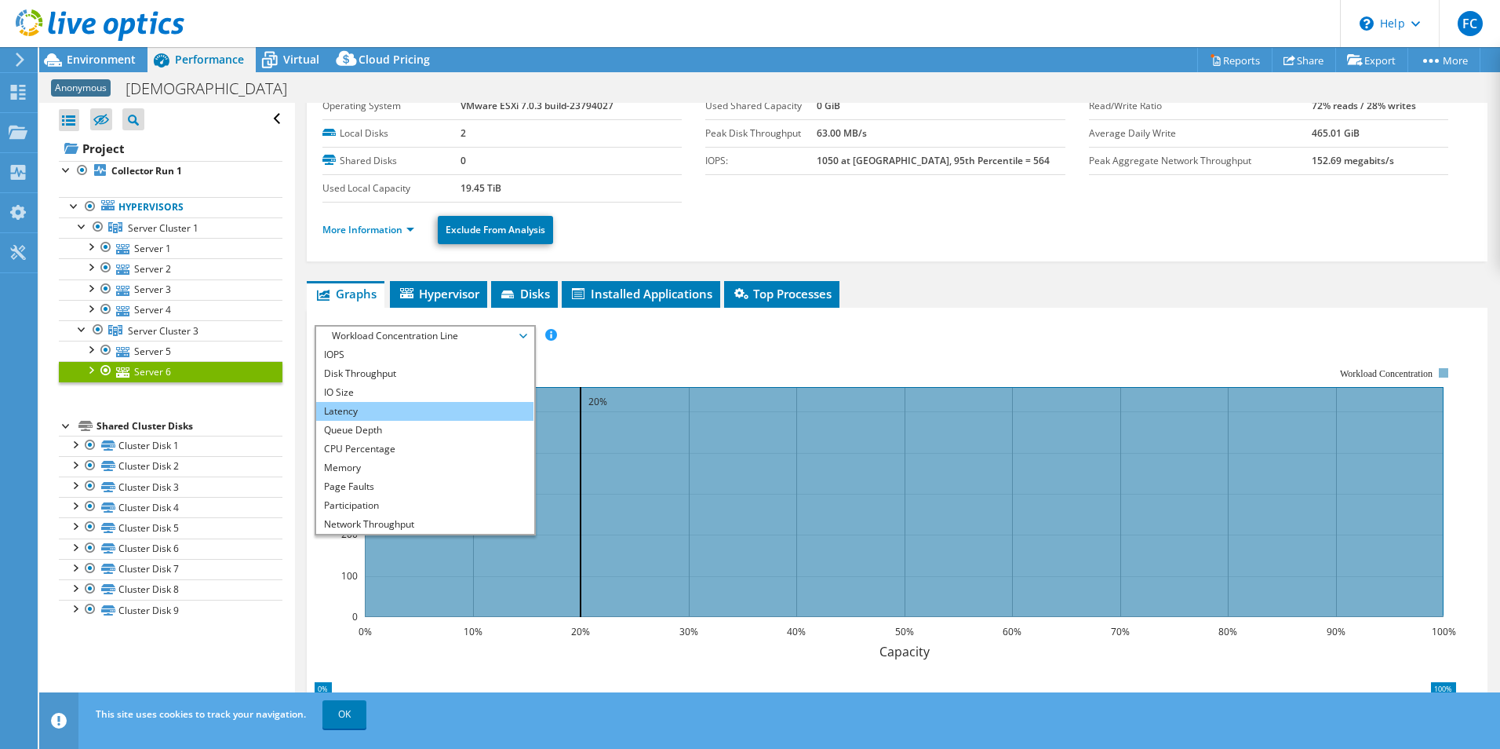
click at [440, 409] on li "Latency" at bounding box center [424, 411] width 217 height 19
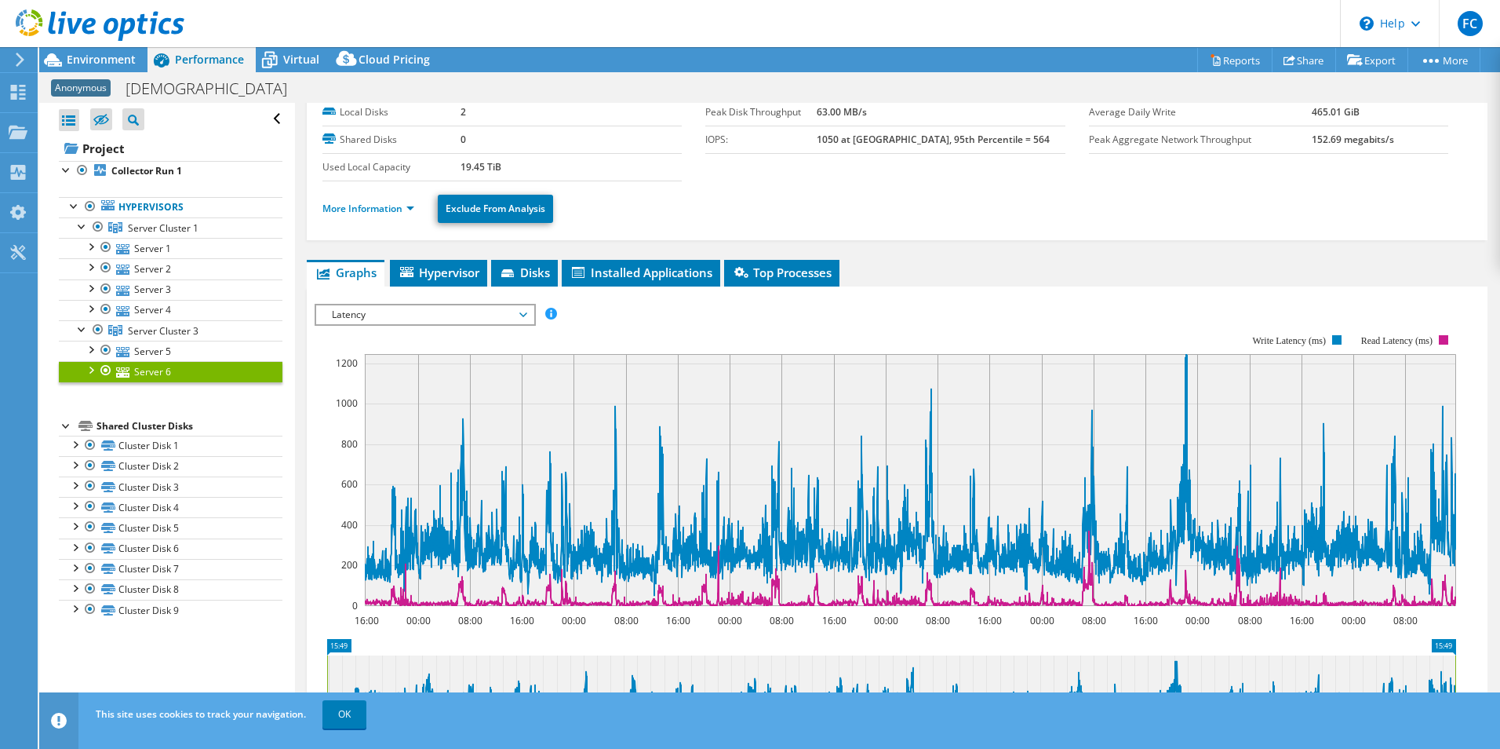
scroll to position [157, 0]
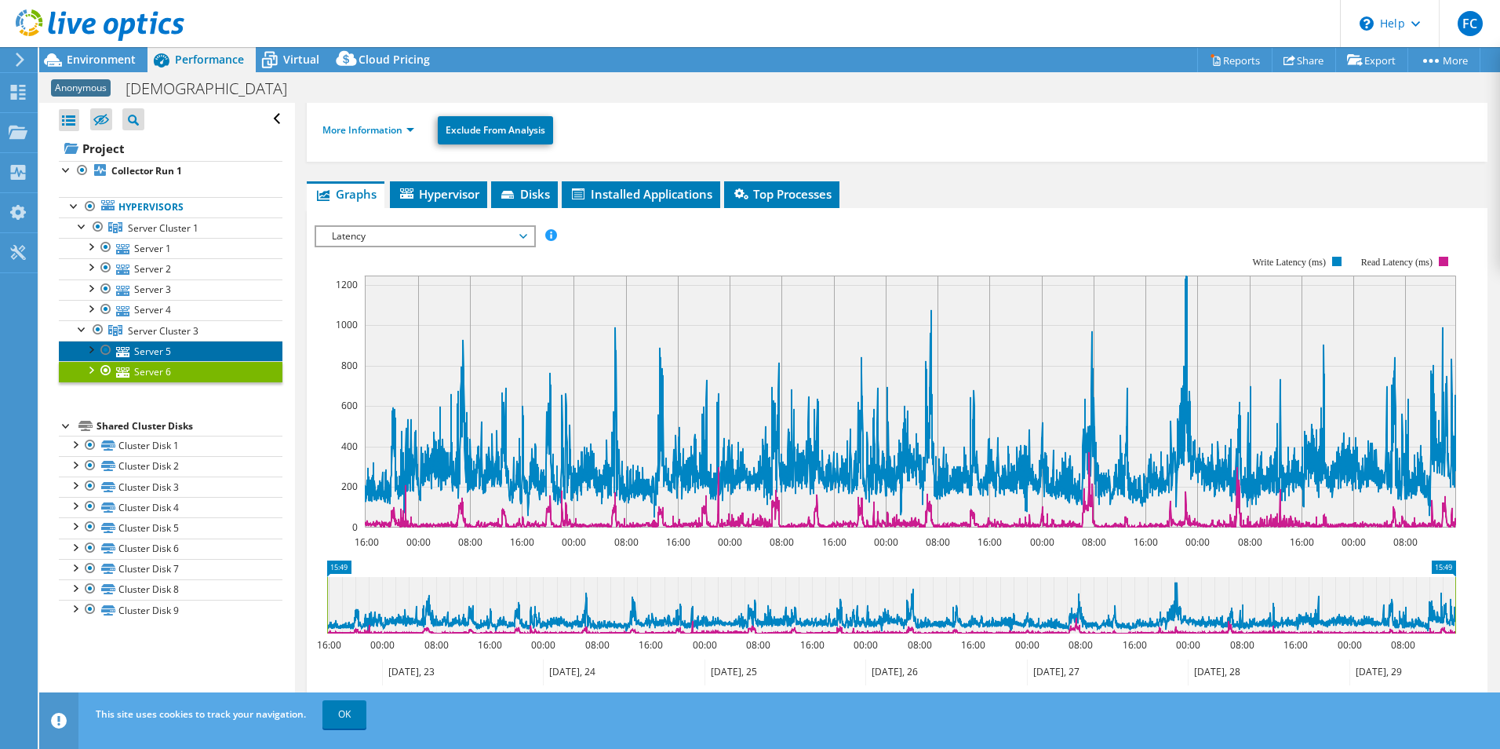
click at [159, 350] on link "Server 5" at bounding box center [171, 351] width 224 height 20
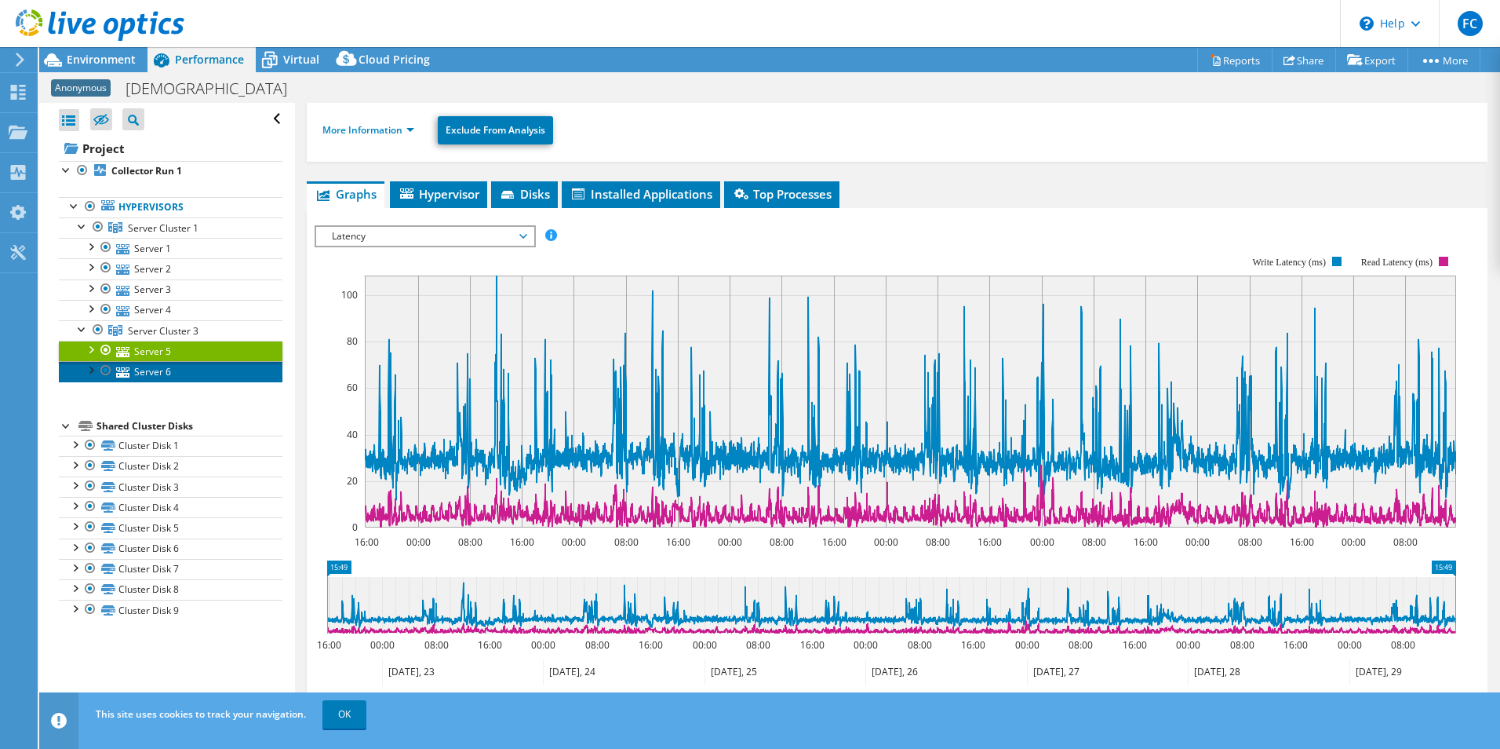
click at [166, 370] on link "Server 6" at bounding box center [171, 371] width 224 height 20
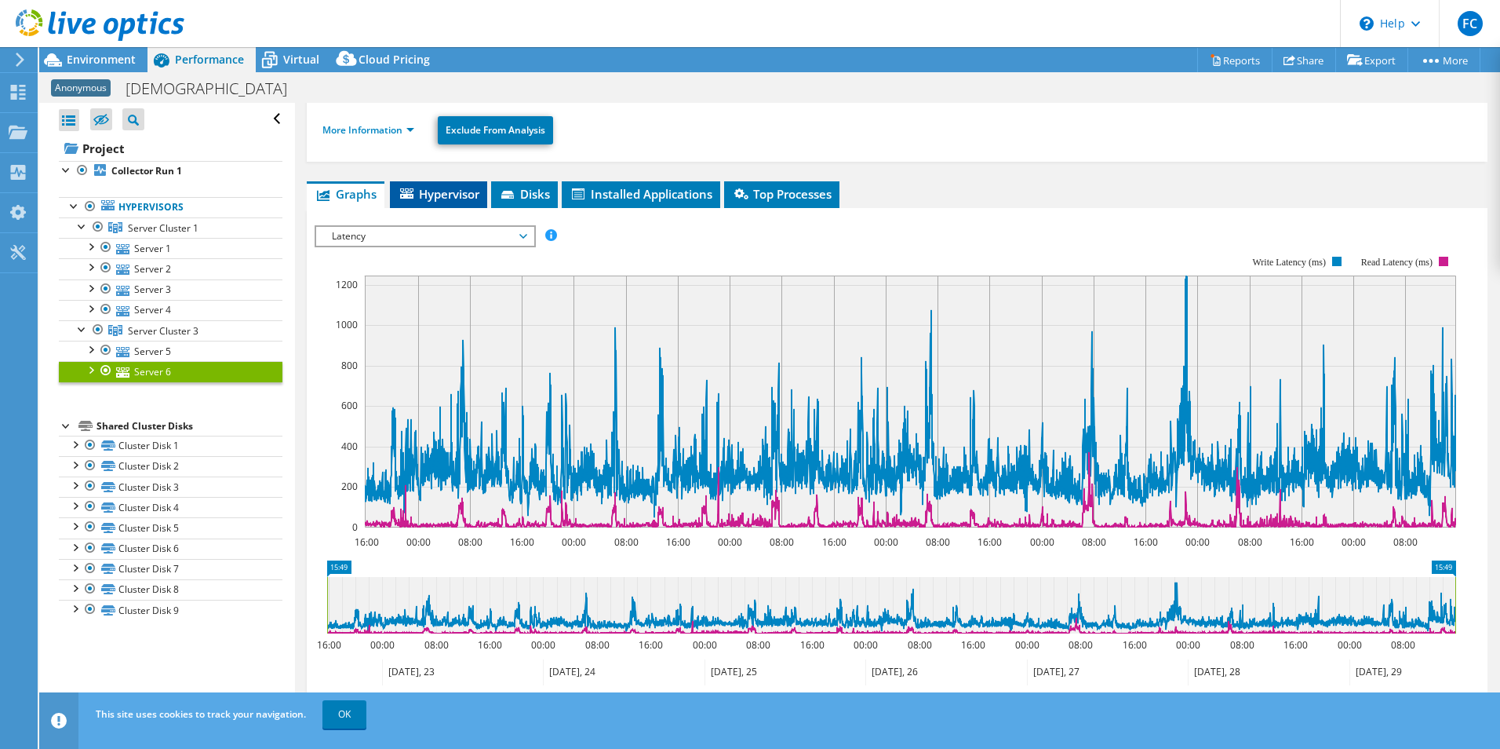
click at [439, 190] on span "Hypervisor" at bounding box center [439, 194] width 82 height 16
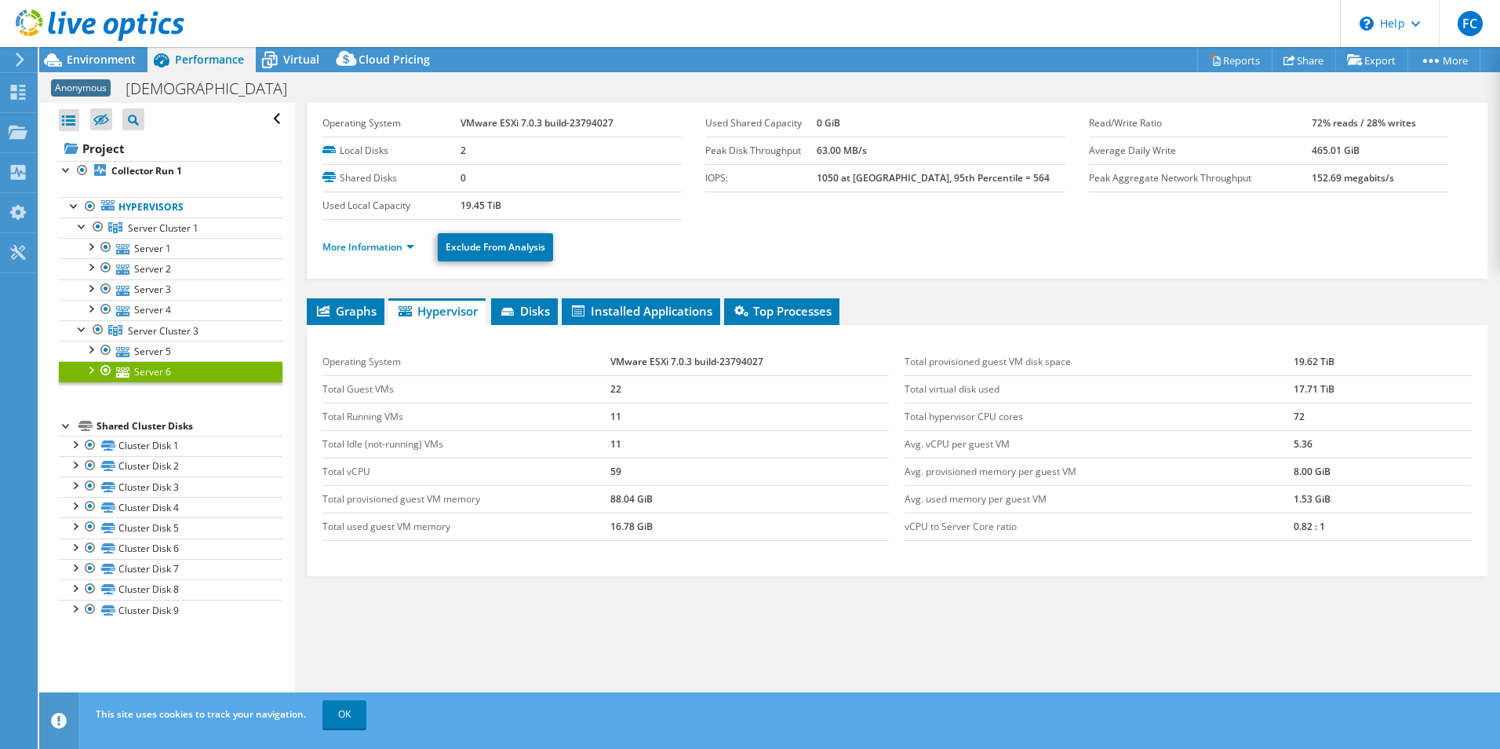
scroll to position [0, 0]
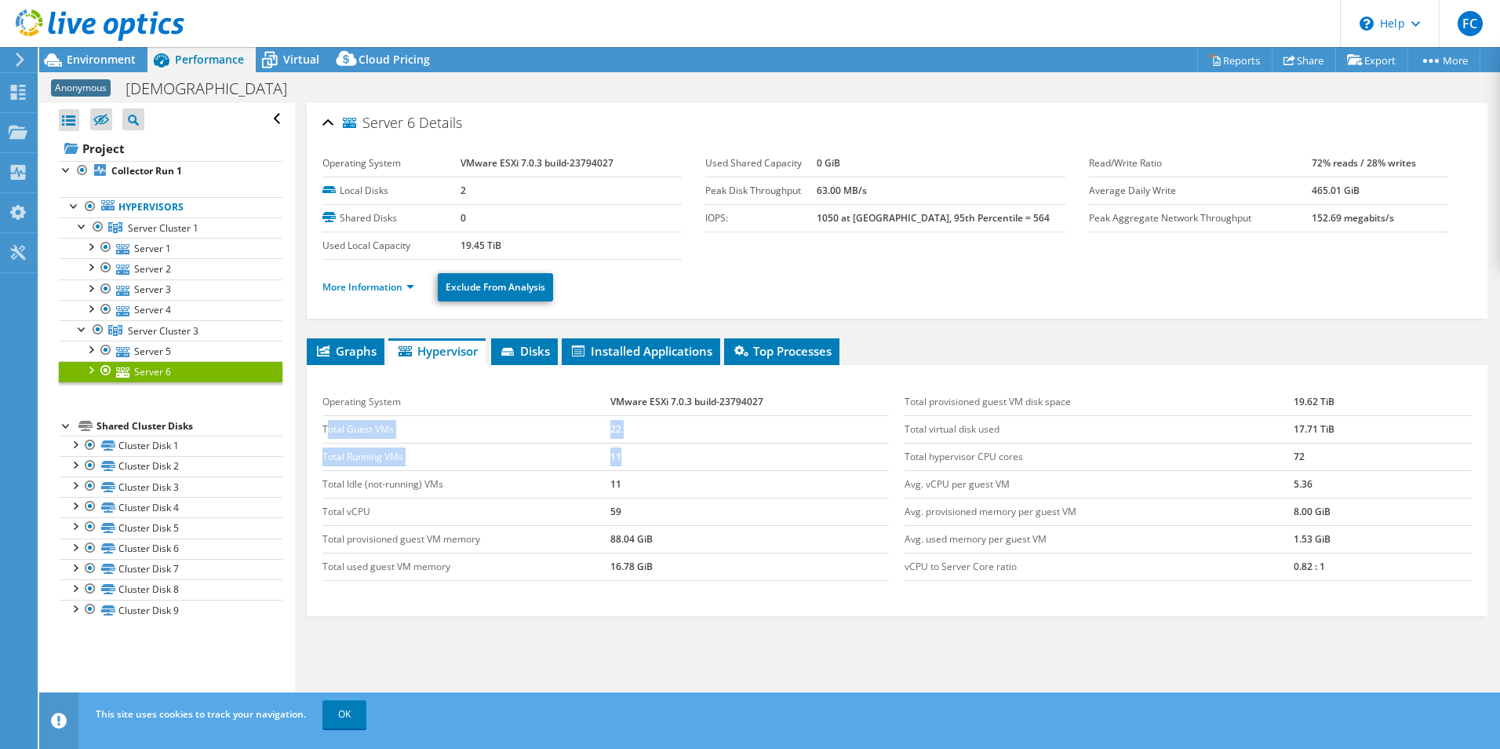
drag, startPoint x: 326, startPoint y: 425, endPoint x: 620, endPoint y: 456, distance: 295.2
click at [620, 456] on tbody "Operating System VMware ESXi 7.0.3 build-23794027 Total Guest VMs 22 Total Runn…" at bounding box center [606, 484] width 567 height 192
click at [620, 456] on td "11" at bounding box center [750, 456] width 279 height 27
drag, startPoint x: 627, startPoint y: 428, endPoint x: 581, endPoint y: 428, distance: 45.5
click at [581, 428] on tr "Total Guest VMs 22" at bounding box center [606, 428] width 567 height 27
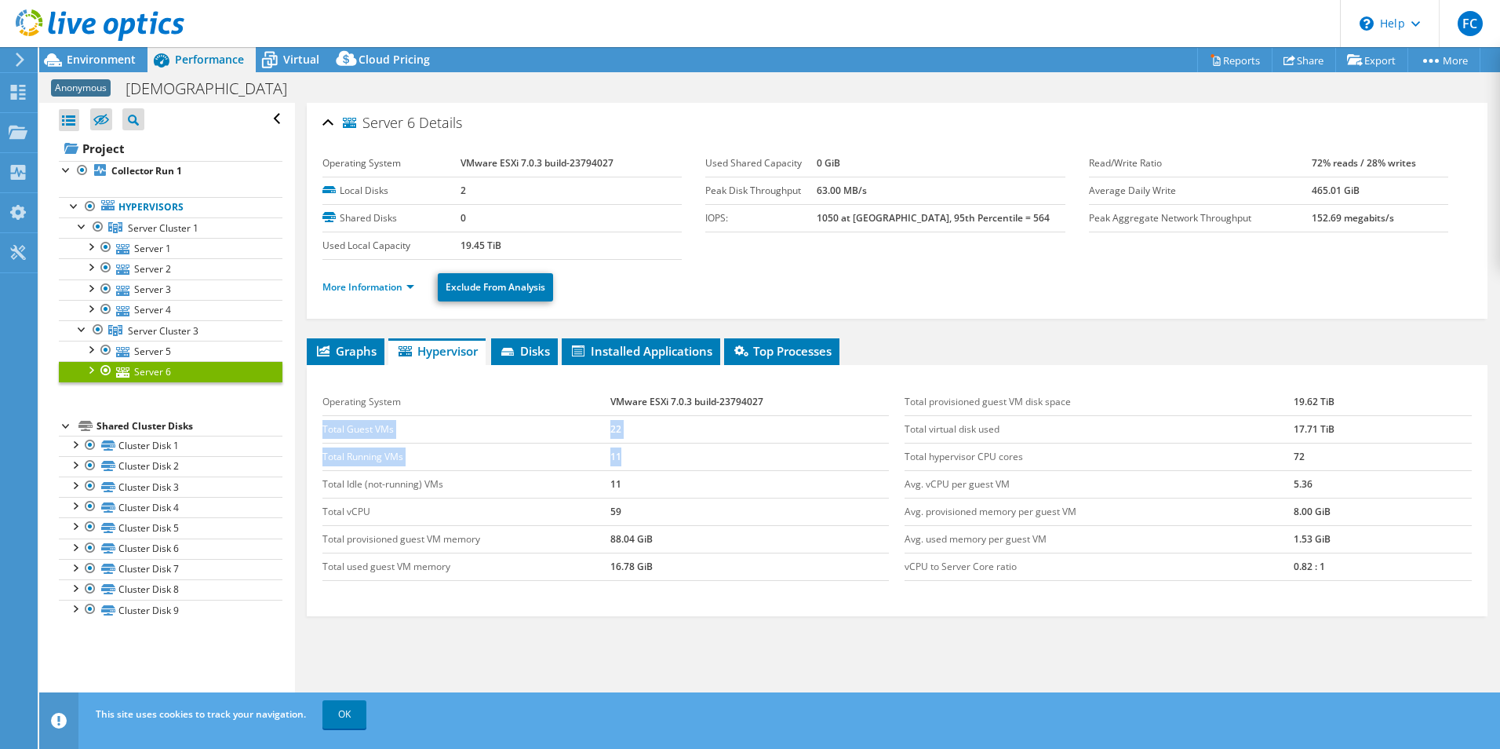
drag, startPoint x: 325, startPoint y: 427, endPoint x: 630, endPoint y: 453, distance: 306.3
click at [630, 453] on tbody "Operating System VMware ESXi 7.0.3 build-23794027 Total Guest VMs 22 Total Runn…" at bounding box center [606, 484] width 567 height 192
click at [630, 453] on td "11" at bounding box center [750, 456] width 279 height 27
drag, startPoint x: 630, startPoint y: 453, endPoint x: 323, endPoint y: 428, distance: 308.6
click at [323, 428] on tbody "Operating System VMware ESXi 7.0.3 build-23794027 Total Guest VMs 22 Total Runn…" at bounding box center [606, 484] width 567 height 192
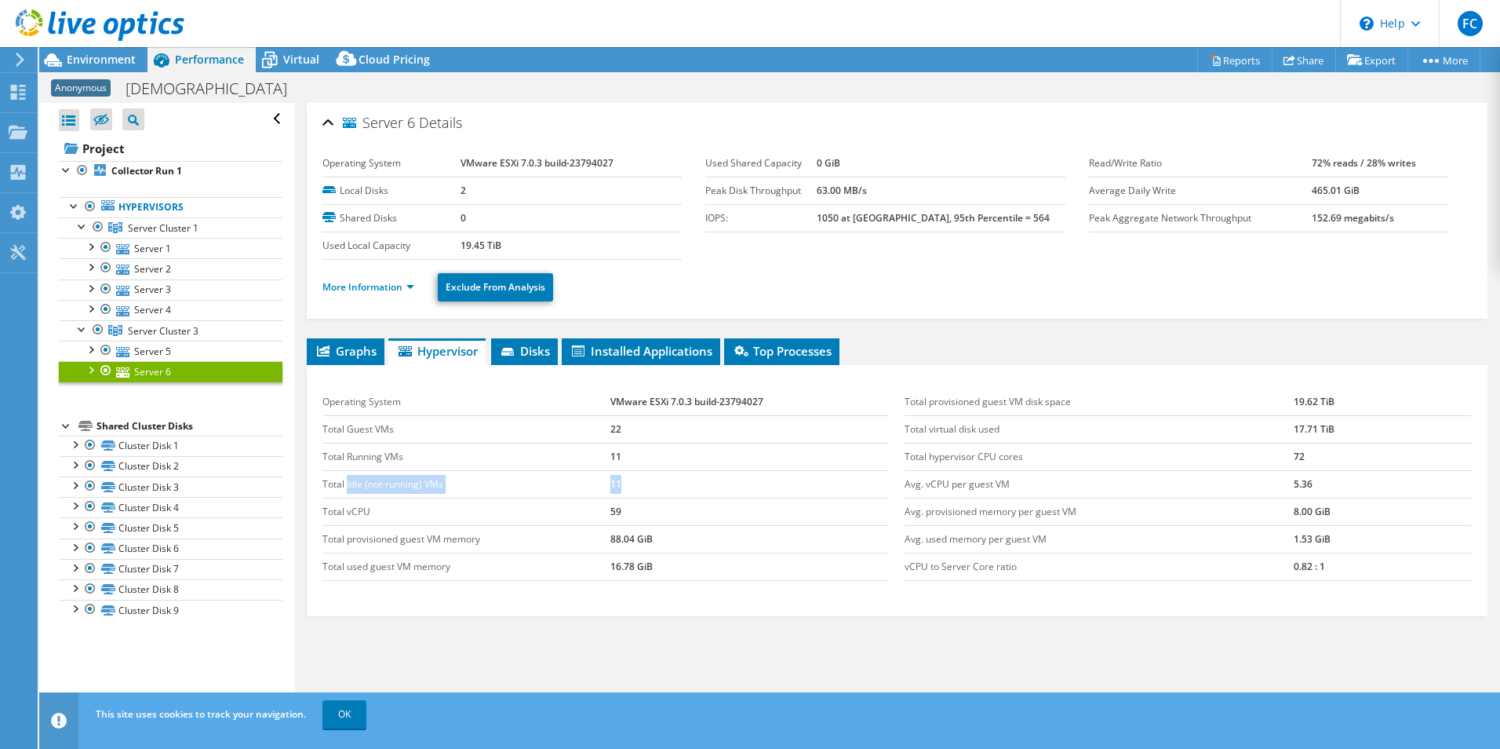
drag, startPoint x: 323, startPoint y: 428, endPoint x: 634, endPoint y: 479, distance: 315.7
click at [634, 479] on tr "Total Idle (not-running) VMs 11" at bounding box center [606, 483] width 567 height 27
click at [634, 479] on td "11" at bounding box center [750, 483] width 279 height 27
click at [624, 483] on td "11" at bounding box center [750, 483] width 279 height 27
drag, startPoint x: 600, startPoint y: 425, endPoint x: 623, endPoint y: 425, distance: 22.8
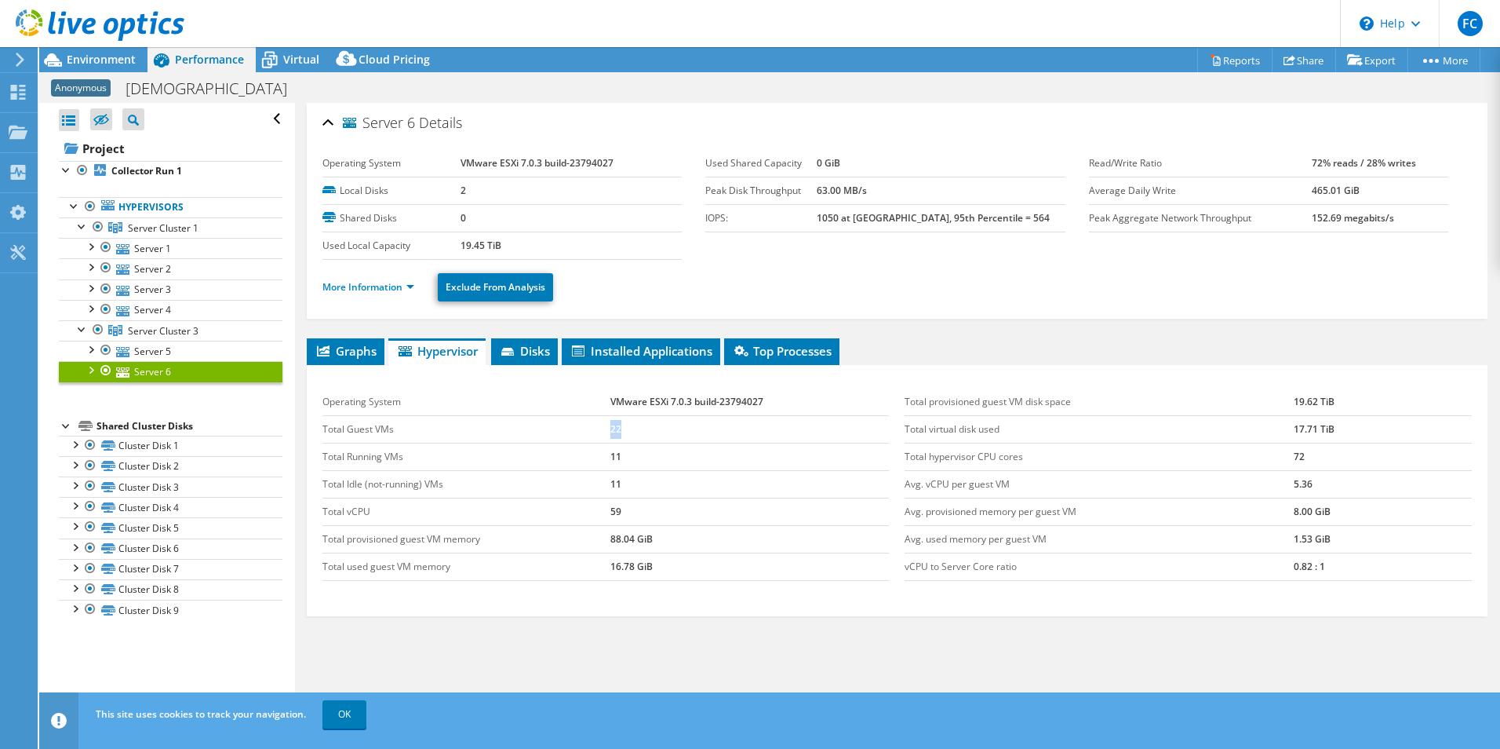
click at [623, 425] on tr "Total Guest VMs 22" at bounding box center [606, 428] width 567 height 27
drag, startPoint x: 623, startPoint y: 426, endPoint x: 629, endPoint y: 457, distance: 31.2
click at [629, 457] on tr "Total Running VMs 11" at bounding box center [606, 456] width 567 height 27
drag, startPoint x: 629, startPoint y: 457, endPoint x: 630, endPoint y: 482, distance: 25.1
click at [630, 482] on tr "Total Idle (not-running) VMs 11" at bounding box center [606, 483] width 567 height 27
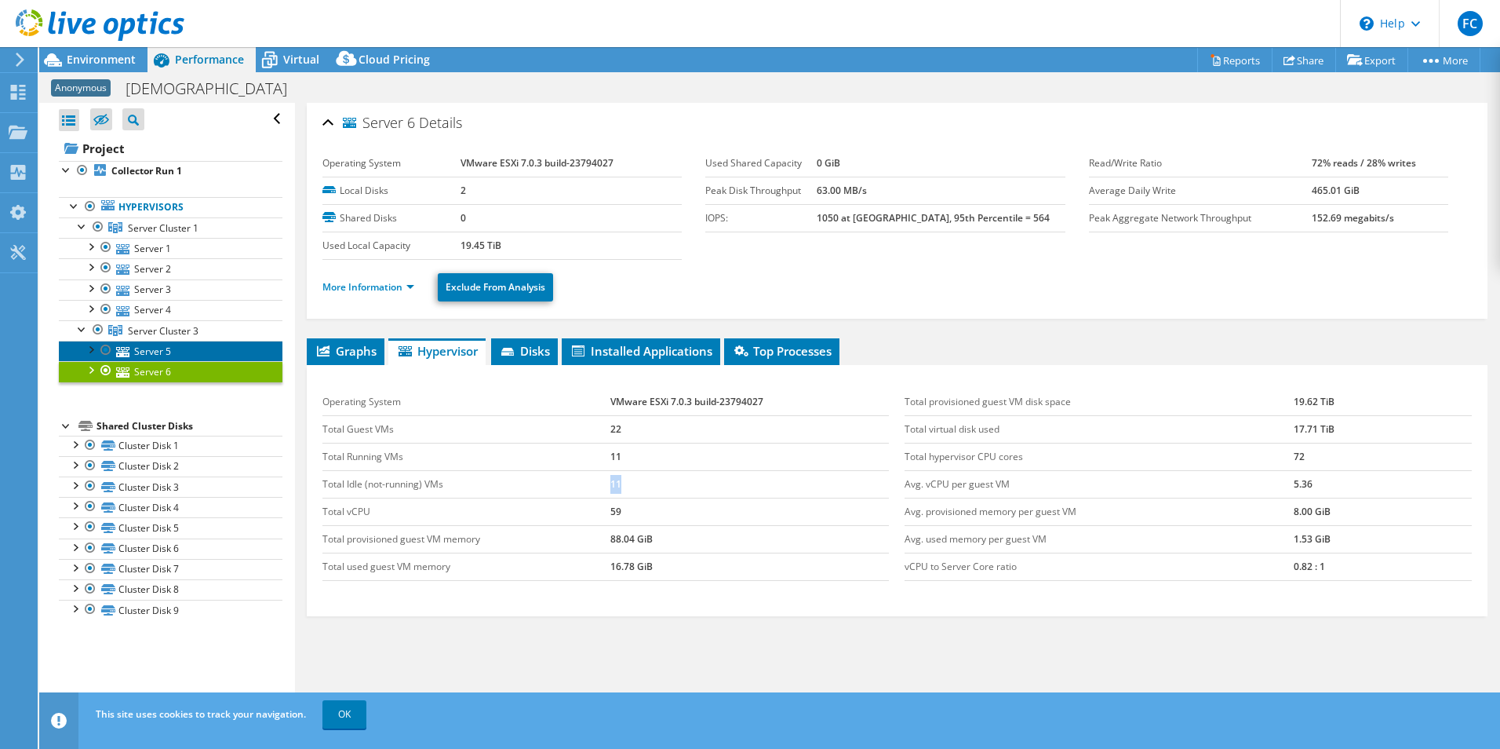
click at [155, 350] on link "Server 5" at bounding box center [171, 351] width 224 height 20
drag, startPoint x: 607, startPoint y: 431, endPoint x: 637, endPoint y: 435, distance: 30.1
click at [637, 435] on tr "Total Guest VMs 19" at bounding box center [606, 428] width 567 height 27
drag, startPoint x: 637, startPoint y: 435, endPoint x: 630, endPoint y: 458, distance: 24.6
click at [630, 458] on tr "Total Running VMs 8" at bounding box center [606, 456] width 567 height 27
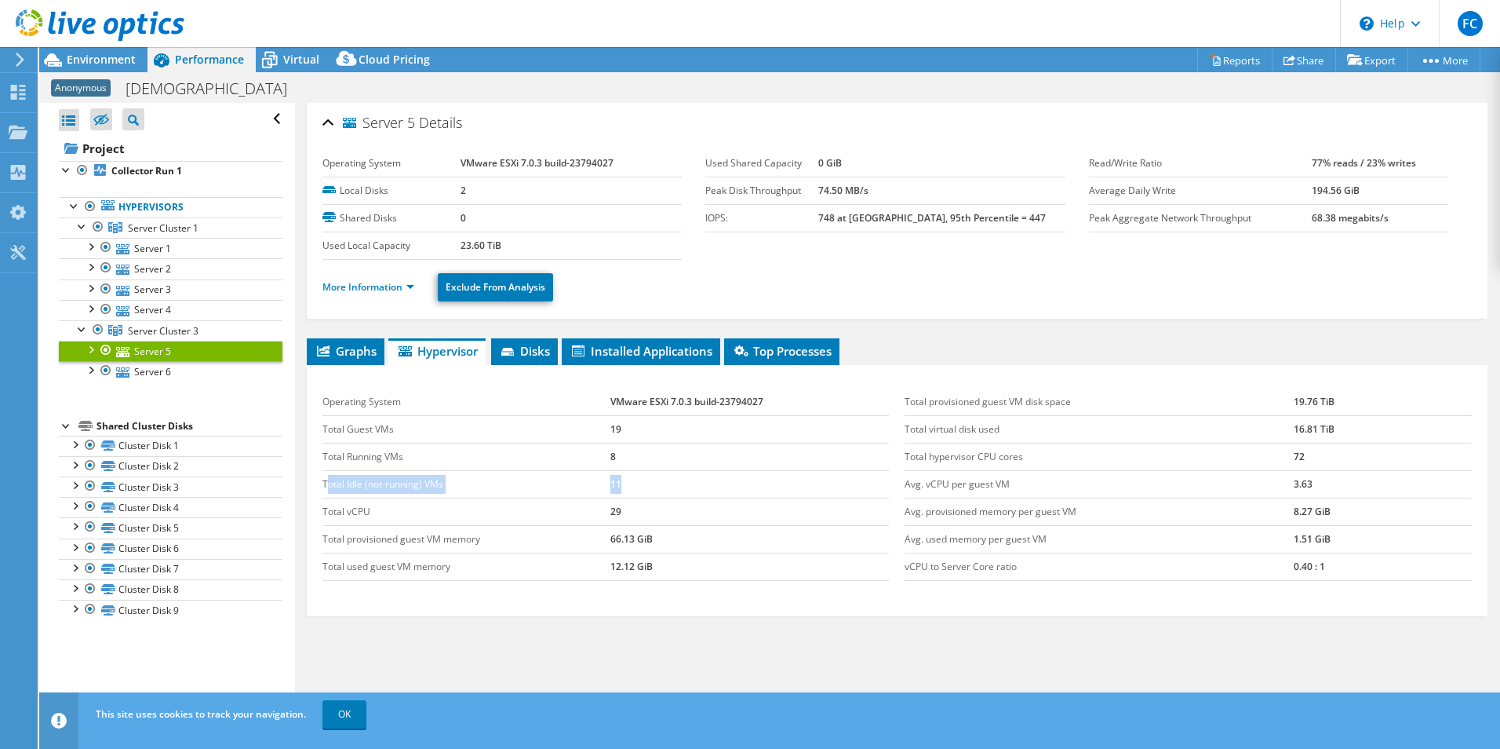
drag, startPoint x: 630, startPoint y: 458, endPoint x: 335, endPoint y: 463, distance: 295.1
click at [321, 483] on div "Operating System VMware ESXi 7.0.3 build-23794027 Total Guest VMs 19 Total Runn…" at bounding box center [606, 485] width 583 height 224
drag, startPoint x: 335, startPoint y: 463, endPoint x: 611, endPoint y: 446, distance: 276.7
click at [563, 429] on td "Total Guest VMs" at bounding box center [467, 428] width 288 height 27
click at [615, 454] on td "8" at bounding box center [750, 456] width 279 height 27
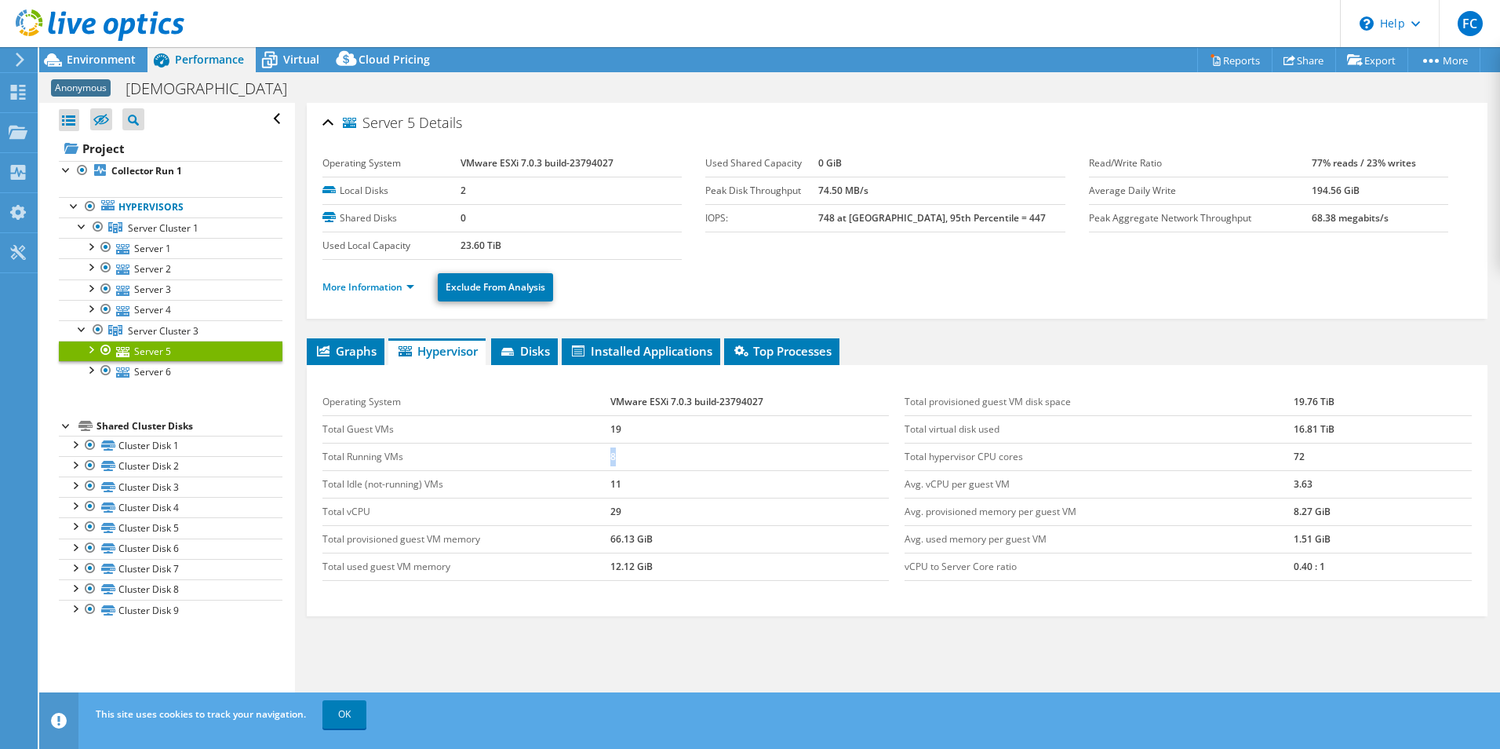
click at [601, 459] on tr "Total Running VMs 8" at bounding box center [606, 456] width 567 height 27
click at [163, 377] on link "Server 6" at bounding box center [171, 371] width 224 height 20
drag, startPoint x: 635, startPoint y: 459, endPoint x: 594, endPoint y: 457, distance: 40.8
click at [594, 457] on tr "Total Running VMs 11" at bounding box center [606, 456] width 567 height 27
drag, startPoint x: 627, startPoint y: 482, endPoint x: 600, endPoint y: 483, distance: 26.7
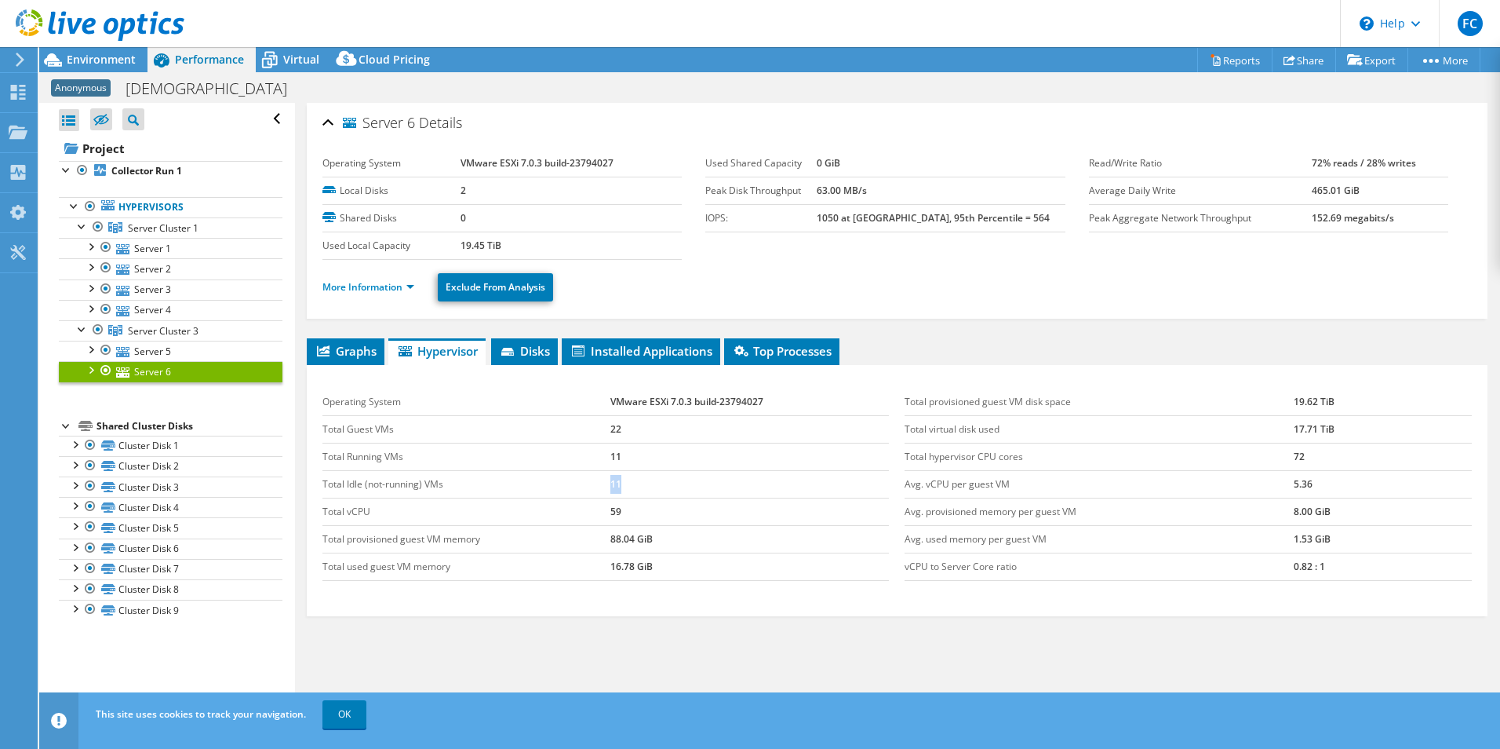
click at [600, 483] on tr "Total Idle (not-running) VMs 11" at bounding box center [606, 483] width 567 height 27
drag, startPoint x: 600, startPoint y: 483, endPoint x: 638, endPoint y: 459, distance: 44.4
click at [638, 459] on tr "Total Running VMs 11" at bounding box center [606, 456] width 567 height 27
click at [643, 455] on td "11" at bounding box center [750, 456] width 279 height 27
click at [636, 454] on td "11" at bounding box center [750, 456] width 279 height 27
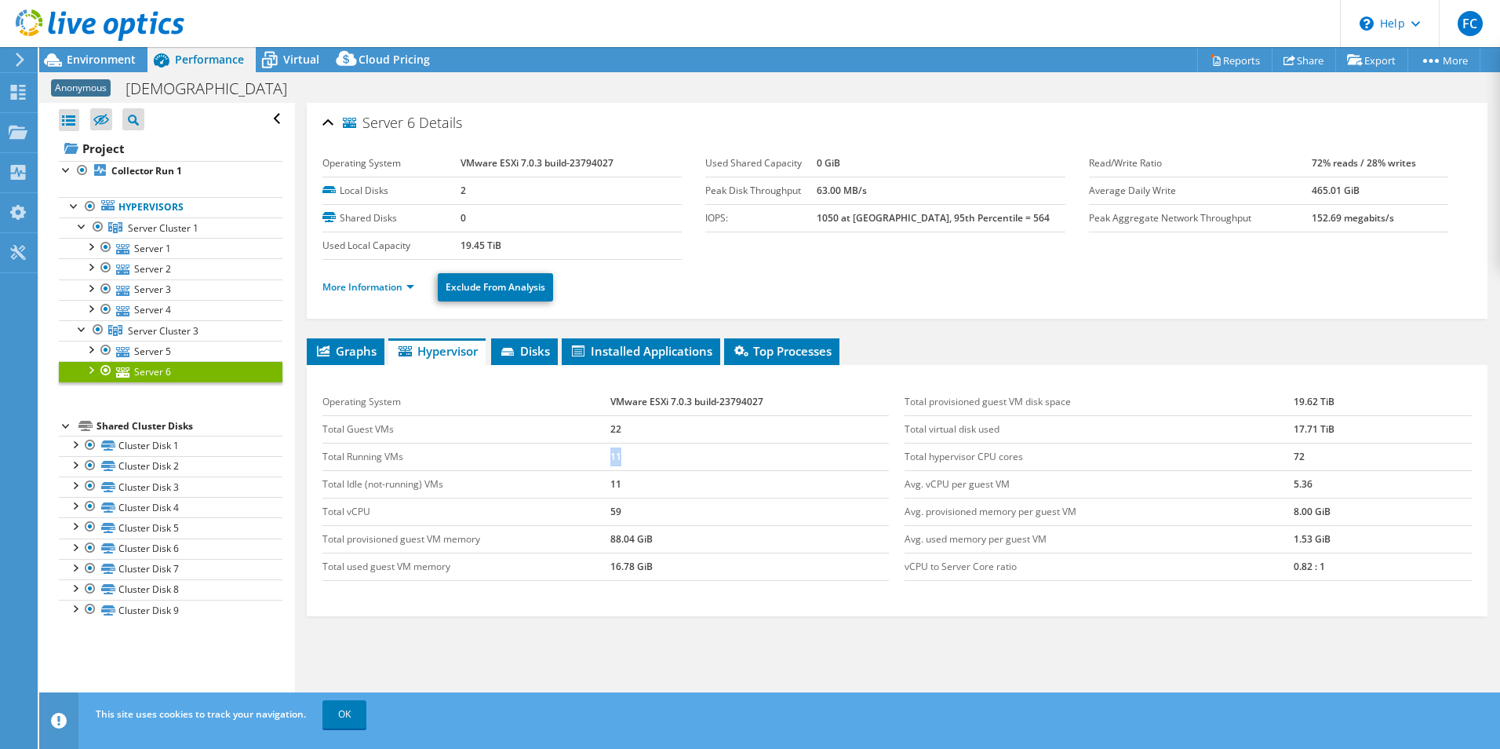
drag, startPoint x: 605, startPoint y: 454, endPoint x: 622, endPoint y: 454, distance: 17.3
click at [622, 454] on tr "Total Running VMs 11" at bounding box center [606, 456] width 567 height 27
click at [622, 455] on td "11" at bounding box center [750, 456] width 279 height 27
drag, startPoint x: 638, startPoint y: 458, endPoint x: 605, endPoint y: 458, distance: 33.0
click at [605, 458] on tr "Total Running VMs 11" at bounding box center [606, 456] width 567 height 27
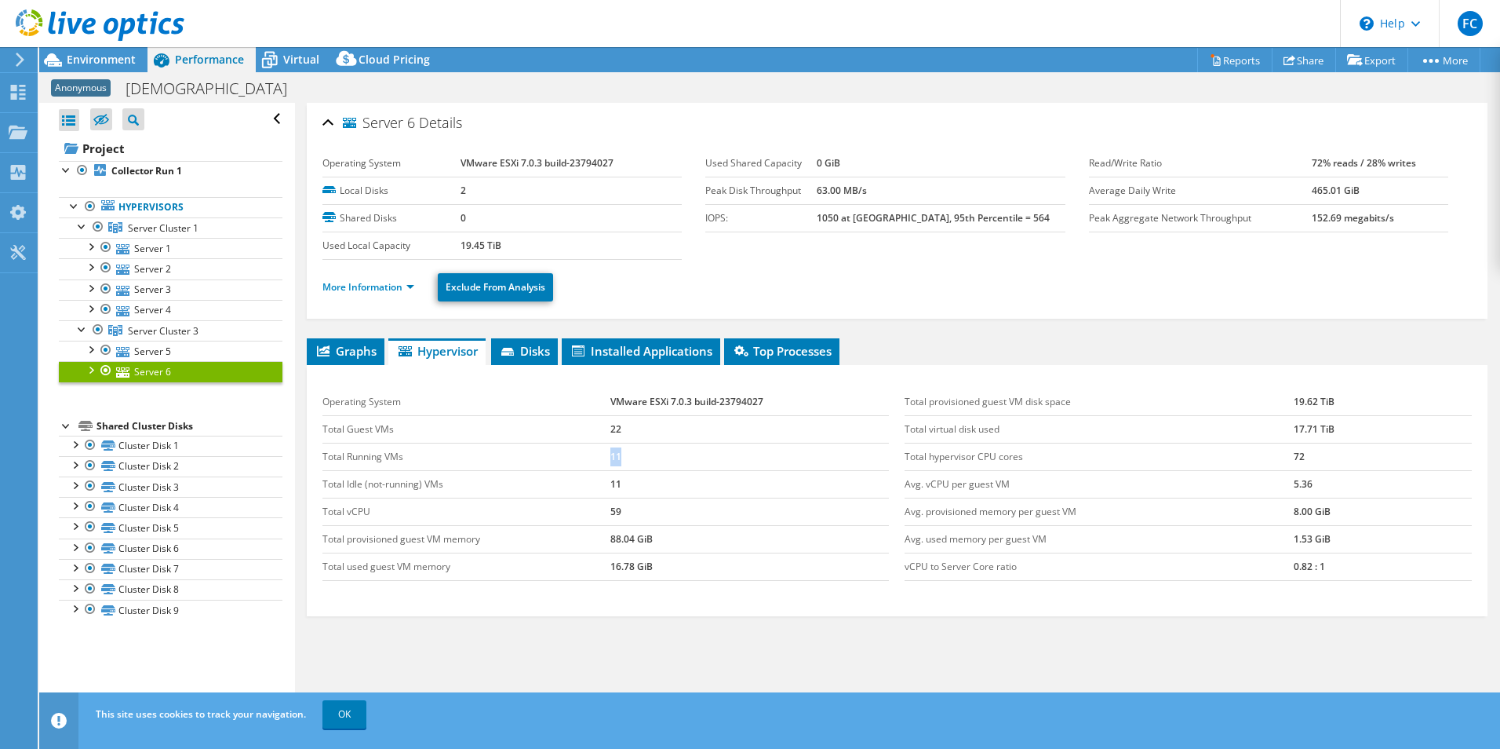
click at [605, 458] on td "Total Running VMs" at bounding box center [467, 456] width 288 height 27
drag, startPoint x: 623, startPoint y: 458, endPoint x: 604, endPoint y: 457, distance: 18.9
click at [604, 457] on tr "Total Running VMs 11" at bounding box center [606, 456] width 567 height 27
click at [623, 457] on td "11" at bounding box center [750, 456] width 279 height 27
drag, startPoint x: 618, startPoint y: 457, endPoint x: 606, endPoint y: 457, distance: 12.6
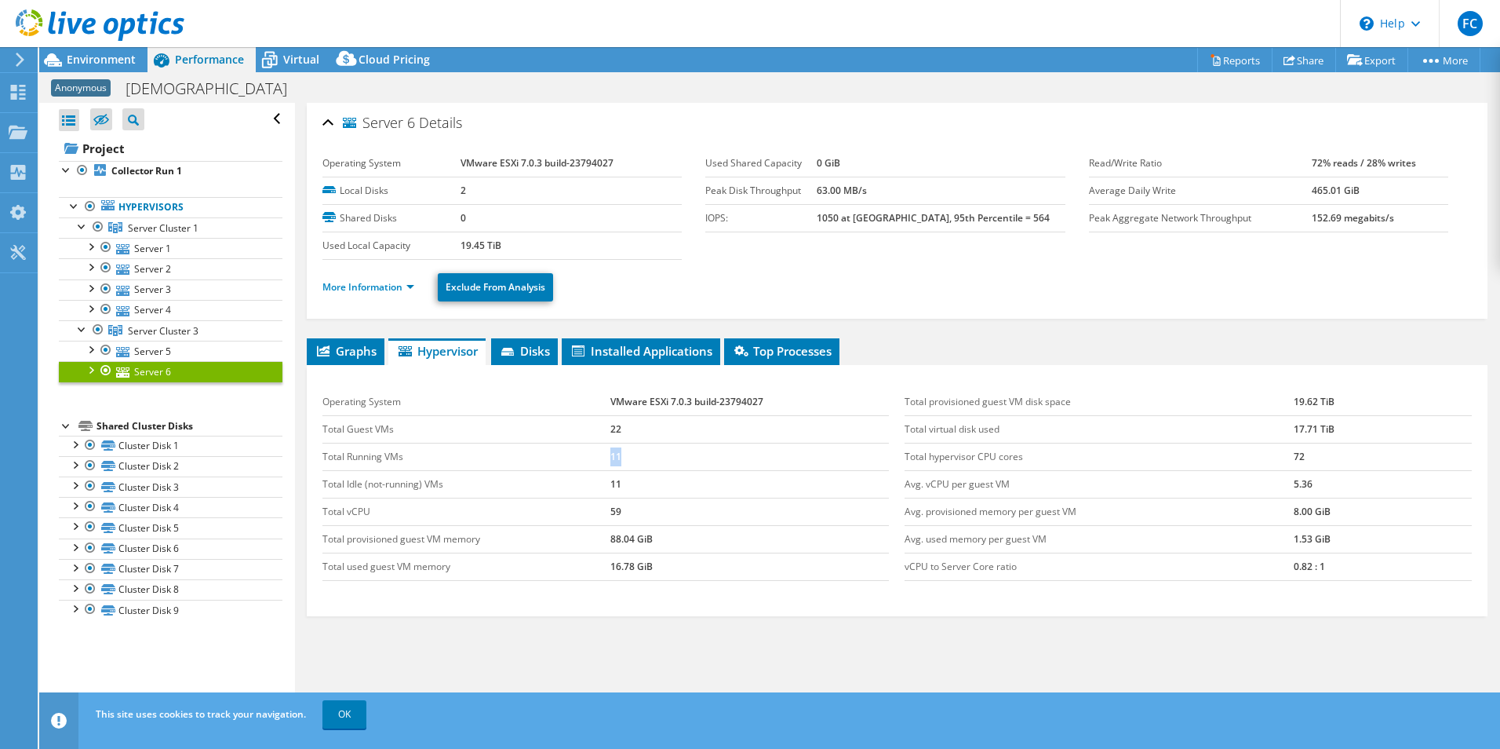
click at [606, 457] on tr "Total Running VMs 11" at bounding box center [606, 456] width 567 height 27
click at [587, 448] on td "Total Running VMs" at bounding box center [467, 456] width 288 height 27
drag, startPoint x: 624, startPoint y: 458, endPoint x: 603, endPoint y: 455, distance: 20.6
click at [603, 455] on tr "Total Running VMs 11" at bounding box center [606, 456] width 567 height 27
click at [304, 63] on span "Virtual" at bounding box center [301, 59] width 36 height 15
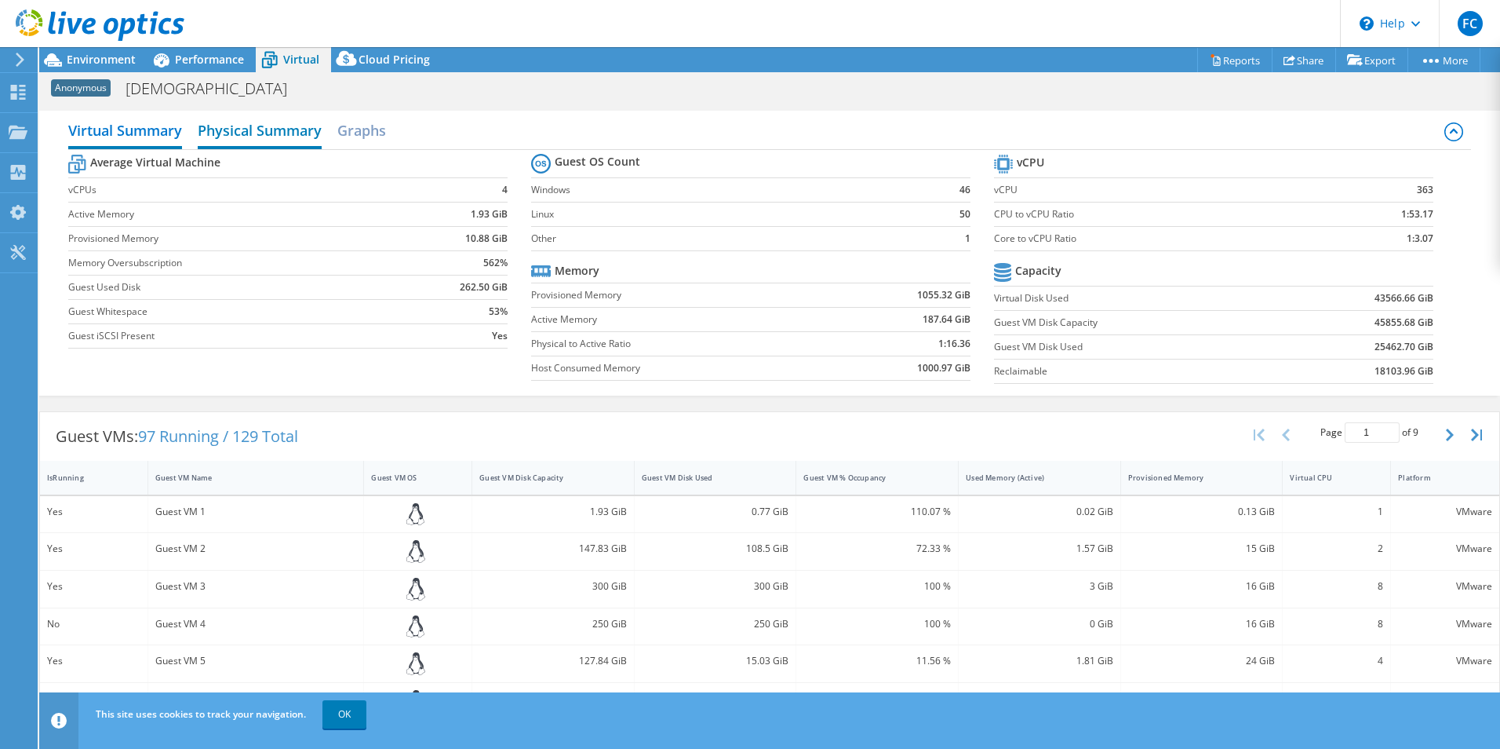
click at [282, 135] on h2 "Physical Summary" at bounding box center [260, 132] width 124 height 35
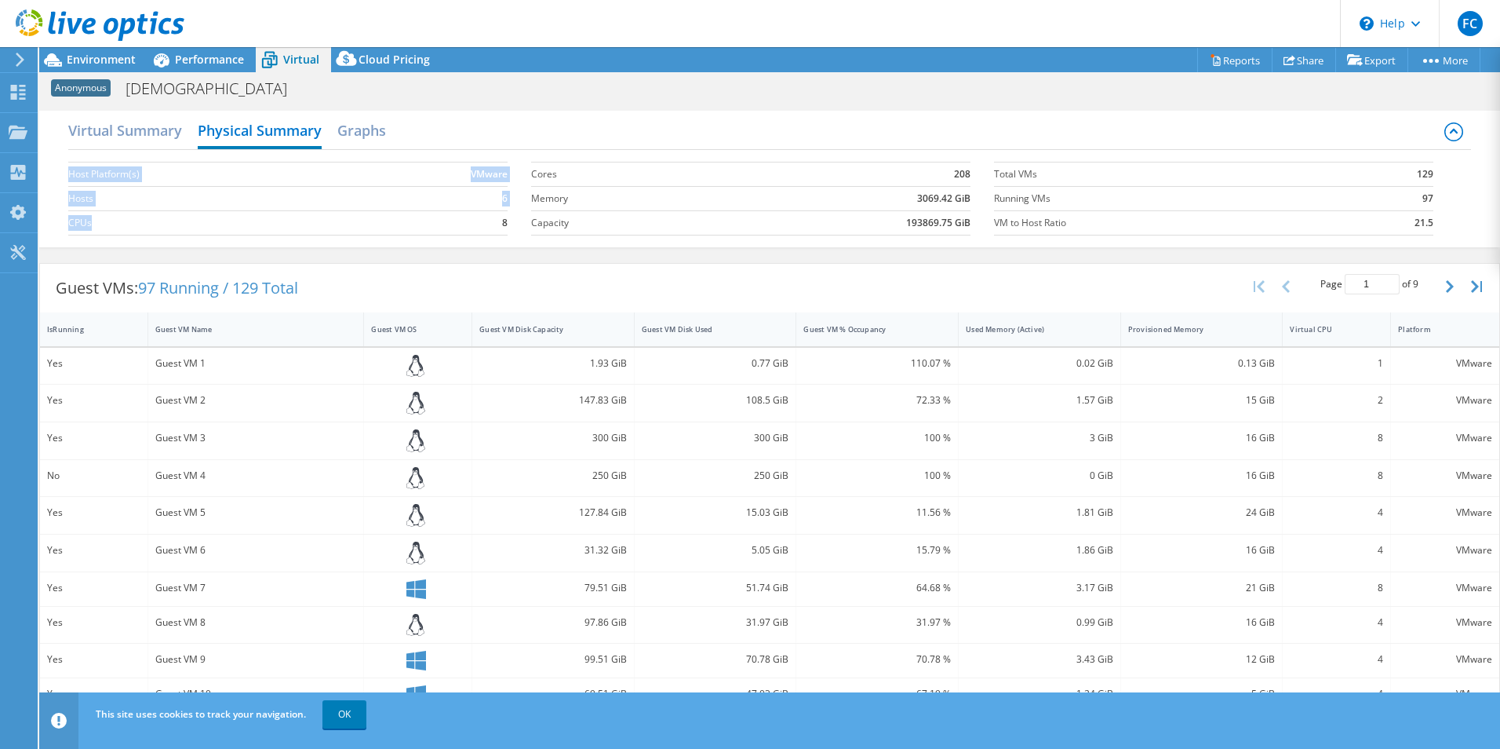
drag, startPoint x: 512, startPoint y: 222, endPoint x: 322, endPoint y: 220, distance: 190.7
click at [322, 220] on section "Host Platform(s) VMware Hosts 6 CPUs 8" at bounding box center [299, 198] width 463 height 89
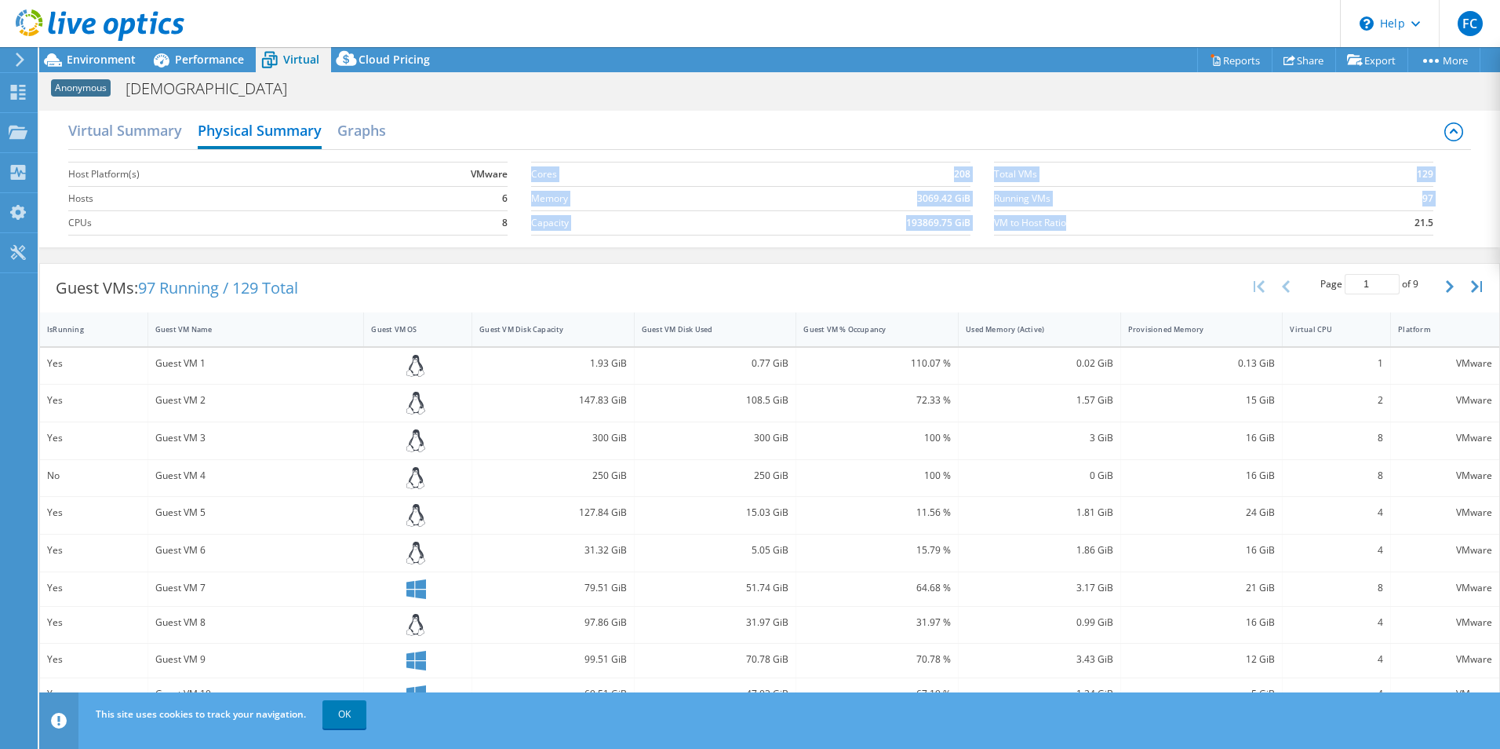
drag, startPoint x: 1122, startPoint y: 218, endPoint x: 979, endPoint y: 223, distance: 142.9
click at [979, 223] on div "Host Platform(s) VMware Hosts 6 CPUs 8 Cores 208 Memory 3069.42 GiB Capacity 19…" at bounding box center [769, 196] width 1403 height 93
click at [199, 64] on span "Performance" at bounding box center [209, 59] width 69 height 15
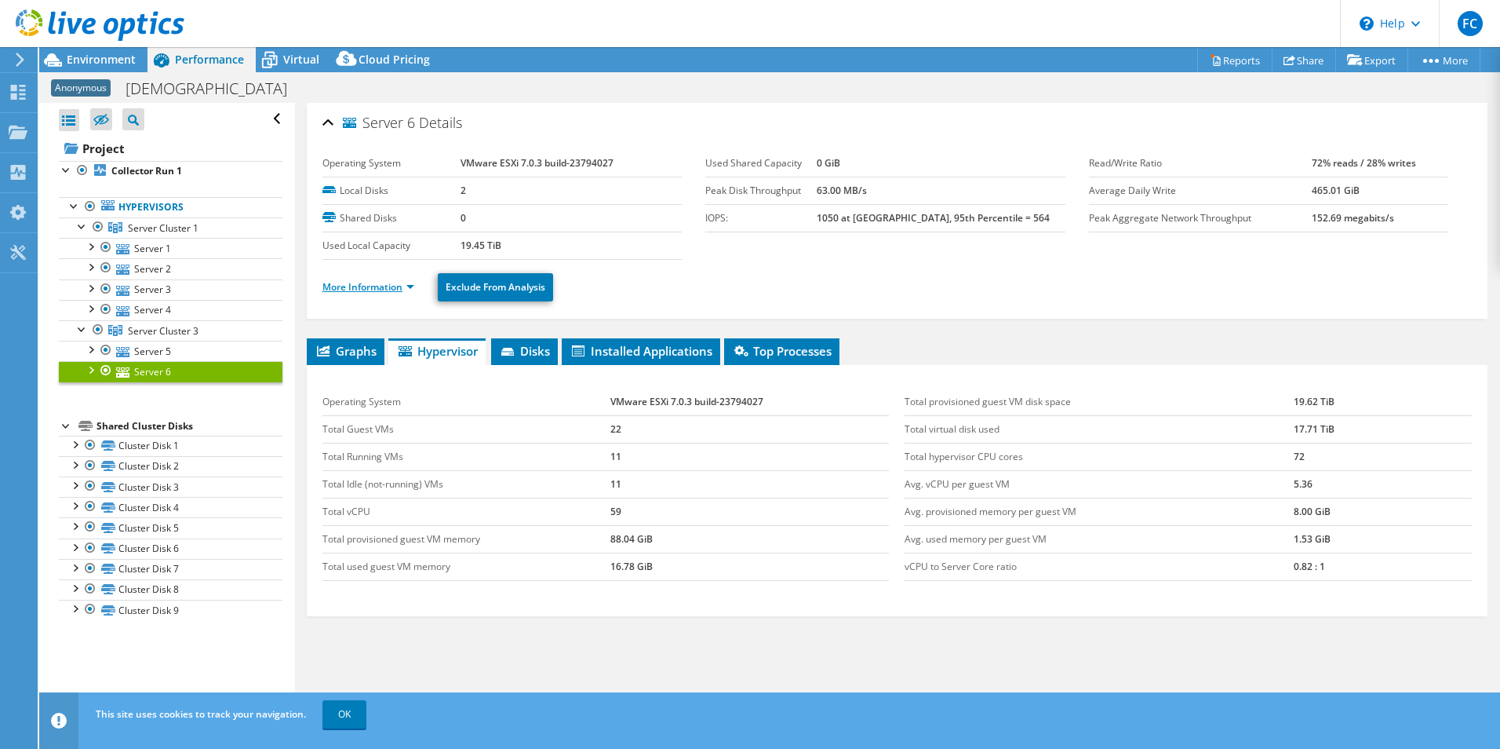
click at [381, 286] on link "More Information" at bounding box center [369, 286] width 92 height 13
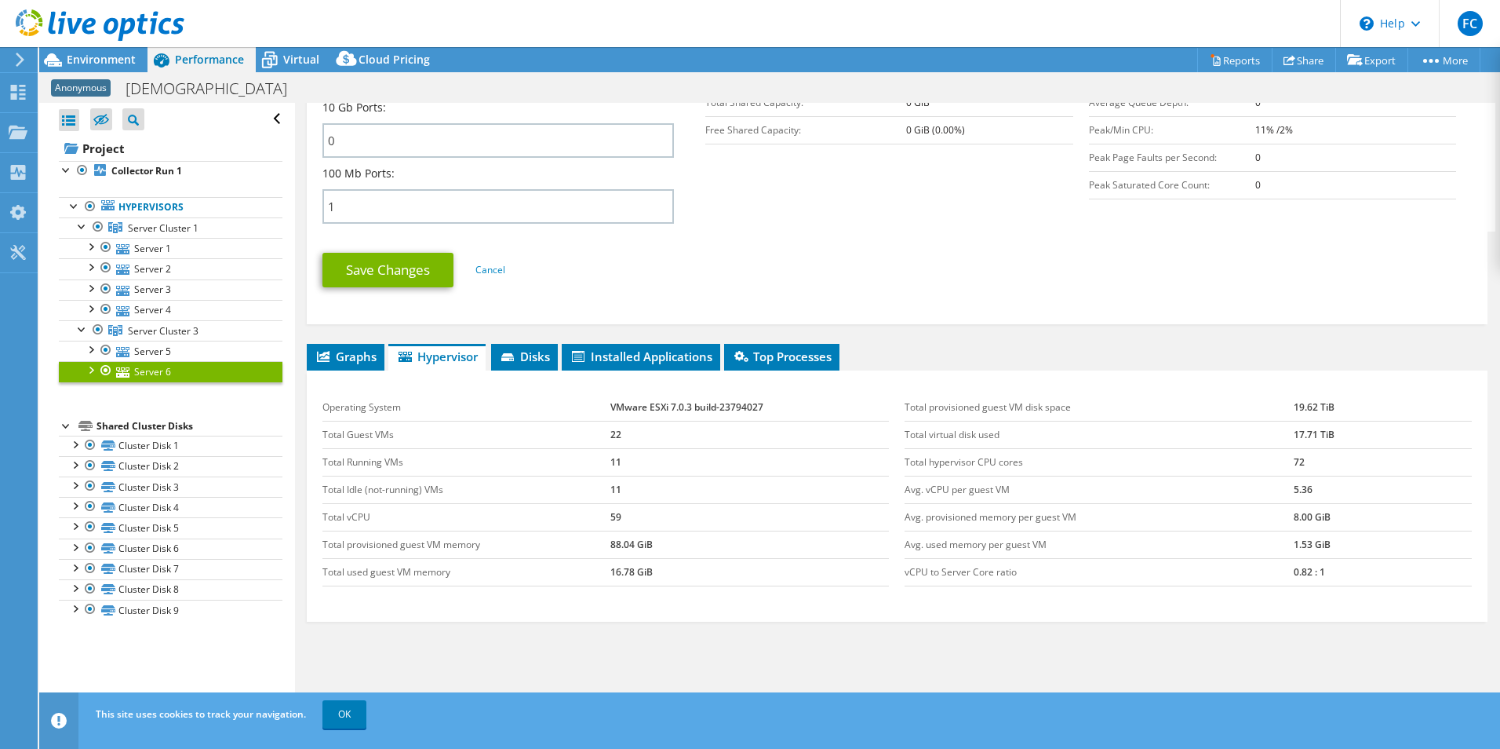
scroll to position [752, 0]
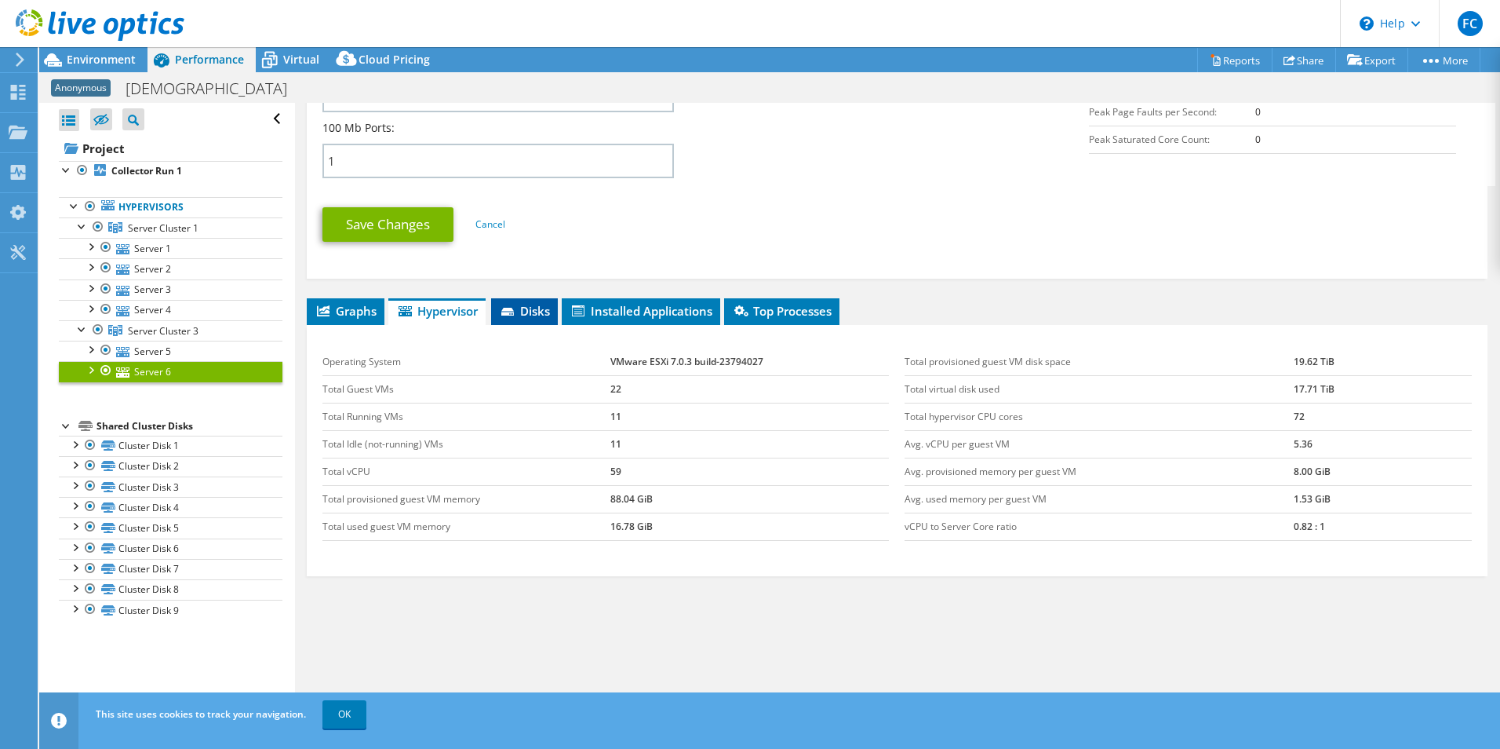
click at [534, 312] on span "Disks" at bounding box center [524, 311] width 51 height 16
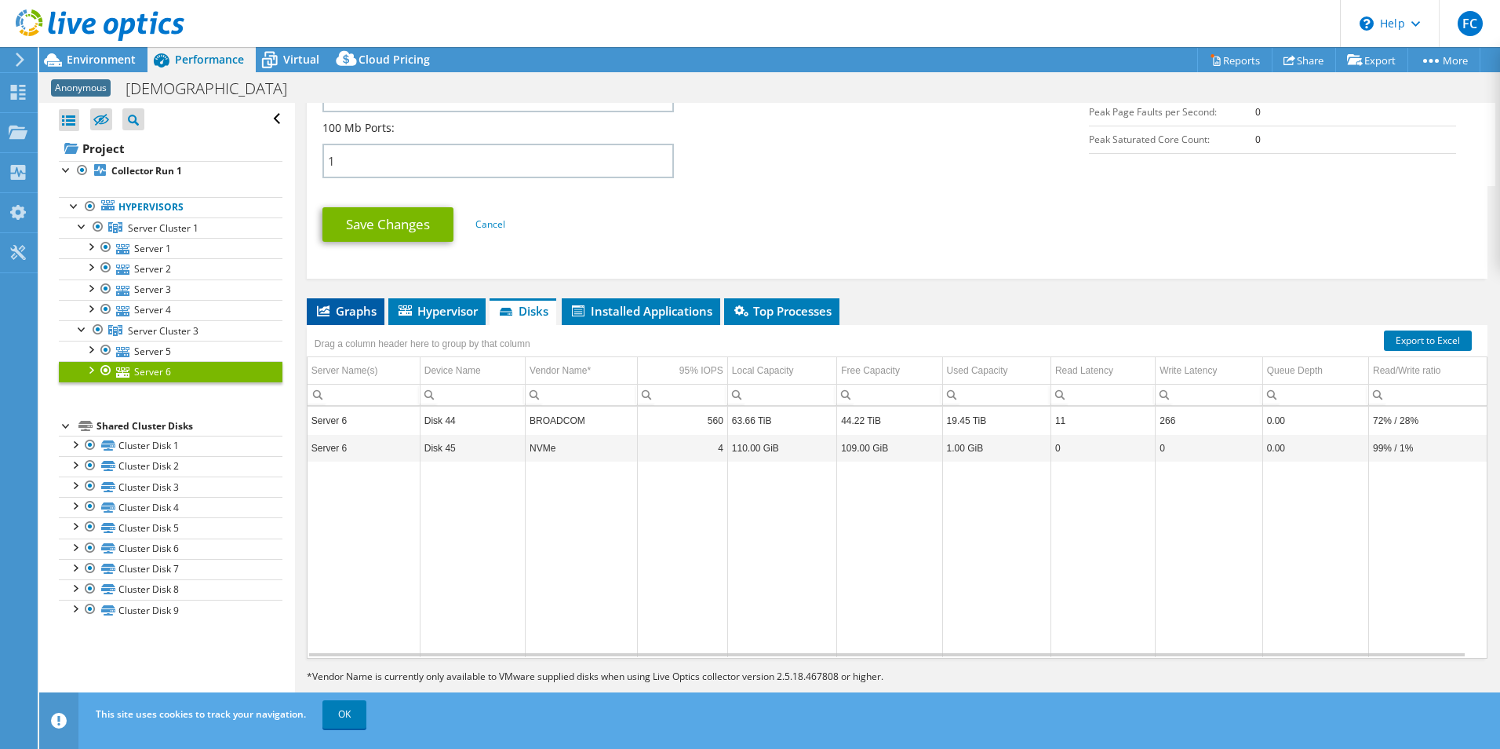
click at [358, 306] on span "Graphs" at bounding box center [346, 311] width 62 height 16
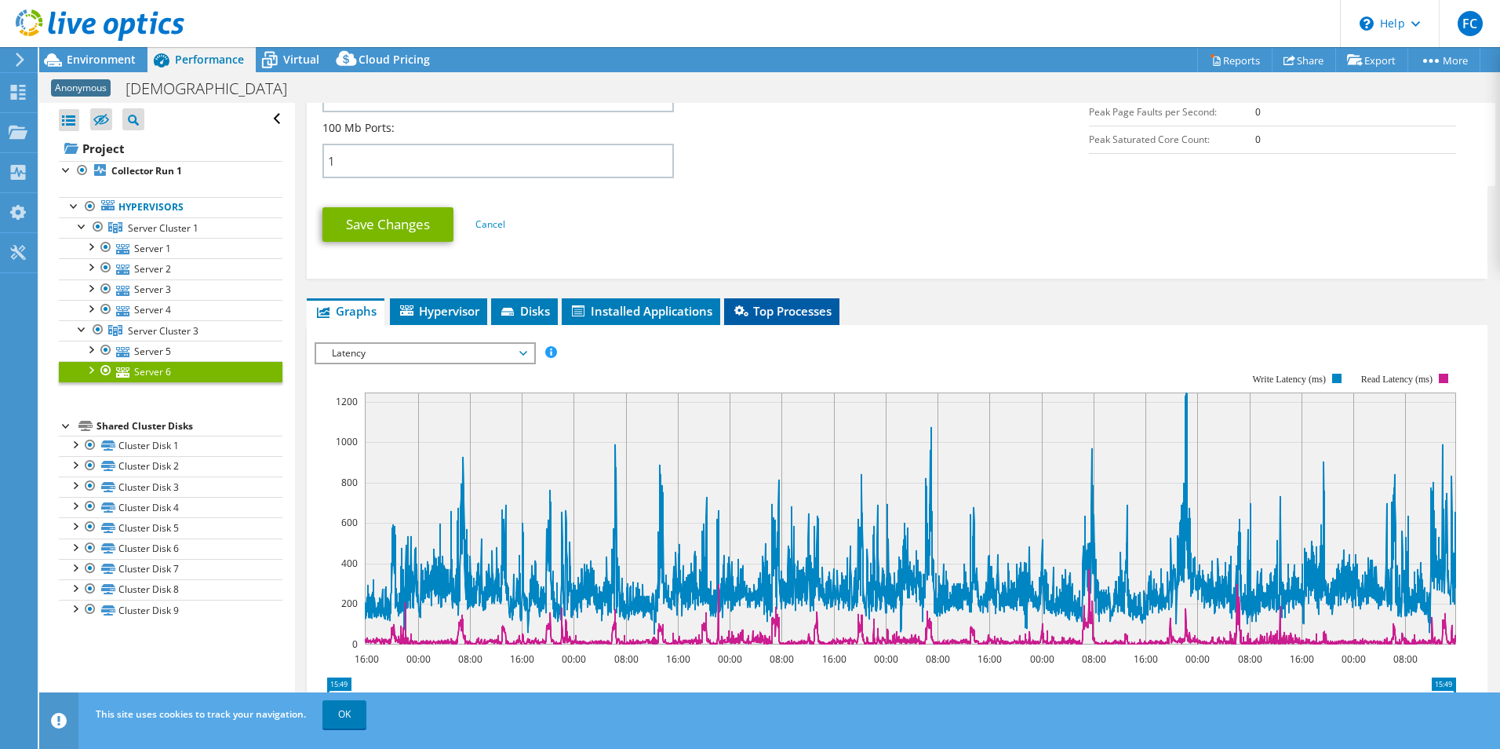
click at [778, 304] on span "Top Processes" at bounding box center [782, 311] width 100 height 16
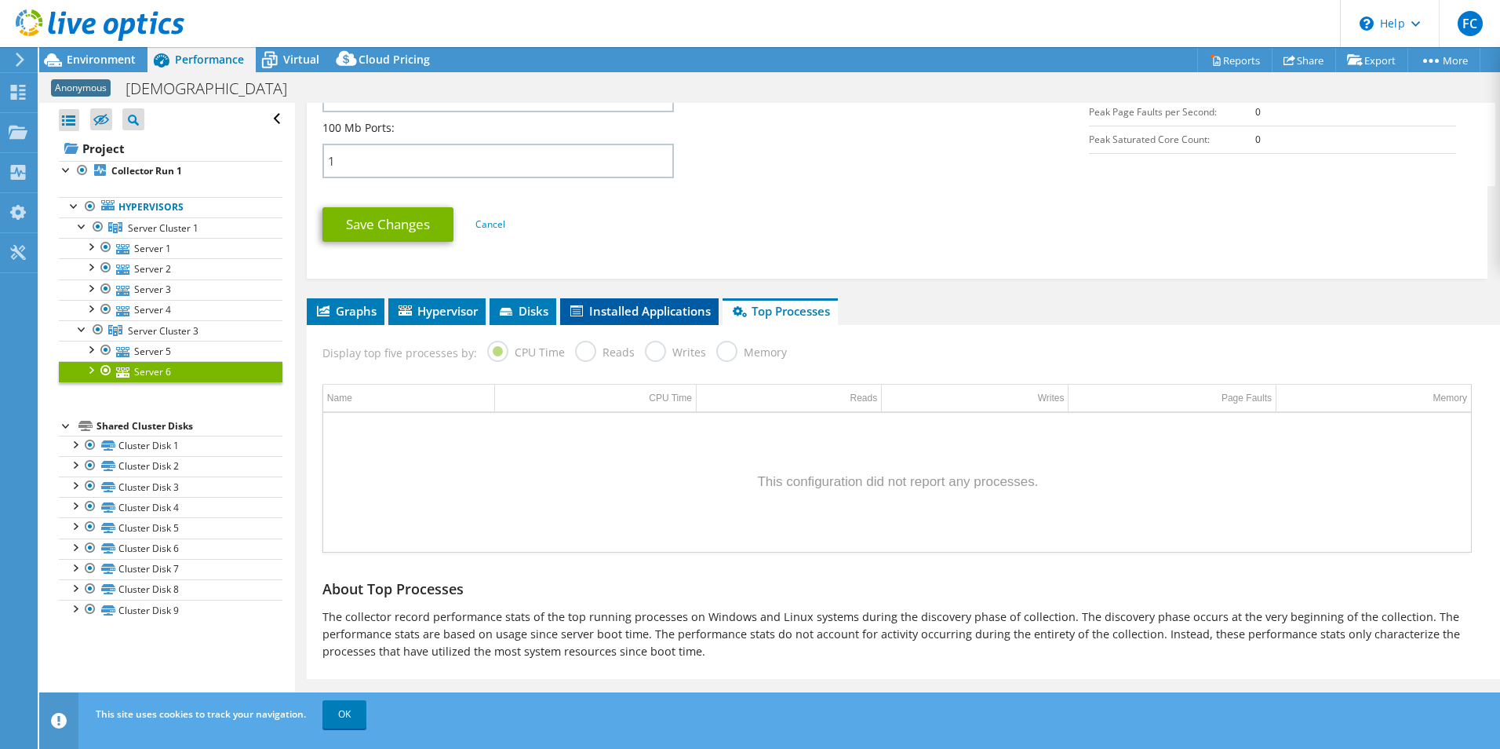
click at [656, 304] on span "Installed Applications" at bounding box center [639, 311] width 143 height 16
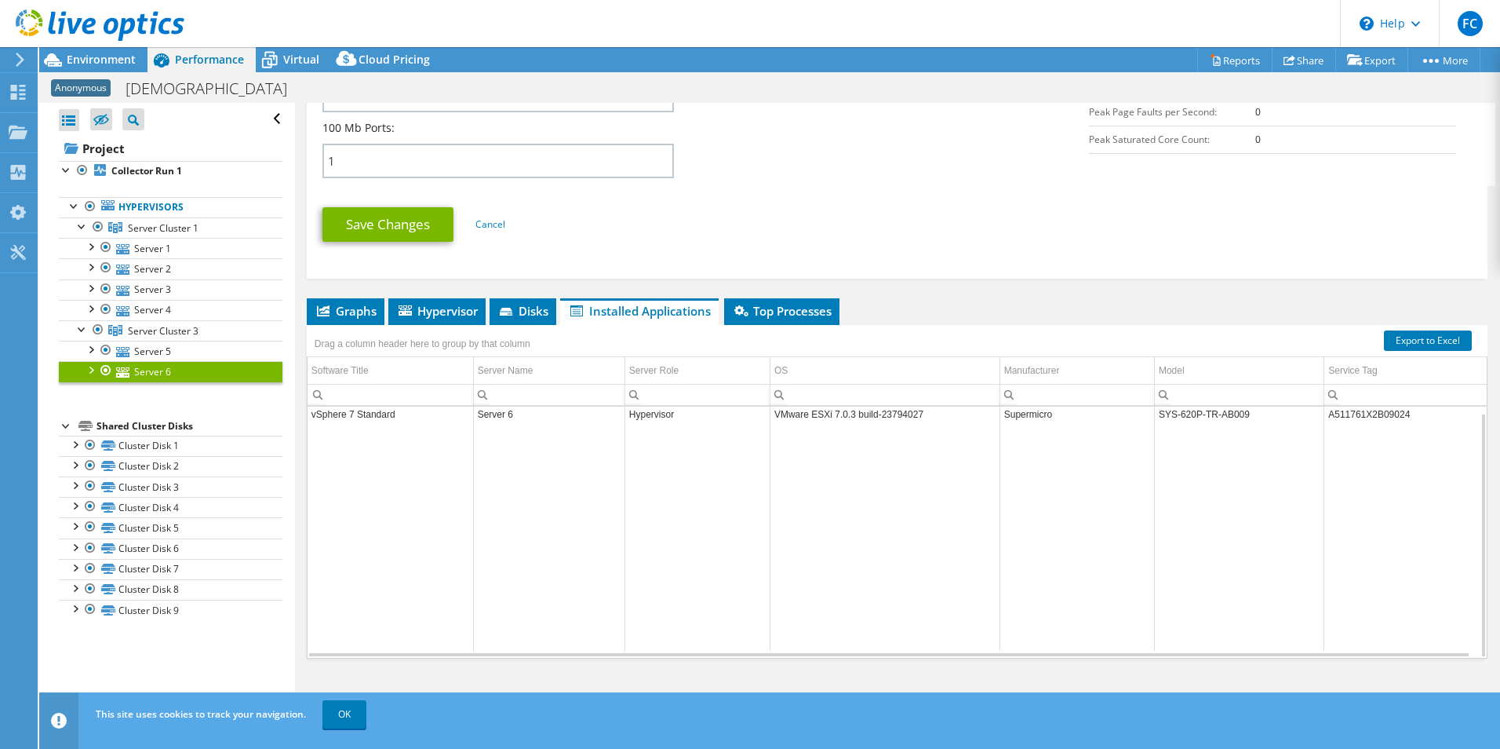
scroll to position [673, 0]
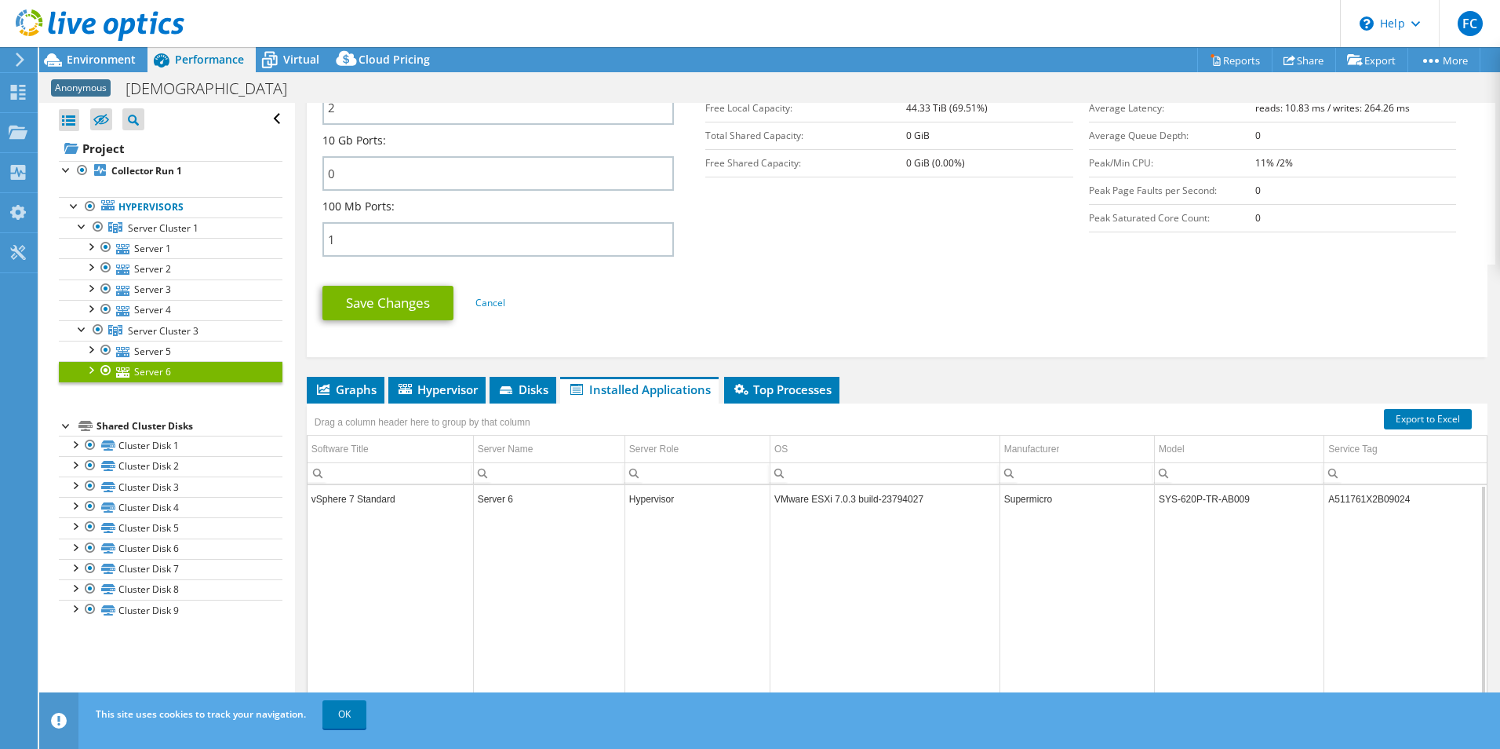
click at [589, 499] on td "Server 6" at bounding box center [548, 498] width 151 height 27
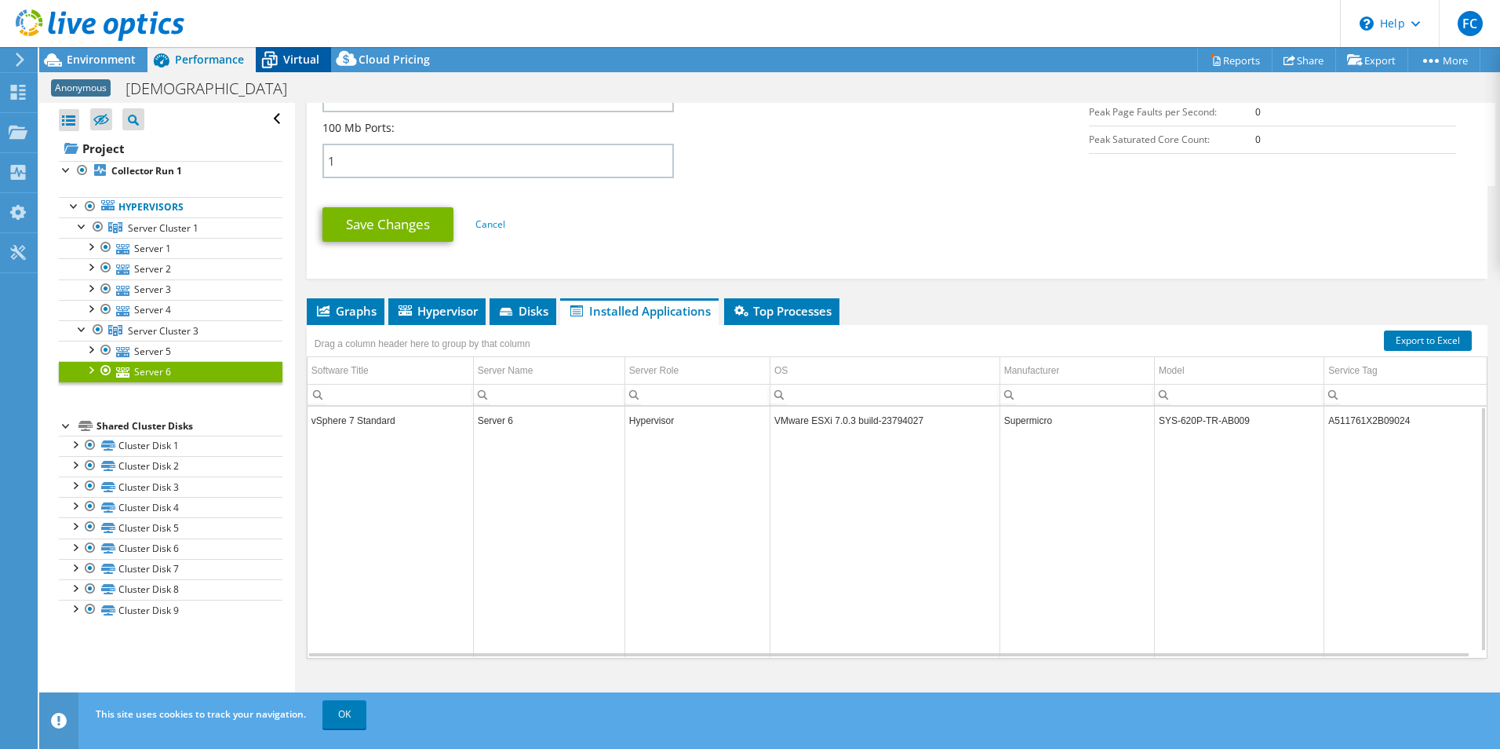
click at [279, 56] on icon at bounding box center [269, 59] width 27 height 27
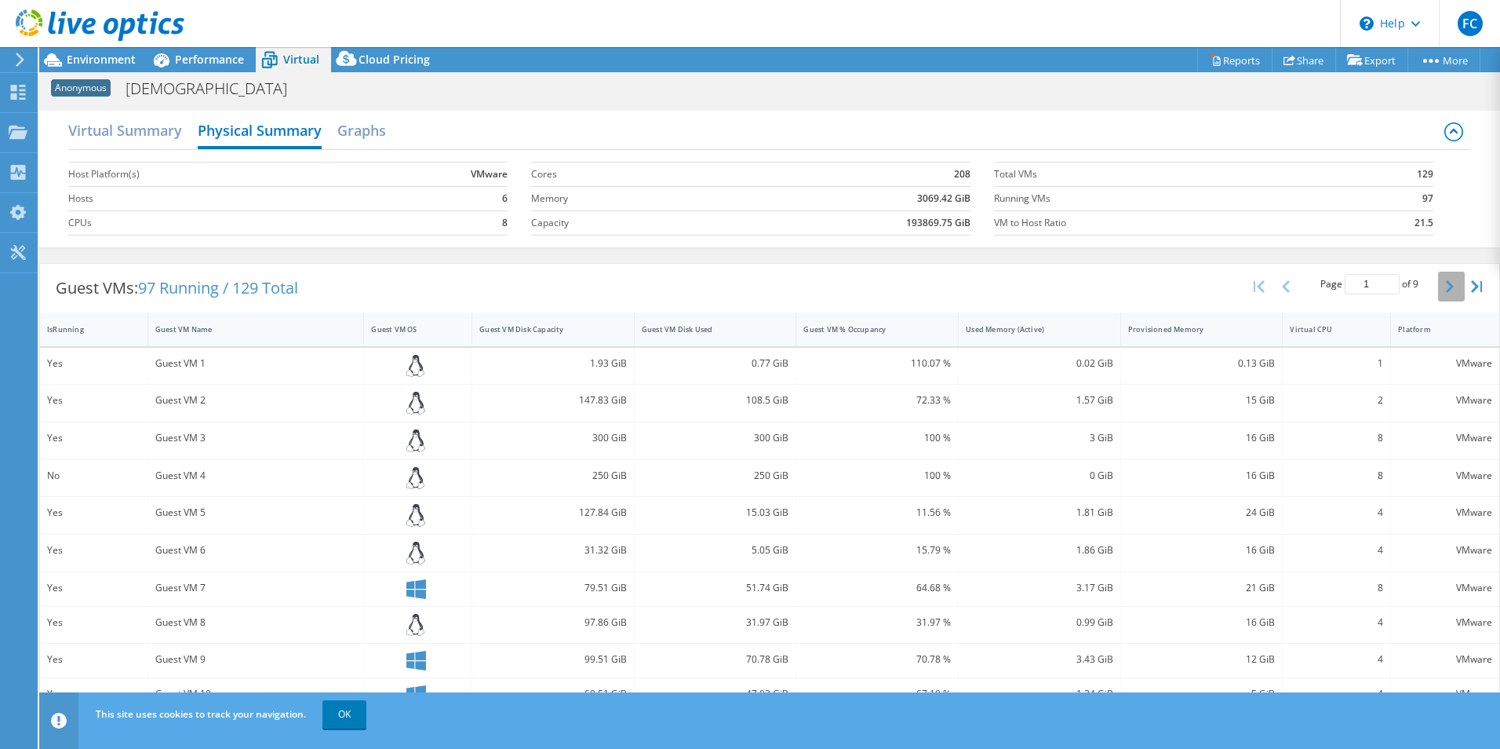
click at [1446, 287] on icon "button" at bounding box center [1450, 286] width 8 height 13
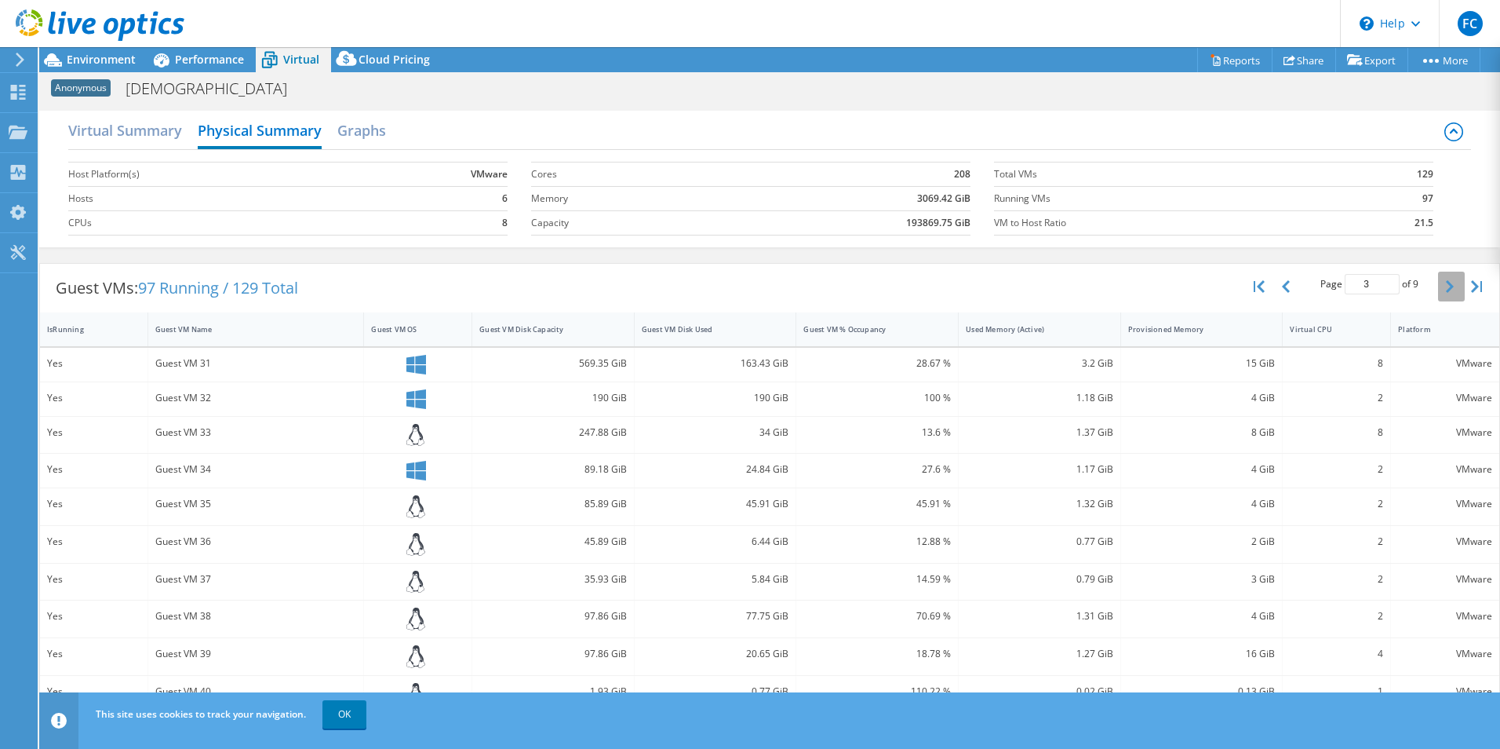
click at [1446, 287] on icon "button" at bounding box center [1450, 286] width 8 height 13
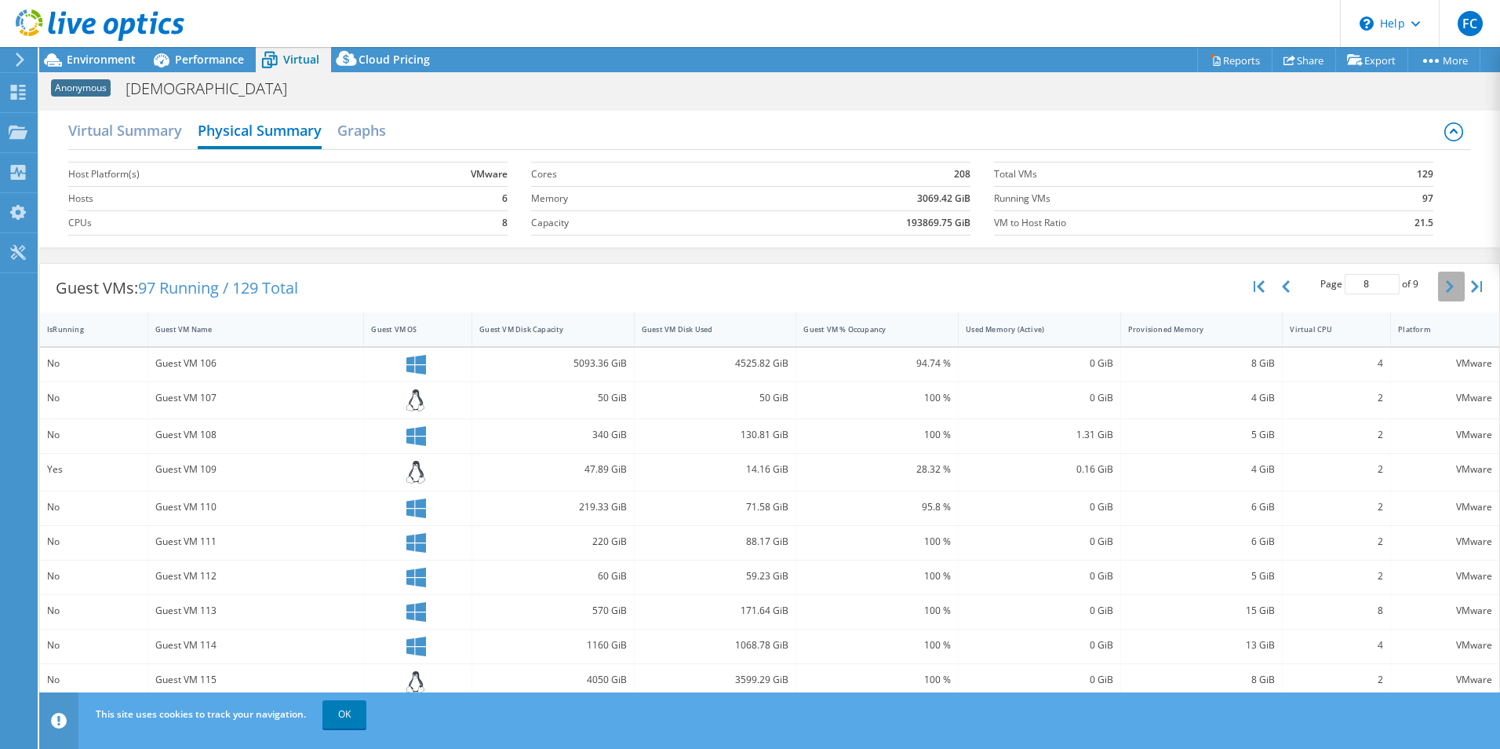
click at [1446, 287] on icon "button" at bounding box center [1450, 286] width 8 height 13
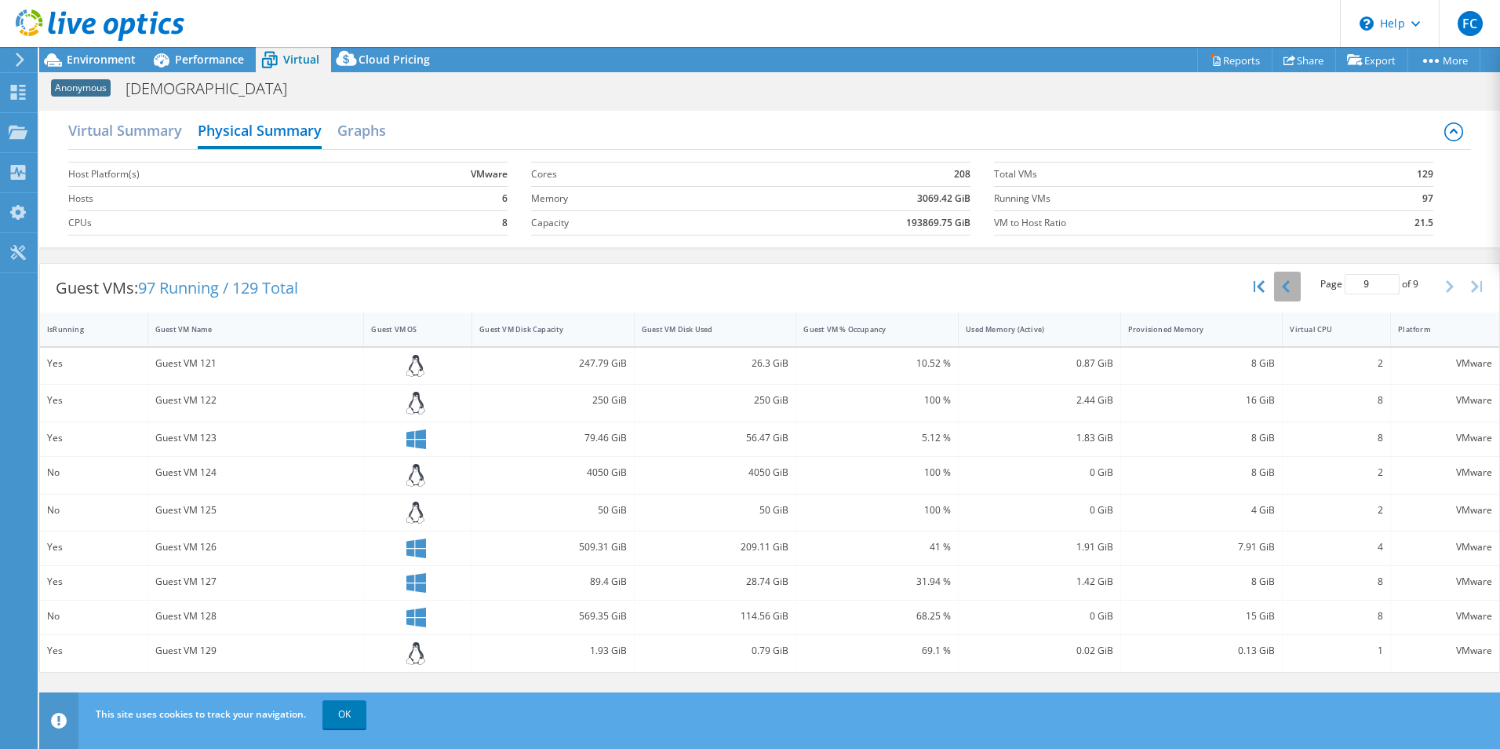
click at [1295, 286] on button "button" at bounding box center [1287, 287] width 27 height 30
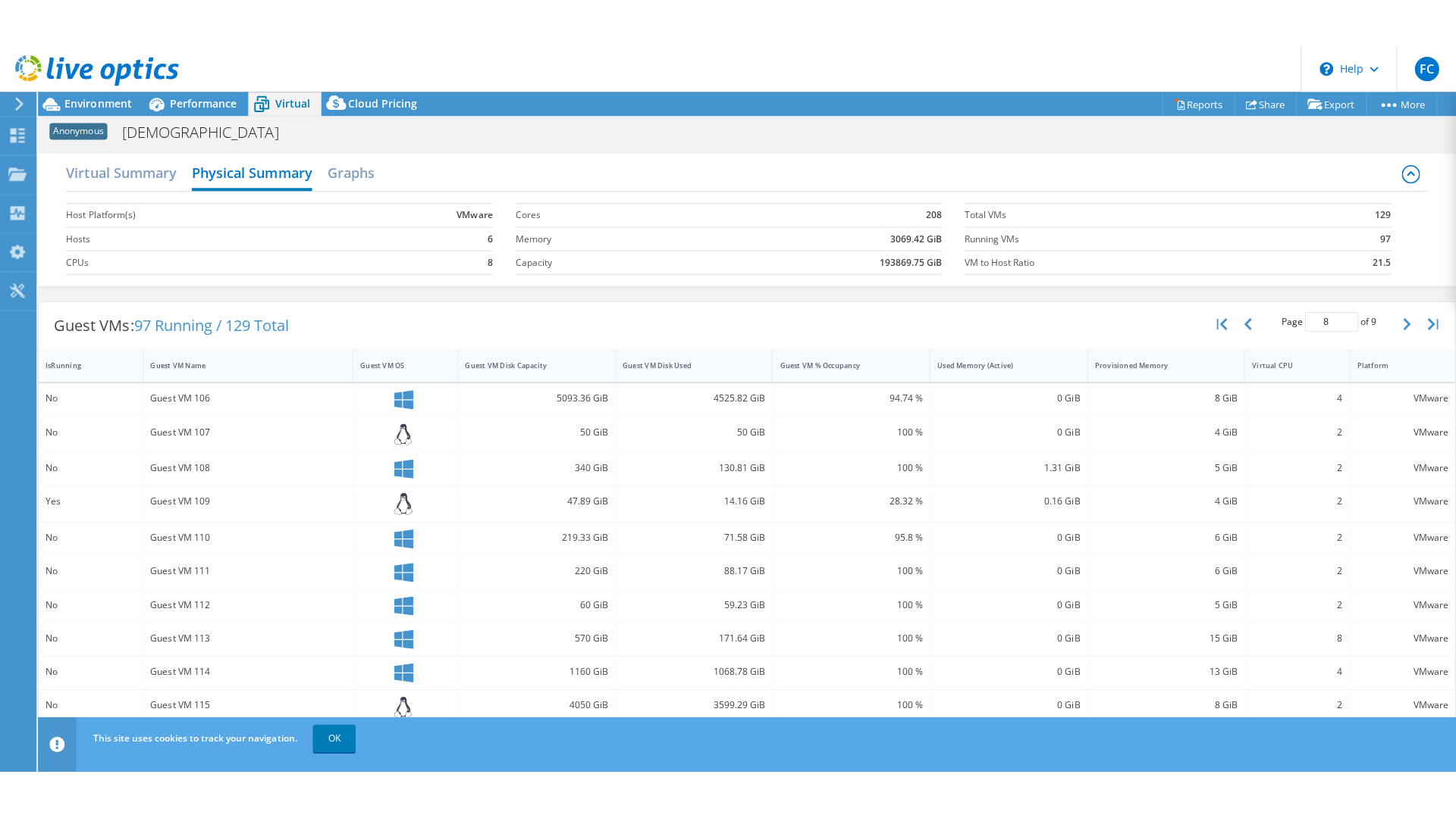
scroll to position [157, 0]
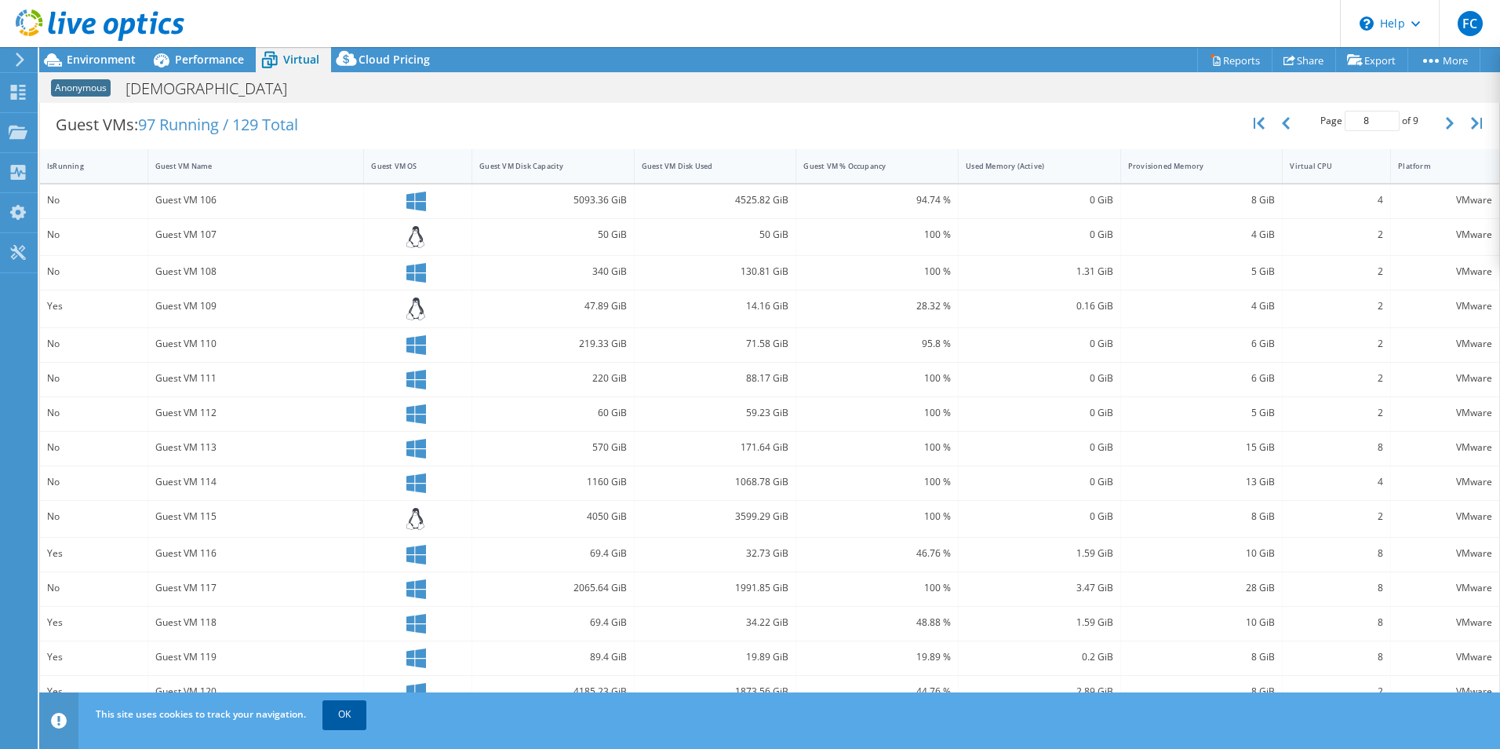
click at [337, 713] on link "OK" at bounding box center [345, 714] width 44 height 28
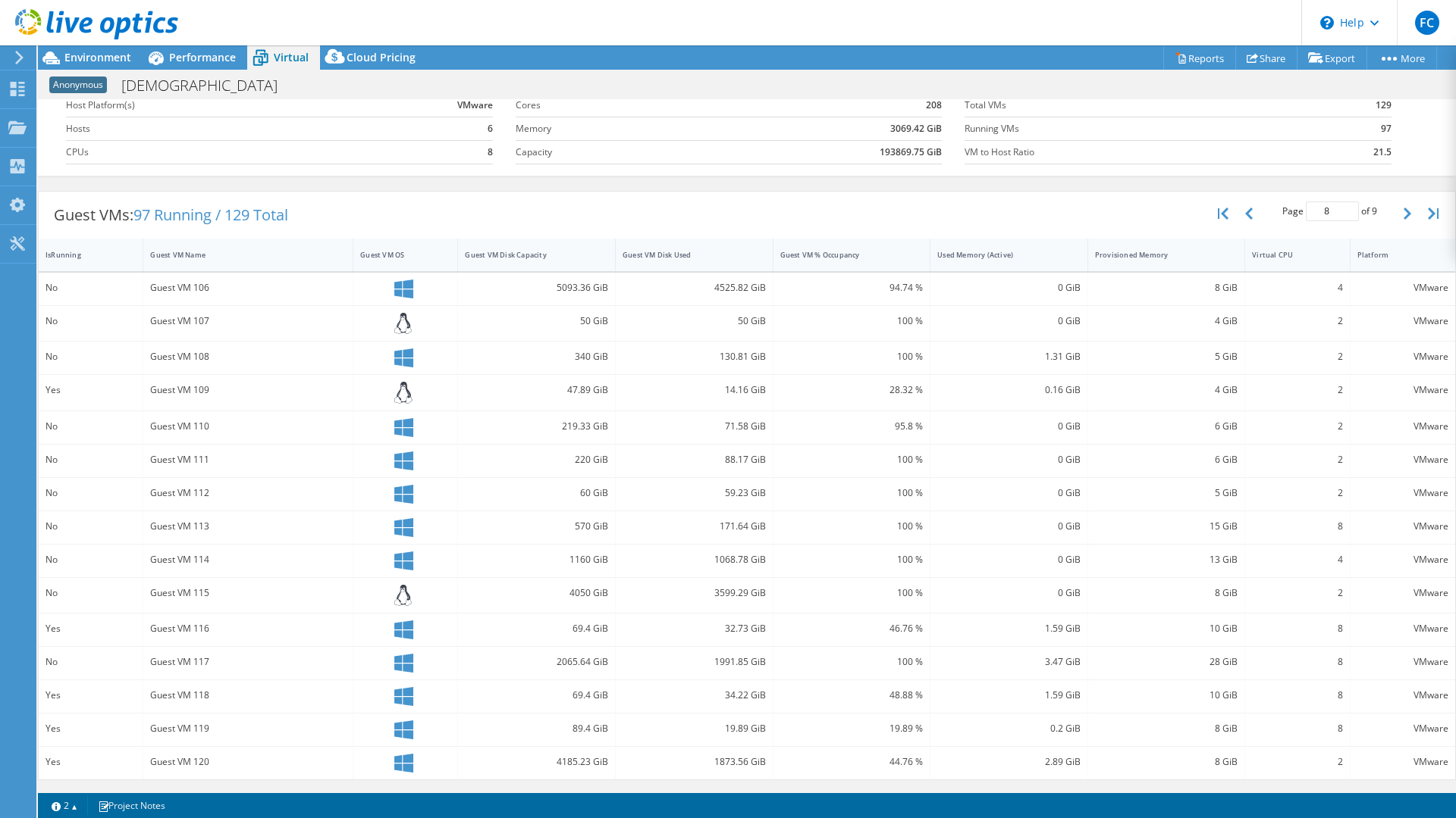
scroll to position [63, 0]
drag, startPoint x: 643, startPoint y: 504, endPoint x: 757, endPoint y: 505, distance: 114.0
click at [757, 505] on div "No Guest VM 112 60 GiB 59.23 GiB 100 % 0 GiB 5 GiB 2 VMware" at bounding box center [747, 494] width 1416 height 33
click at [810, 267] on div "Guest VM % Occupancy" at bounding box center [842, 255] width 139 height 23
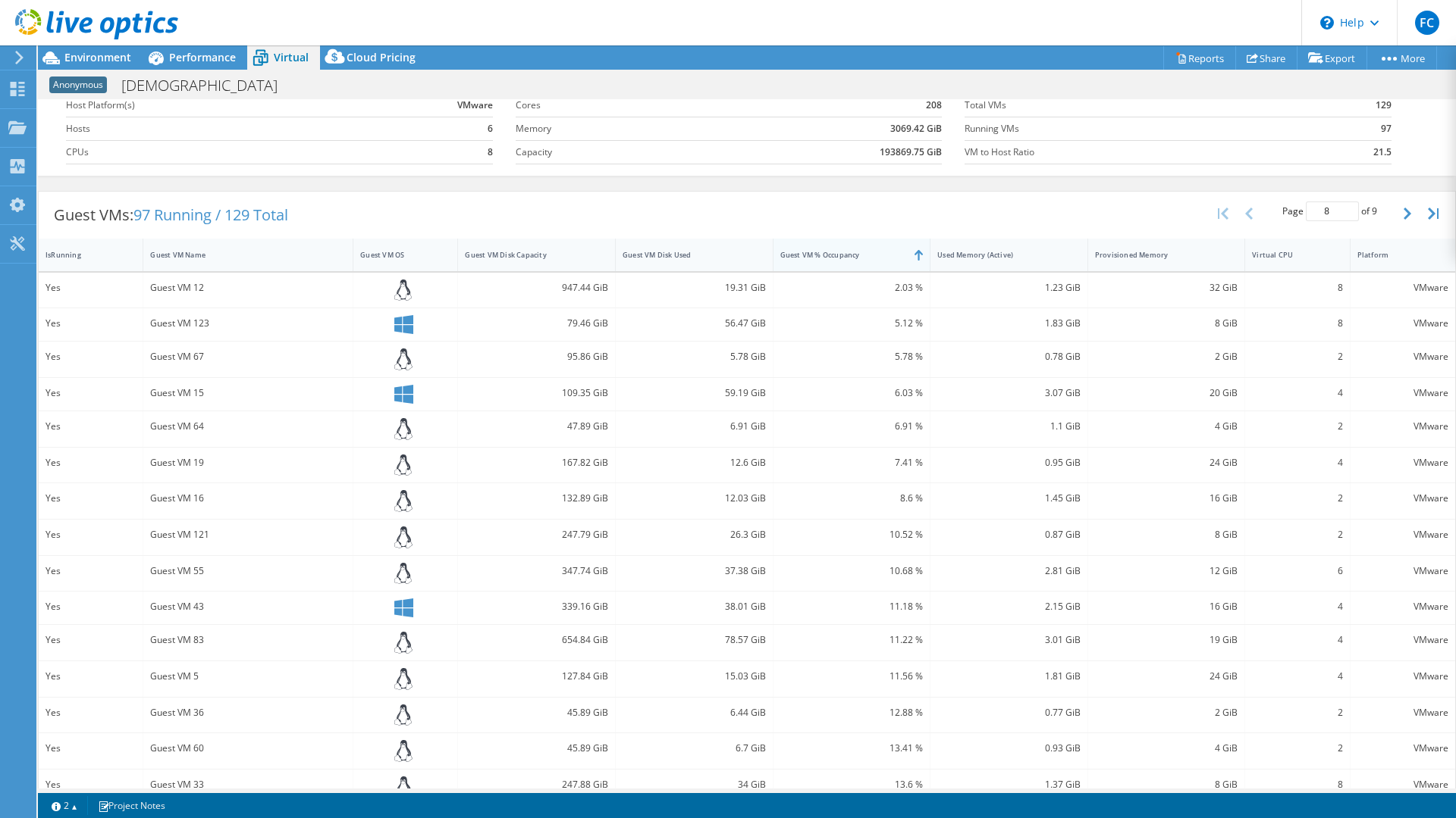
type input "1"
click at [822, 260] on div "Guest VM % Occupancy" at bounding box center [842, 255] width 125 height 10
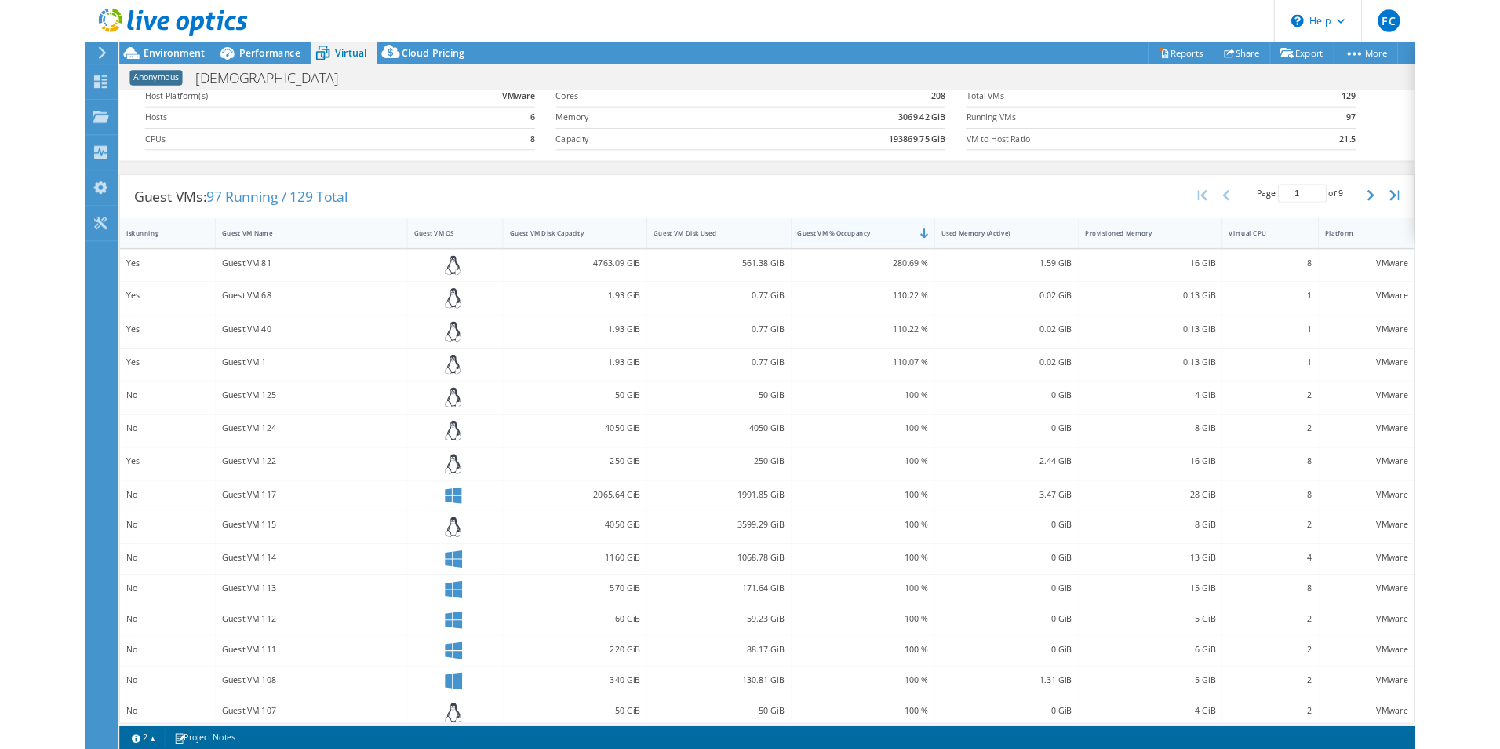
scroll to position [0, 0]
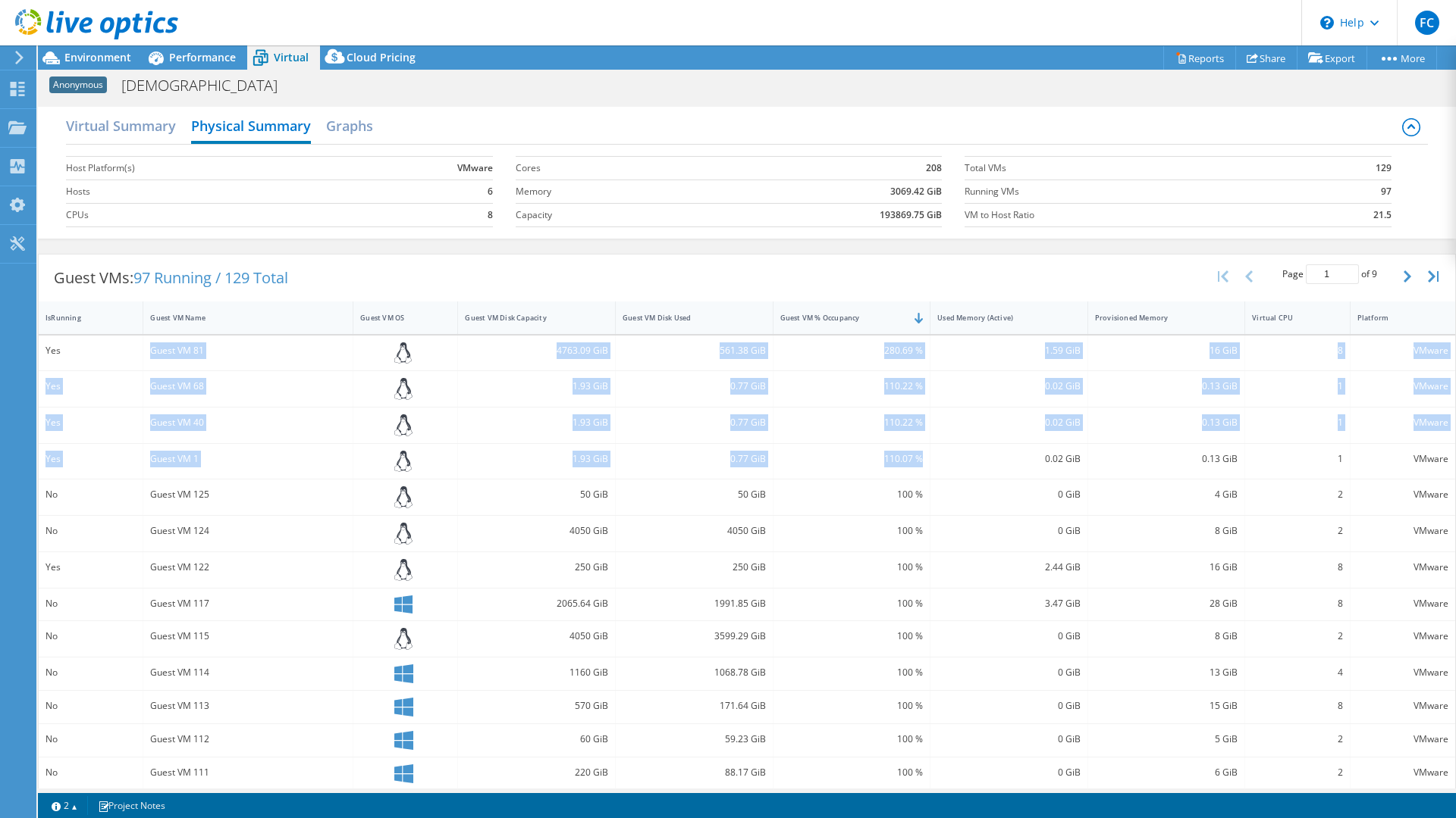
drag, startPoint x: 150, startPoint y: 354, endPoint x: 921, endPoint y: 461, distance: 778.4
click at [921, 461] on div "Yes Guest VM 81 4763.09 GiB 561.38 GiB 280.69 % 1.59 GiB 16 GiB 8 VMware Yes Gu…" at bounding box center [747, 598] width 1416 height 524
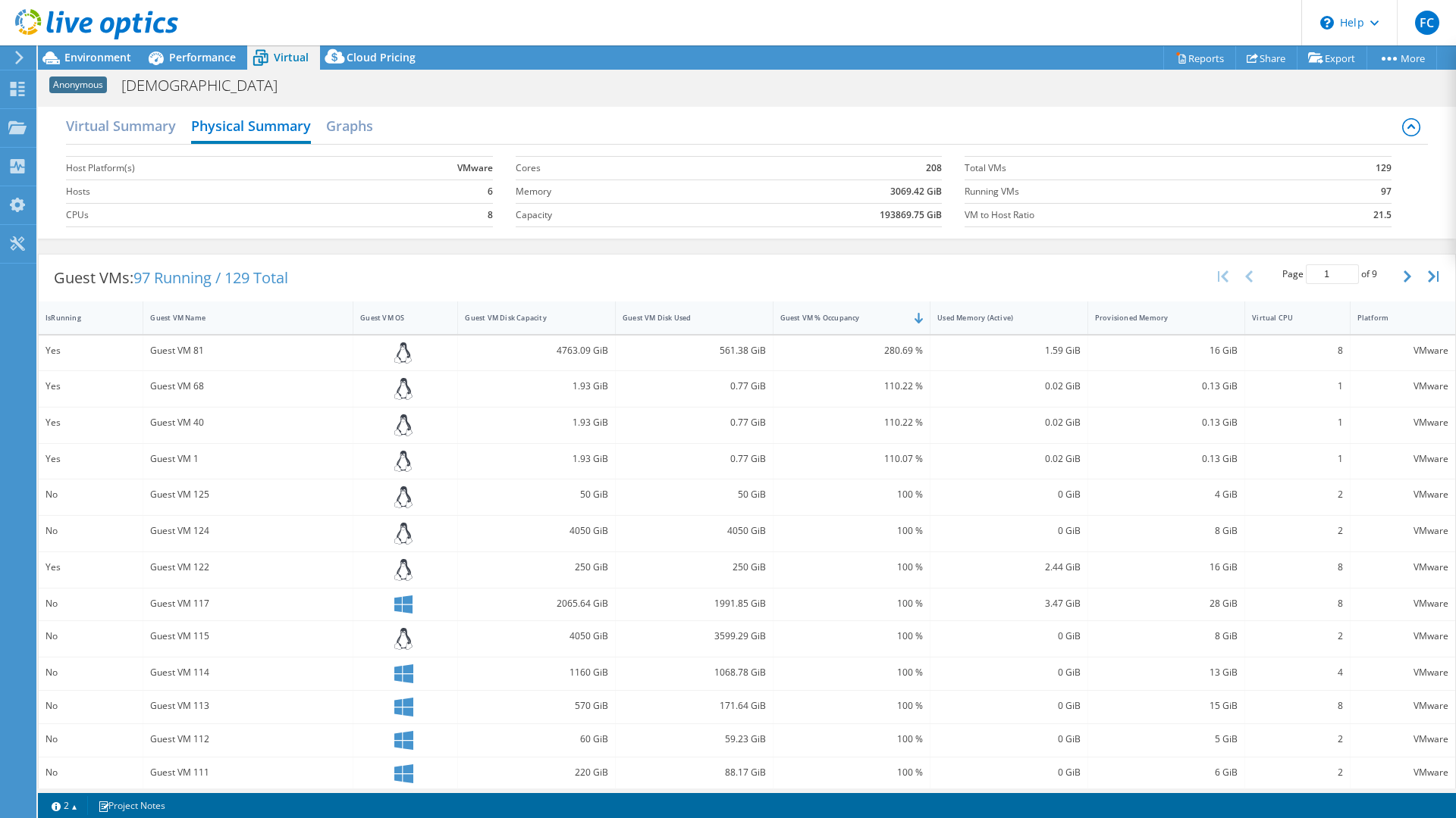
click at [742, 722] on div "1 2 Project Notes" at bounding box center [395, 806] width 702 height 19
click at [758, 722] on section "Warnings Messages Queue Depth is not recorded from VMware VCenter servers and w…" at bounding box center [746, 806] width 1417 height 25
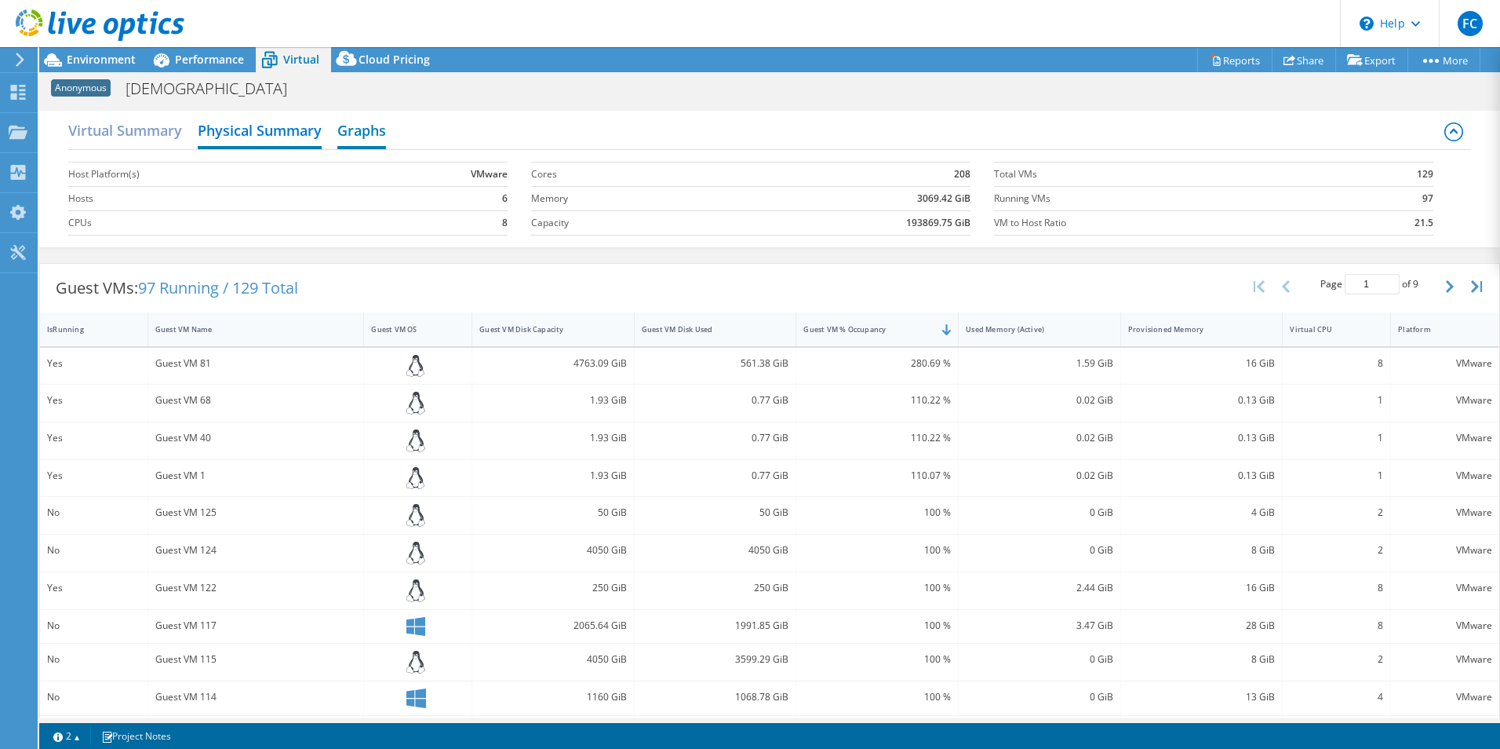
click at [364, 129] on h2 "Graphs" at bounding box center [361, 132] width 49 height 35
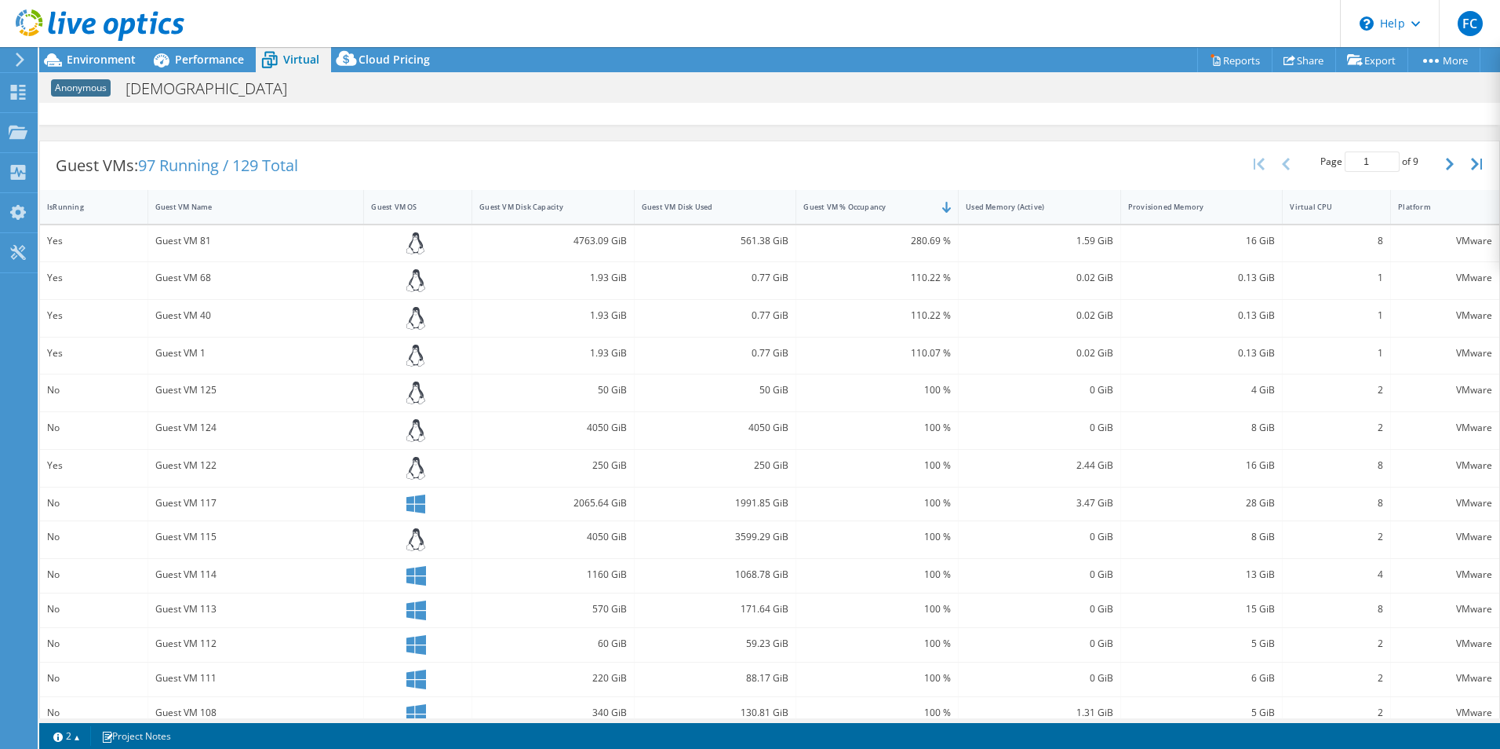
scroll to position [314, 0]
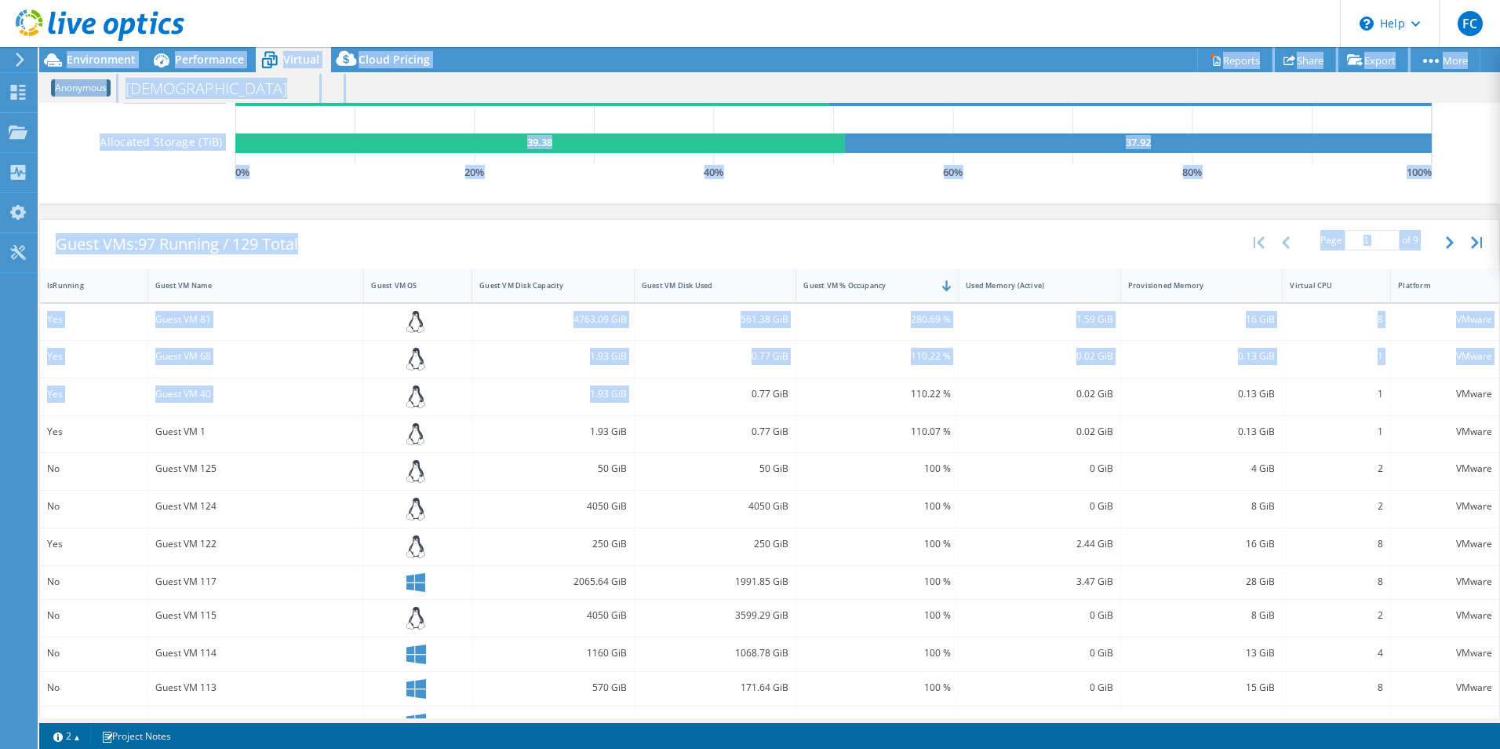
drag, startPoint x: 748, startPoint y: 392, endPoint x: 1503, endPoint y: 409, distance: 755.1
click at [1500, 409] on html "FC End User [PERSON_NAME] [PERSON_NAME][EMAIL_ADDRESS][PERSON_NAME][DOMAIN_NAME…" at bounding box center [750, 374] width 1500 height 749
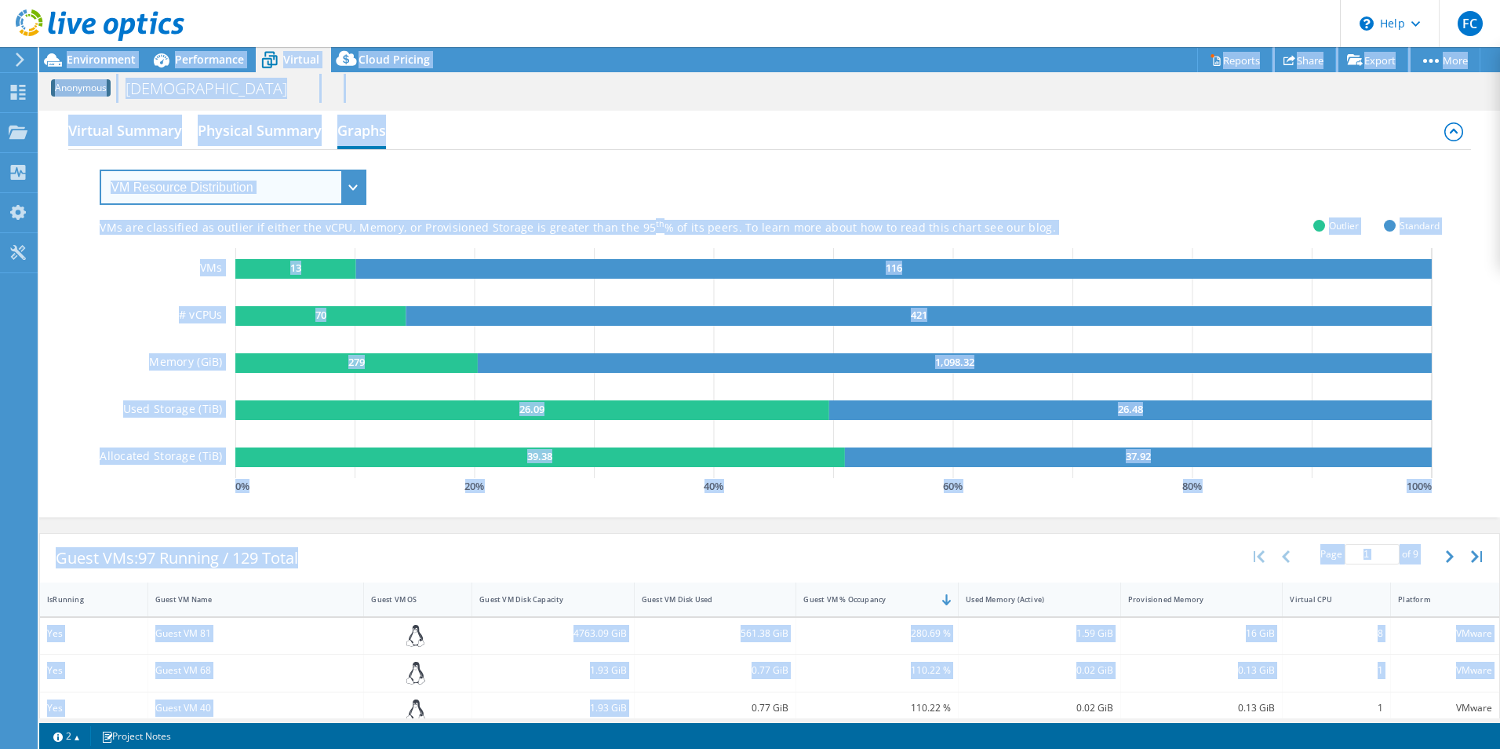
click at [354, 182] on select "VM Resource Distribution Provisioning Contrast Over Provisioning" at bounding box center [233, 186] width 267 height 35
select select "Over Provisioning"
click at [100, 169] on select "VM Resource Distribution Provisioning Contrast Over Provisioning" at bounding box center [233, 186] width 267 height 35
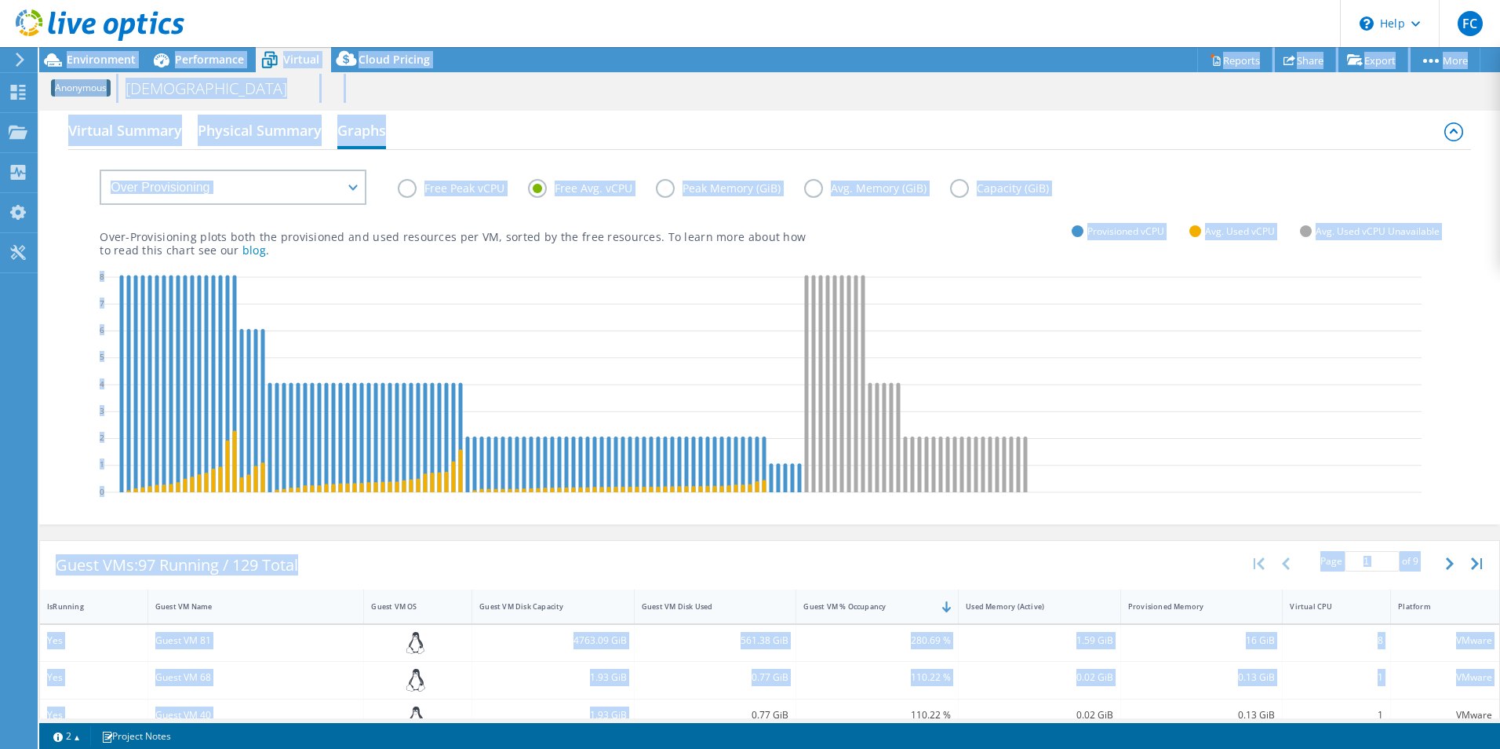
click at [602, 195] on label "Free Avg. vCPU" at bounding box center [592, 188] width 128 height 19
click at [0, 0] on input "Free Avg. vCPU" at bounding box center [0, 0] width 0 height 0
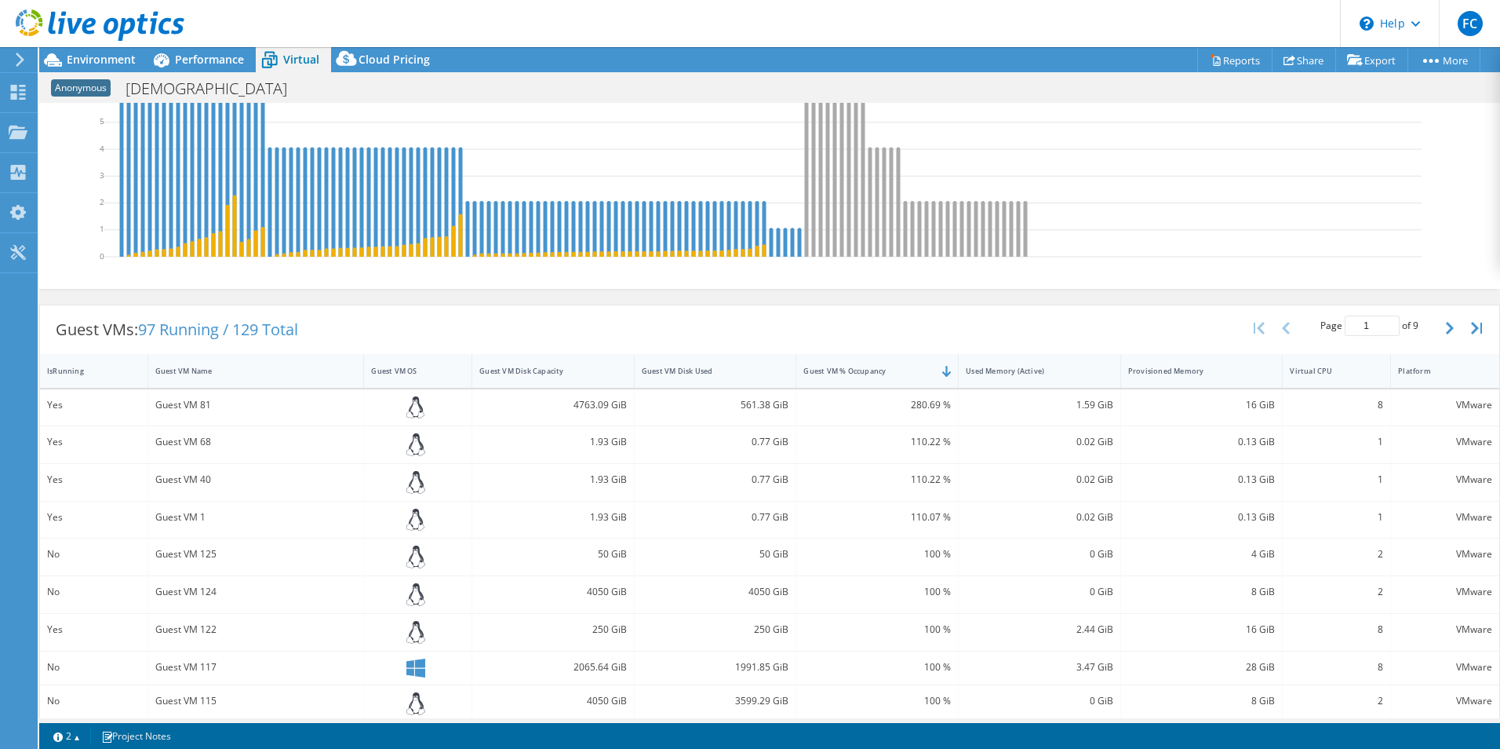
scroll to position [314, 0]
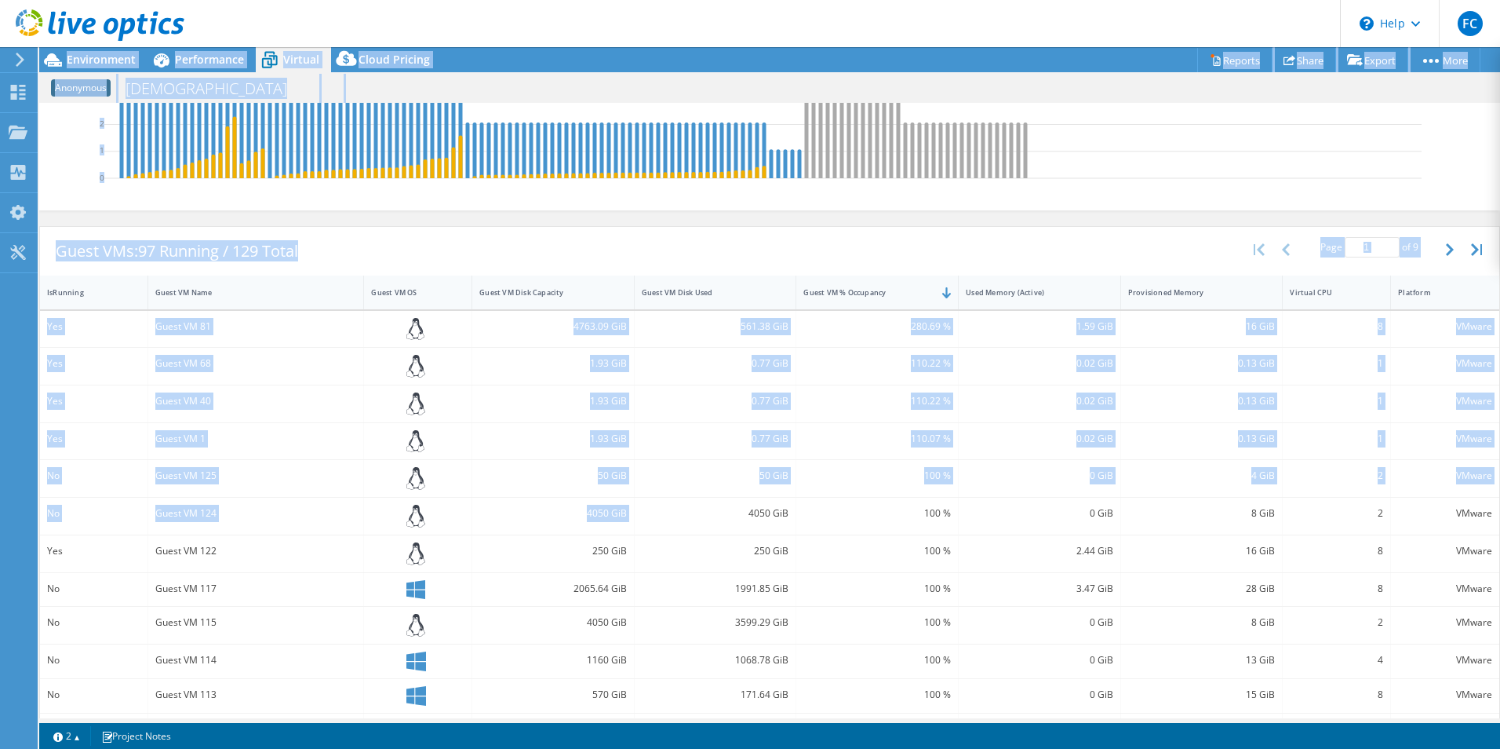
drag, startPoint x: 733, startPoint y: 512, endPoint x: 1409, endPoint y: 501, distance: 676.5
click at [1472, 518] on div "No Guest VM 124 4050 GiB 4050 GiB 100 % 0 GiB 8 GiB 2 VMware" at bounding box center [770, 516] width 1460 height 37
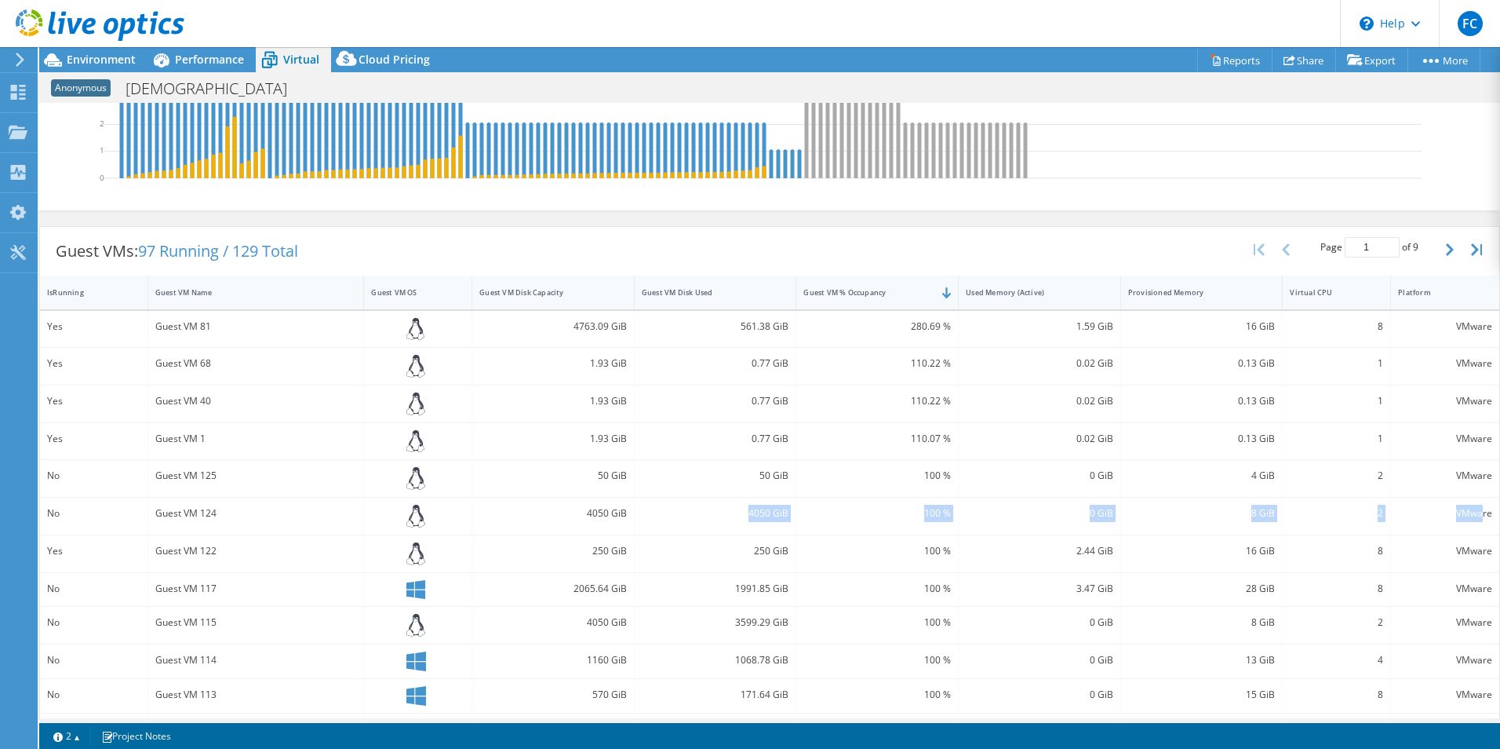
scroll to position [0, 0]
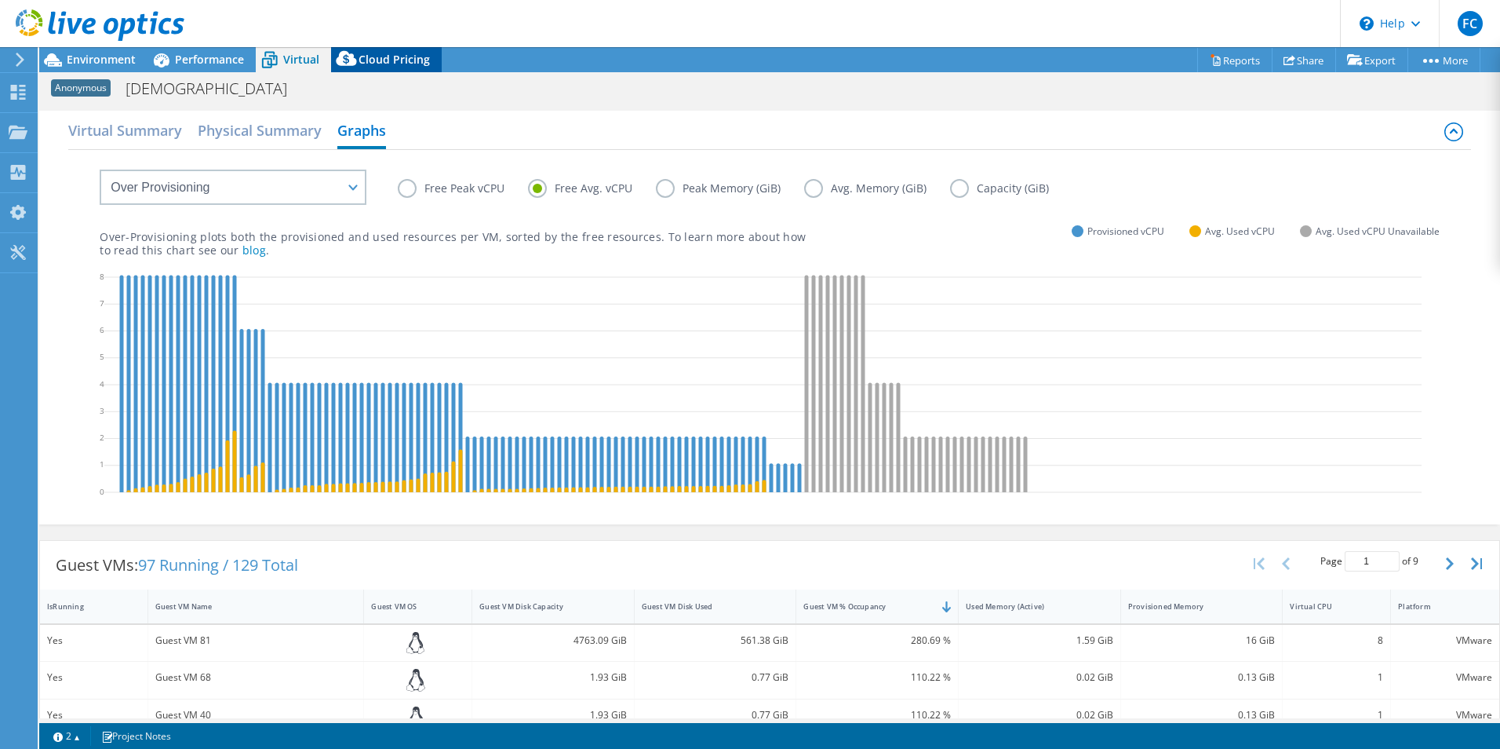
click at [415, 50] on div "Cloud Pricing" at bounding box center [386, 59] width 111 height 25
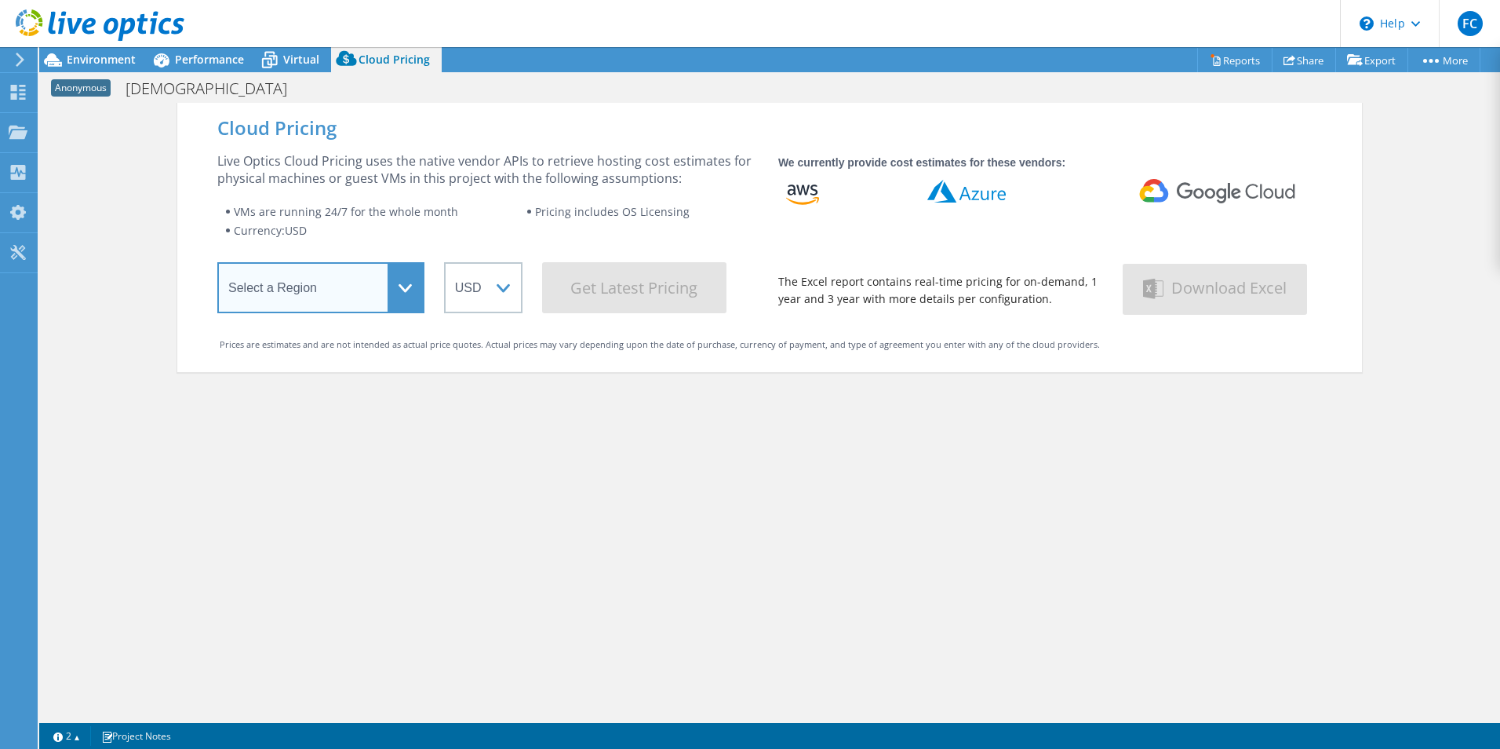
click at [394, 271] on select "Select a Region [GEOGRAPHIC_DATA] ([GEOGRAPHIC_DATA]) [GEOGRAPHIC_DATA] ([GEOGR…" at bounding box center [320, 287] width 207 height 51
click at [217, 265] on select "Select a Region [GEOGRAPHIC_DATA] ([GEOGRAPHIC_DATA]) [GEOGRAPHIC_DATA] ([GEOGR…" at bounding box center [320, 287] width 207 height 51
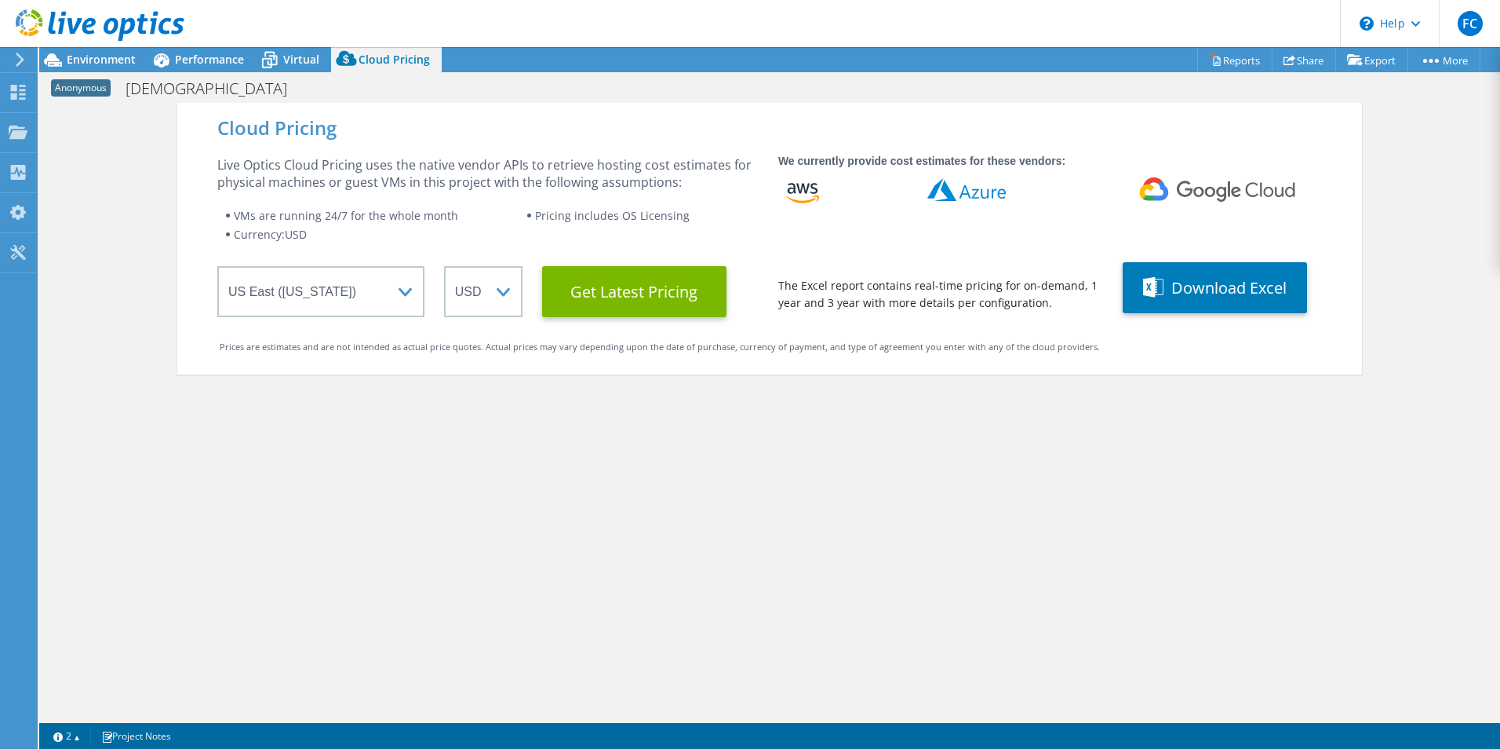
click at [975, 195] on icon at bounding box center [967, 189] width 78 height 24
click at [404, 289] on select "Select a Region [GEOGRAPHIC_DATA] ([GEOGRAPHIC_DATA]) [GEOGRAPHIC_DATA] ([GEOGR…" at bounding box center [320, 291] width 207 height 51
select select "SouthAmerica"
click at [217, 266] on select "Select a Region [GEOGRAPHIC_DATA] ([GEOGRAPHIC_DATA]) [GEOGRAPHIC_DATA] ([GEOGR…" at bounding box center [320, 291] width 207 height 51
click at [476, 416] on div "Cloud Pricing Live Optics Cloud Pricing uses the native vendor APIs to retrieve…" at bounding box center [769, 477] width 1185 height 749
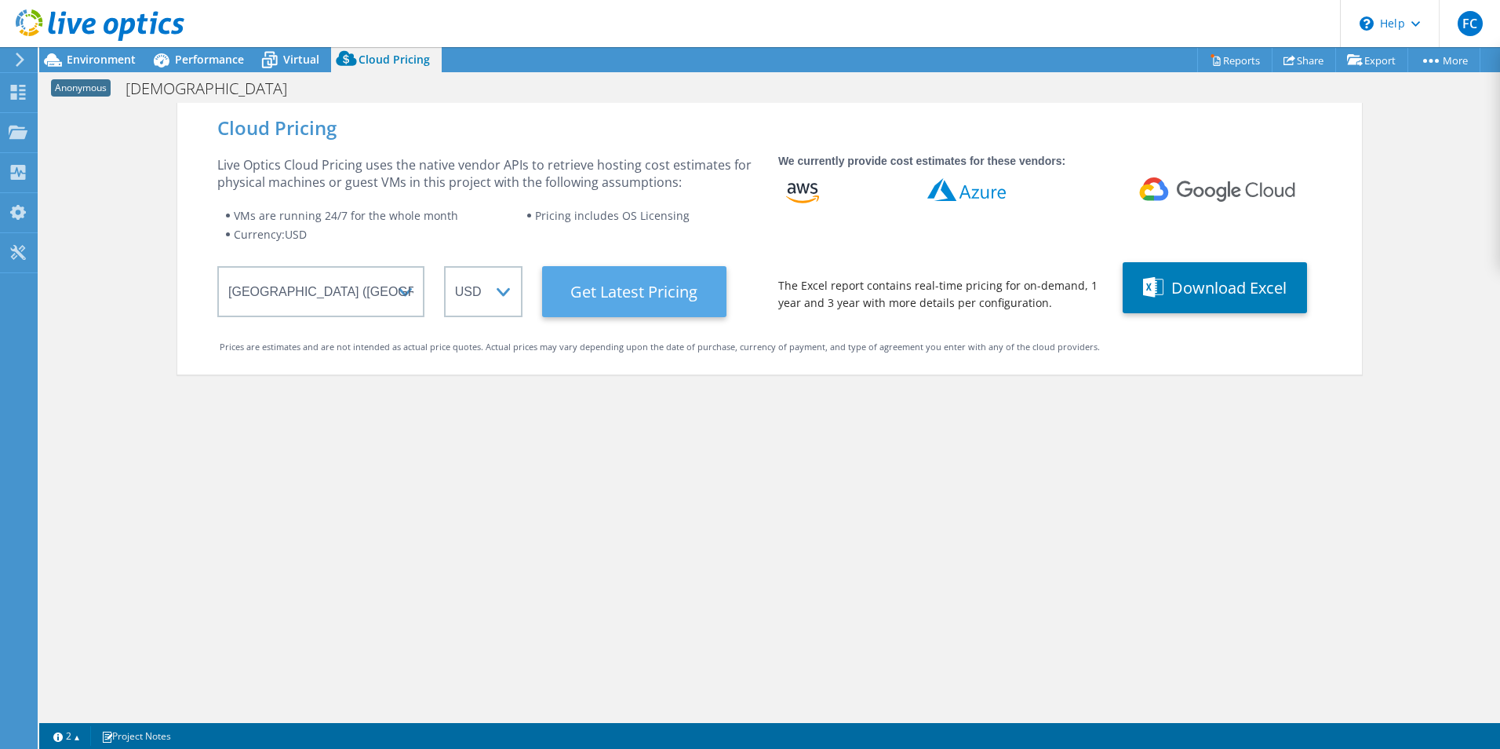
click at [652, 298] on Latest "Get Latest Pricing" at bounding box center [634, 291] width 184 height 51
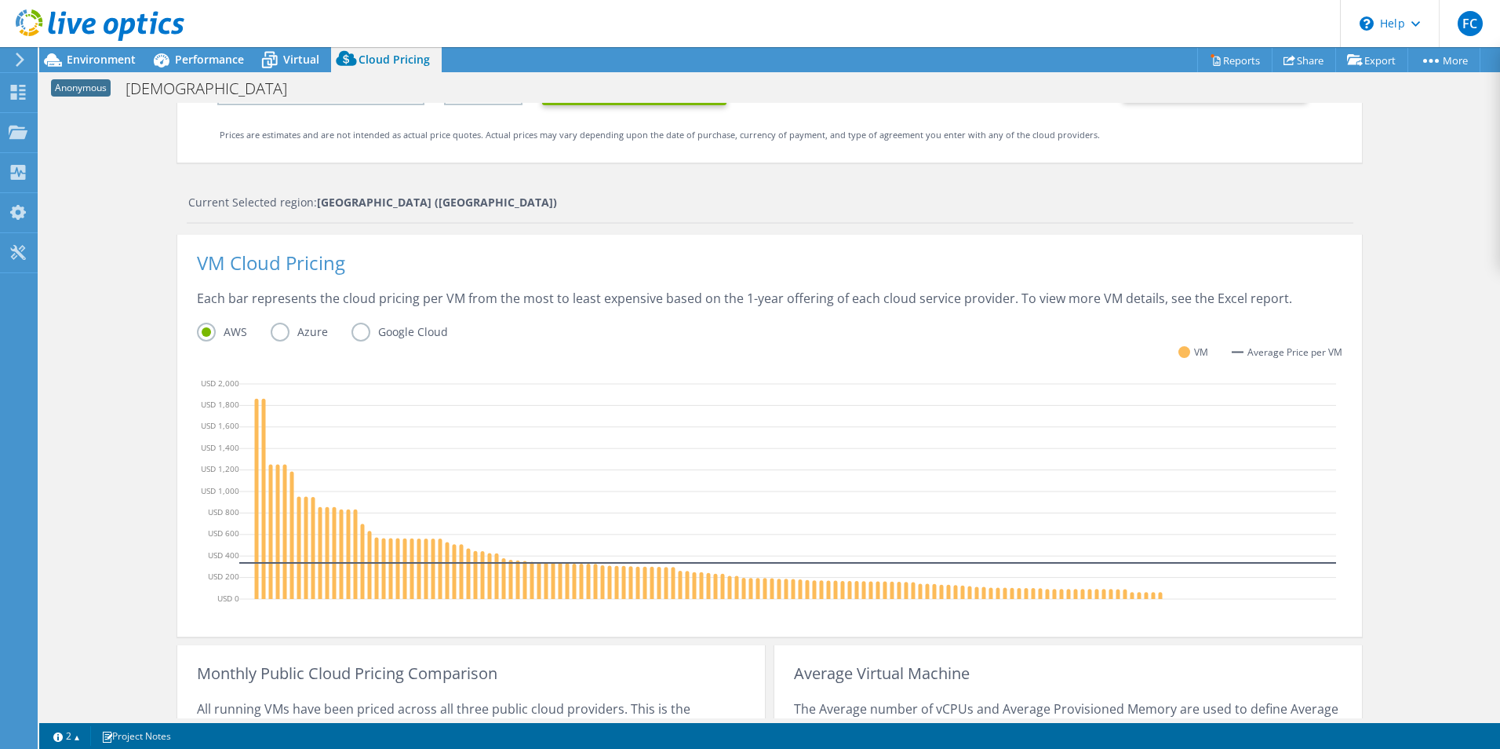
scroll to position [432, 0]
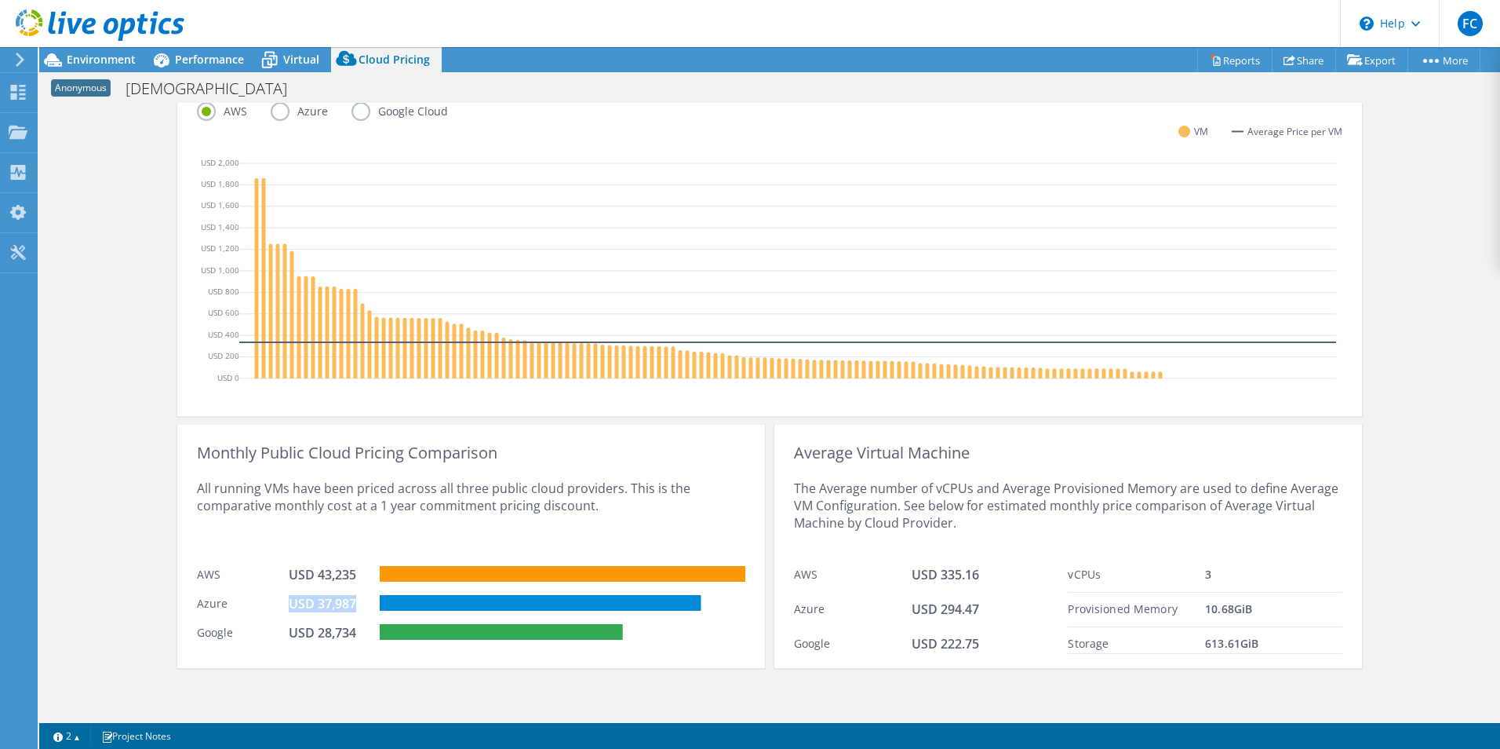
drag, startPoint x: 280, startPoint y: 603, endPoint x: 350, endPoint y: 600, distance: 69.9
click at [350, 600] on div "Azure USD 37,987" at bounding box center [471, 601] width 549 height 29
drag, startPoint x: 312, startPoint y: 573, endPoint x: 364, endPoint y: 572, distance: 51.8
click at [364, 572] on div "USD 43,235" at bounding box center [335, 576] width 92 height 21
drag, startPoint x: 364, startPoint y: 572, endPoint x: 352, endPoint y: 604, distance: 34.5
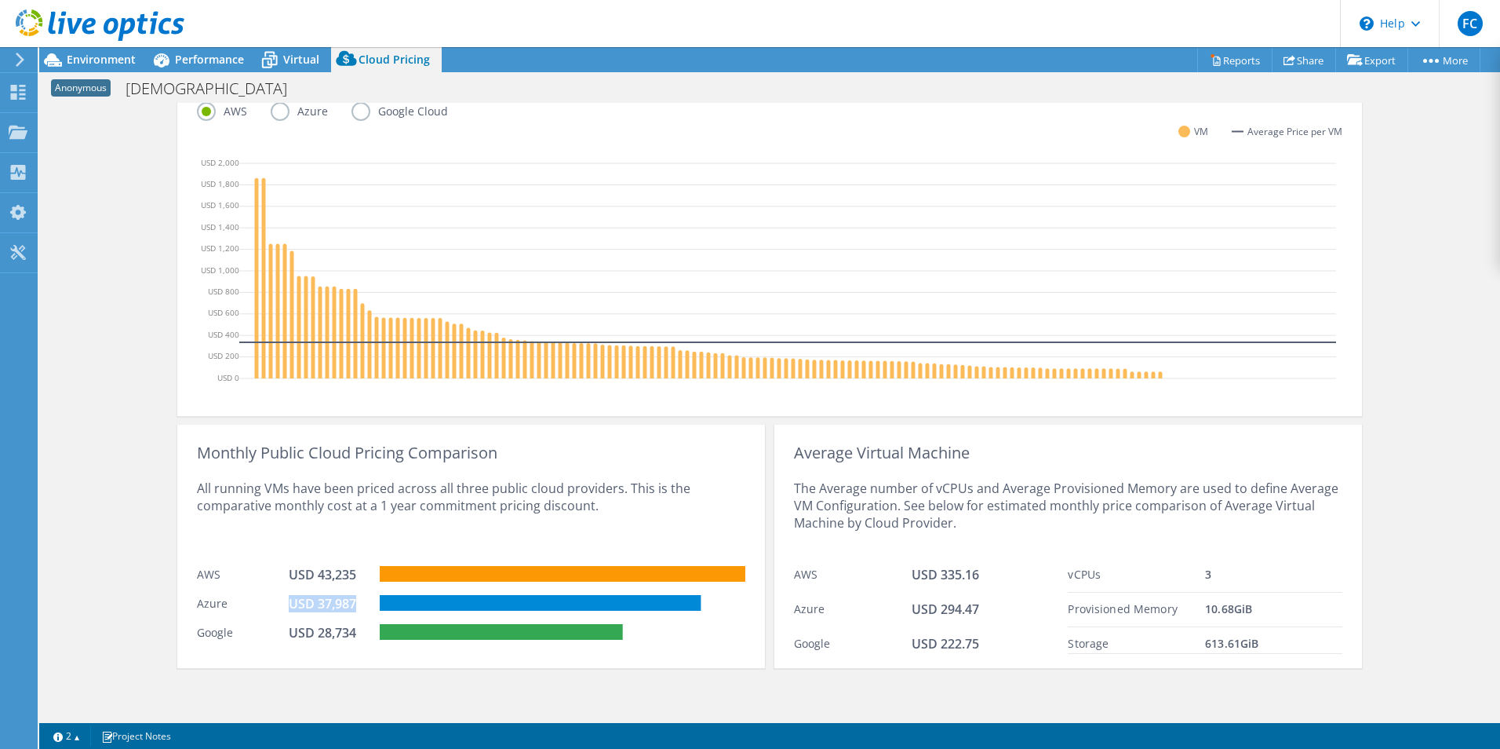
click at [352, 604] on div "USD 37,987" at bounding box center [328, 603] width 78 height 17
drag, startPoint x: 352, startPoint y: 604, endPoint x: 326, endPoint y: 625, distance: 32.4
click at [326, 625] on div "USD 28,734" at bounding box center [328, 632] width 78 height 17
